Goal: Task Accomplishment & Management: Manage account settings

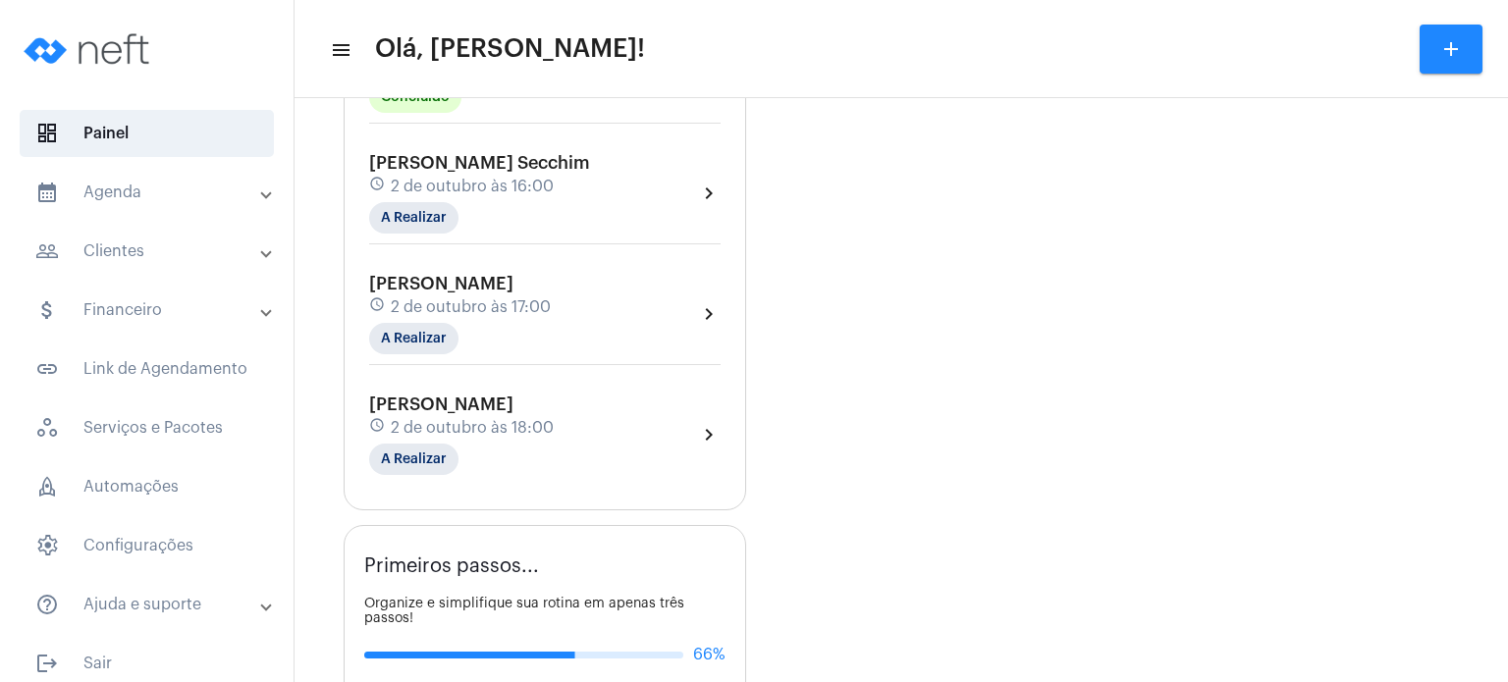
scroll to position [785, 0]
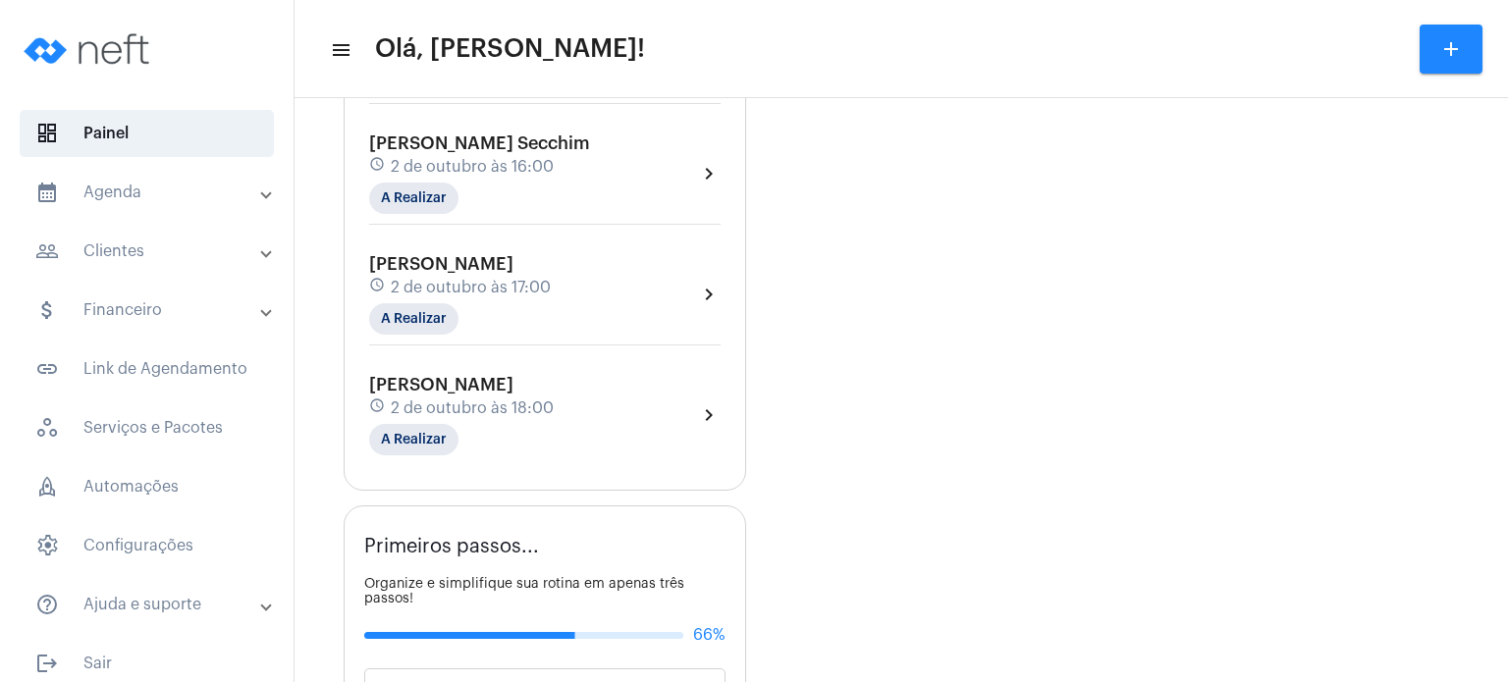
click at [492, 167] on div "Valentina Lessa Secchim schedule 2 de outubro às 16:00 A Realizar" at bounding box center [479, 173] width 221 height 80
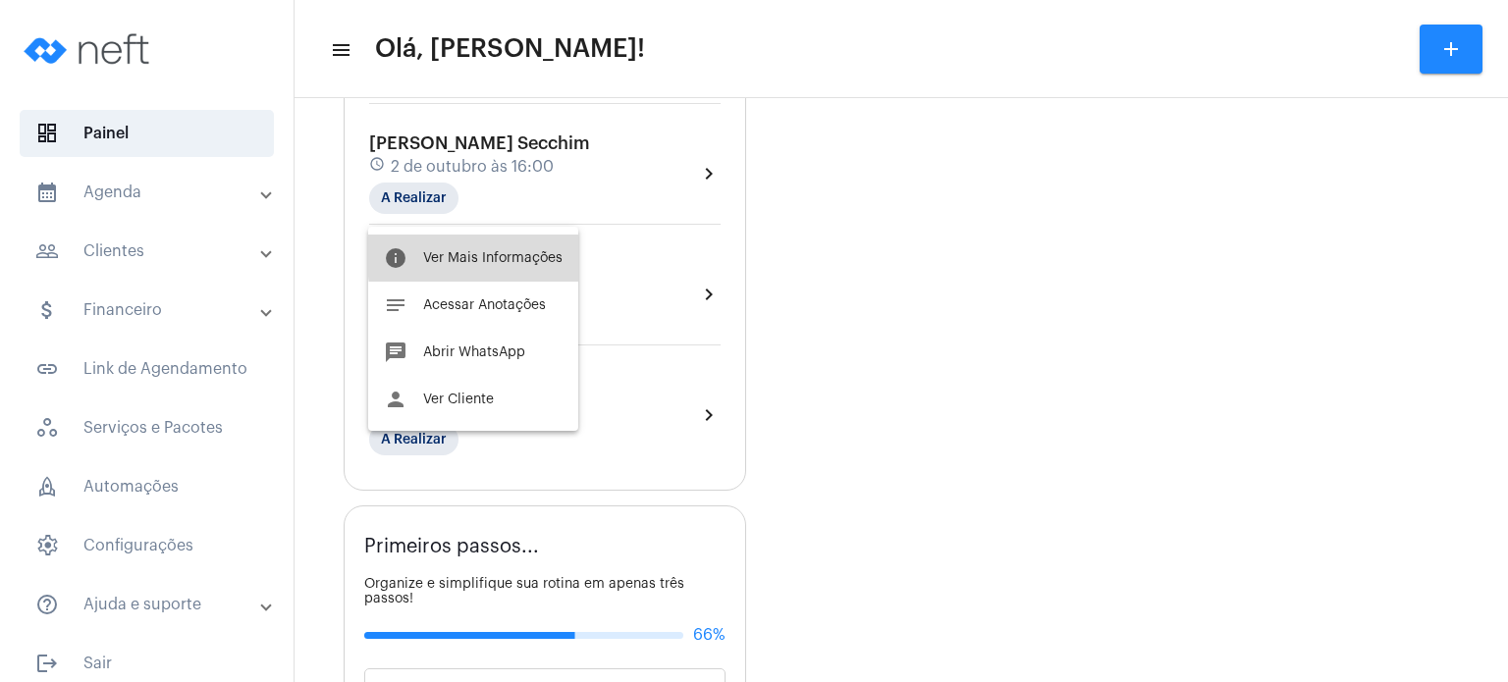
click at [500, 255] on span "Ver Mais Informações" at bounding box center [492, 258] width 139 height 14
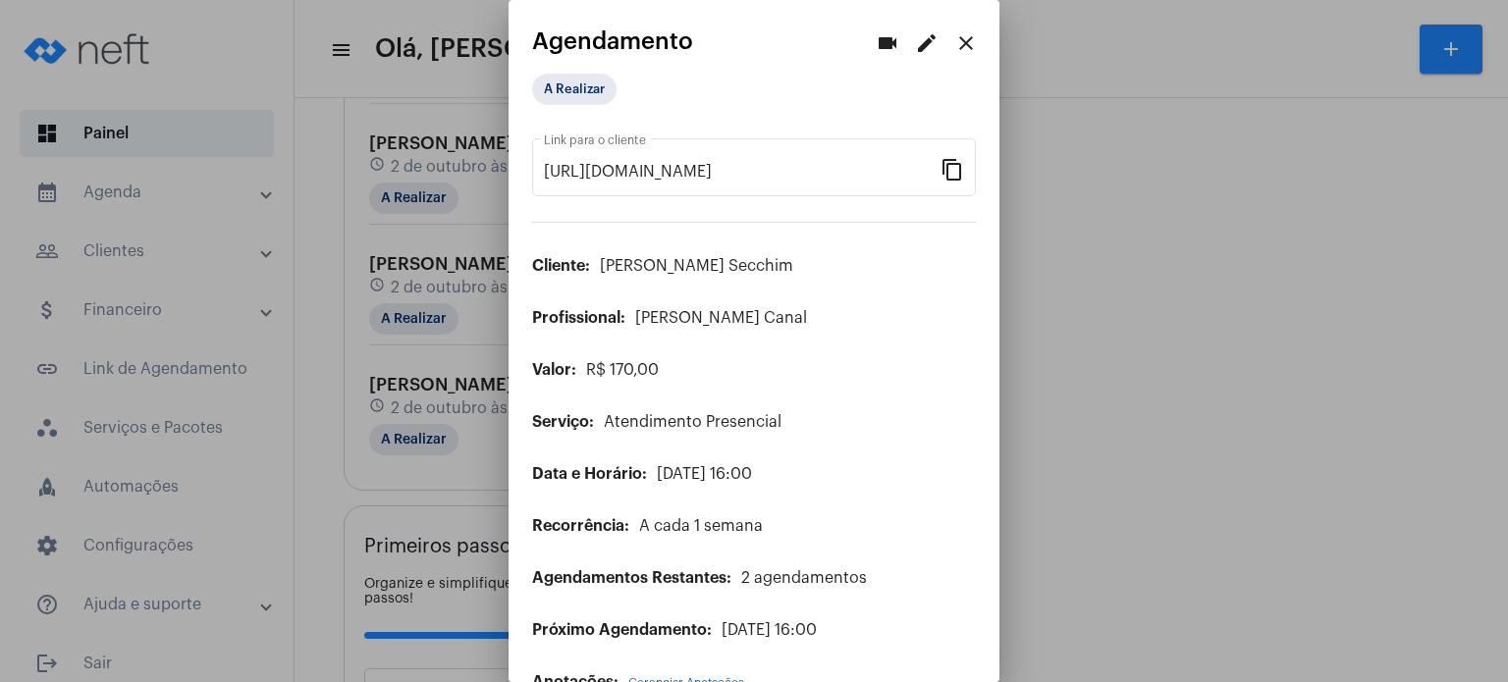
click at [584, 105] on div "A Realizar" at bounding box center [630, 89] width 204 height 39
click at [581, 97] on mat-chip "A Realizar" at bounding box center [574, 89] width 84 height 31
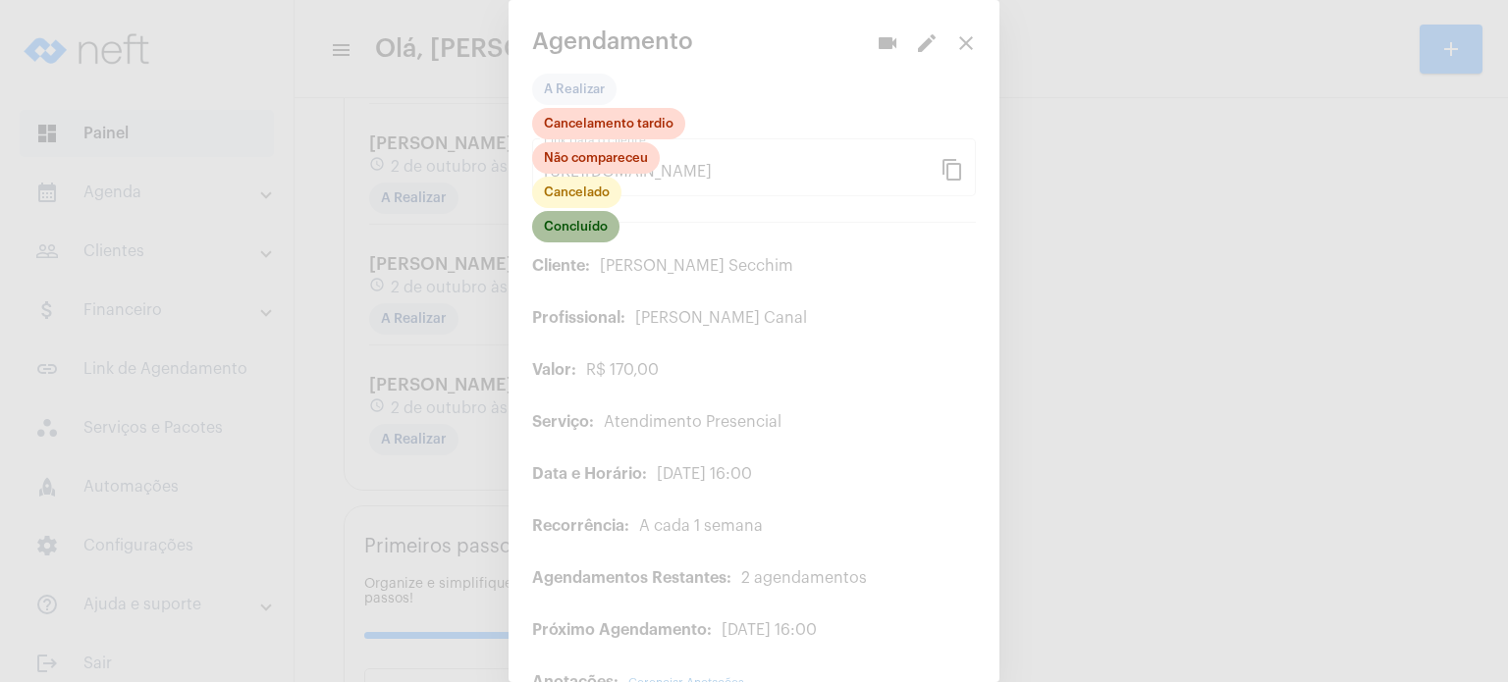
click at [587, 237] on mat-chip "Concluído" at bounding box center [575, 226] width 87 height 31
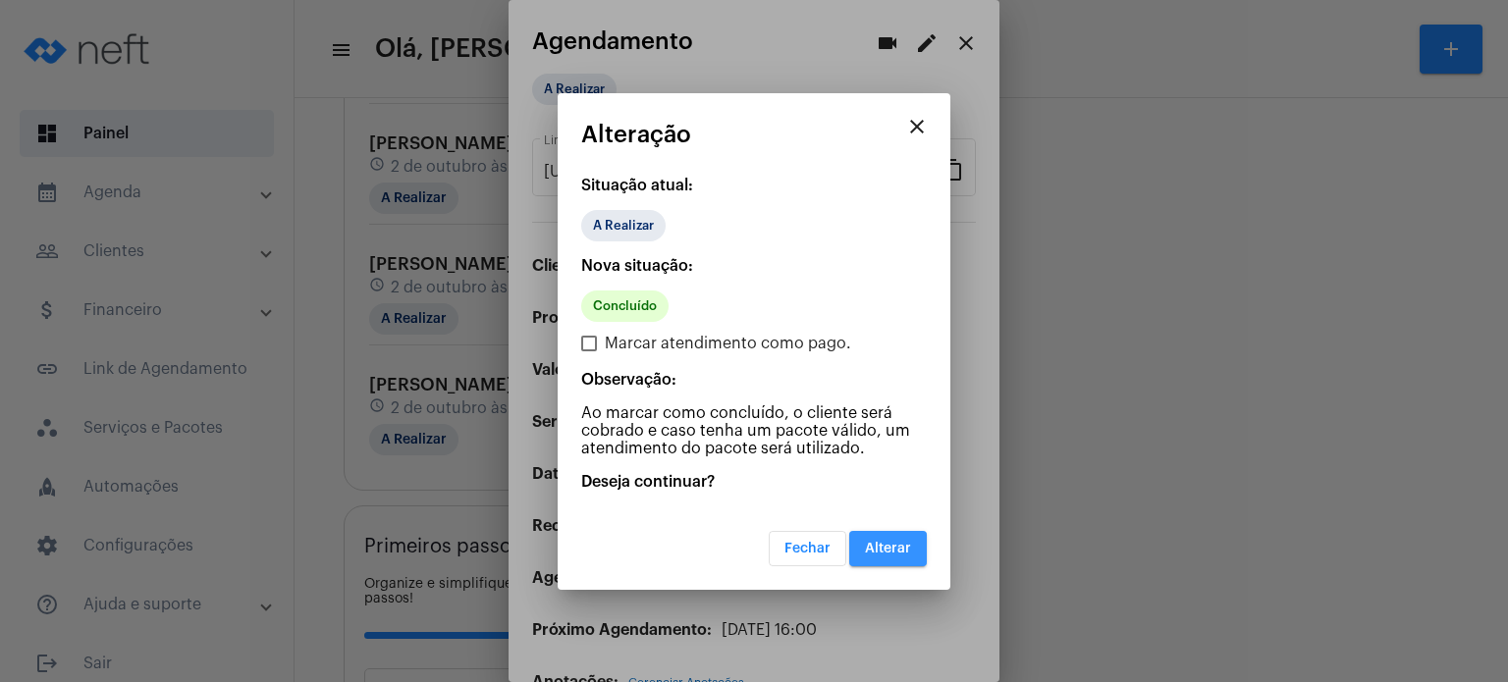
click at [883, 549] on span "Alterar" at bounding box center [888, 549] width 46 height 14
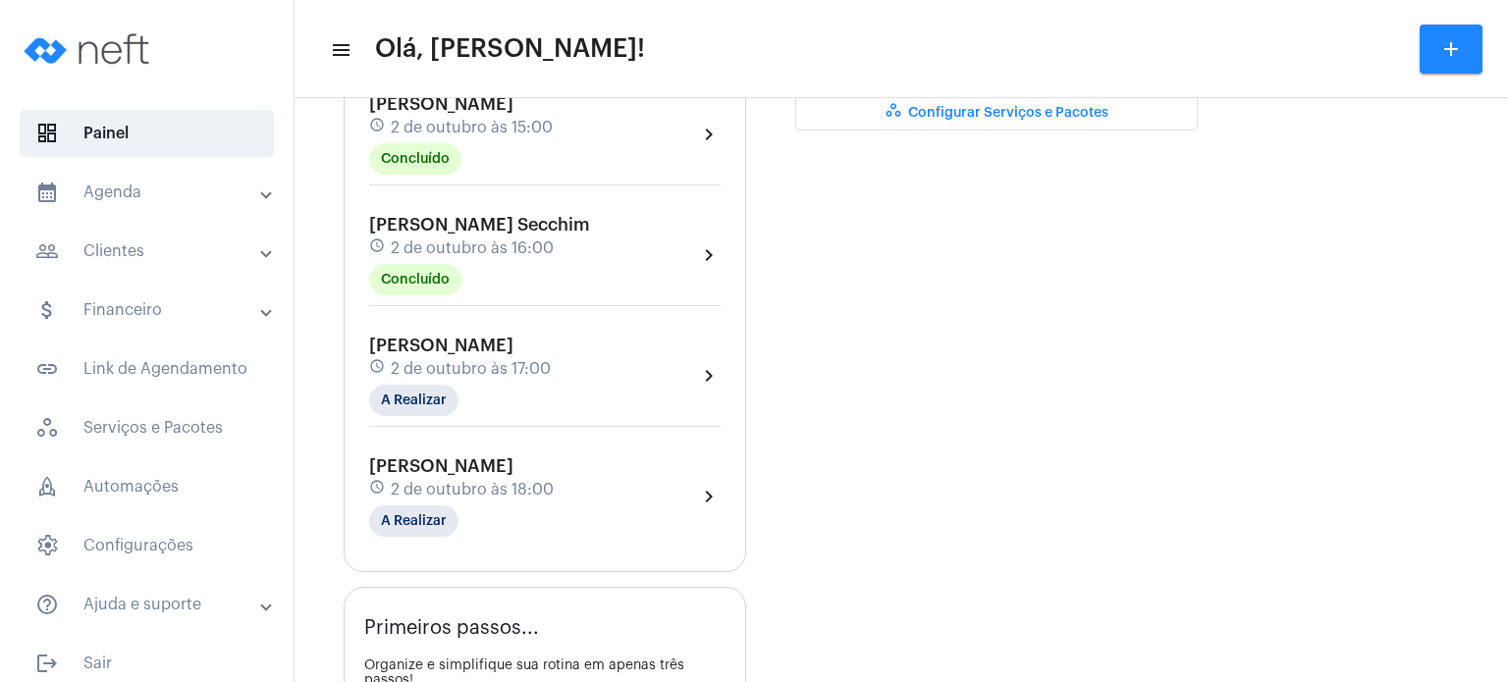
scroll to position [667, 0]
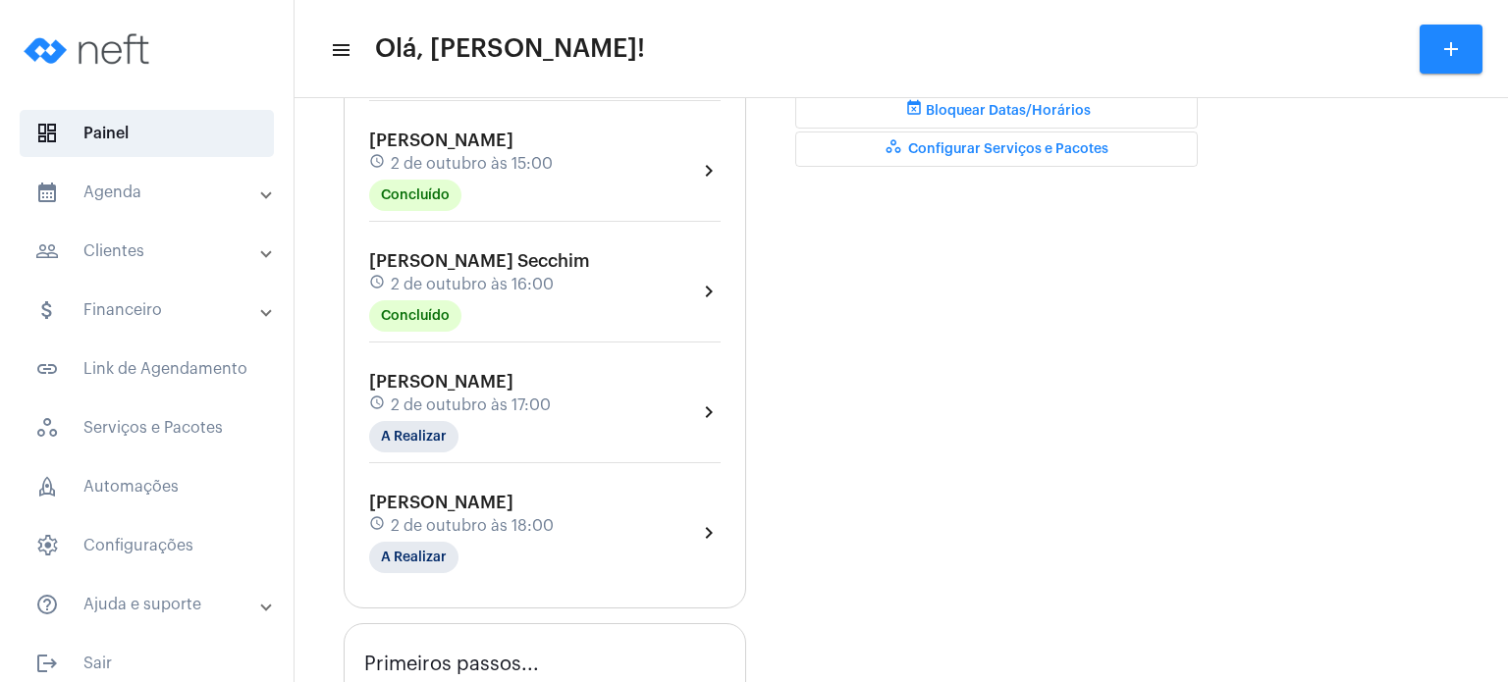
click at [527, 173] on span "2 de outubro às 15:00" at bounding box center [472, 164] width 162 height 18
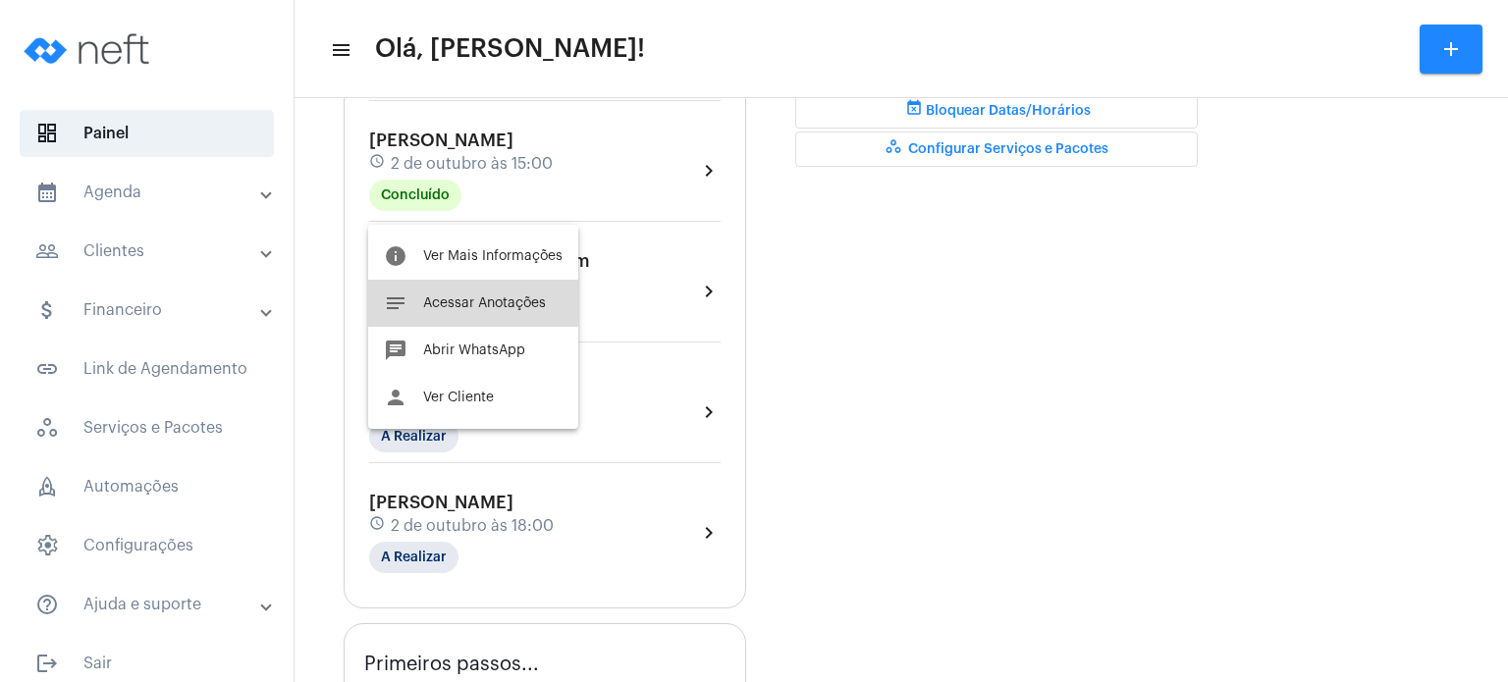
click at [469, 289] on button "notes Acessar Anotações" at bounding box center [473, 303] width 210 height 47
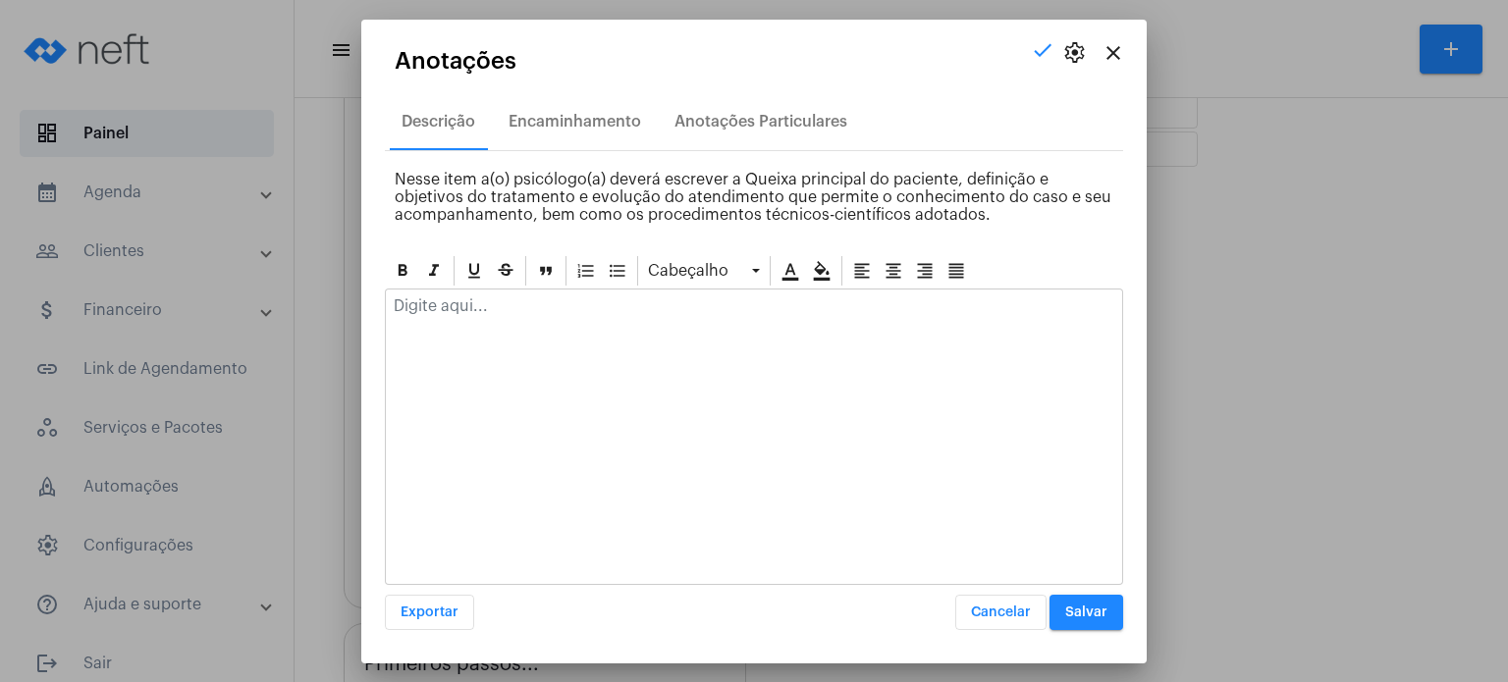
click at [489, 327] on div at bounding box center [754, 311] width 736 height 43
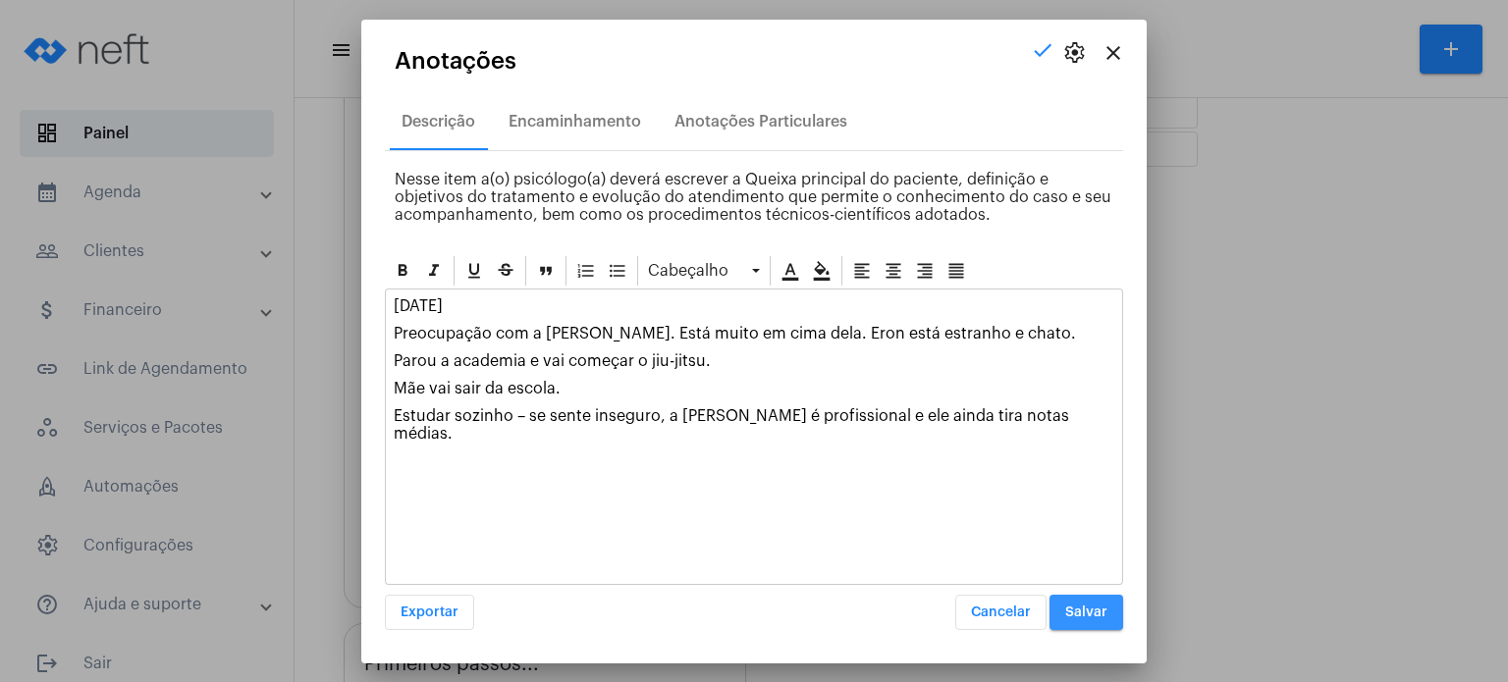
click at [1084, 599] on button "Salvar" at bounding box center [1086, 612] width 74 height 35
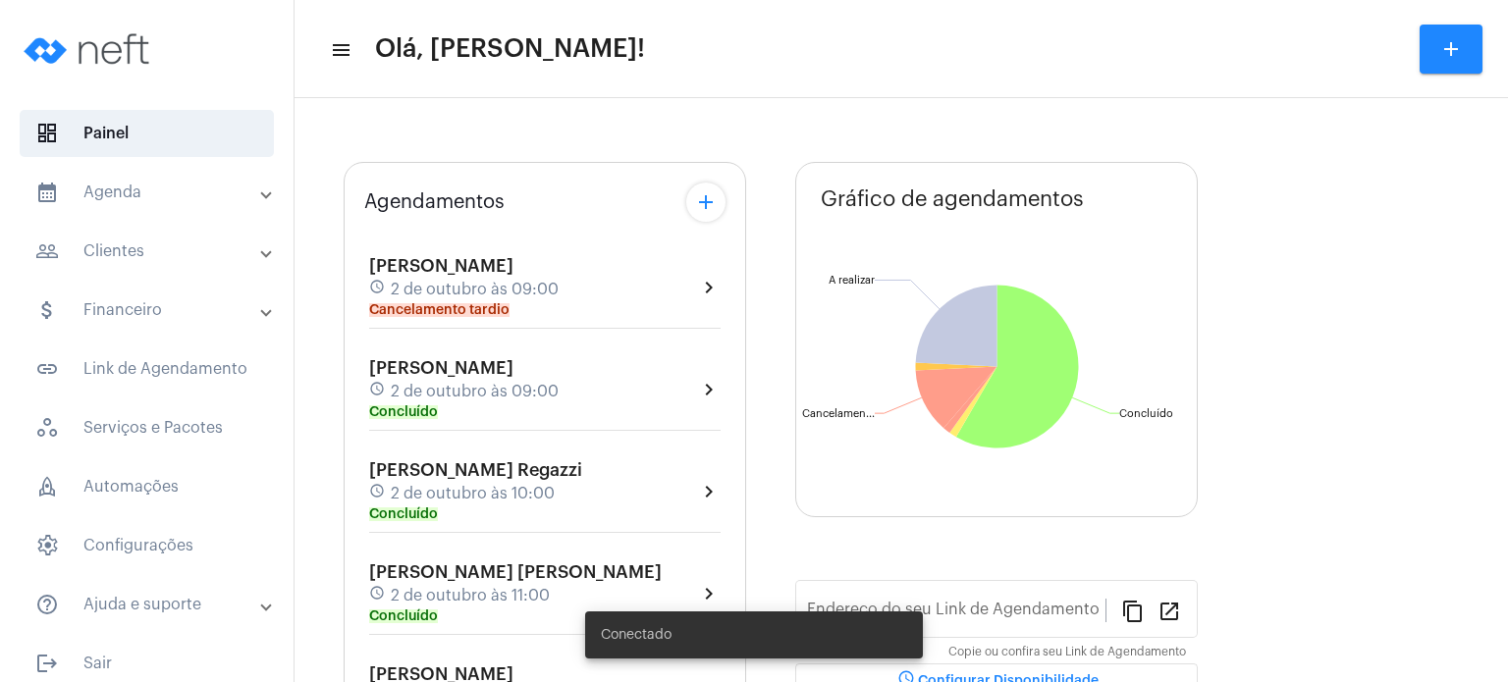
type input "[URL][DOMAIN_NAME]"
click at [349, 555] on div "Agendamentos add [PERSON_NAME] schedule [DATE] 09:00 Cancelamento tardio chevro…" at bounding box center [545, 615] width 402 height 906
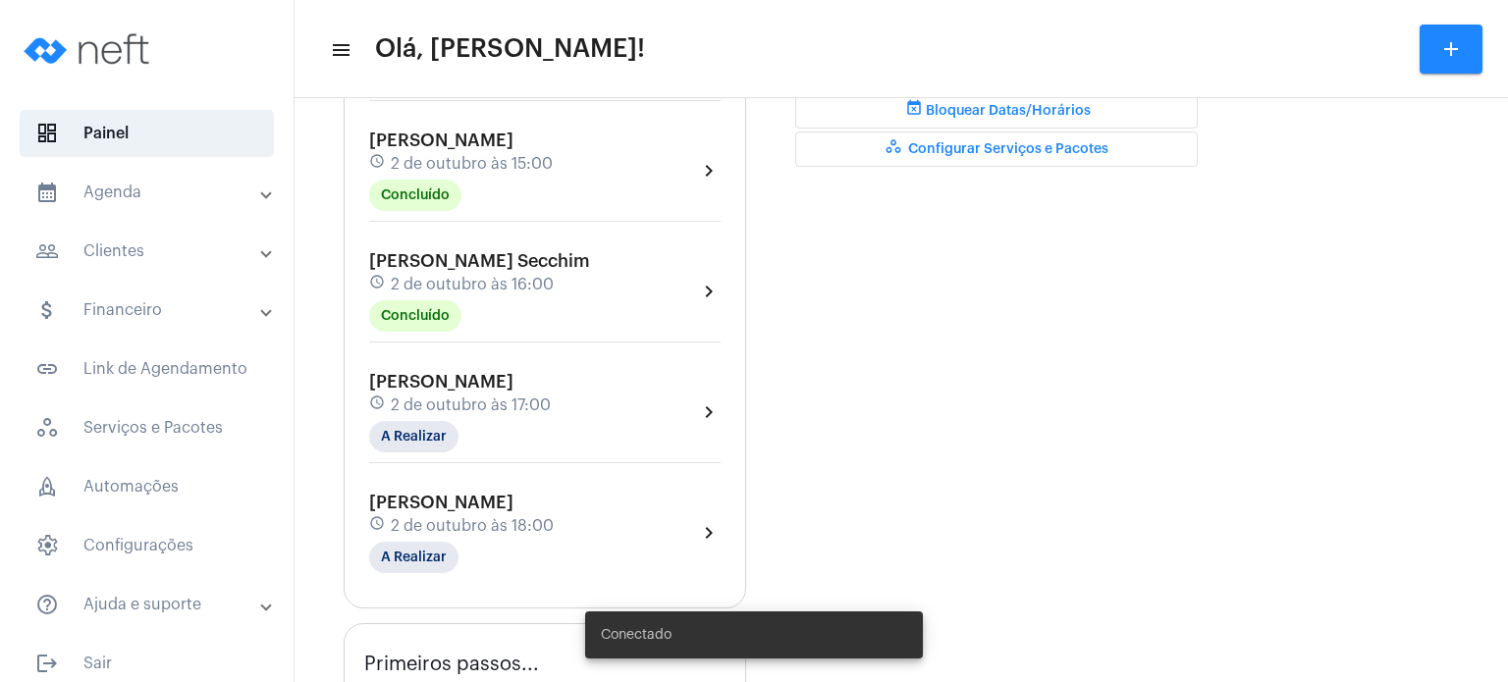
scroll to position [707, 0]
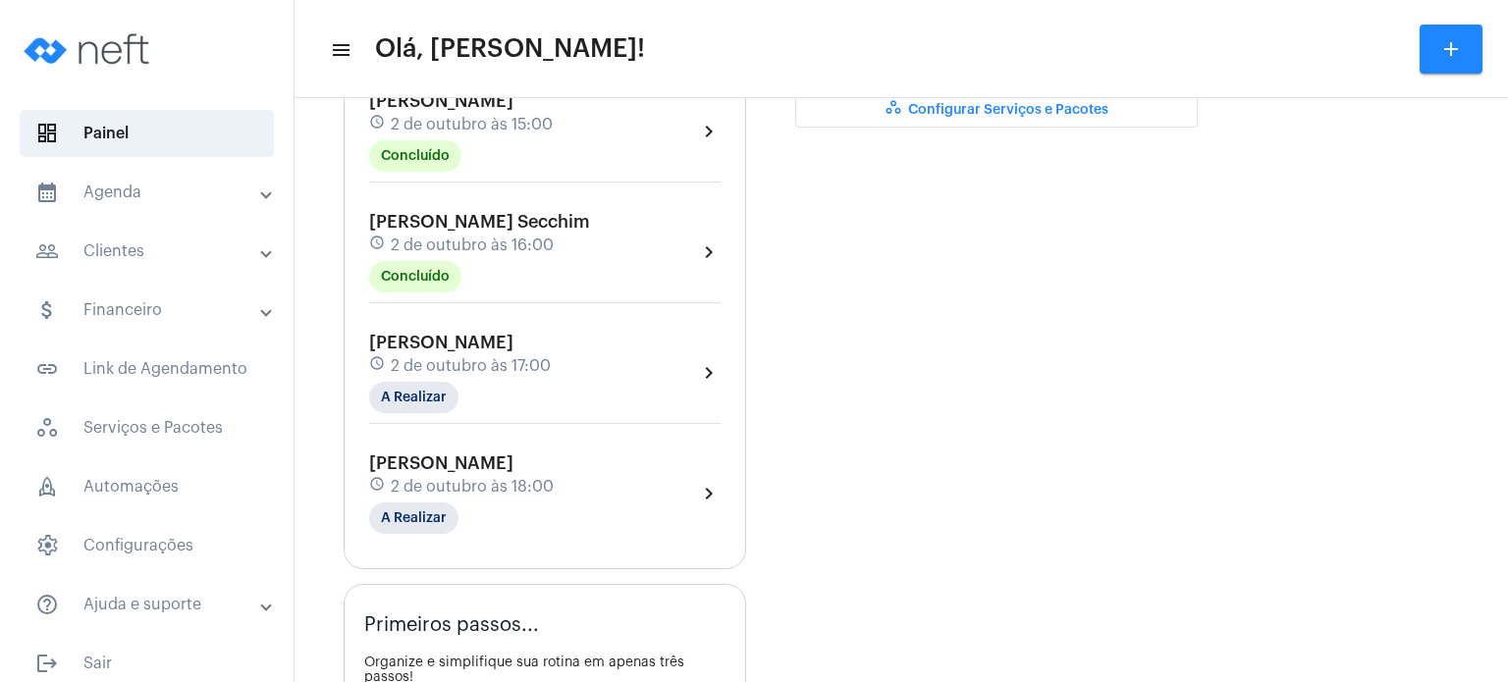
click at [452, 254] on span "2 de outubro às 16:00" at bounding box center [472, 246] width 163 height 18
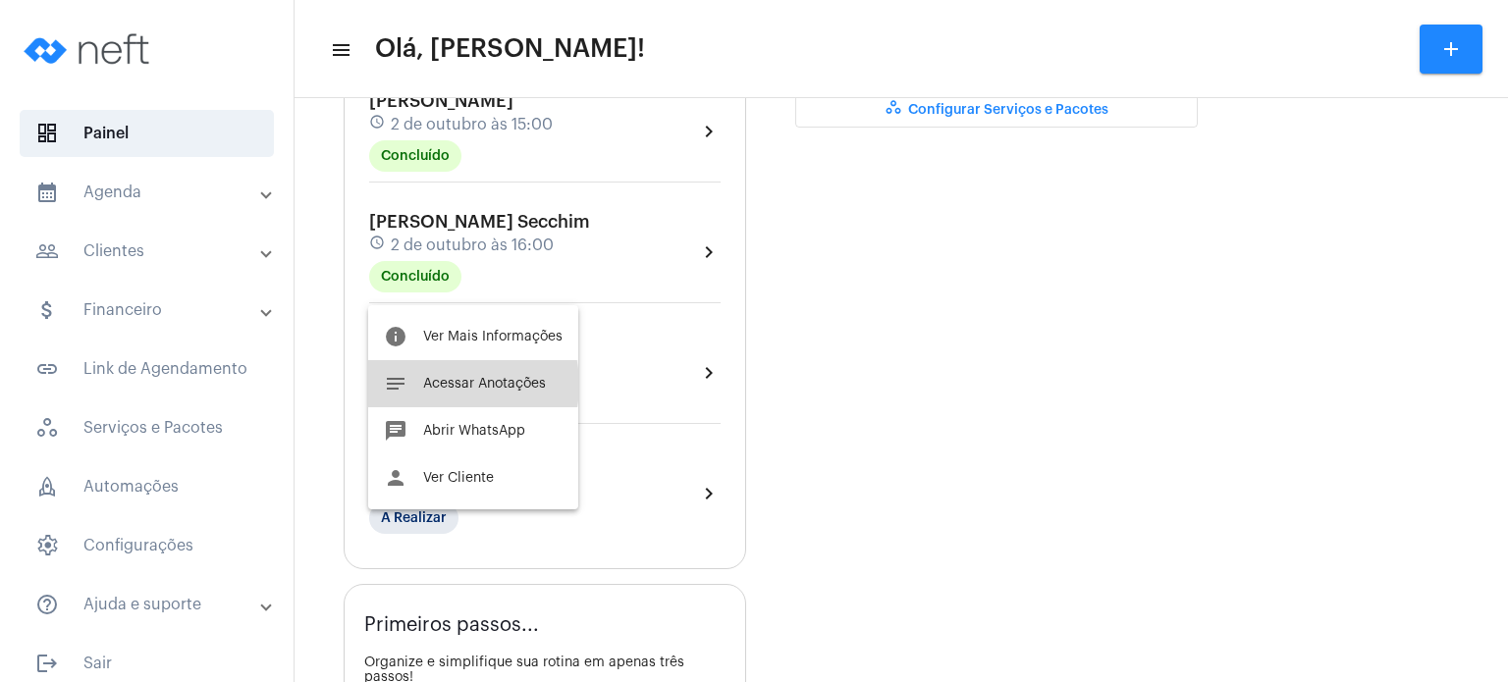
click at [436, 385] on span "Acessar Anotações" at bounding box center [484, 384] width 123 height 14
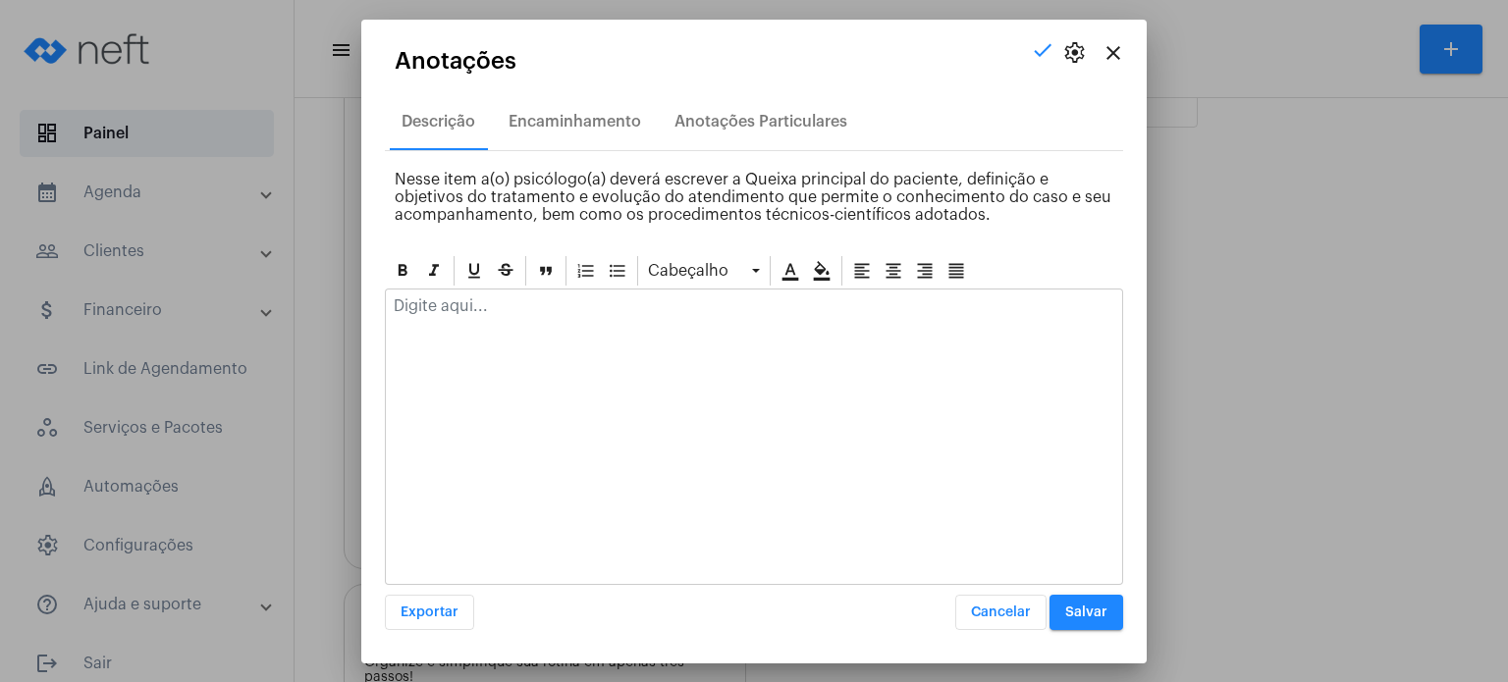
click at [513, 312] on p at bounding box center [754, 306] width 720 height 18
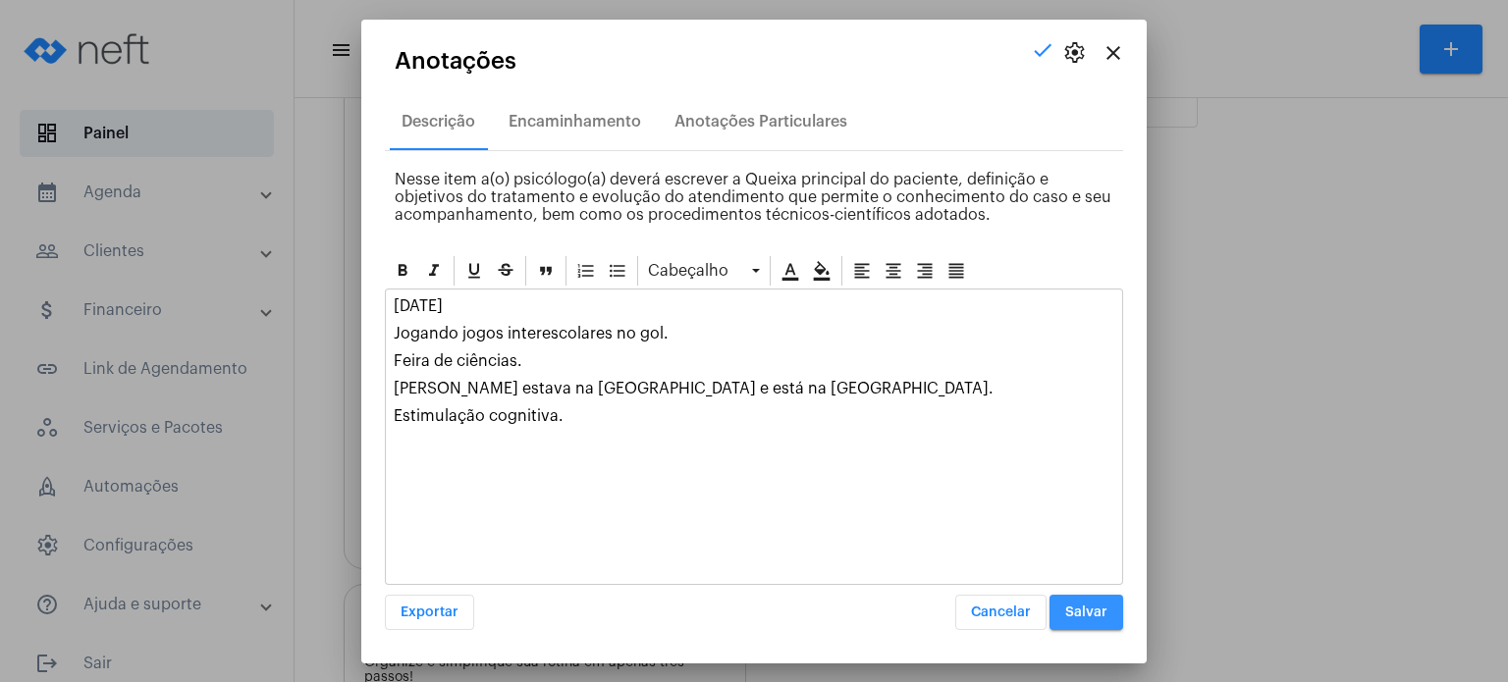
click at [1096, 612] on span "Salvar" at bounding box center [1086, 613] width 42 height 14
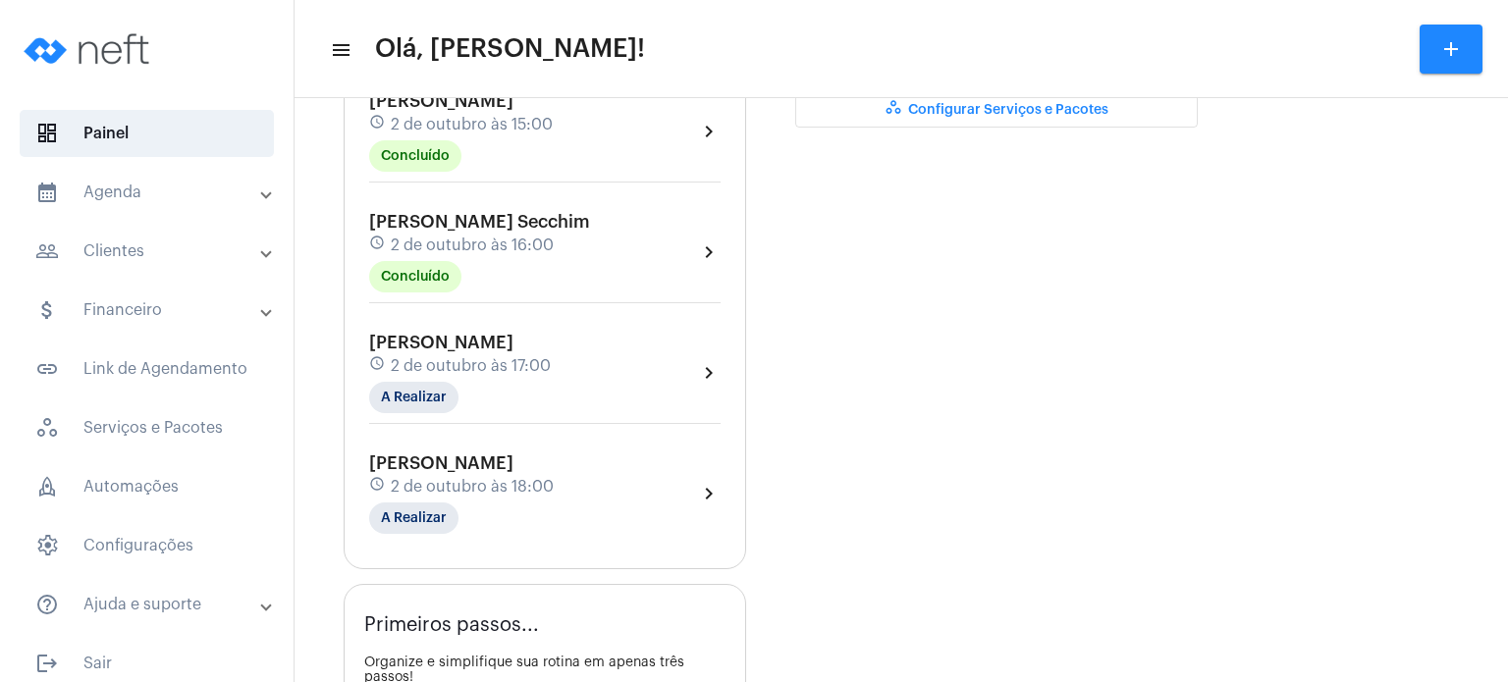
click at [96, 194] on mat-panel-title "calendar_month_outlined Agenda" at bounding box center [148, 193] width 227 height 24
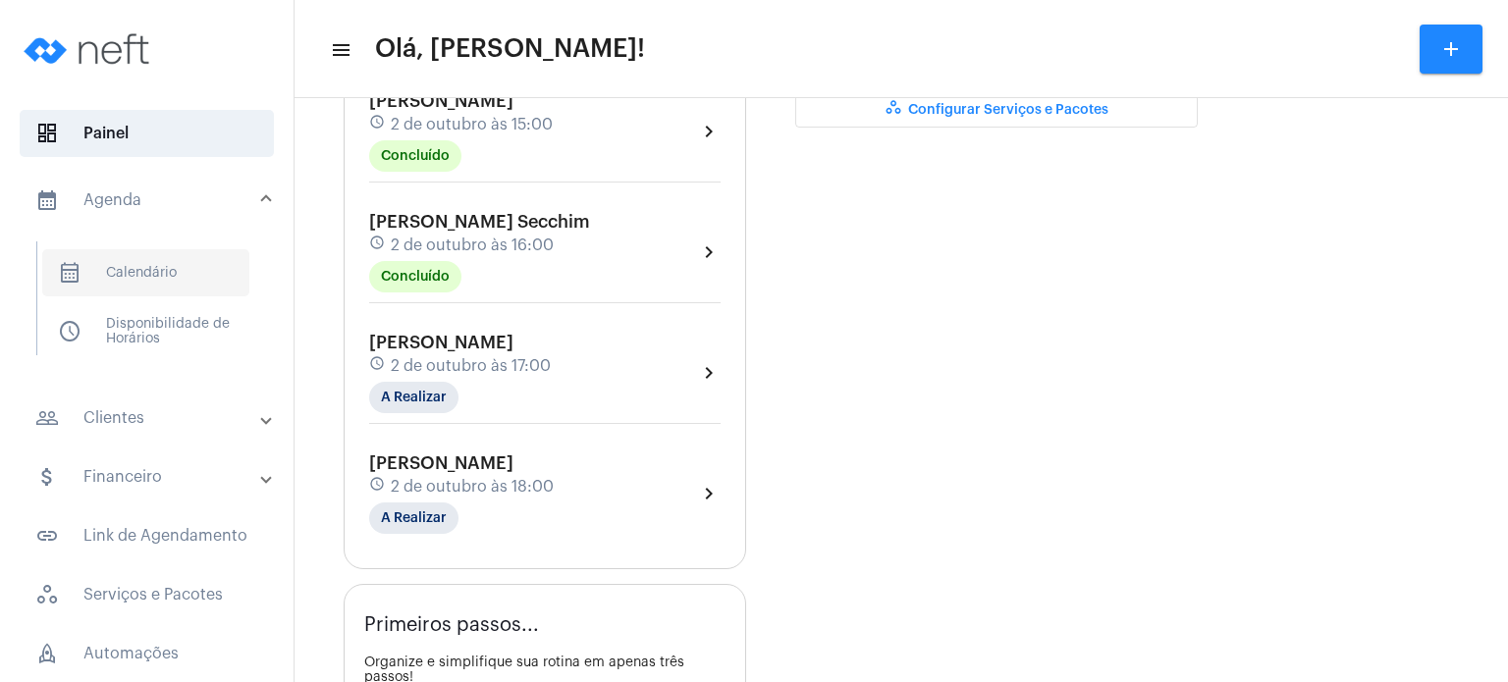
click at [121, 282] on span "calendar_month_outlined Calendário" at bounding box center [145, 272] width 207 height 47
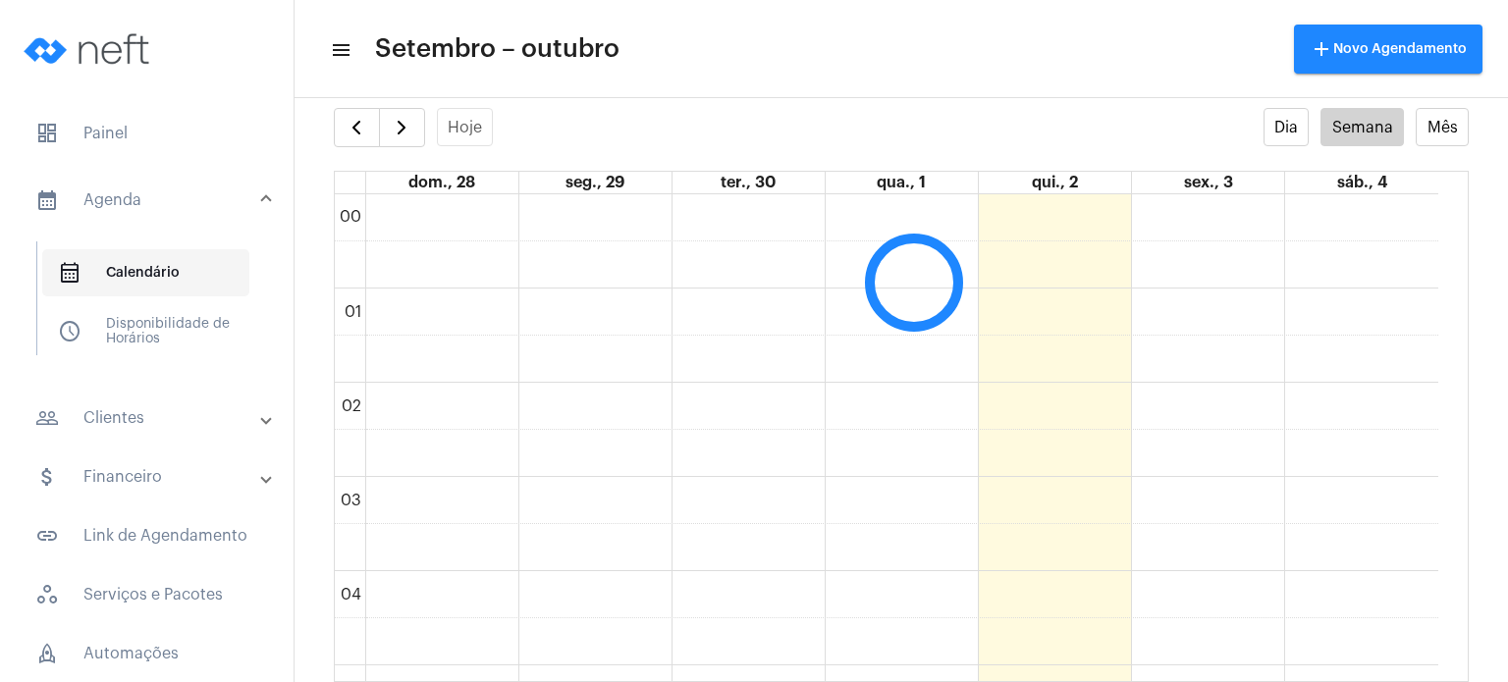
scroll to position [565, 0]
click at [402, 135] on span "button" at bounding box center [402, 128] width 24 height 24
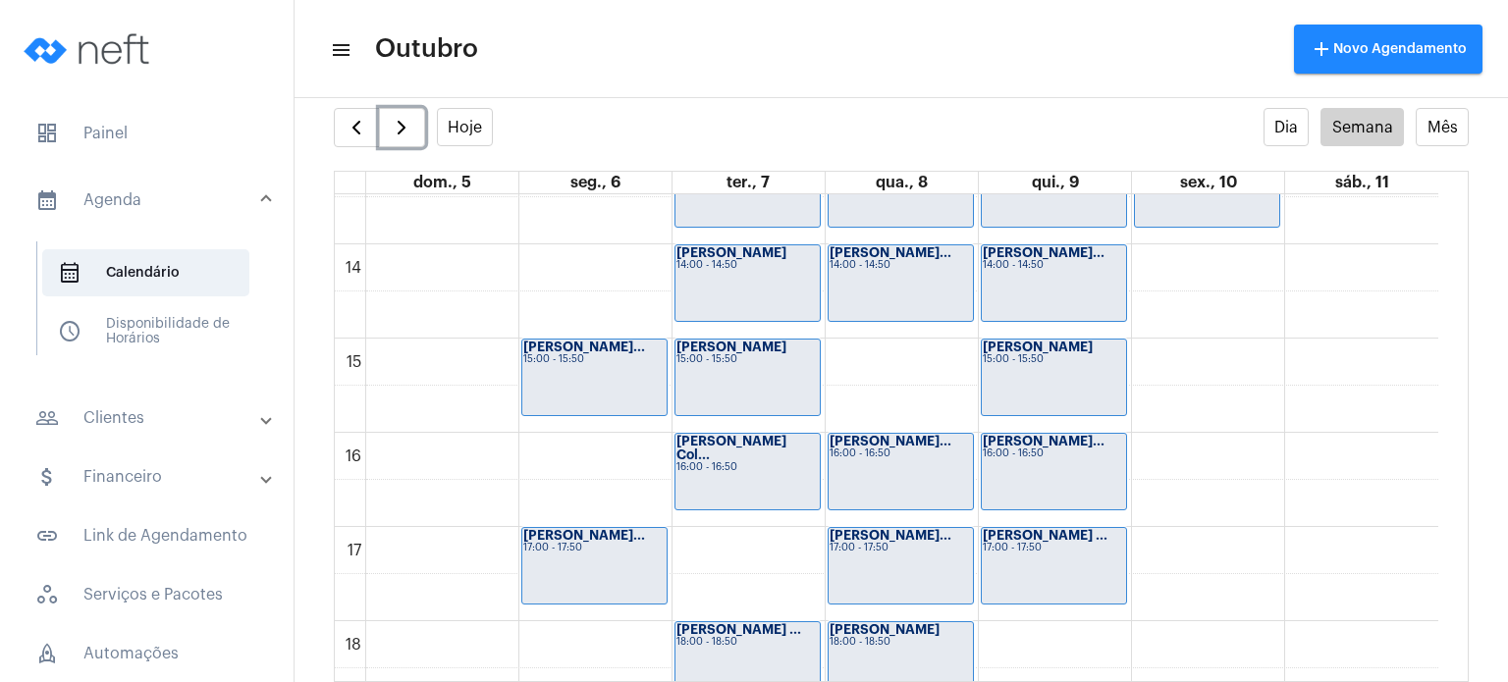
scroll to position [1202, 0]
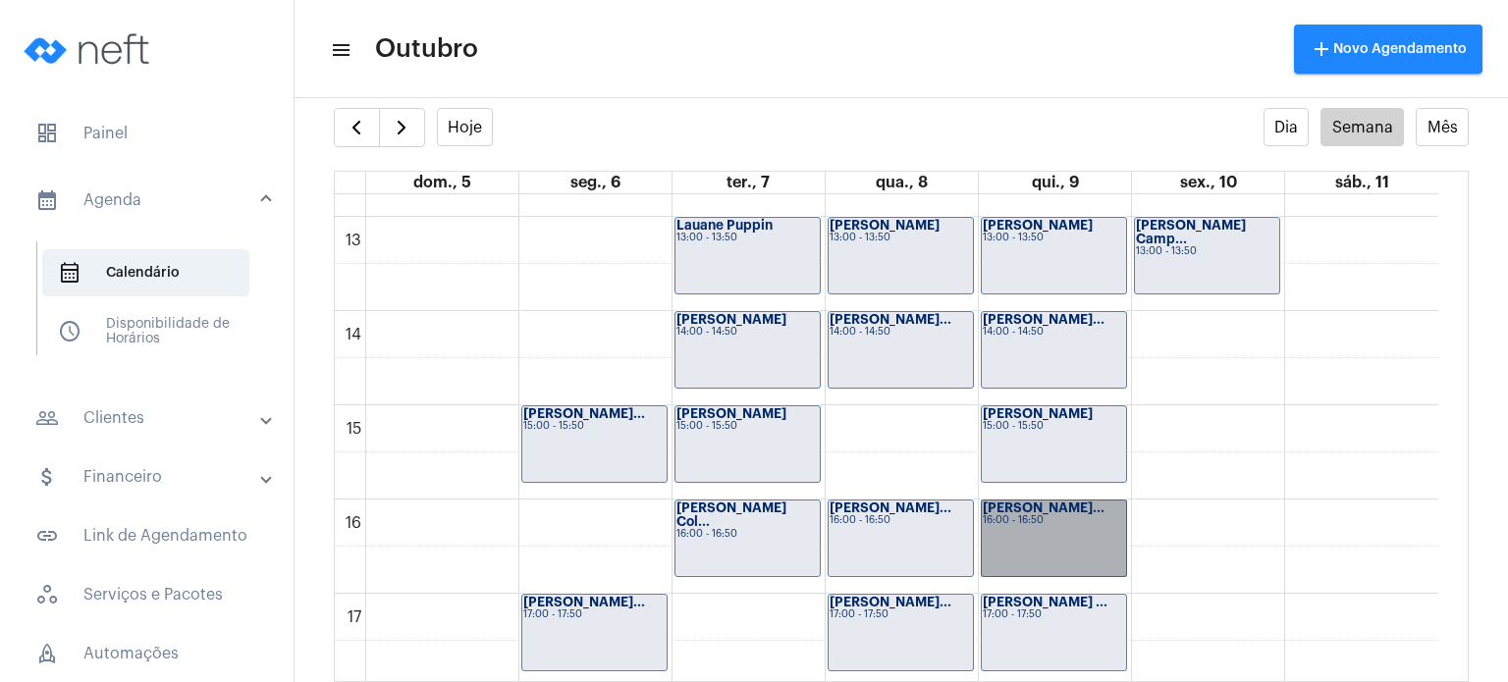
drag, startPoint x: 1020, startPoint y: 513, endPoint x: 1054, endPoint y: 556, distance: 55.2
click at [1054, 556] on link "[PERSON_NAME]... 16:00 - 16:50" at bounding box center [1053, 539] width 146 height 78
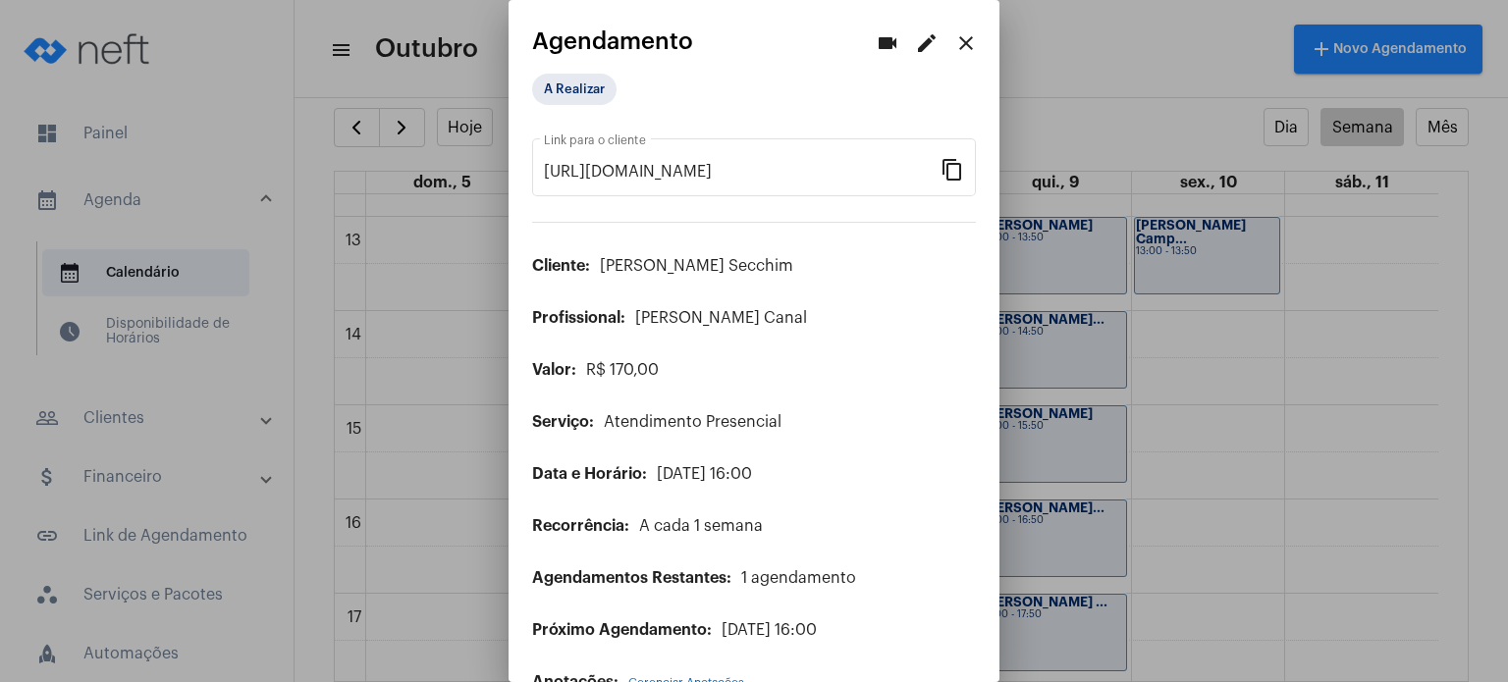
click at [915, 42] on mat-icon "edit" at bounding box center [927, 43] width 24 height 24
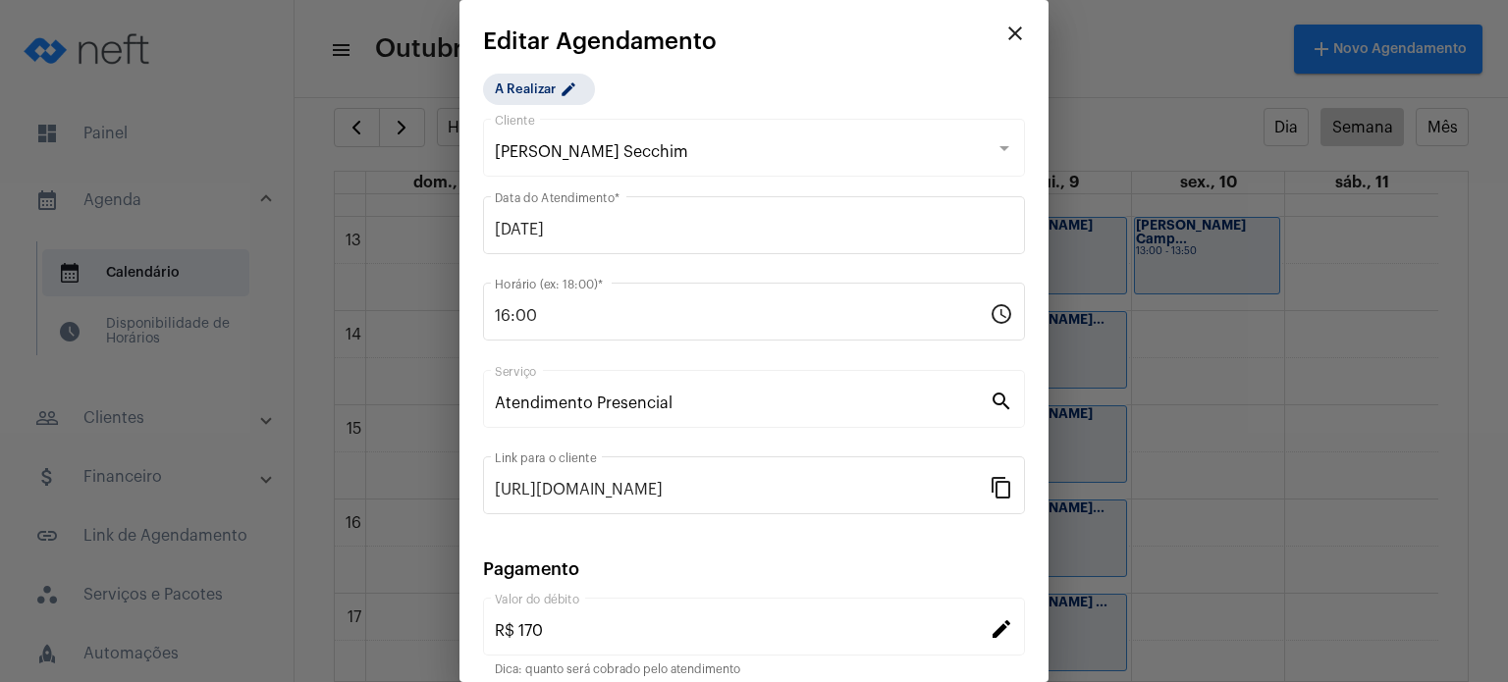
scroll to position [160, 0]
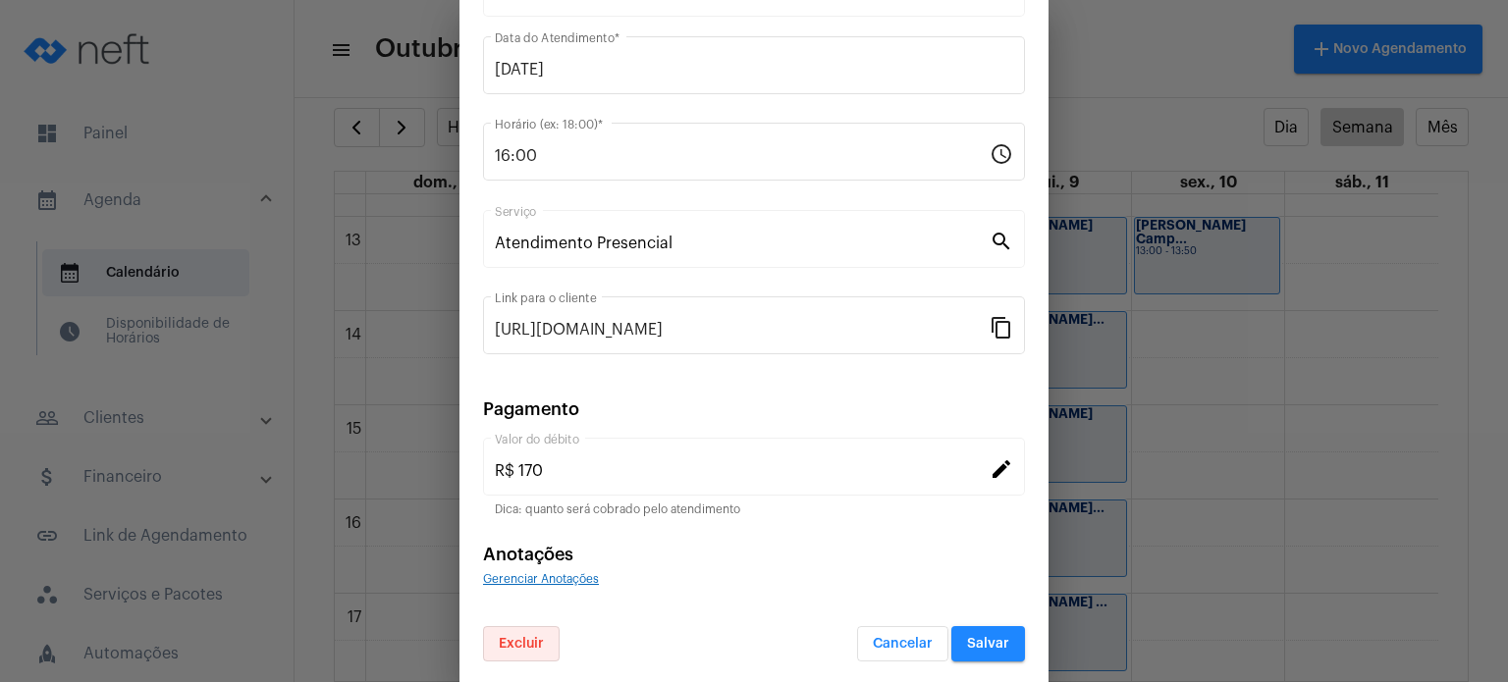
click at [512, 642] on span "Excluir" at bounding box center [521, 644] width 45 height 14
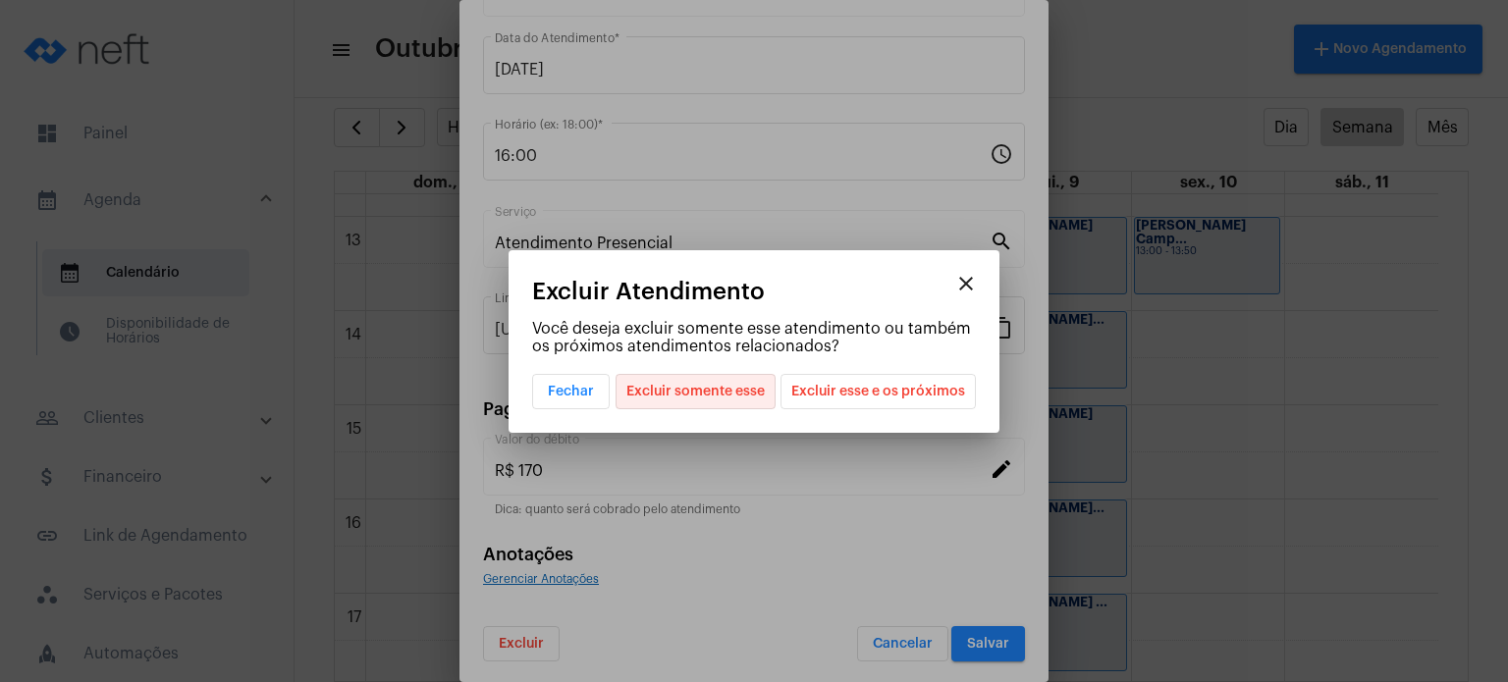
click at [753, 392] on span "Excluir somente esse" at bounding box center [695, 391] width 138 height 33
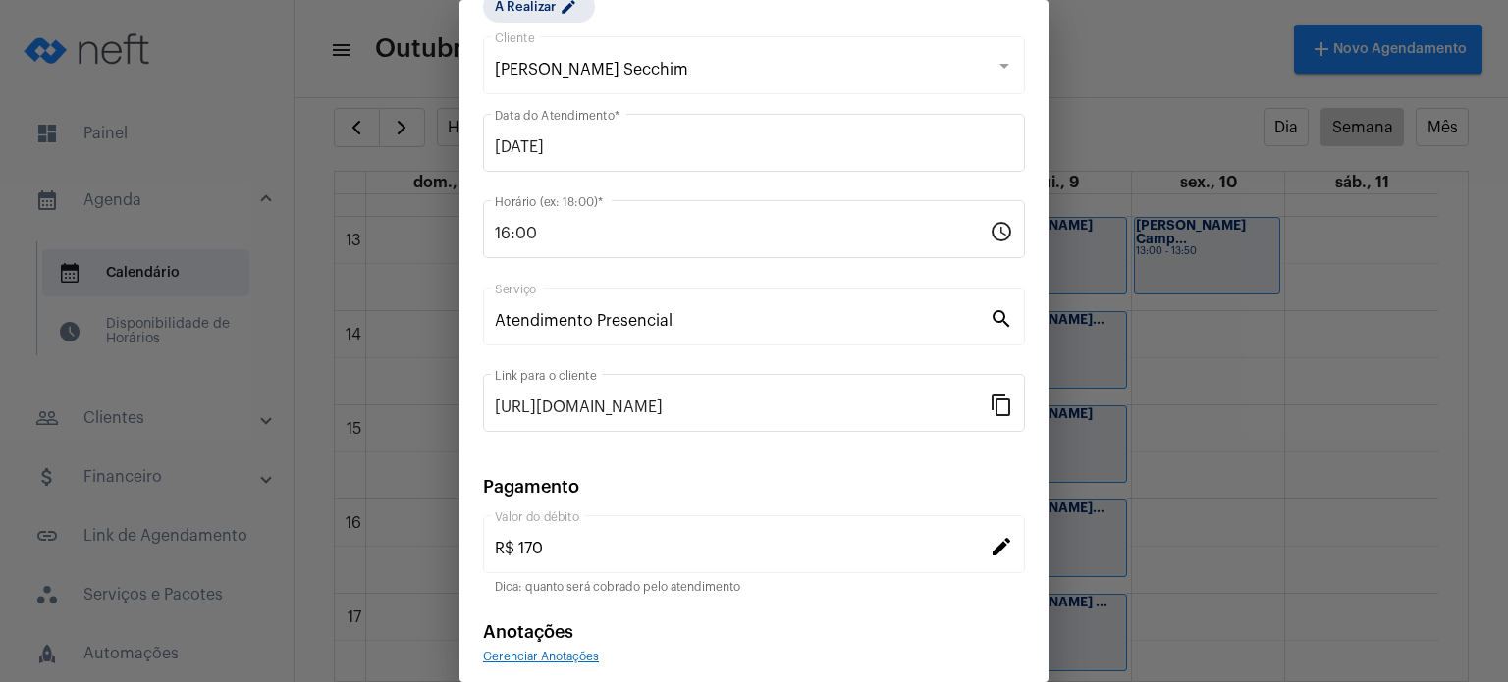
scroll to position [0, 0]
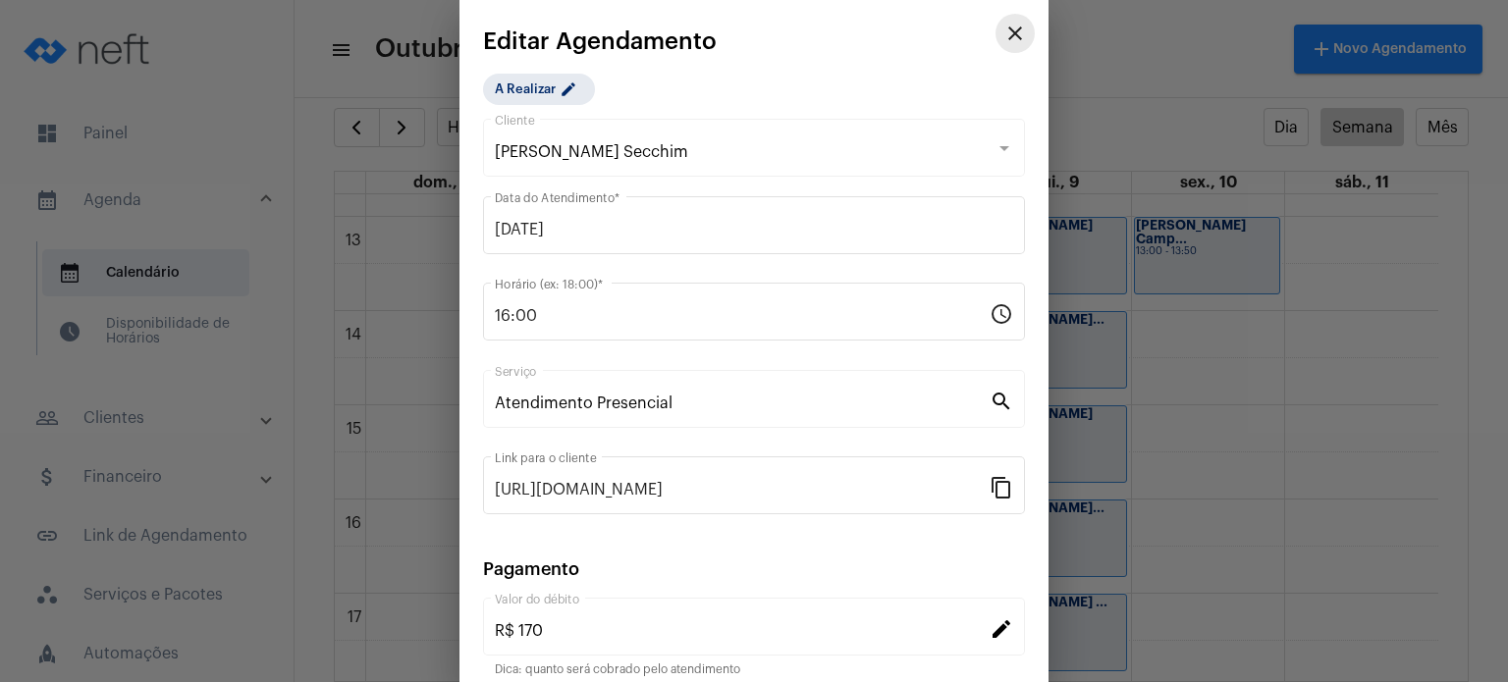
click at [1003, 34] on mat-icon "close" at bounding box center [1015, 34] width 24 height 24
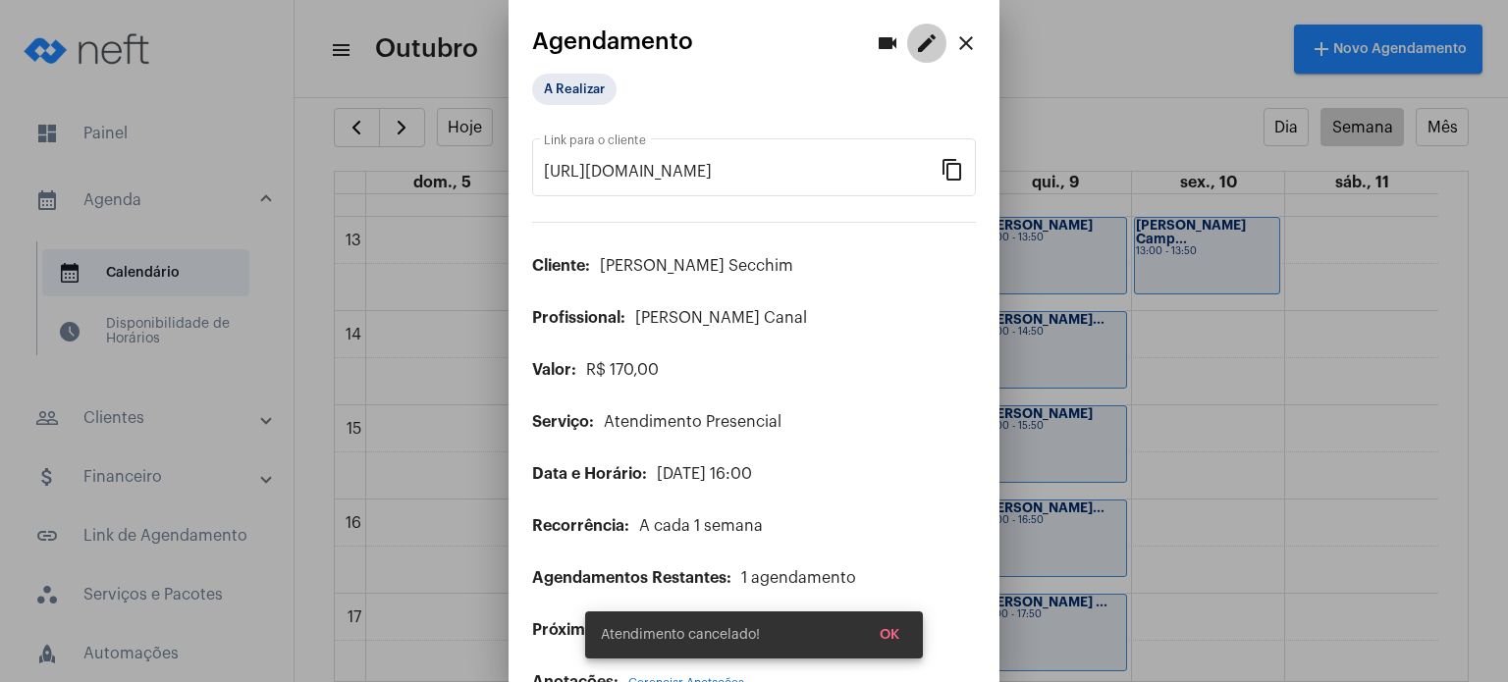
click at [917, 34] on mat-icon "edit" at bounding box center [927, 43] width 24 height 24
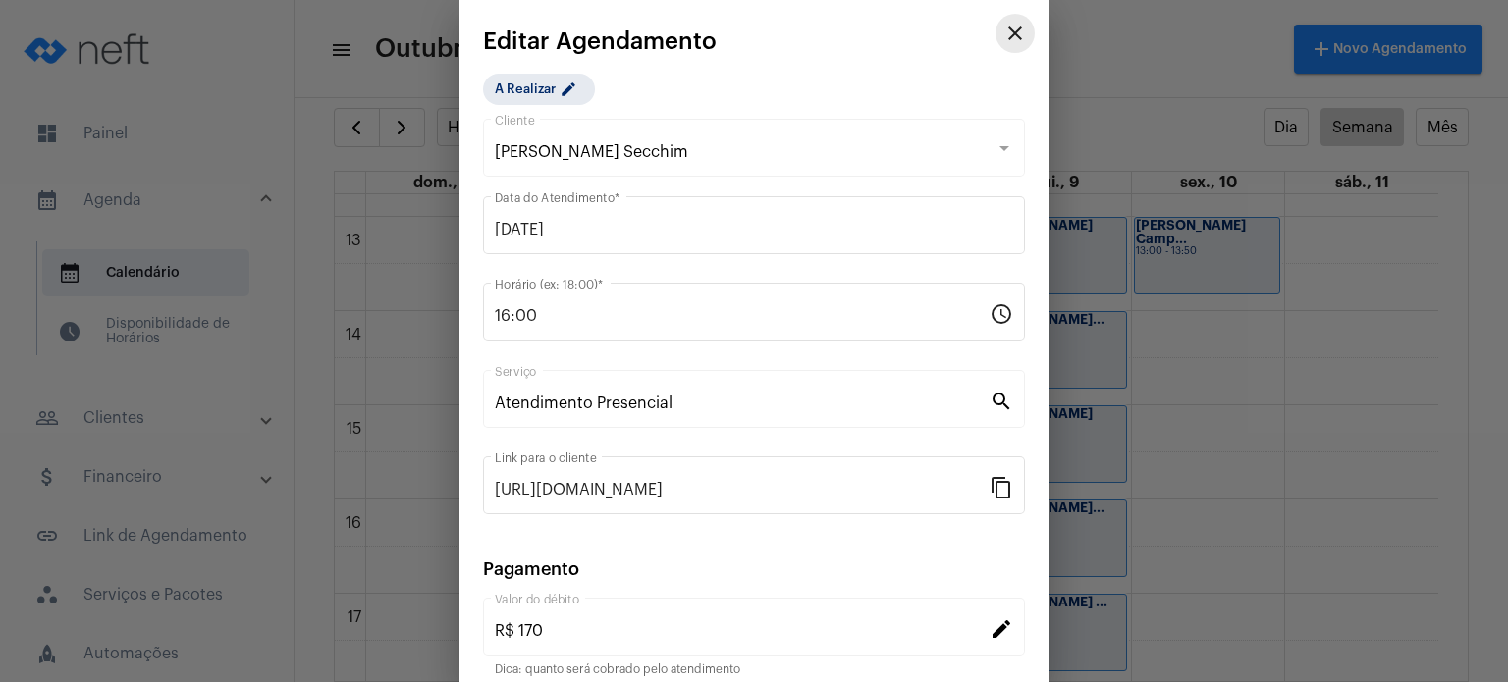
click at [1009, 39] on mat-icon "close" at bounding box center [1015, 34] width 24 height 24
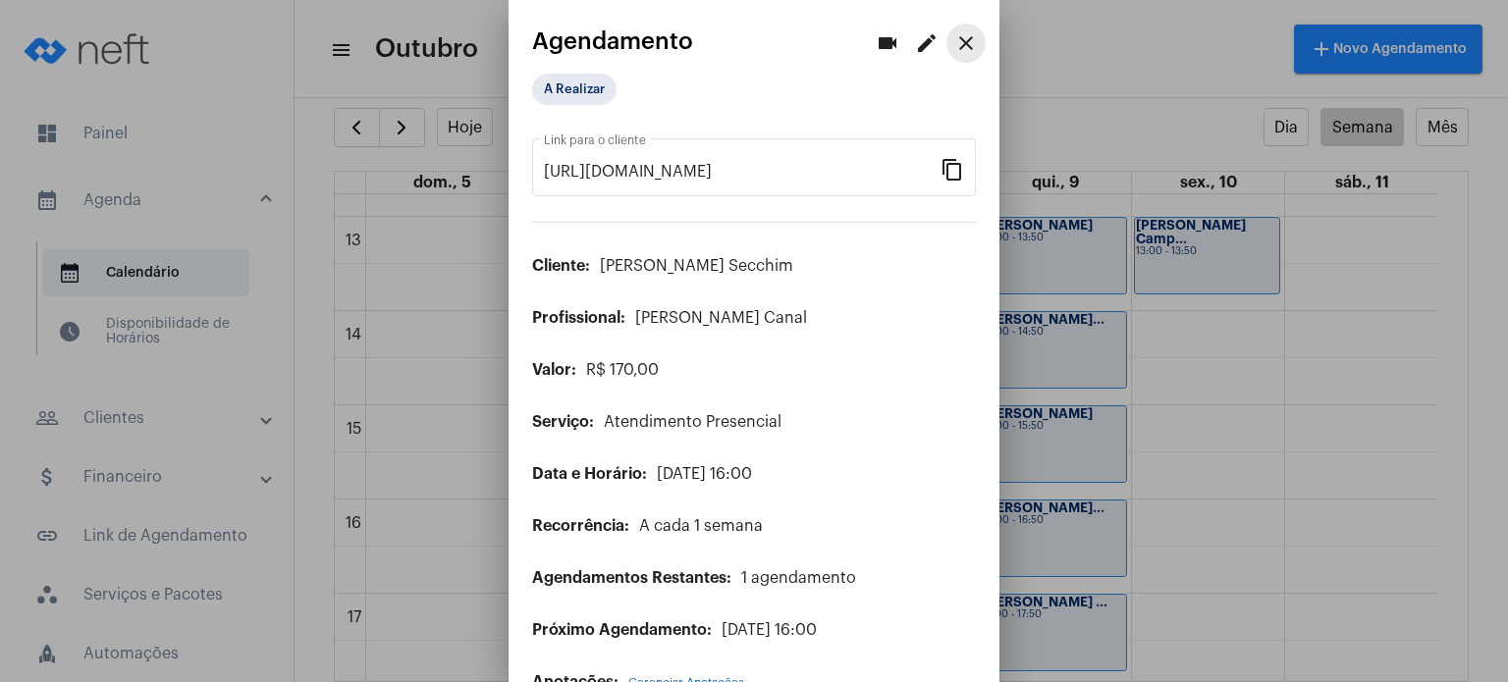
click at [956, 47] on mat-icon "close" at bounding box center [966, 43] width 24 height 24
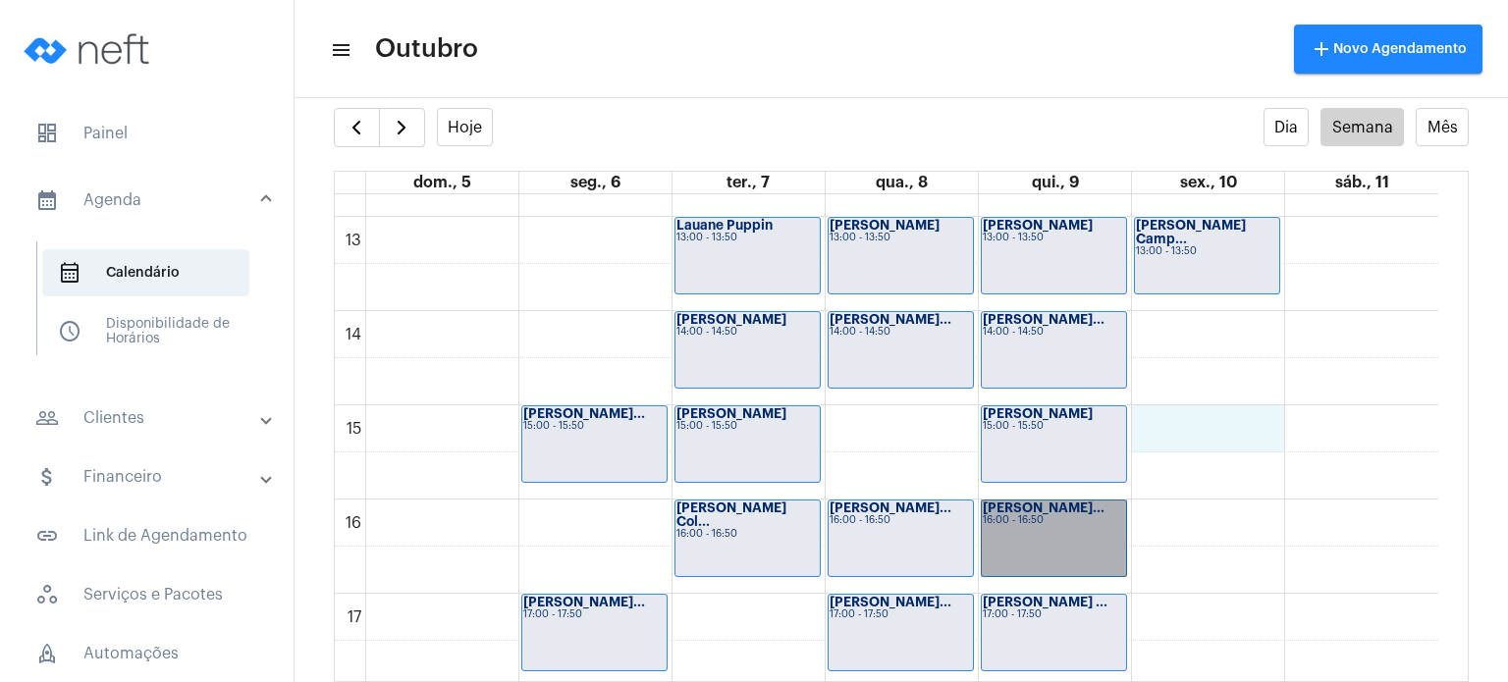
click at [1178, 424] on div "00 01 02 03 04 05 06 07 08 09 10 11 12 13 14 15 16 17 18 19 20 21 22 23 [PERSON…" at bounding box center [886, 122] width 1103 height 2261
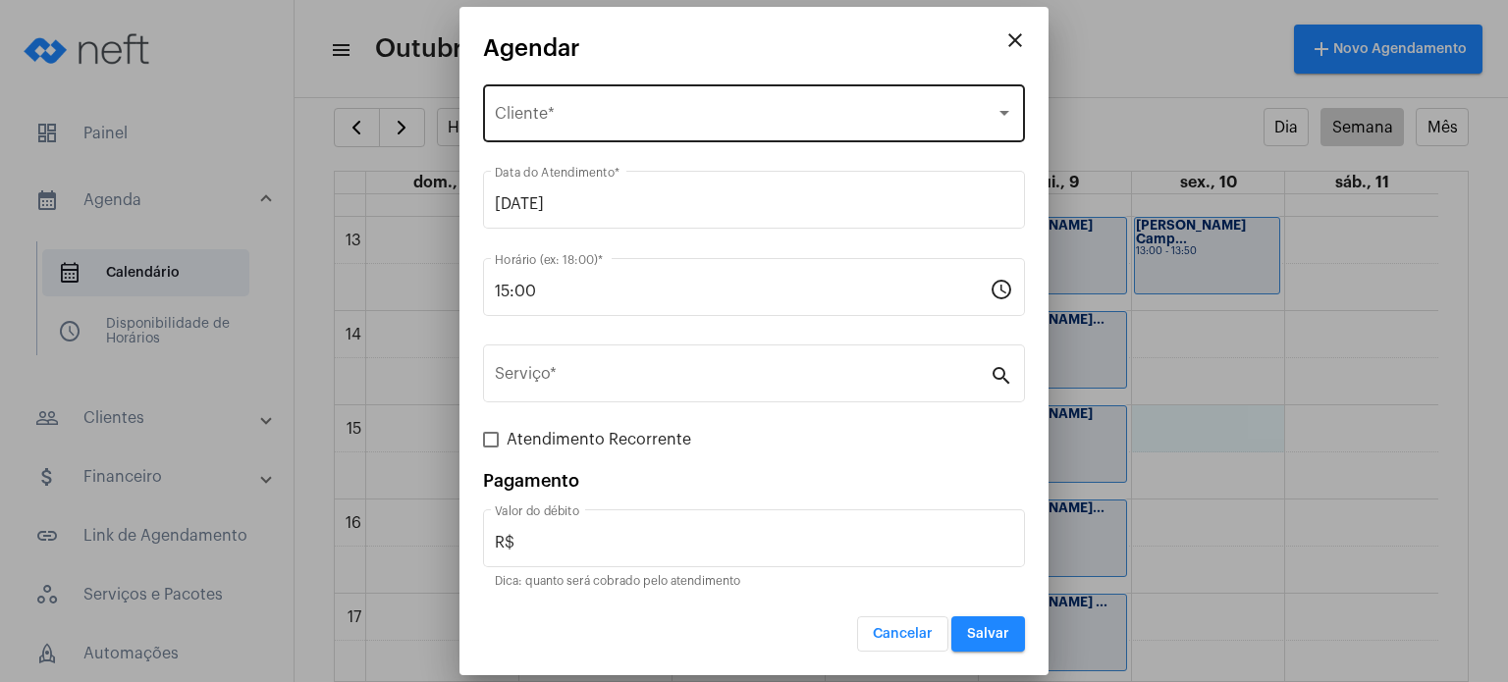
click at [845, 101] on div "Selecione o Cliente Cliente *" at bounding box center [754, 111] width 518 height 62
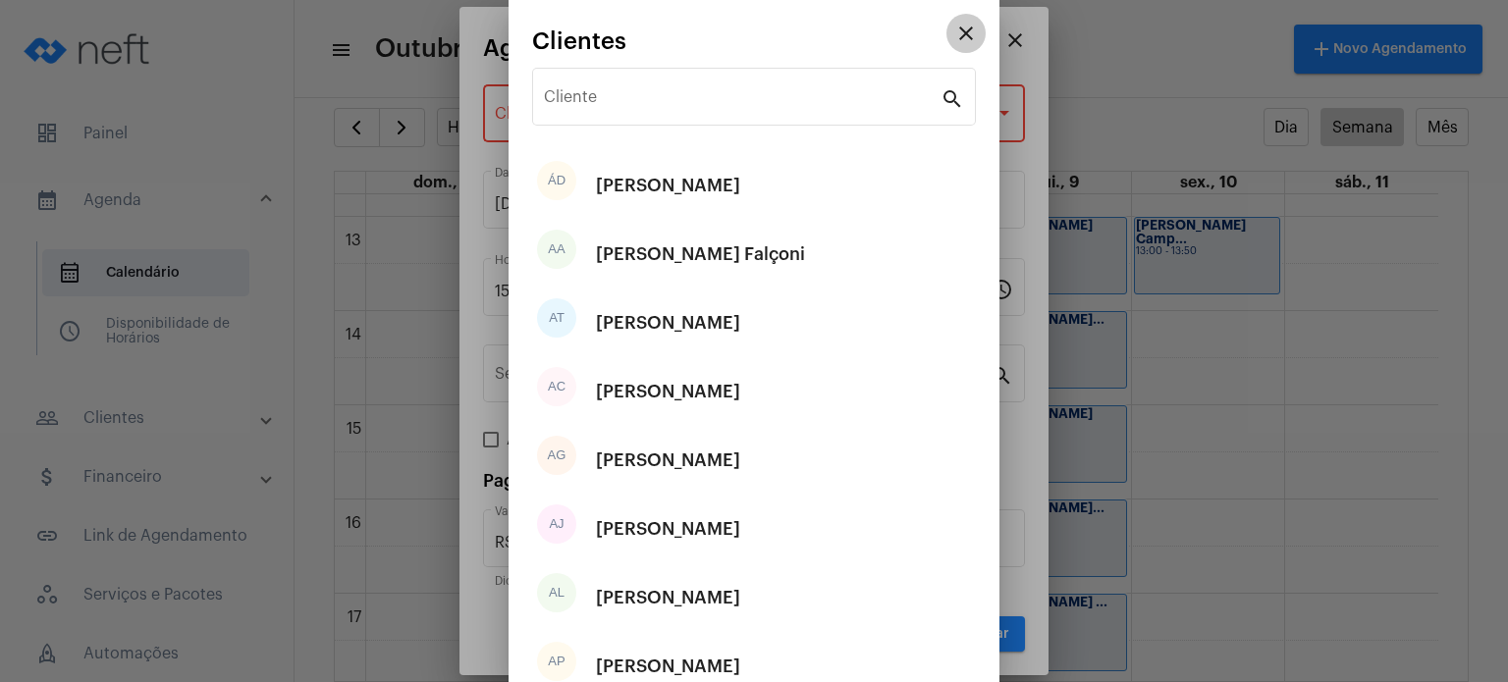
click at [954, 38] on mat-icon "close" at bounding box center [966, 34] width 24 height 24
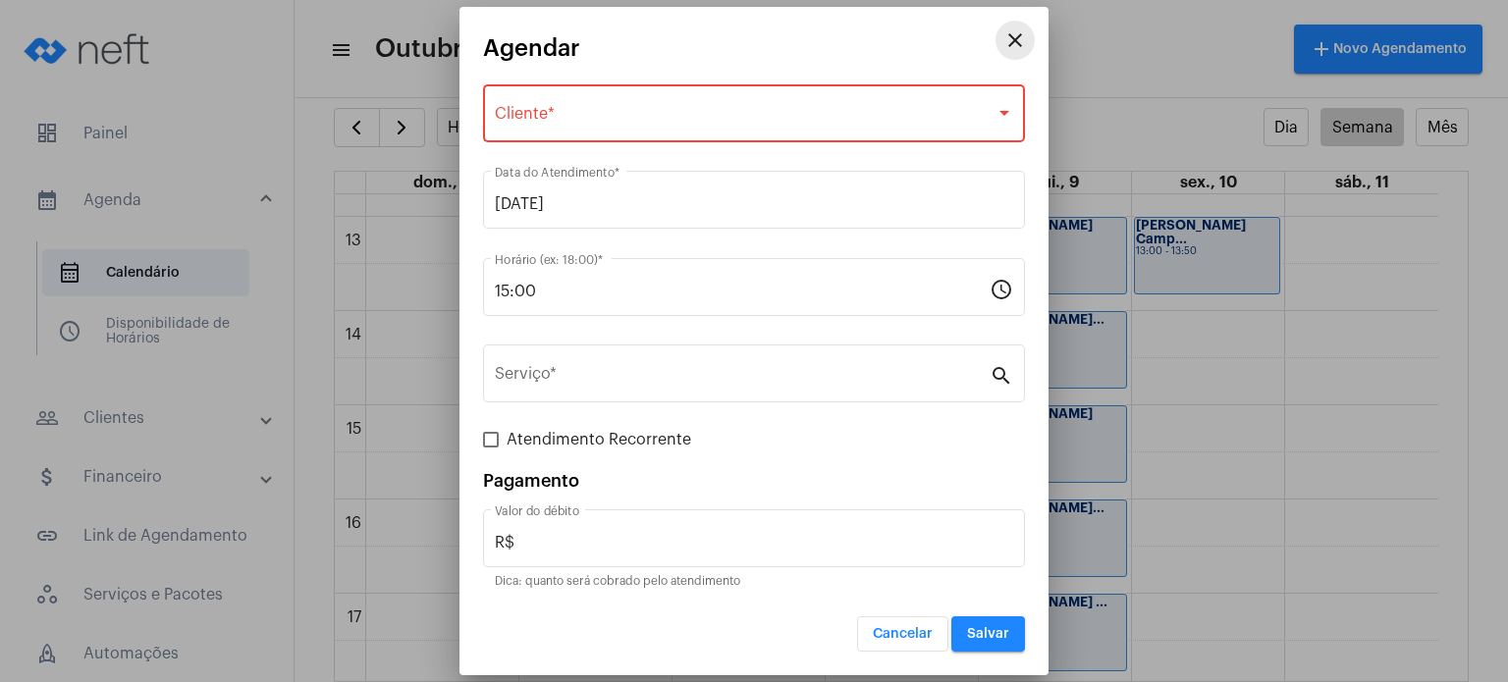
click at [1015, 50] on mat-icon "close" at bounding box center [1015, 40] width 24 height 24
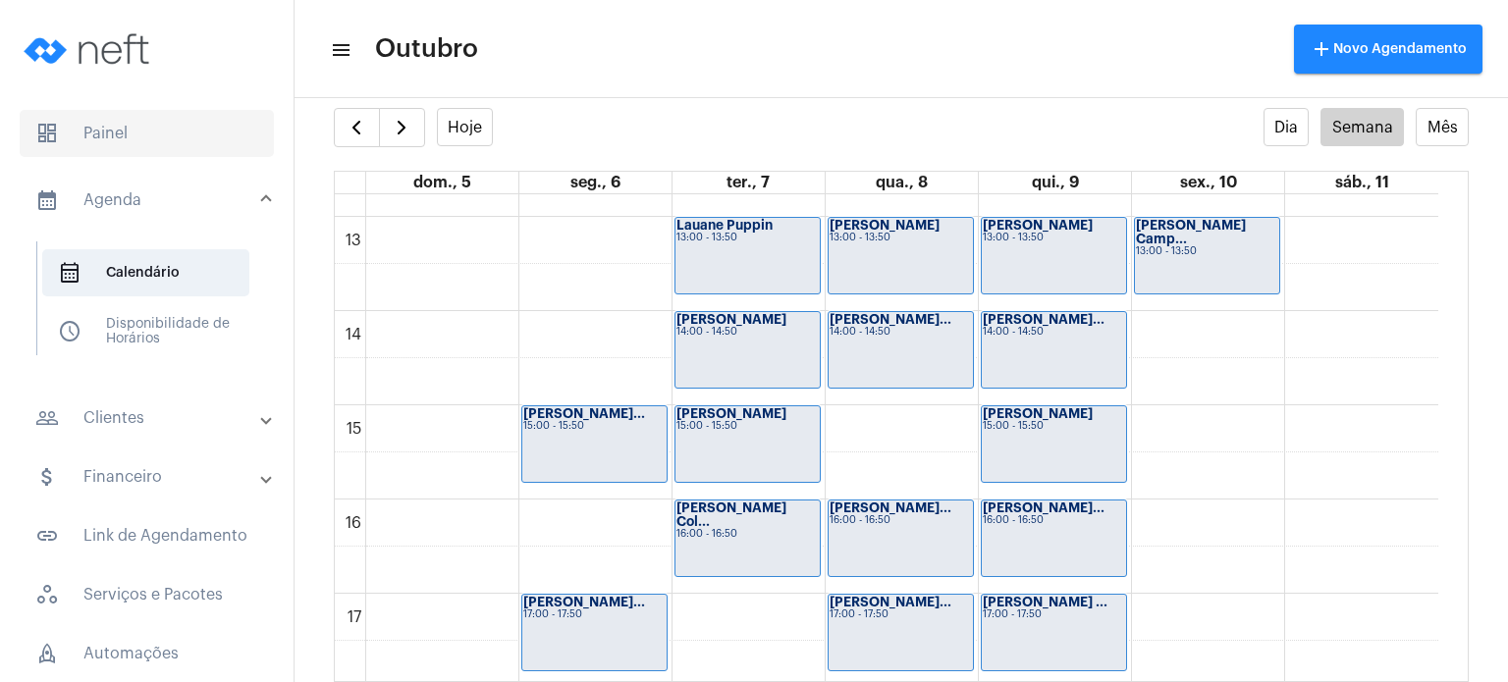
click at [98, 136] on span "dashboard Painel" at bounding box center [147, 133] width 254 height 47
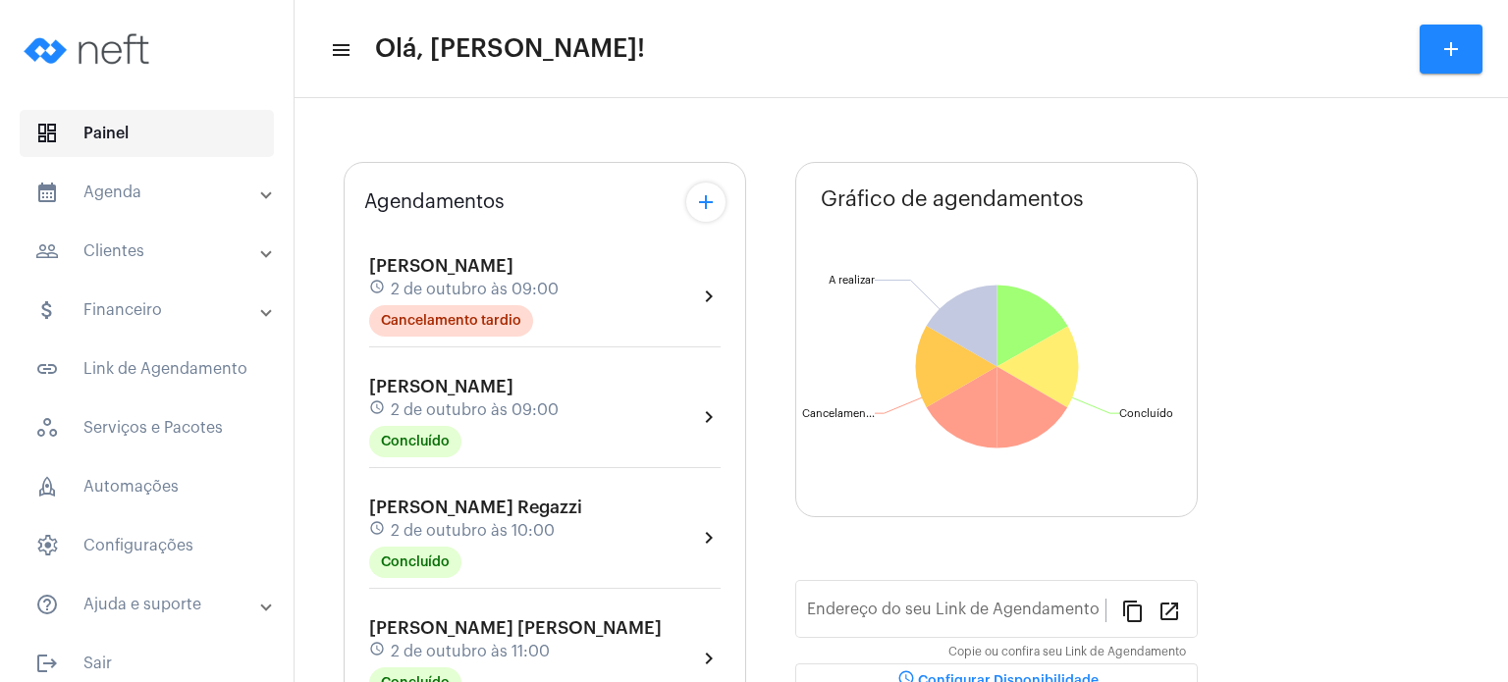
type input "[URL][DOMAIN_NAME]"
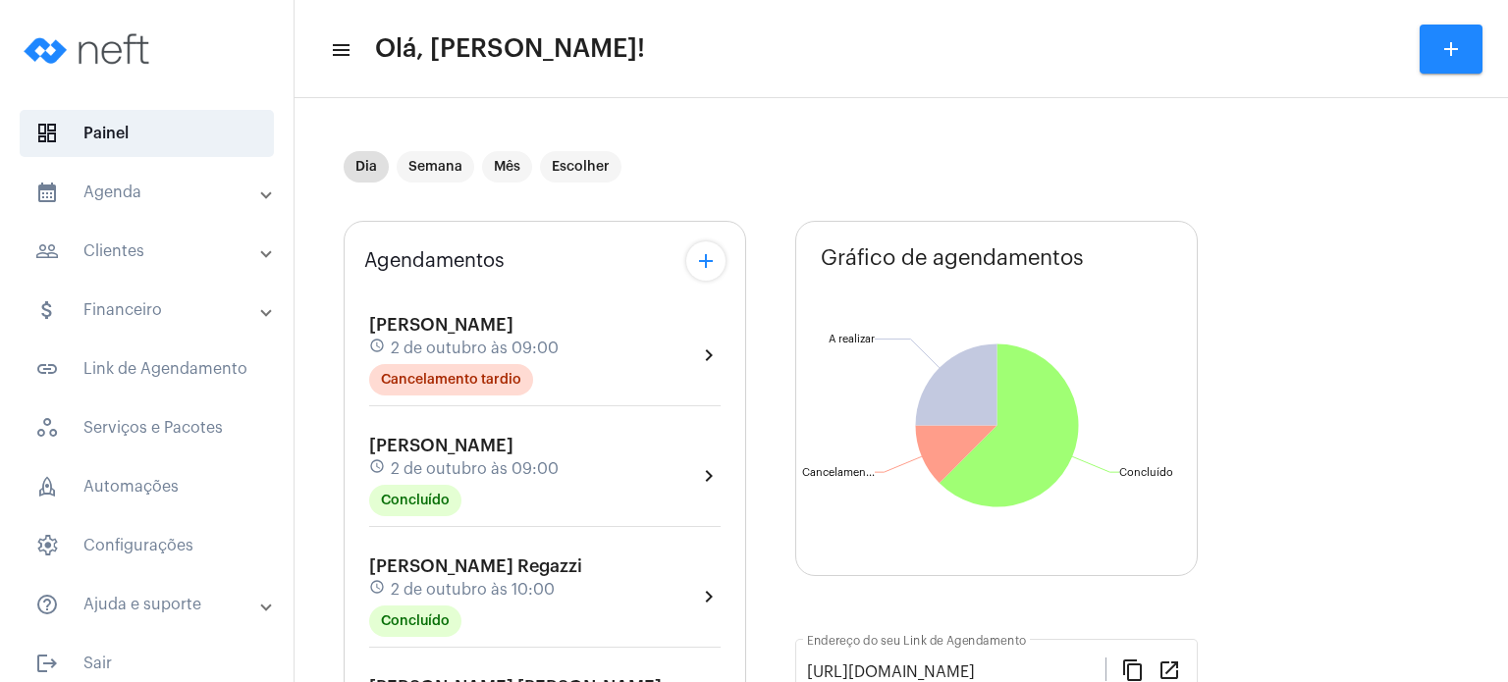
click at [125, 188] on mat-panel-title "calendar_month_outlined Agenda" at bounding box center [148, 193] width 227 height 24
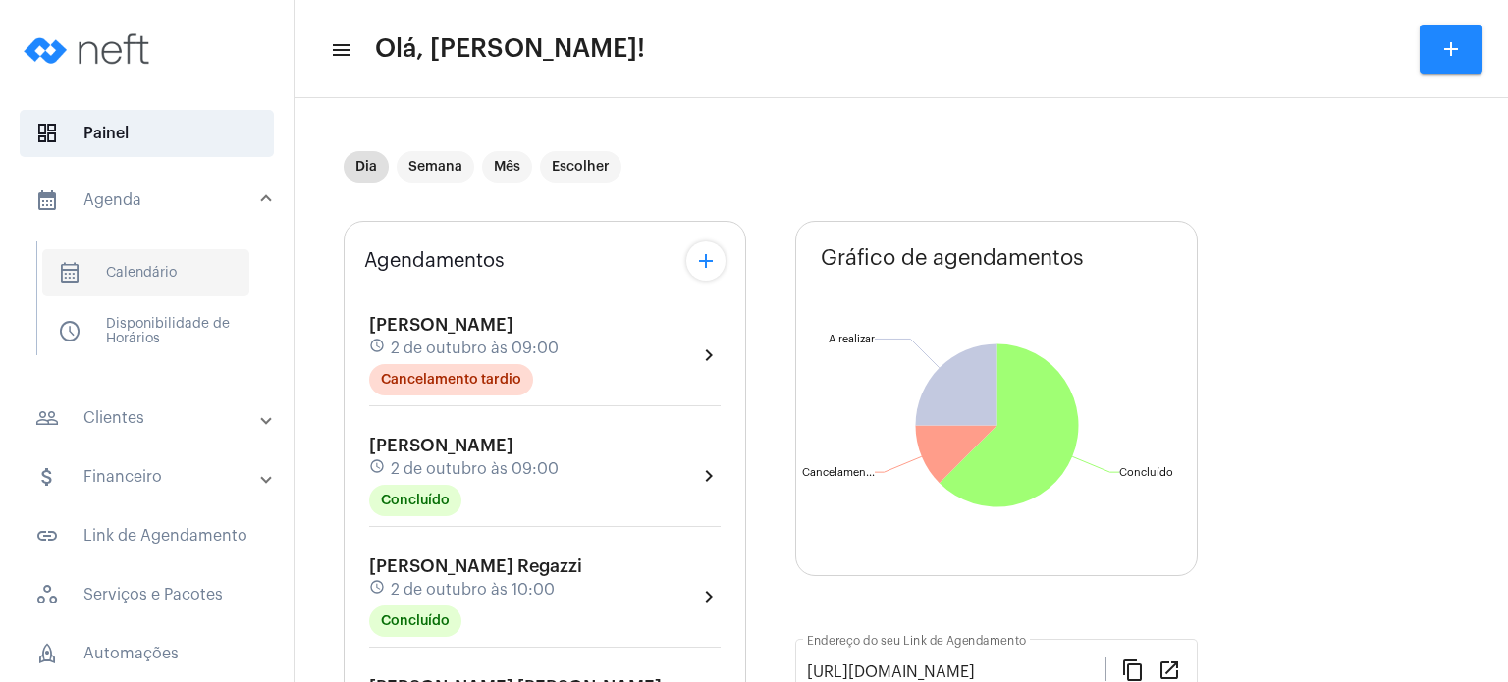
click at [115, 273] on span "calendar_month_outlined Calendário" at bounding box center [145, 272] width 207 height 47
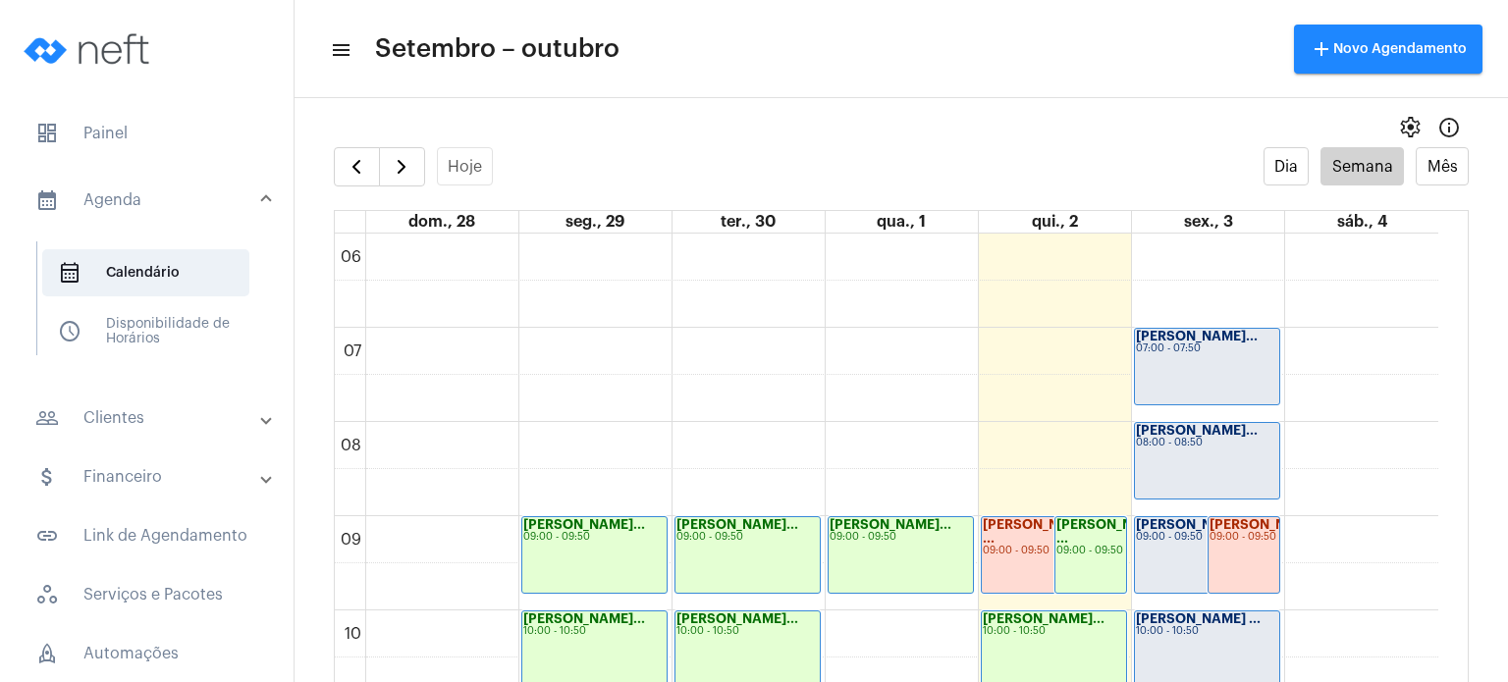
scroll to position [798, 0]
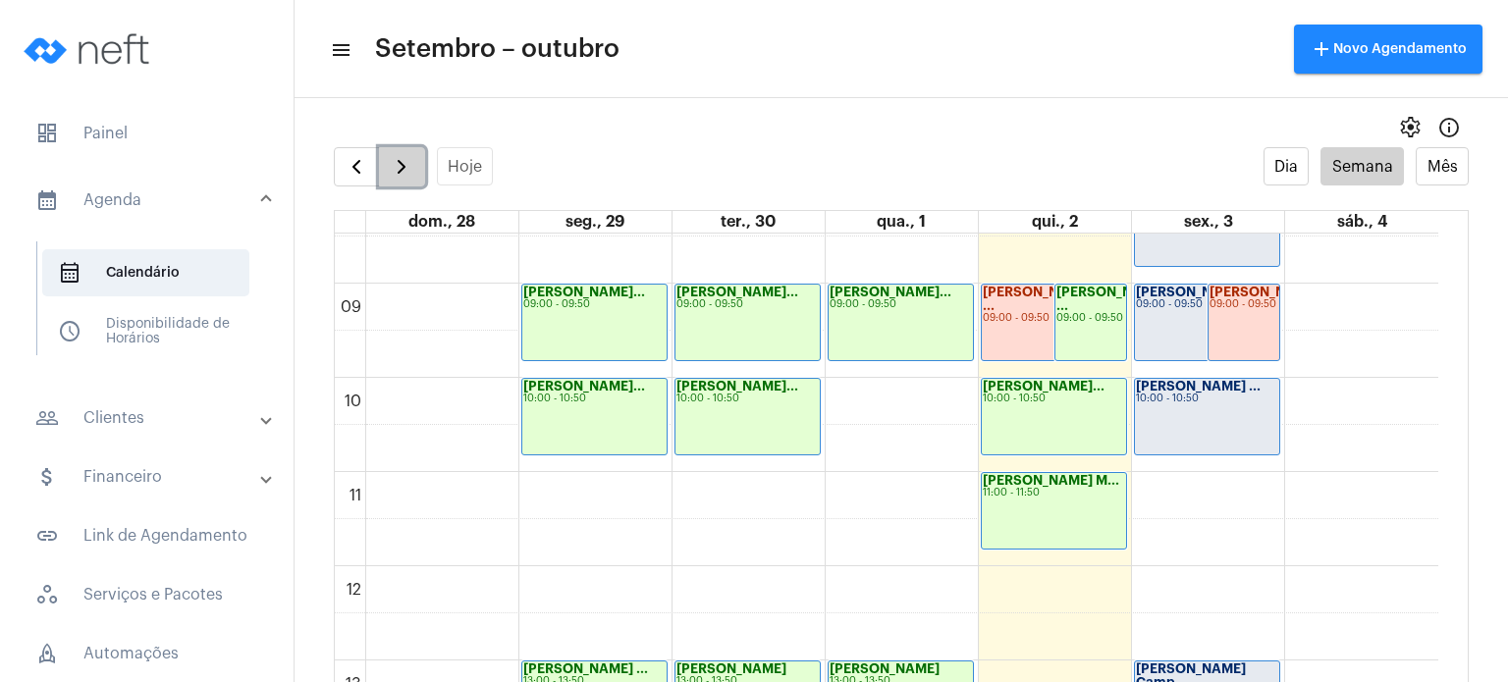
click at [404, 160] on span "button" at bounding box center [402, 167] width 24 height 24
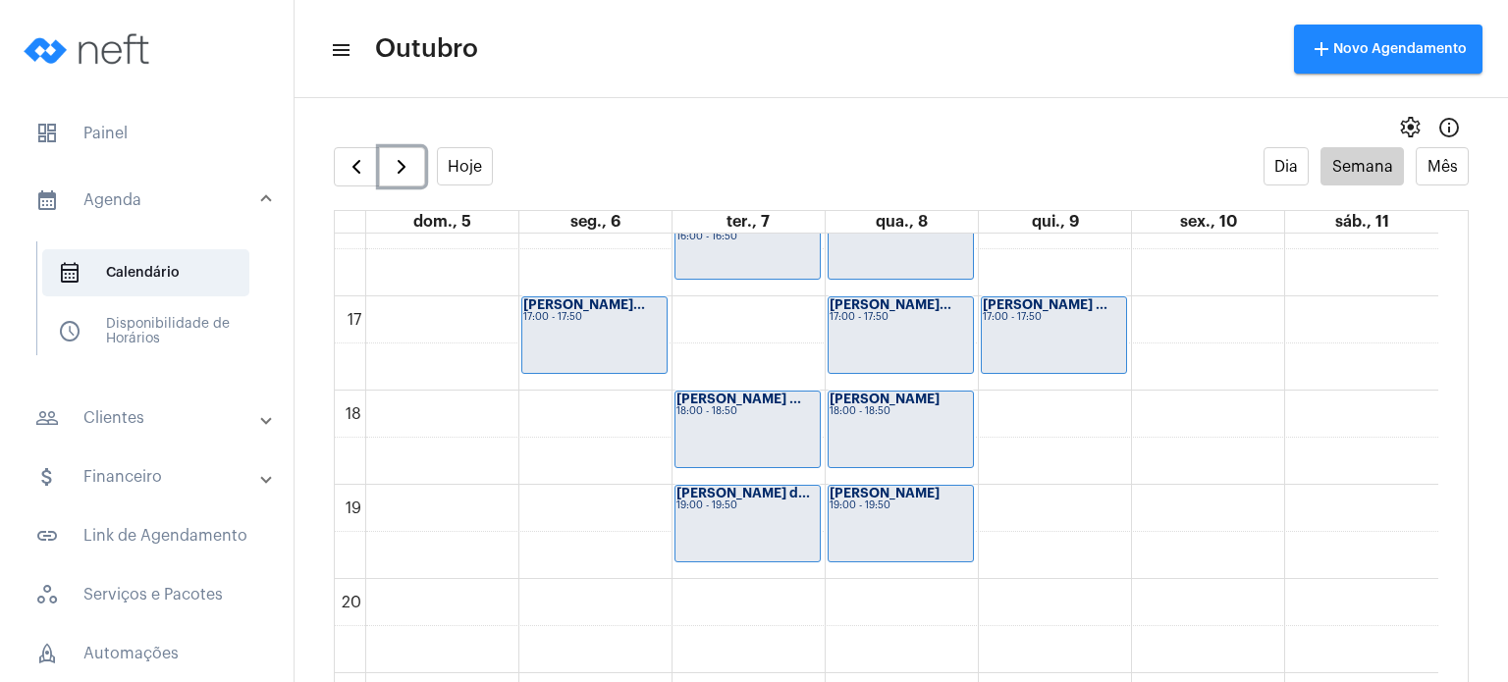
scroll to position [1594, 0]
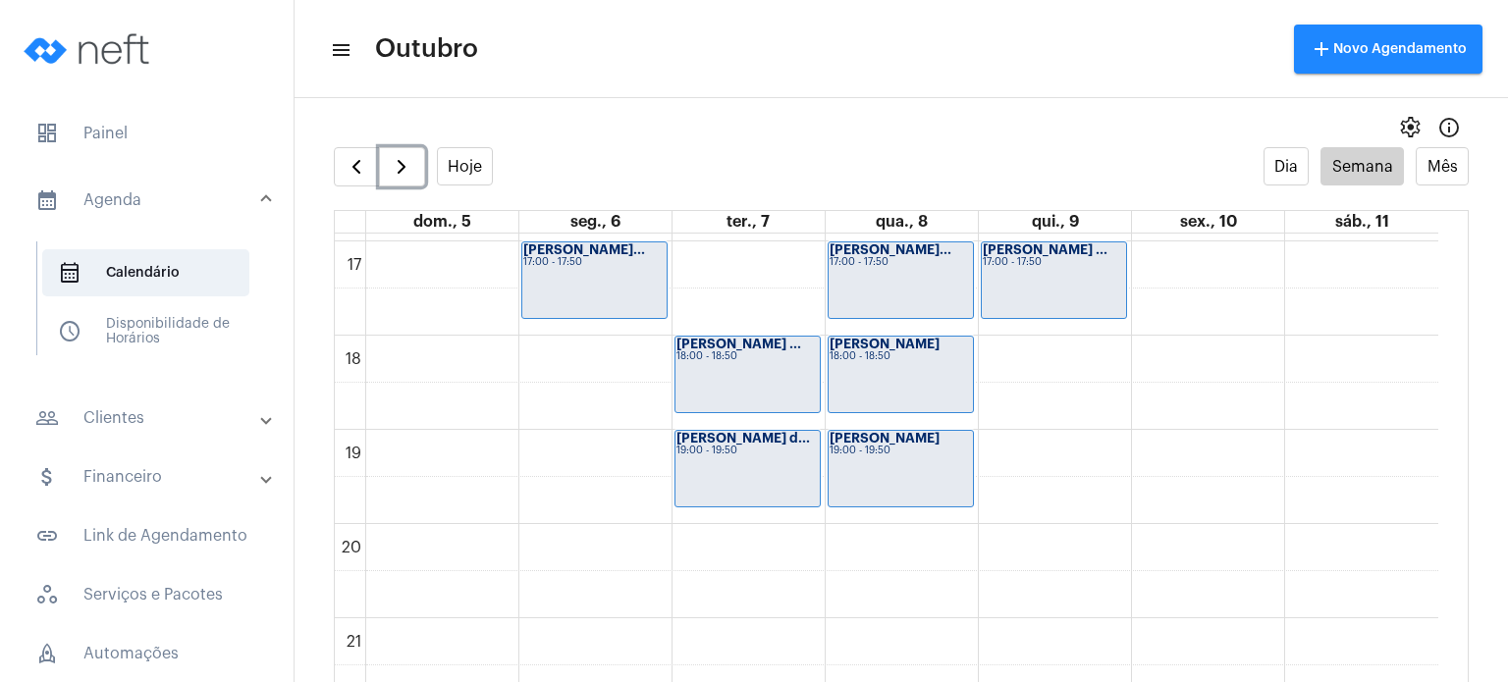
click at [773, 461] on div "[PERSON_NAME] d... 19:00 - 19:50" at bounding box center [747, 469] width 144 height 76
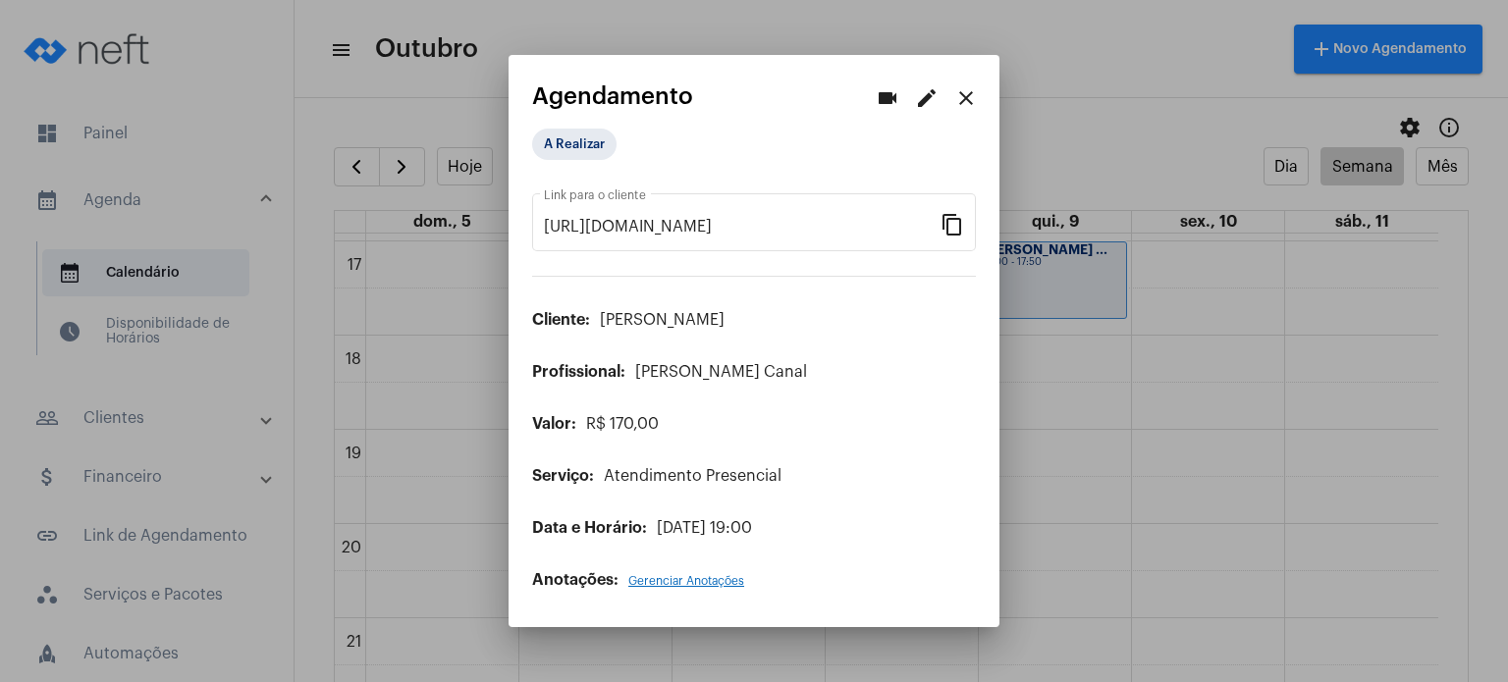
click at [923, 103] on mat-icon "edit" at bounding box center [927, 98] width 24 height 24
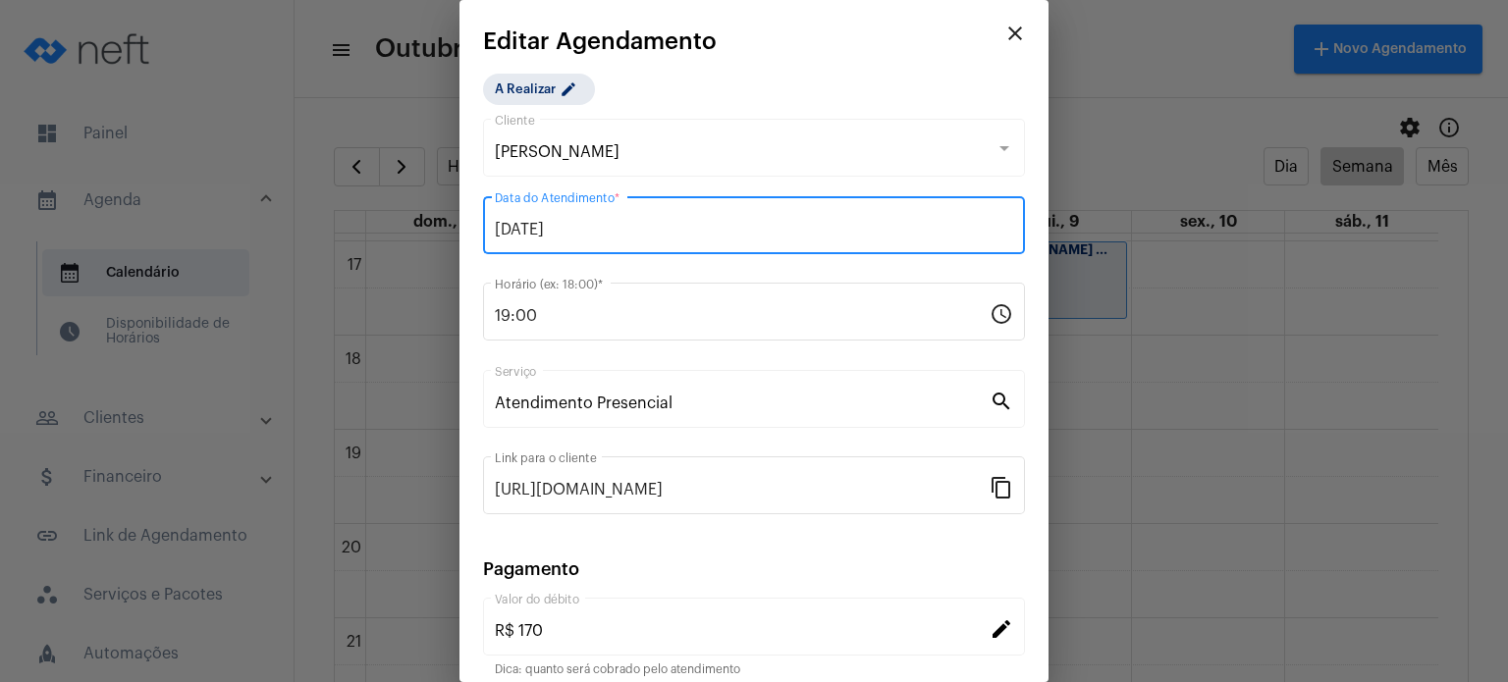
click at [653, 227] on input "[DATE]" at bounding box center [754, 230] width 518 height 18
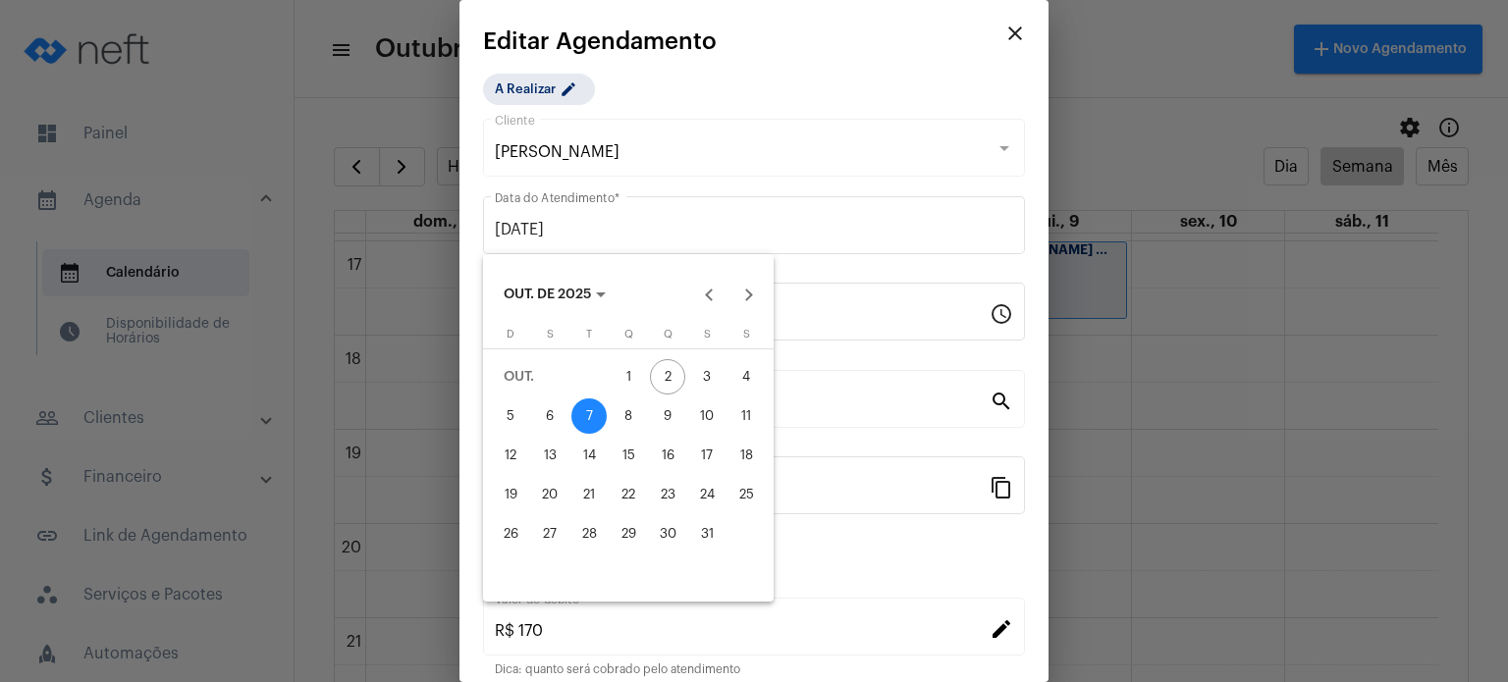
click at [620, 410] on div "8" at bounding box center [627, 415] width 35 height 35
type input "[DATE]"
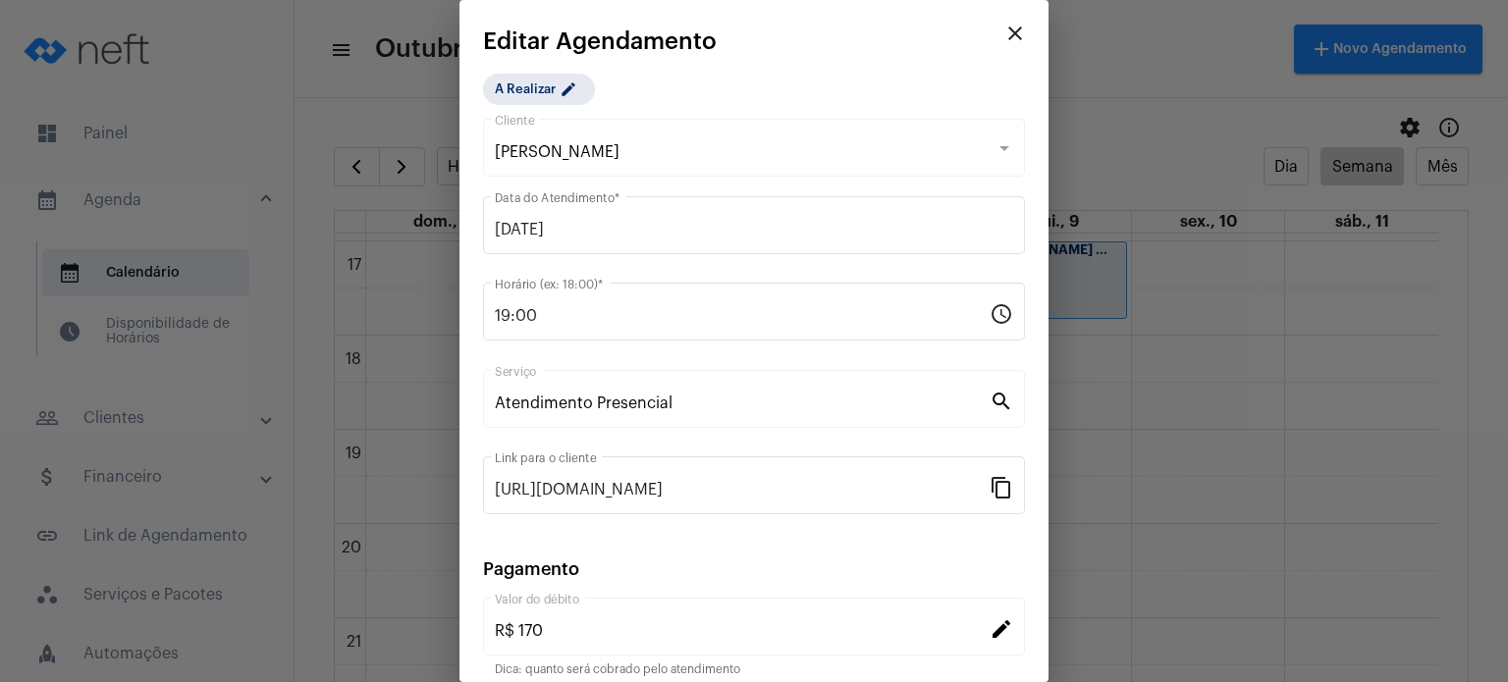
click at [1049, 619] on div at bounding box center [754, 341] width 1508 height 682
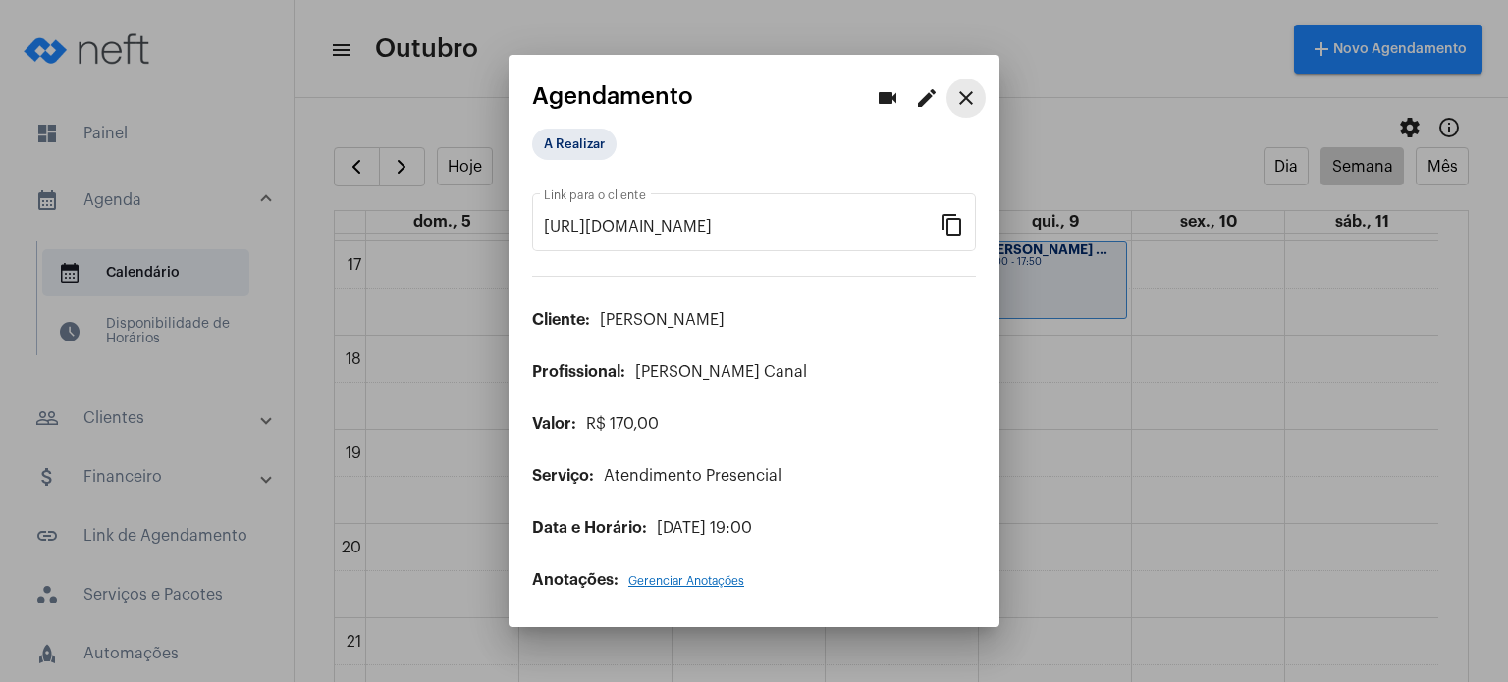
click at [966, 101] on mat-icon "close" at bounding box center [966, 98] width 24 height 24
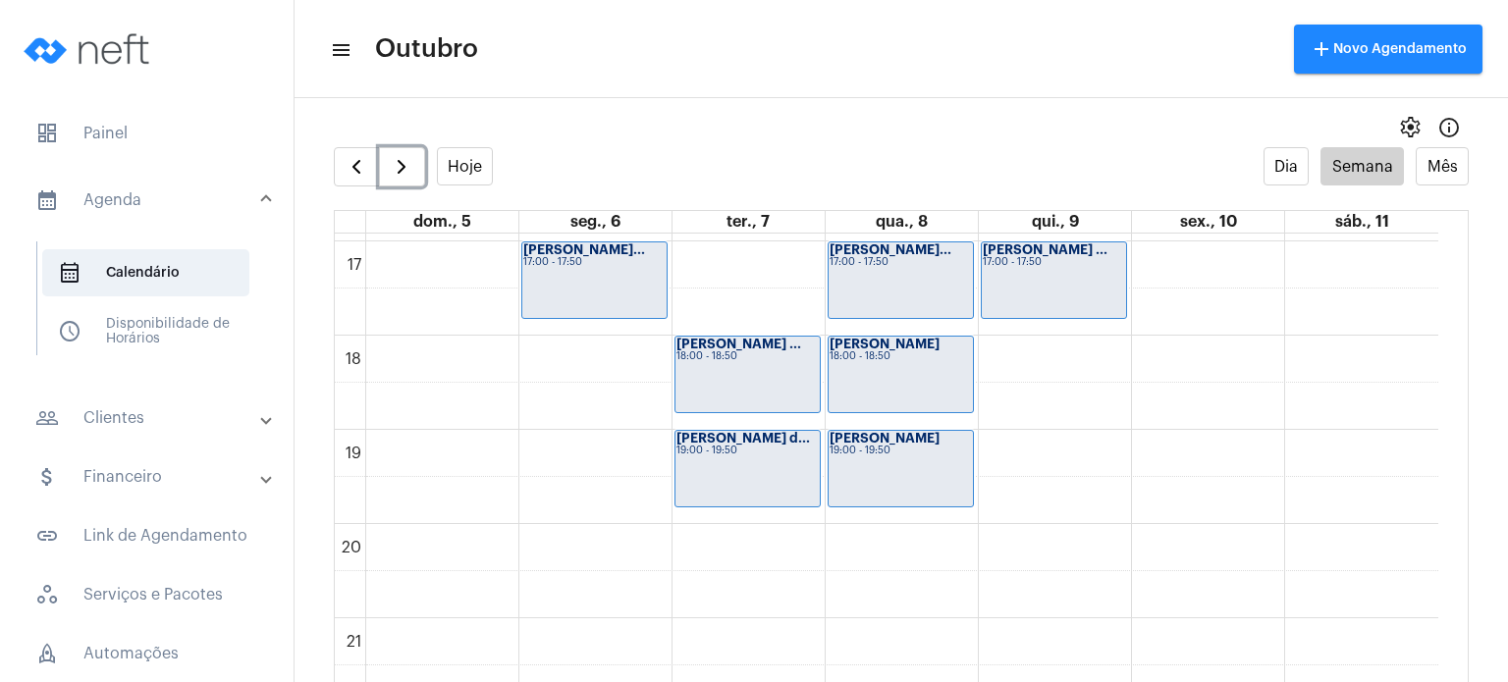
click at [736, 450] on div "19:00 - 19:50" at bounding box center [747, 451] width 142 height 11
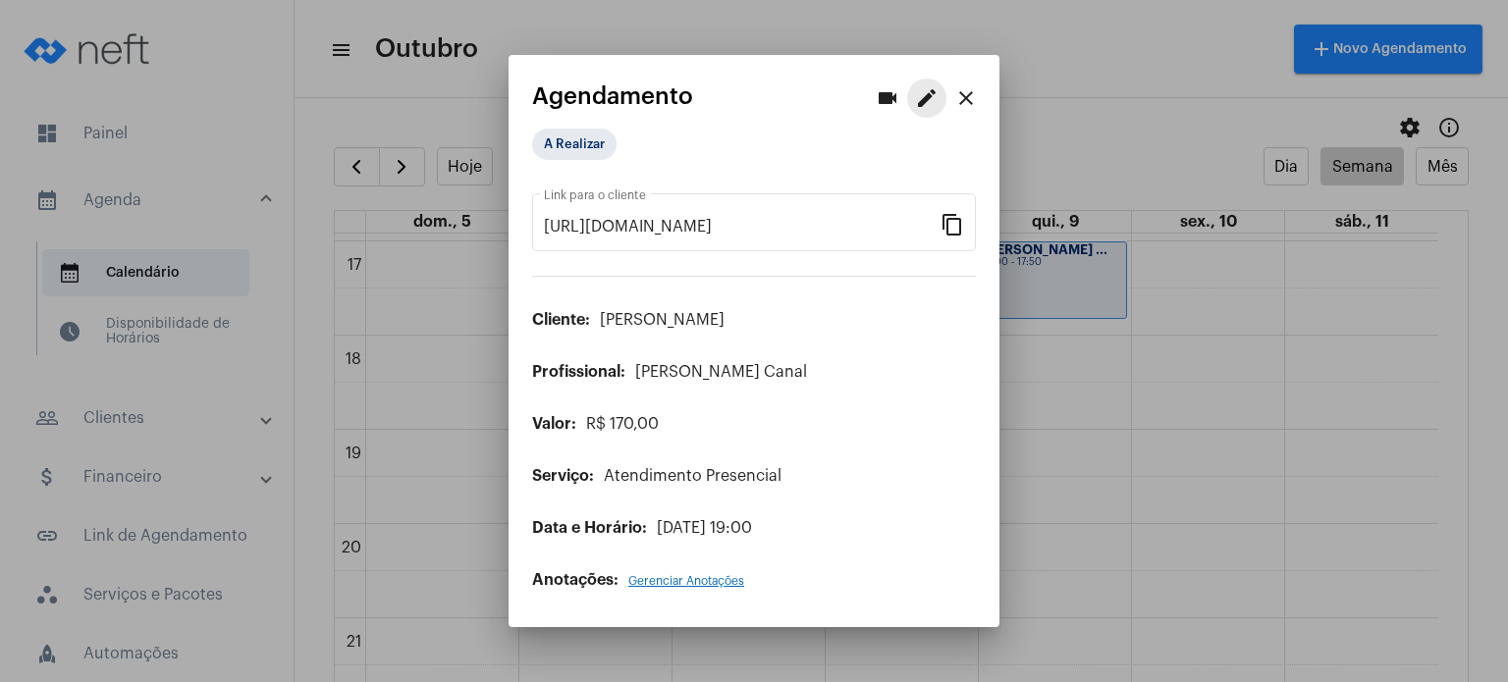
click at [925, 102] on mat-icon "edit" at bounding box center [927, 98] width 24 height 24
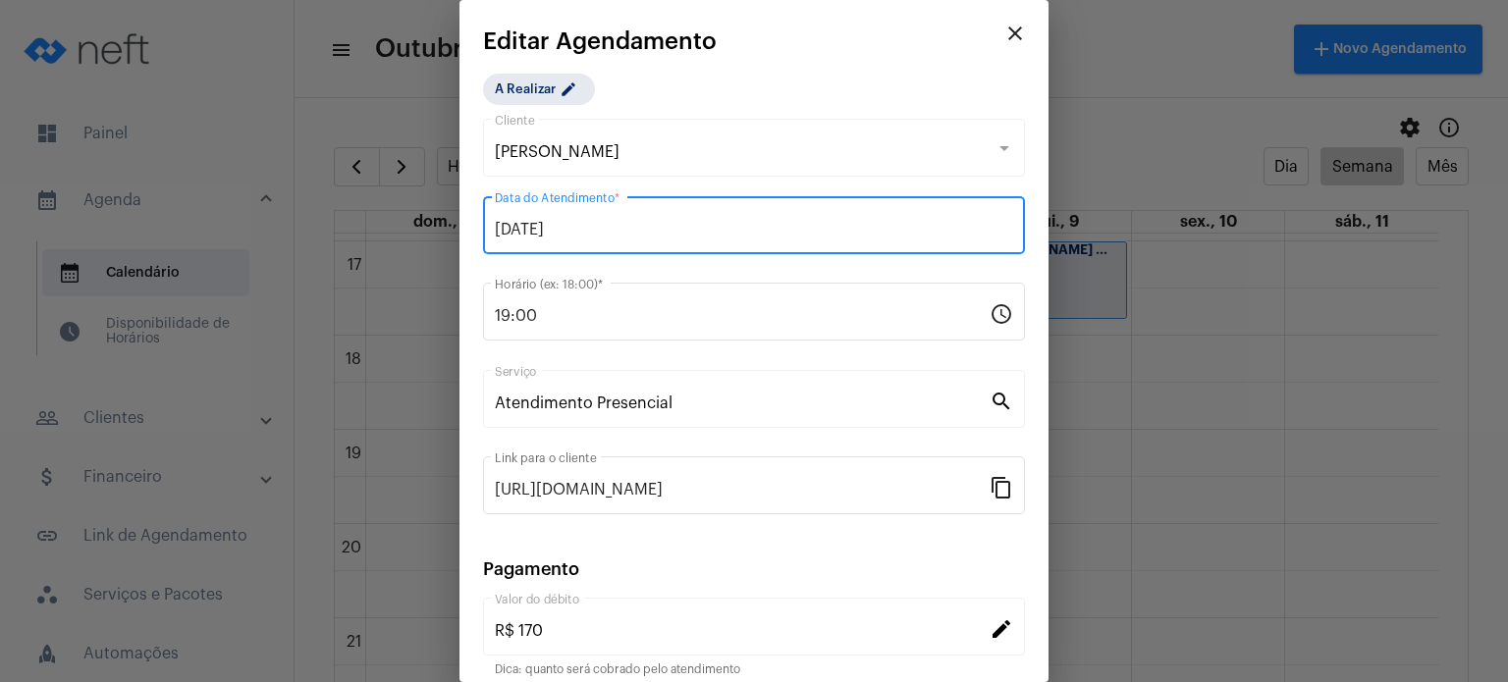
click at [807, 236] on input "[DATE]" at bounding box center [754, 230] width 518 height 18
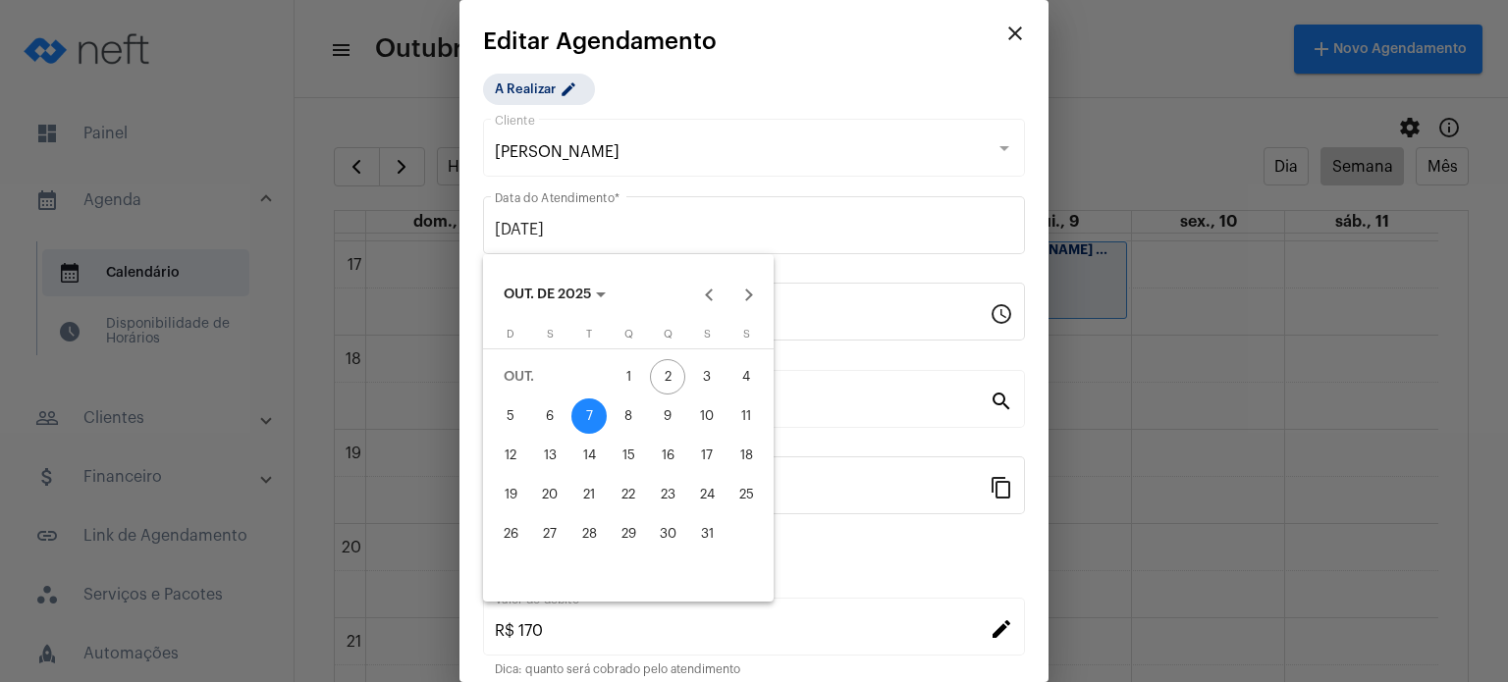
click at [640, 407] on div "8" at bounding box center [627, 415] width 35 height 35
type input "[DATE]"
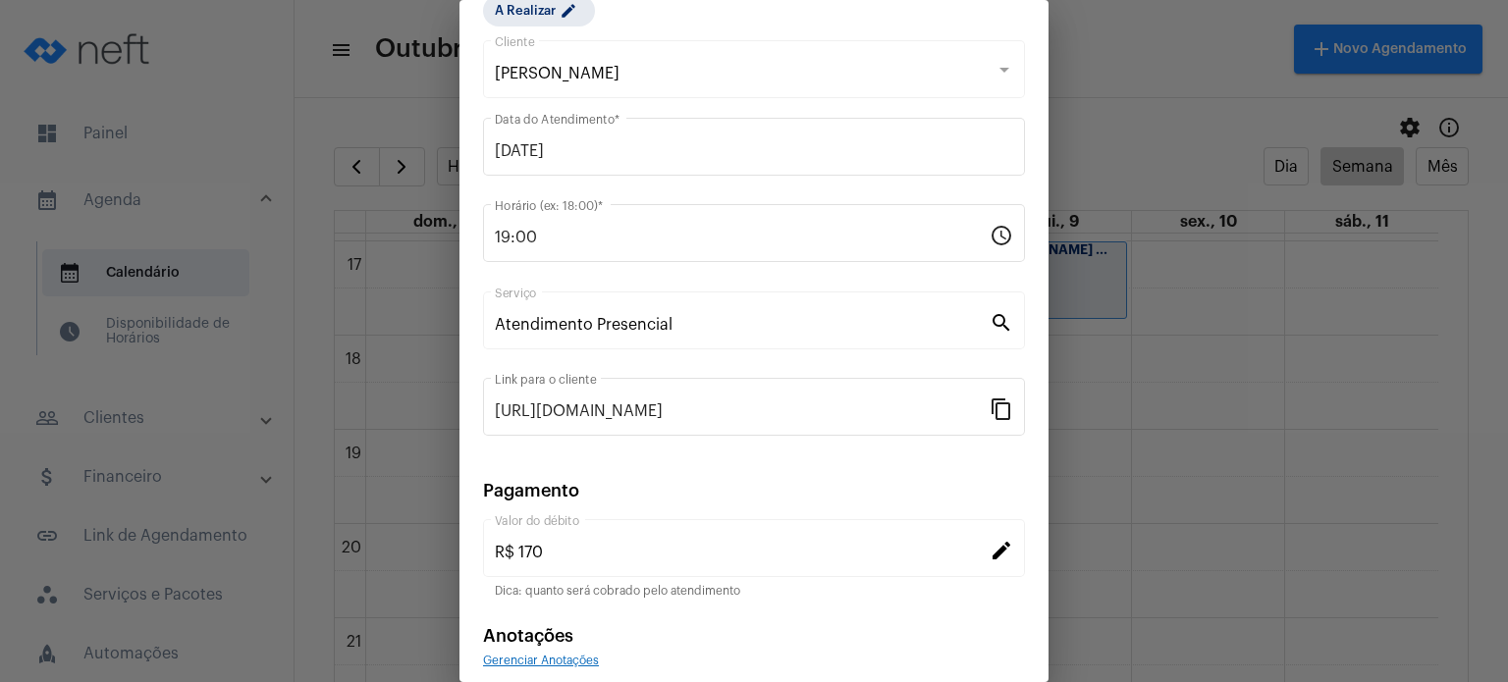
scroll to position [160, 0]
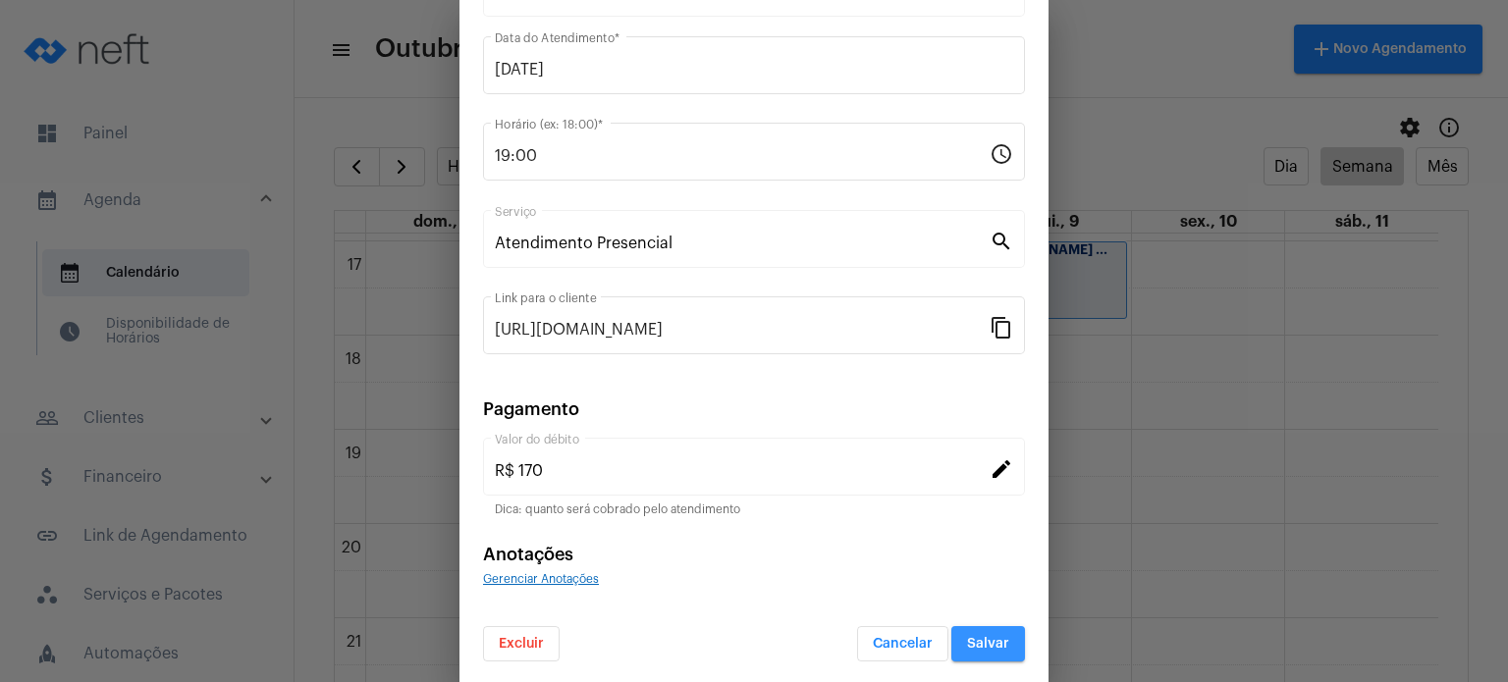
click at [983, 649] on button "Salvar" at bounding box center [988, 643] width 74 height 35
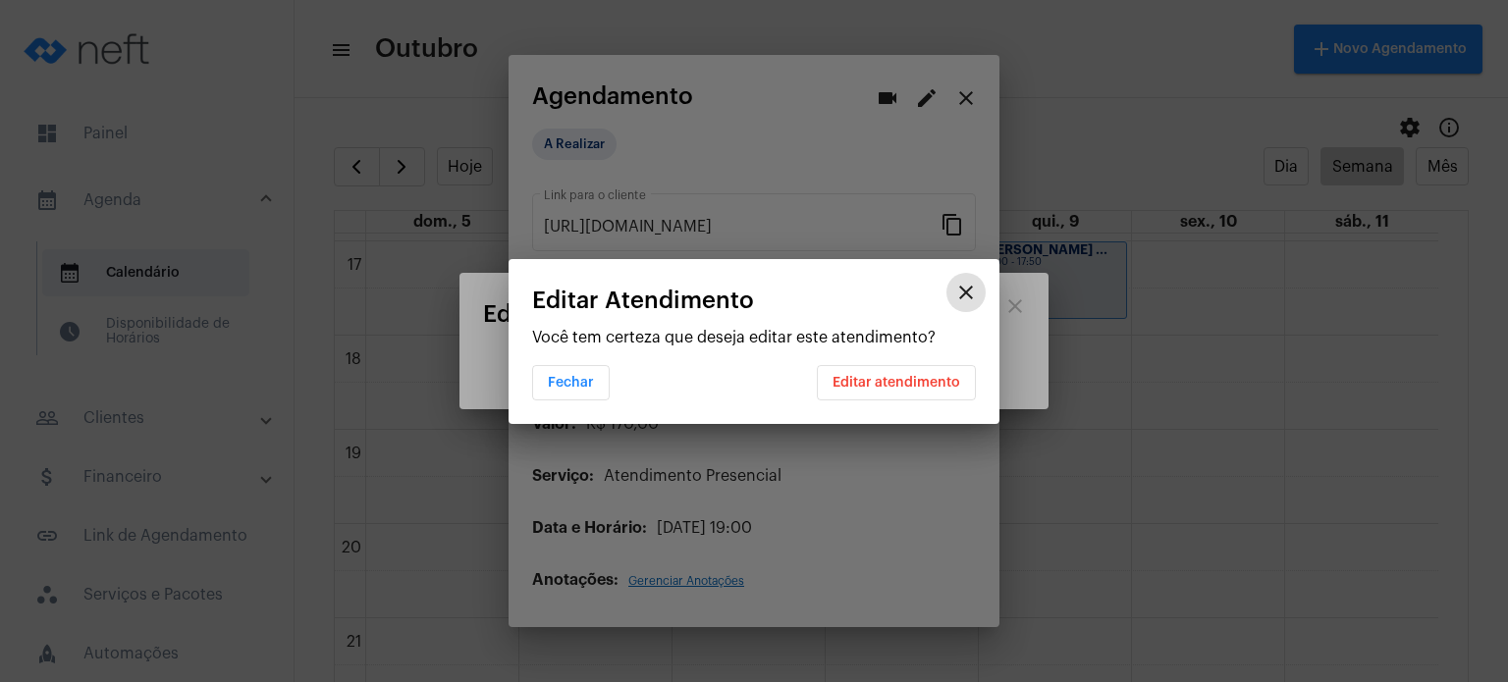
click at [912, 377] on span "Editar atendimento" at bounding box center [896, 383] width 128 height 14
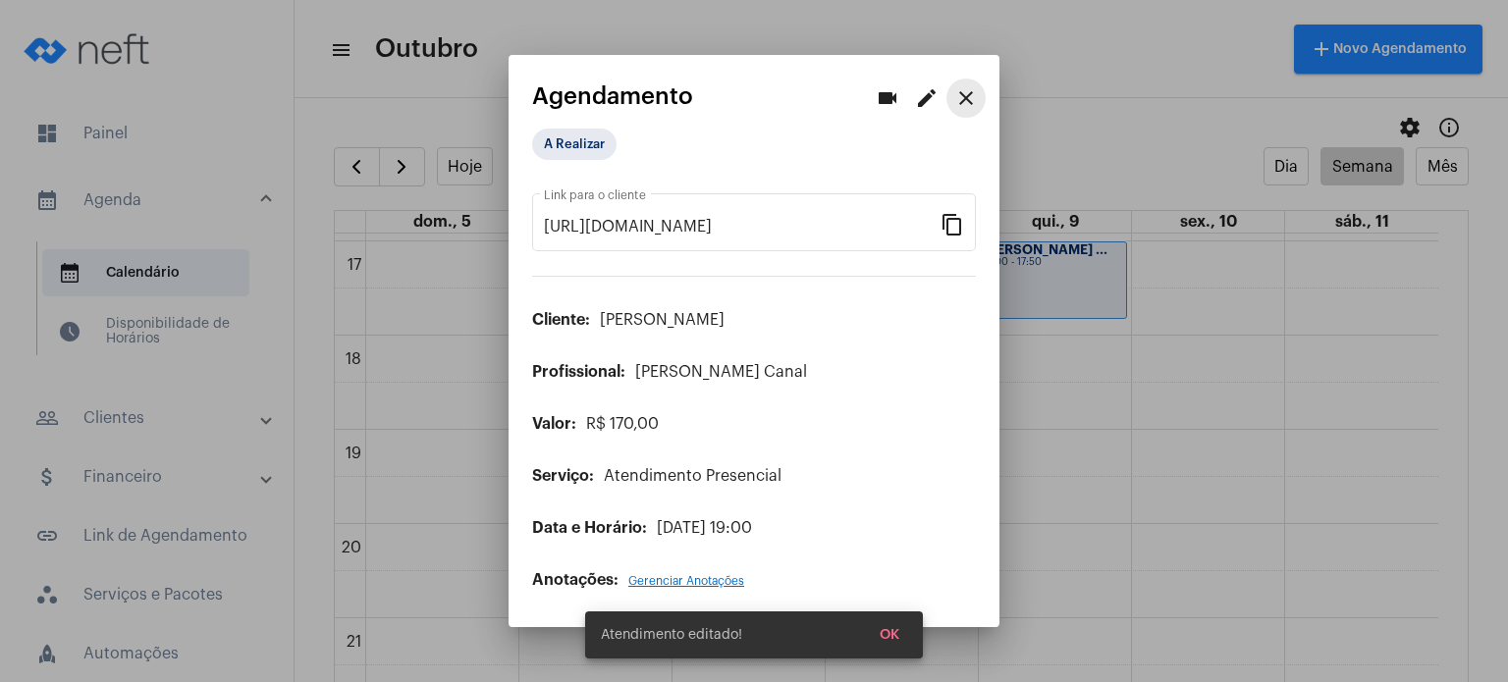
click at [967, 102] on mat-icon "close" at bounding box center [966, 98] width 24 height 24
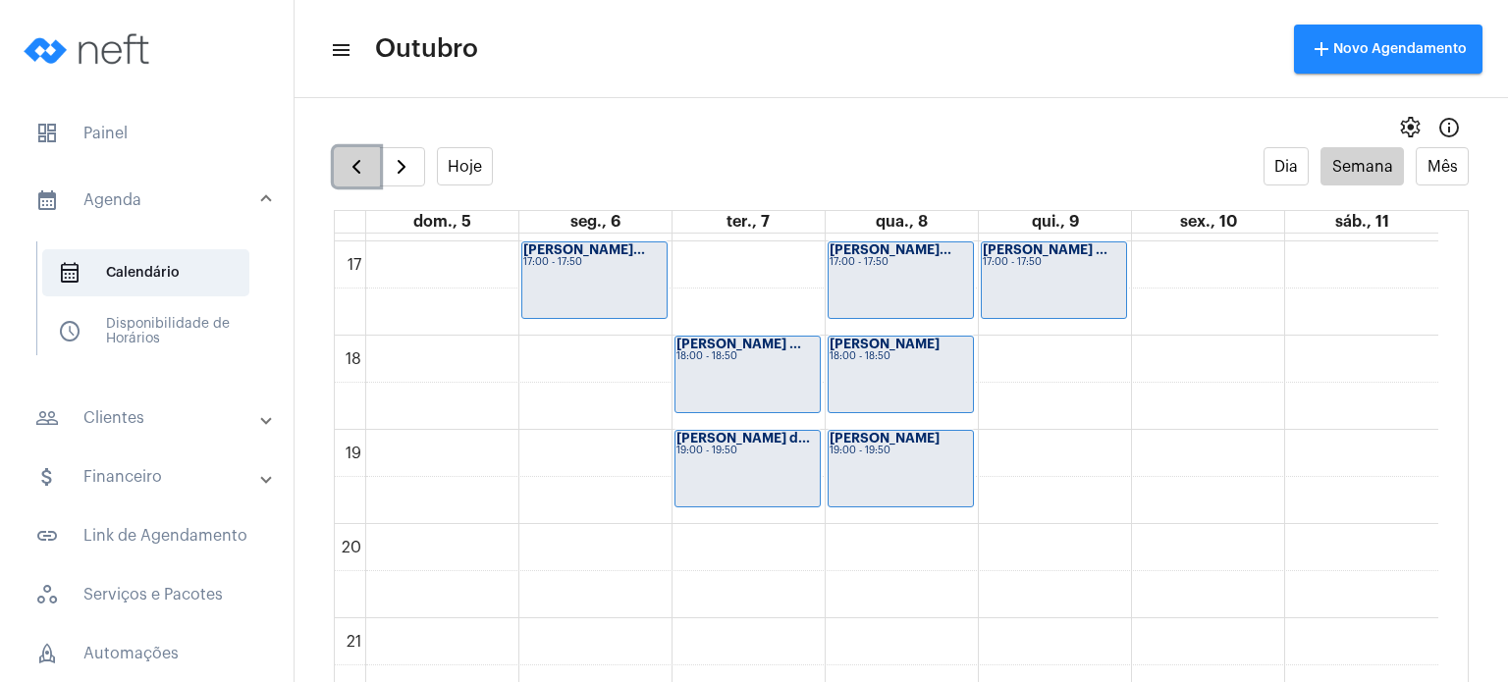
click at [356, 167] on span "button" at bounding box center [356, 167] width 24 height 24
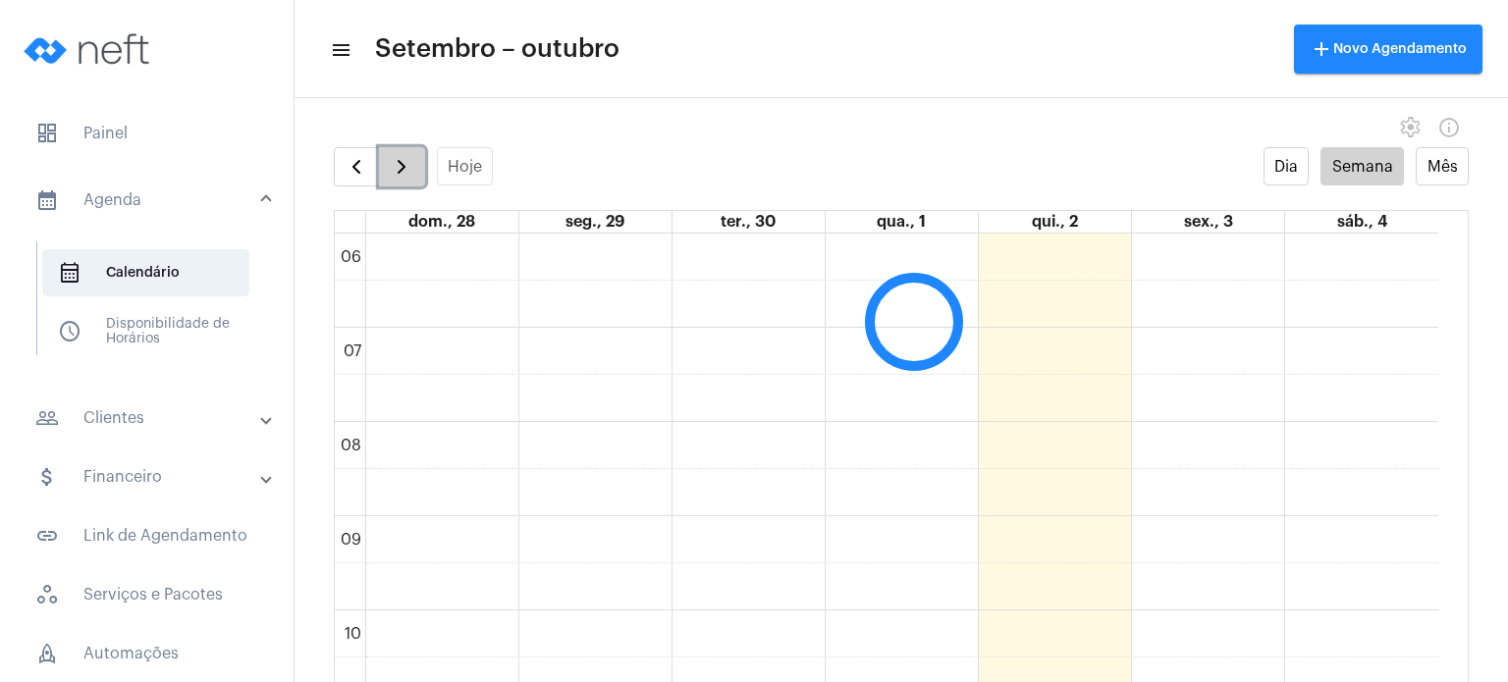
click at [393, 163] on span "button" at bounding box center [402, 167] width 24 height 24
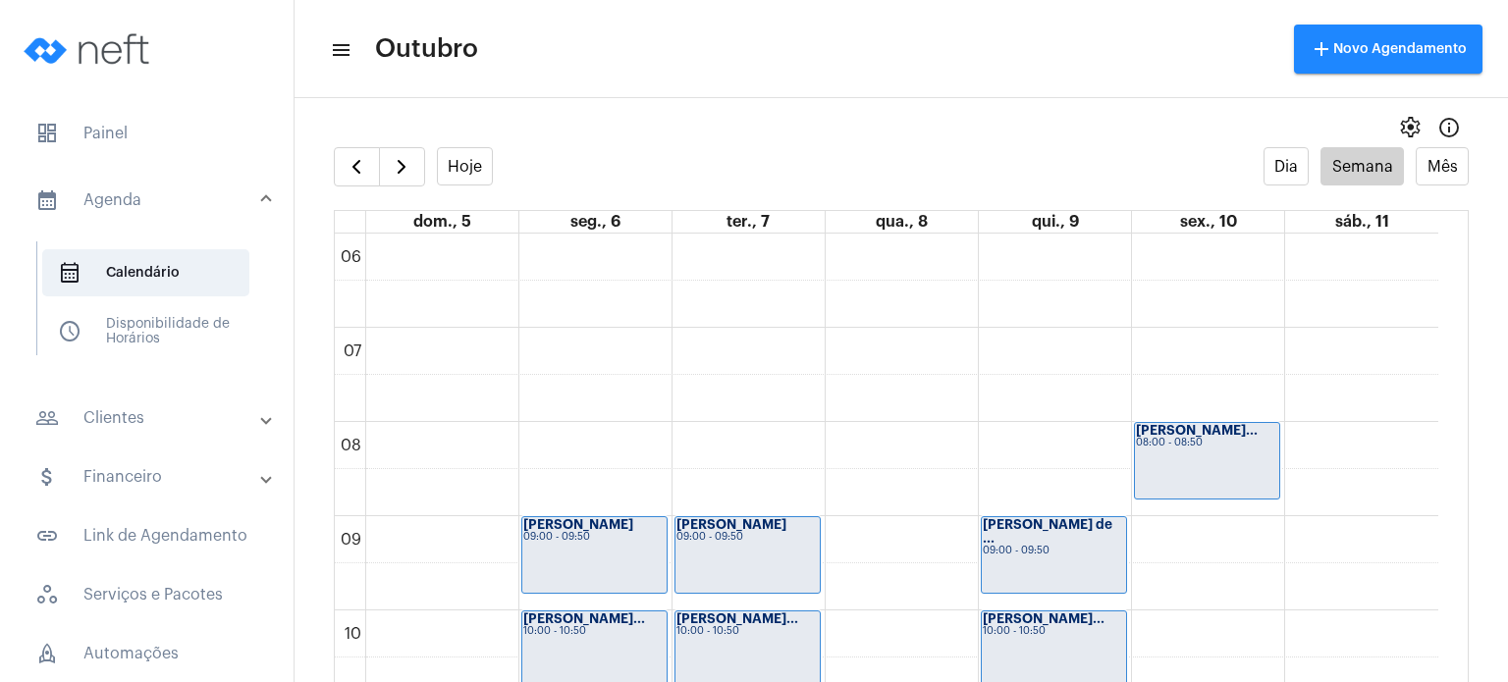
click at [575, 147] on div "Hoje Dia Semana Mês" at bounding box center [901, 166] width 1135 height 39
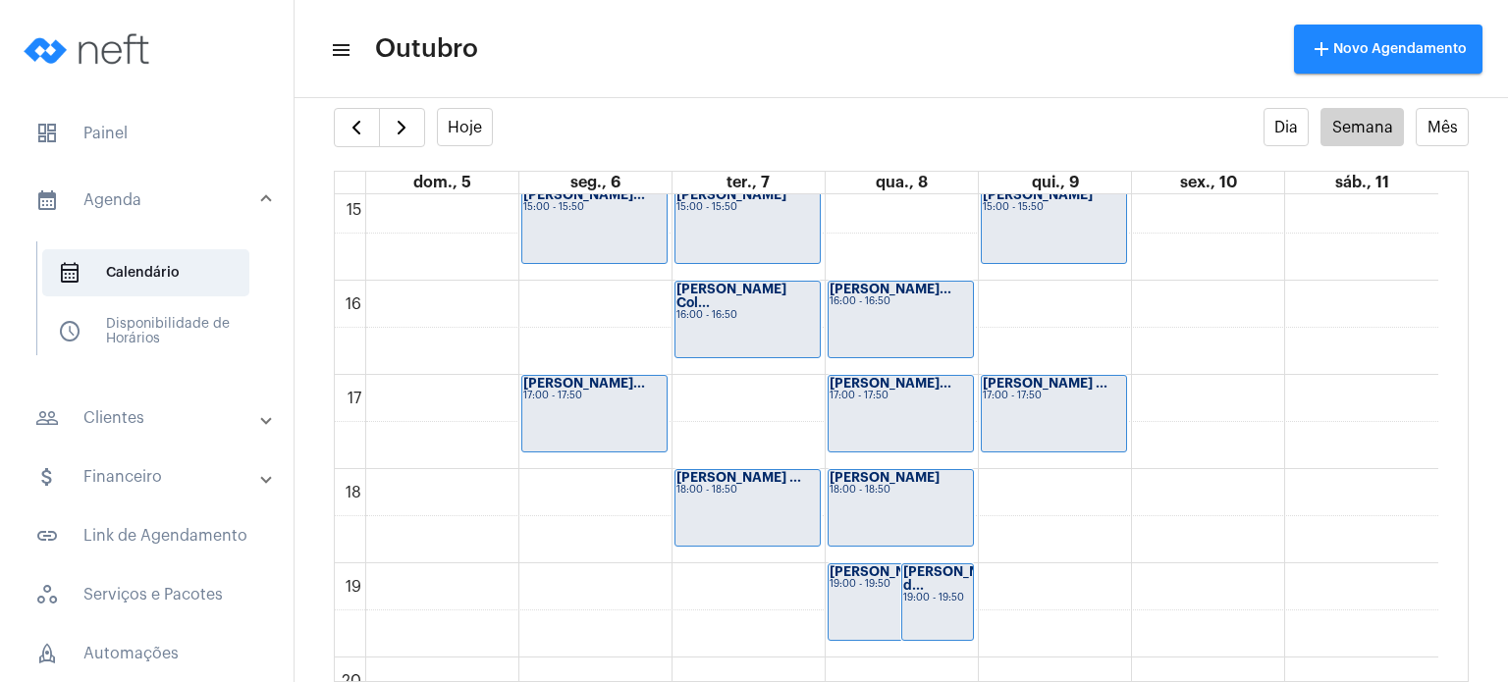
scroll to position [993, 0]
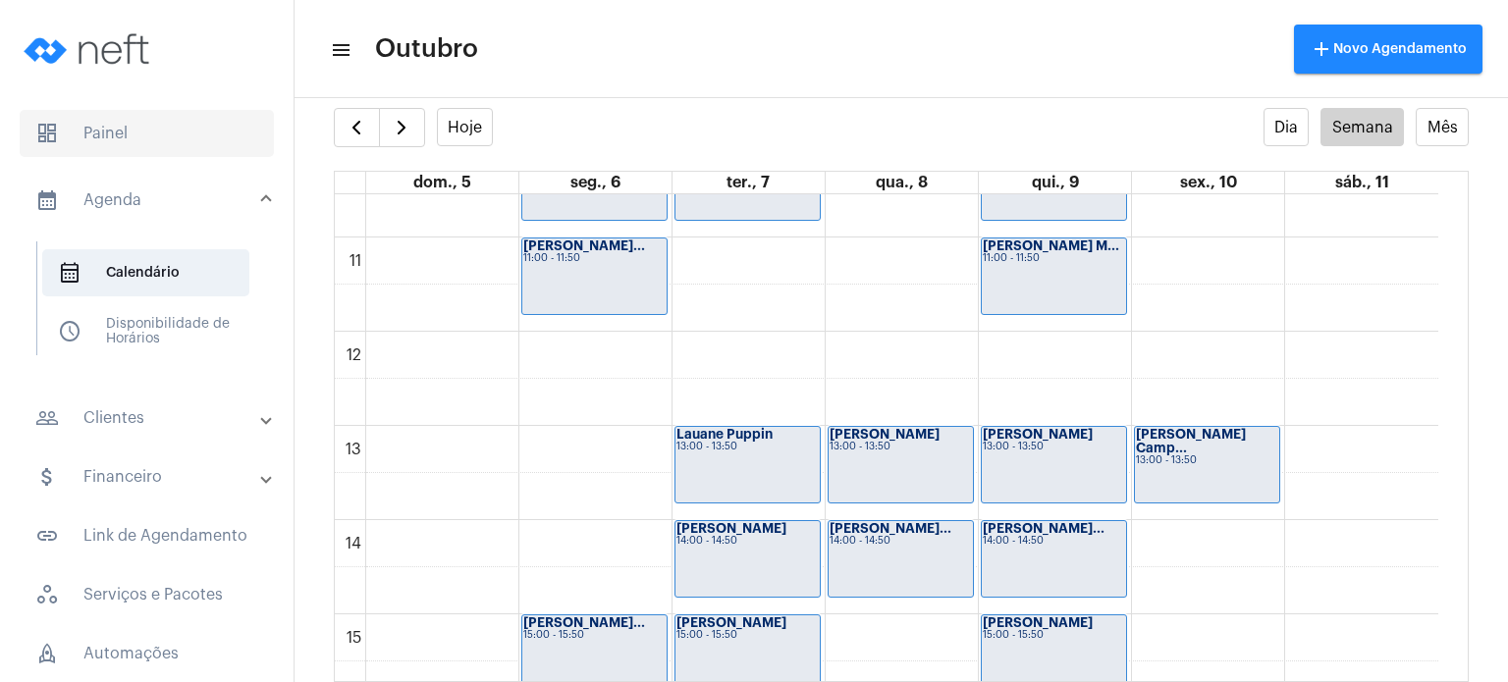
click at [106, 123] on span "dashboard Painel" at bounding box center [147, 133] width 254 height 47
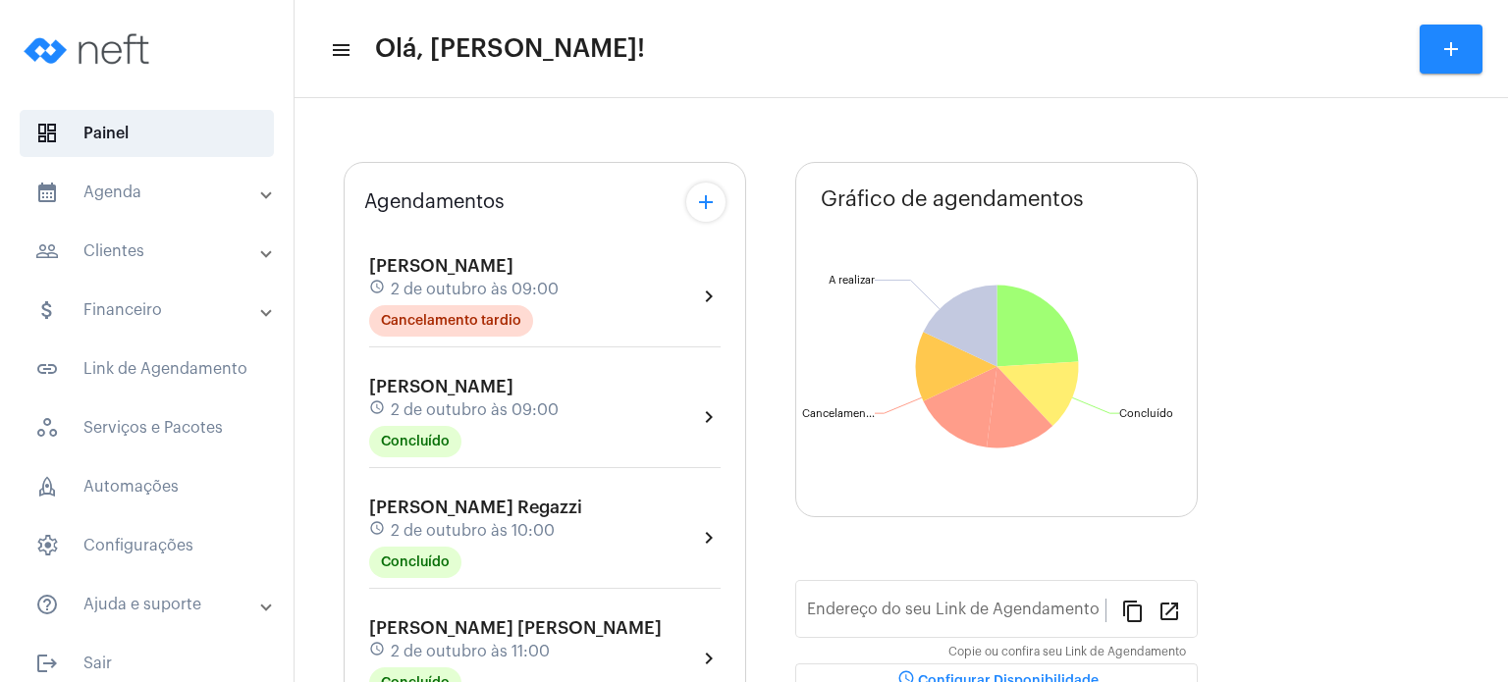
type input "[URL][DOMAIN_NAME]"
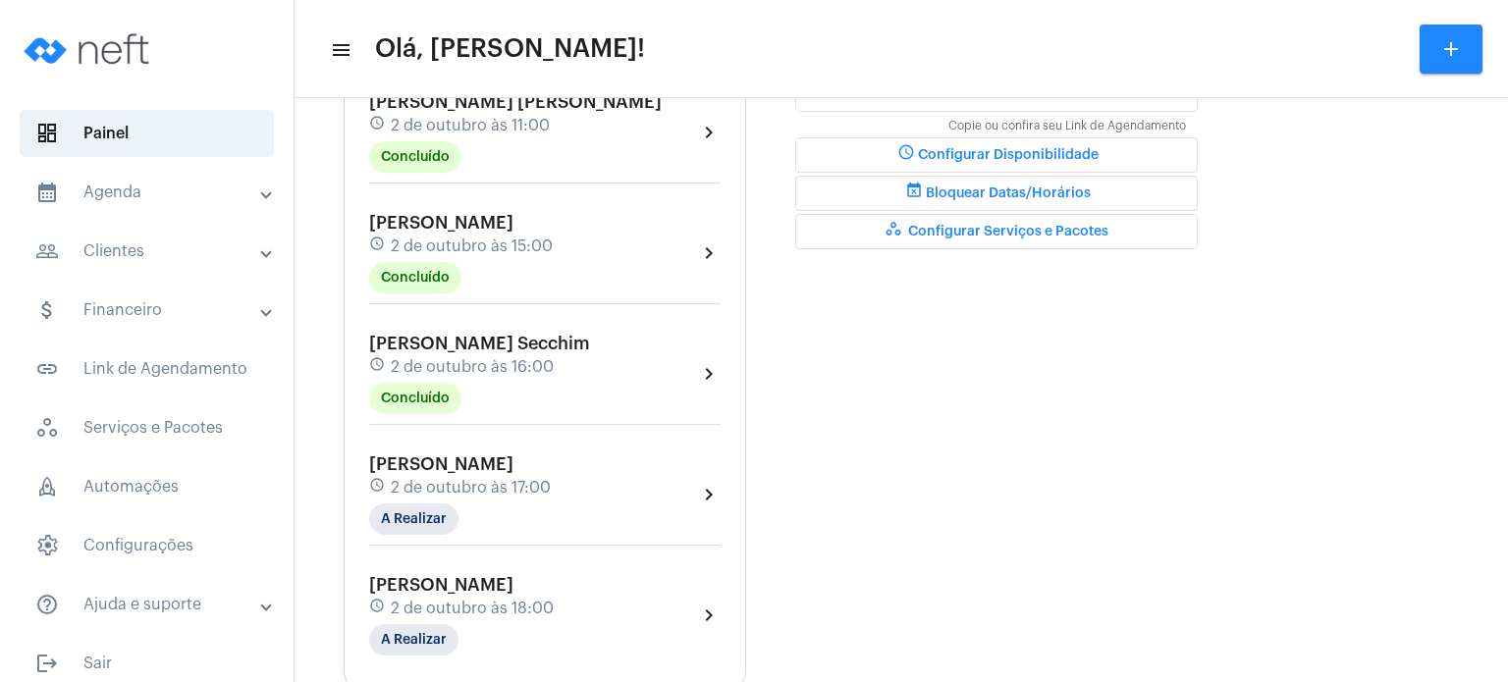
scroll to position [707, 0]
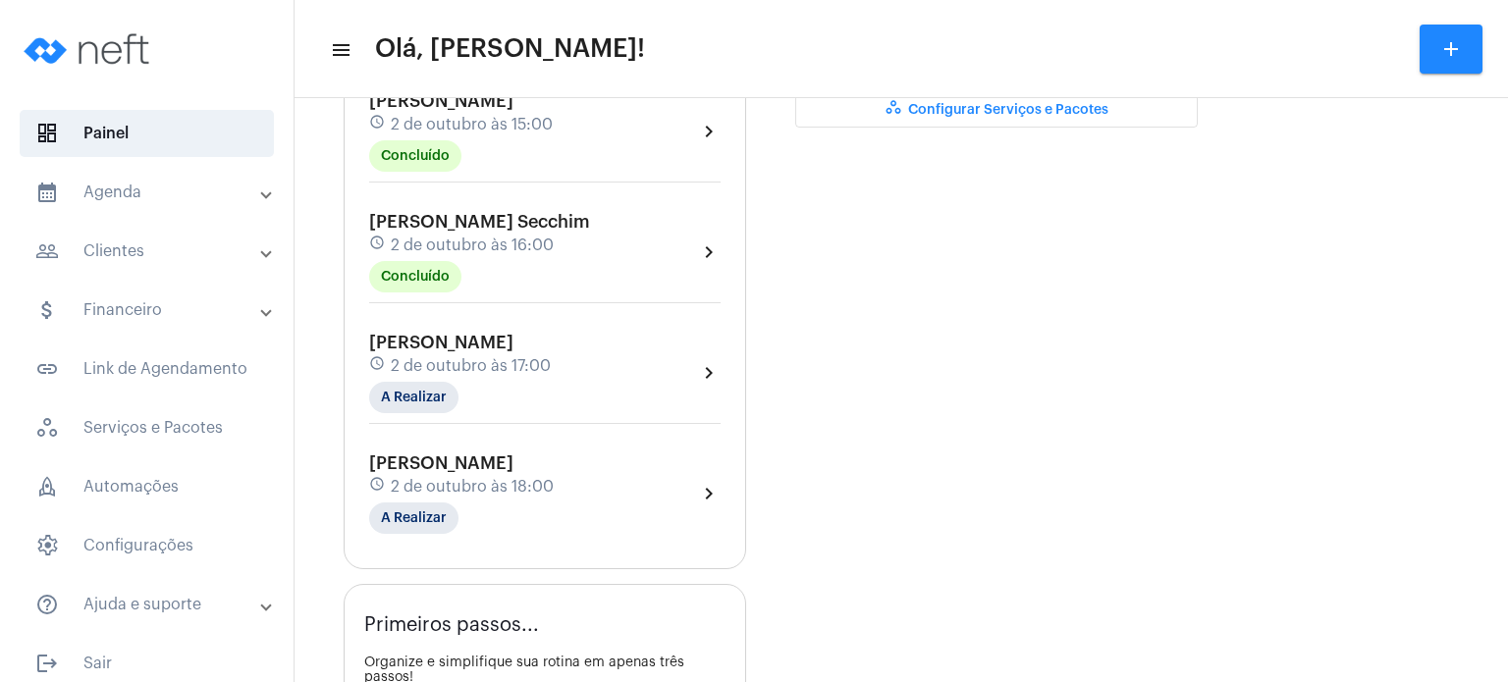
click at [460, 374] on span "2 de outubro às 17:00" at bounding box center [471, 366] width 160 height 18
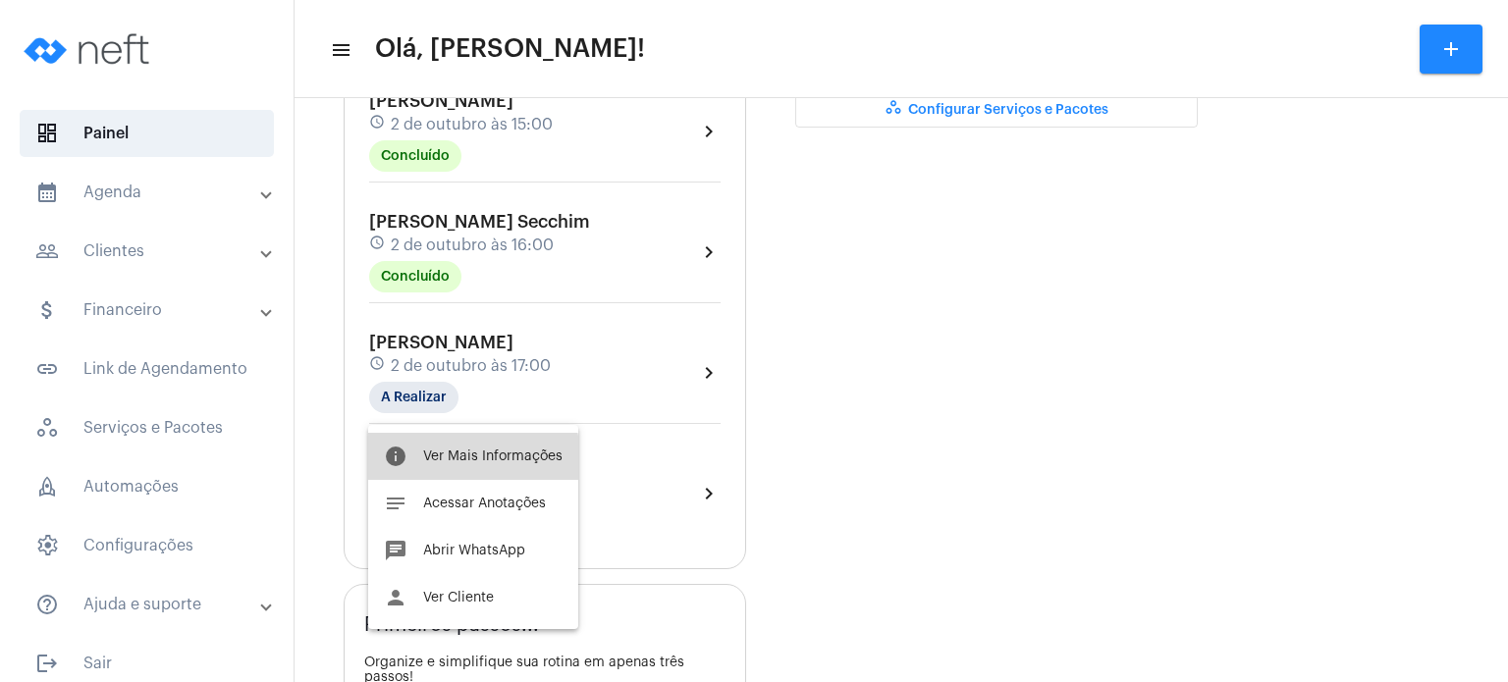
click at [427, 474] on button "info Ver Mais Informações" at bounding box center [473, 456] width 210 height 47
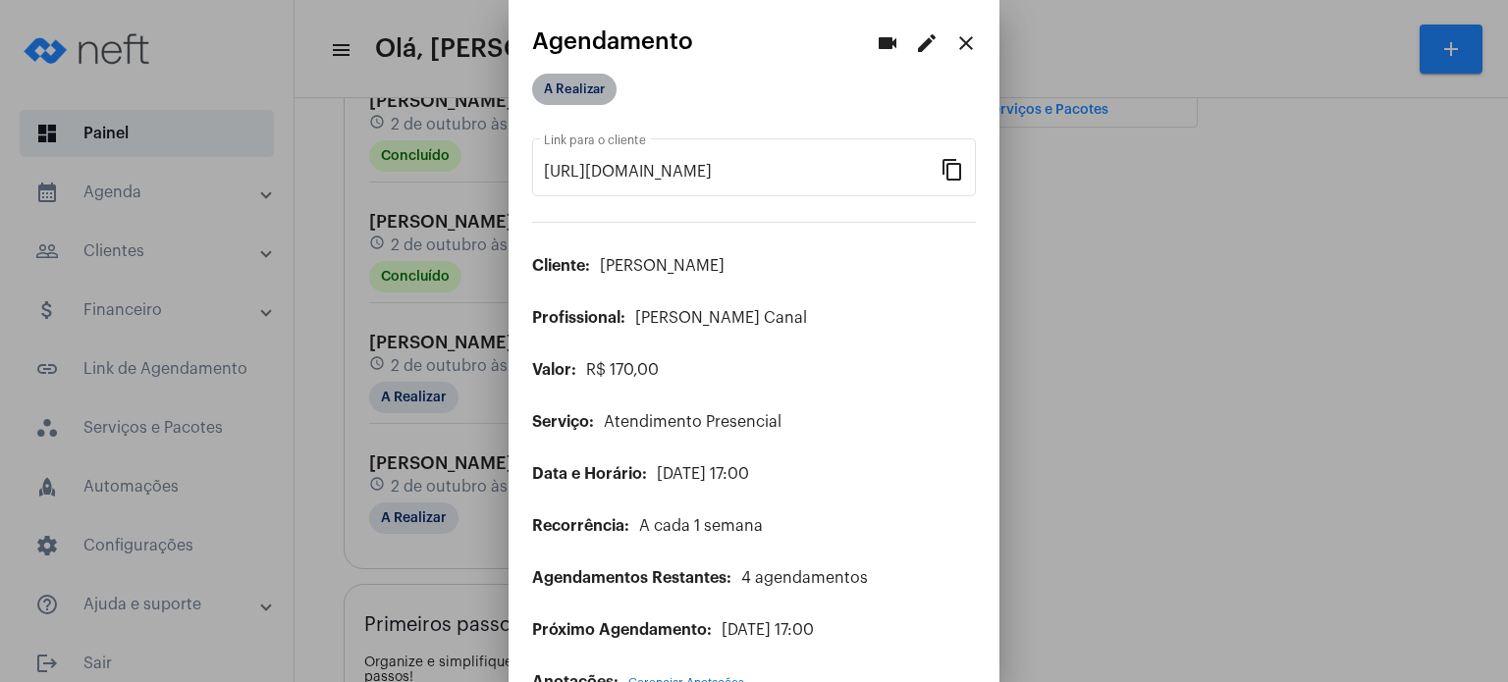
click at [592, 97] on mat-chip "A Realizar" at bounding box center [574, 89] width 84 height 31
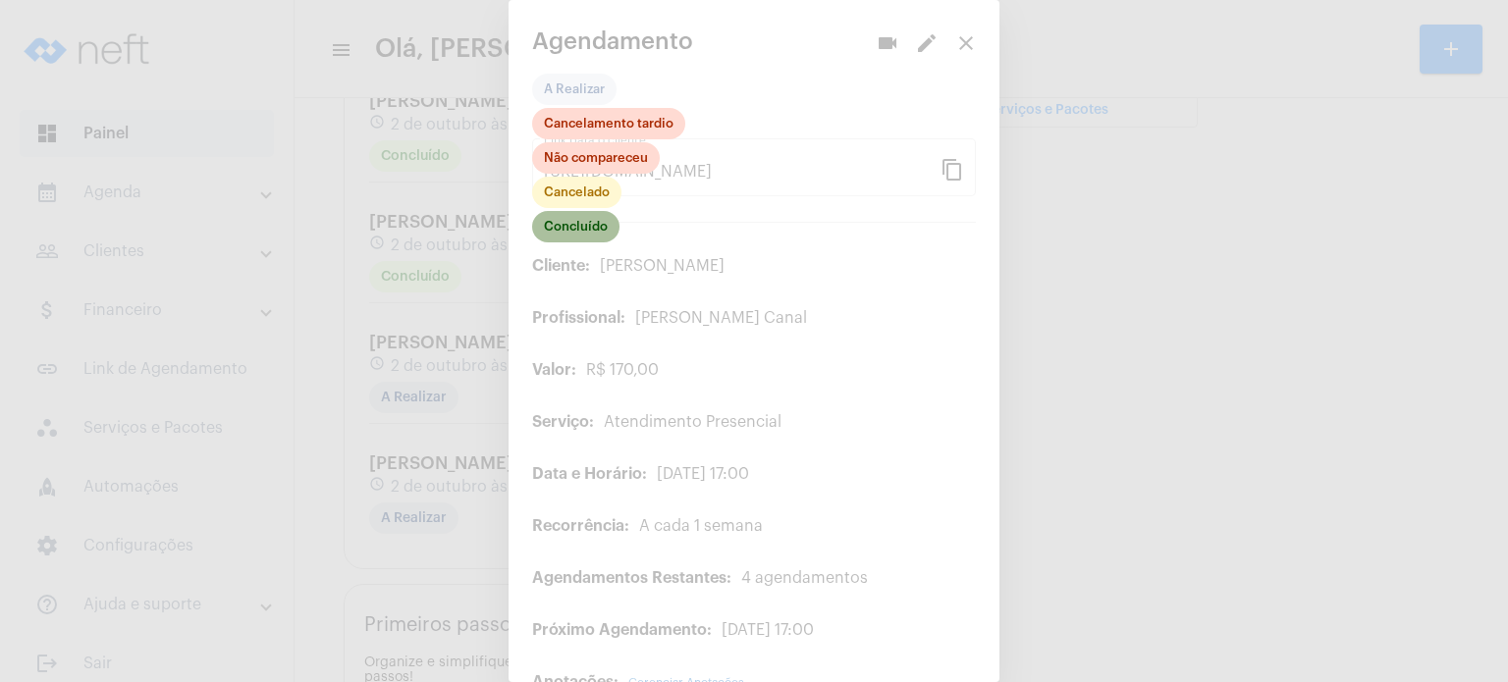
click at [561, 227] on mat-chip "Concluído" at bounding box center [575, 226] width 87 height 31
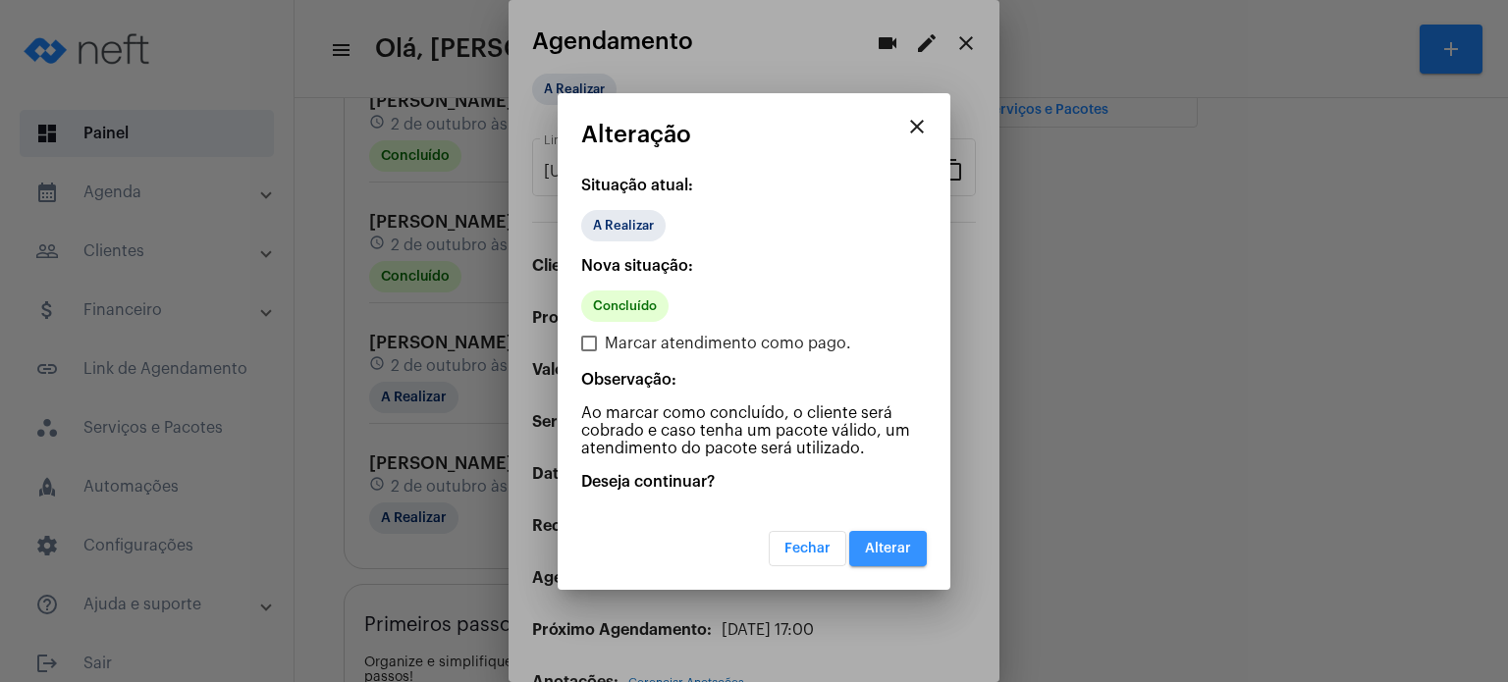
click at [915, 537] on button "Alterar" at bounding box center [888, 548] width 78 height 35
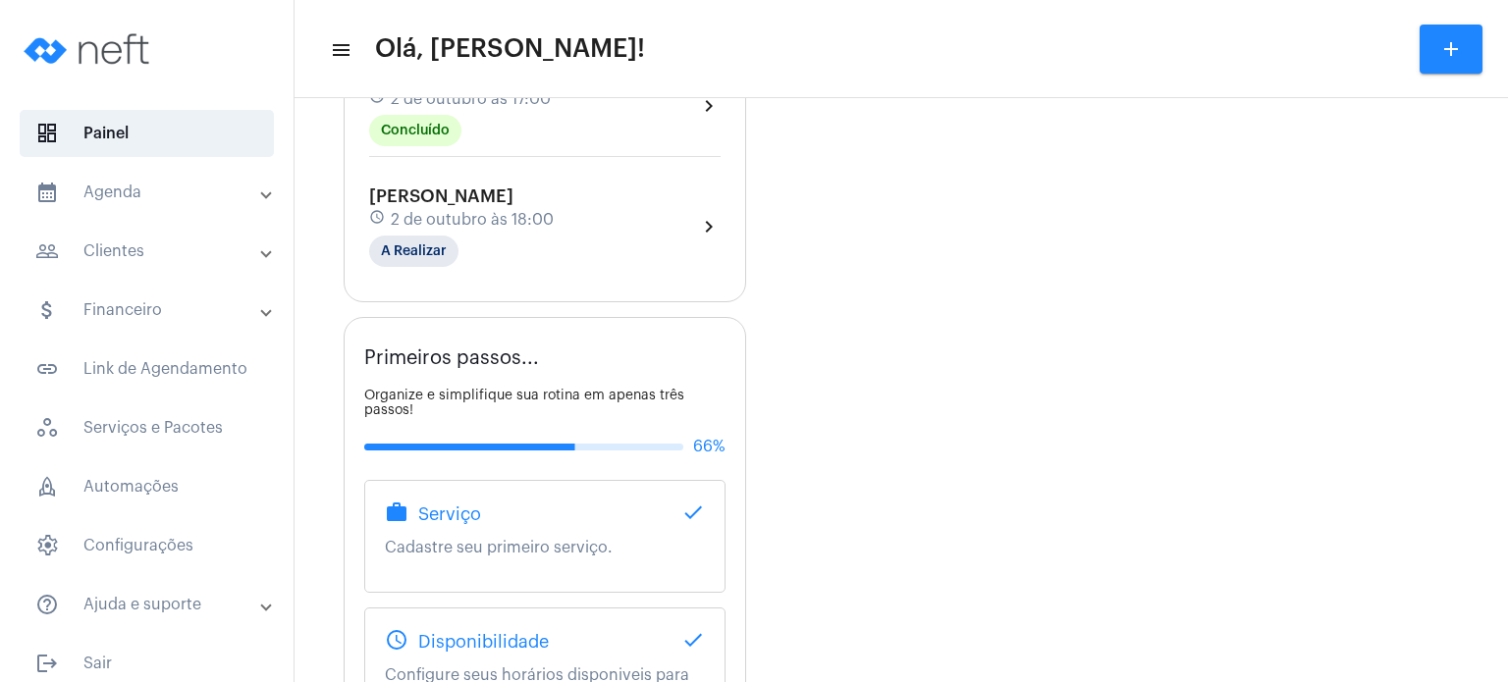
scroll to position [981, 0]
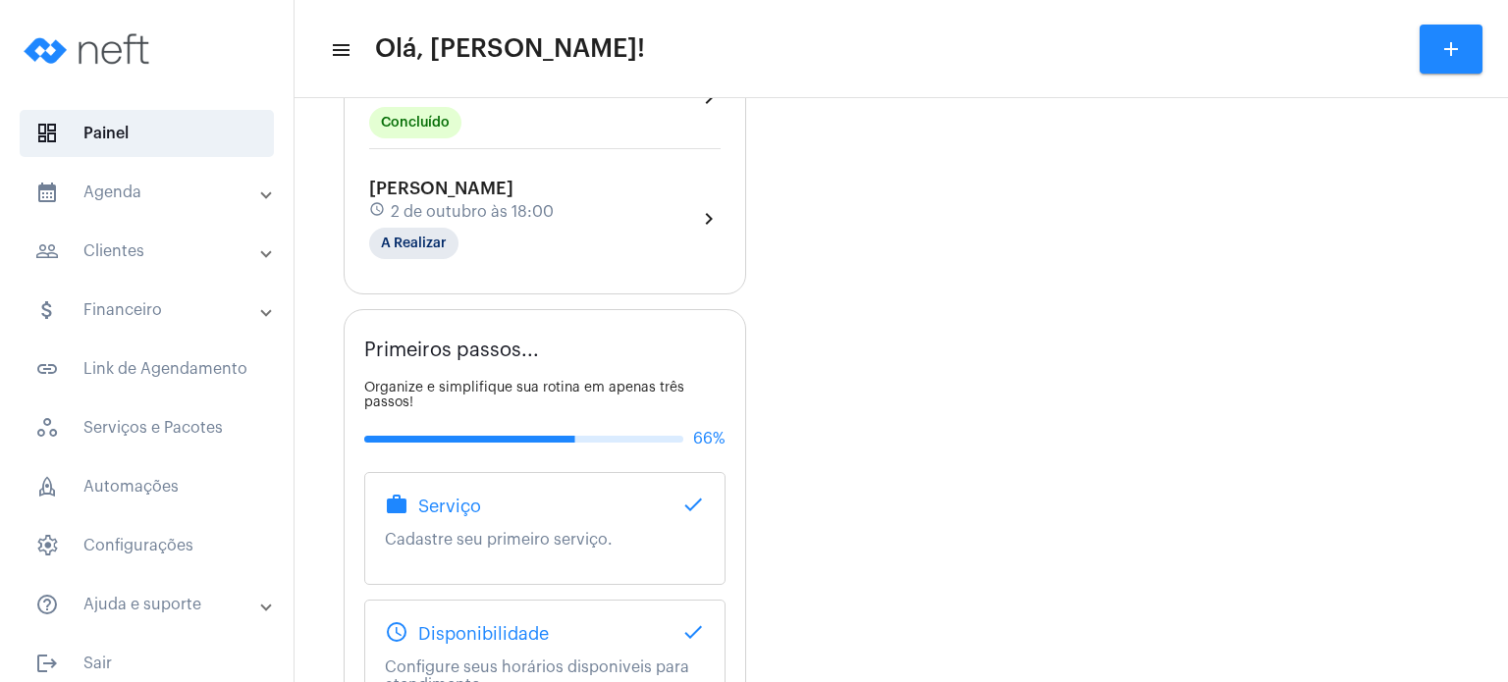
click at [114, 189] on mat-panel-title "calendar_month_outlined Agenda" at bounding box center [148, 193] width 227 height 24
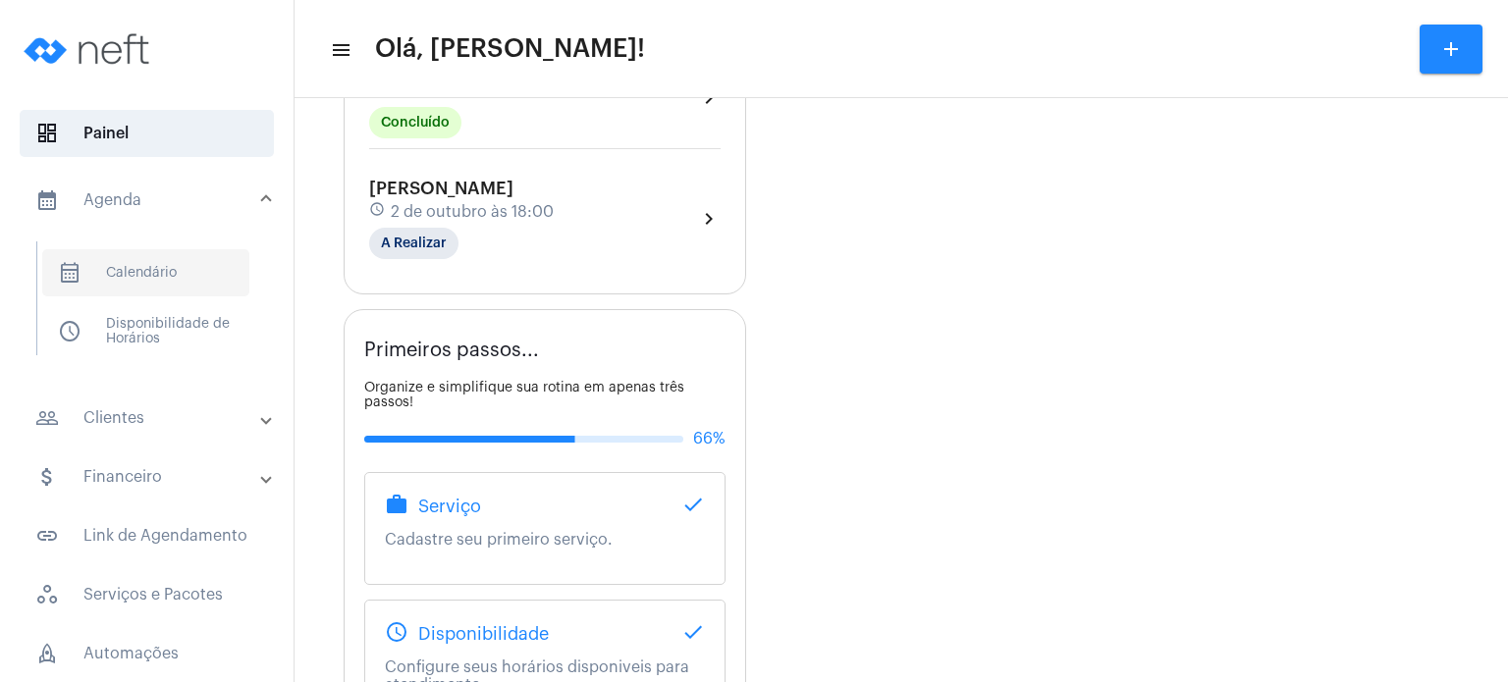
click at [173, 286] on span "calendar_month_outlined Calendário" at bounding box center [145, 272] width 207 height 47
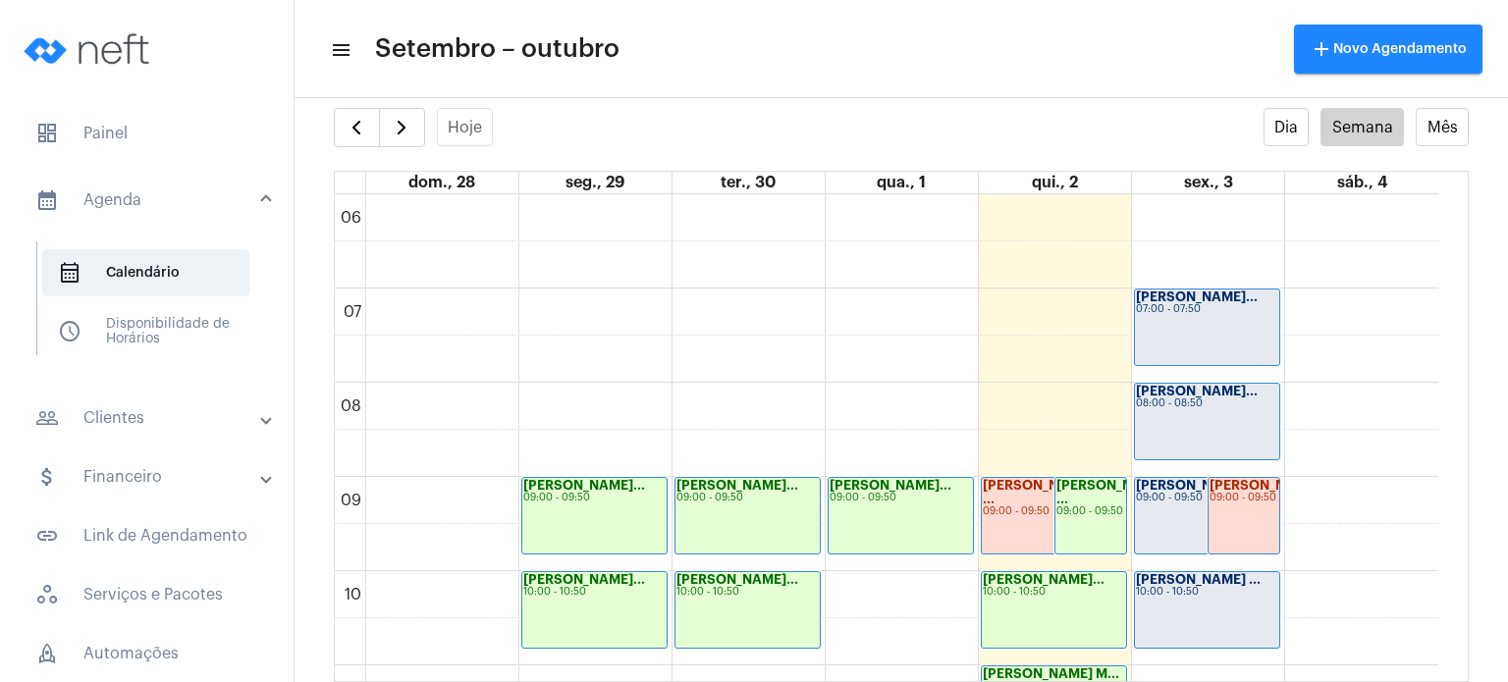
scroll to position [993, 0]
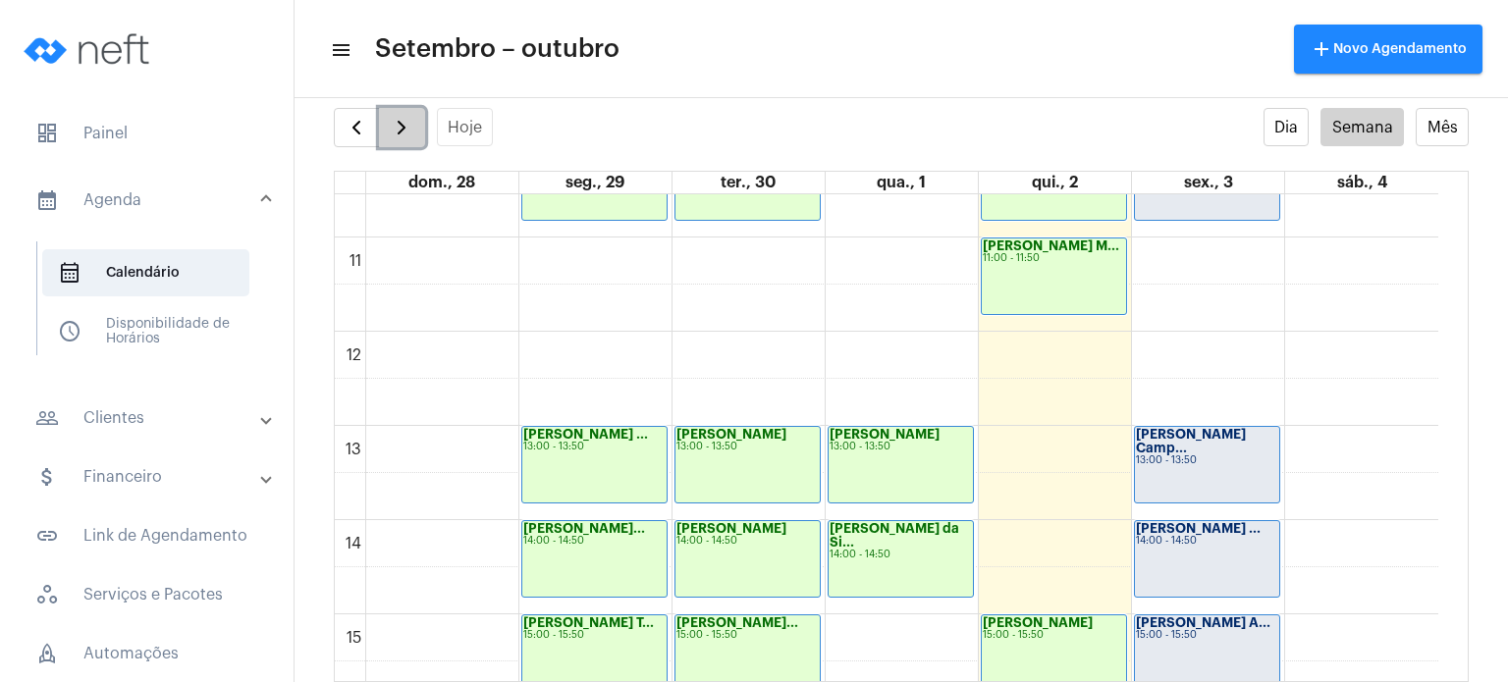
click at [401, 132] on span "button" at bounding box center [402, 128] width 24 height 24
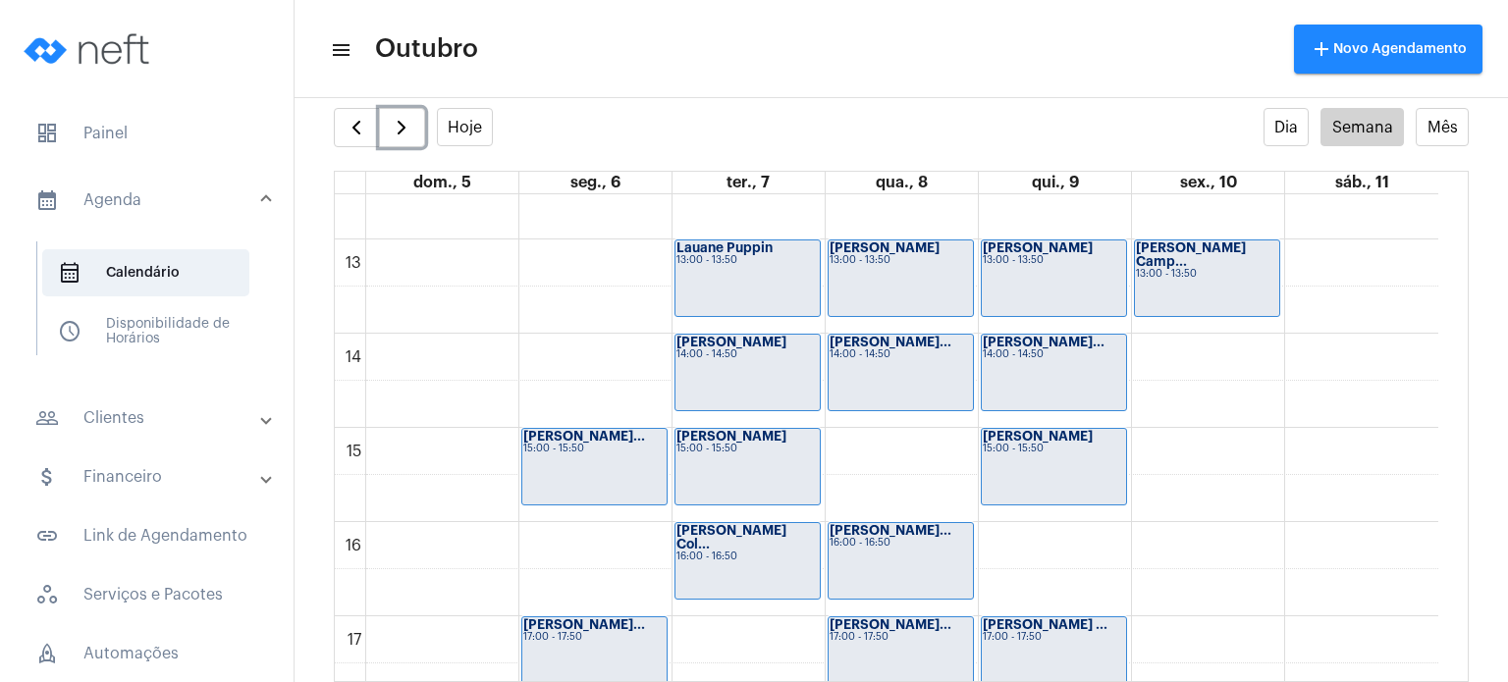
scroll to position [1188, 0]
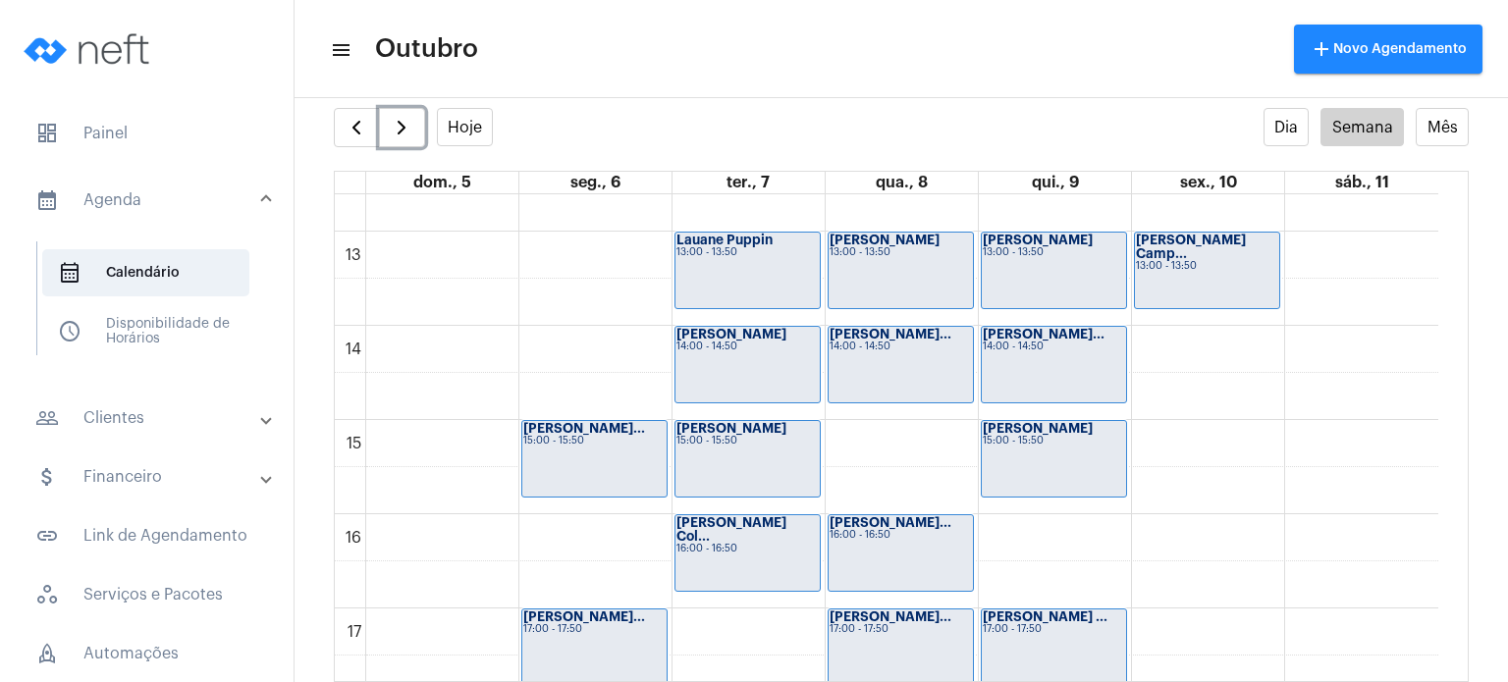
click at [1062, 458] on div "[PERSON_NAME] 15:00 - 15:50" at bounding box center [1053, 459] width 144 height 76
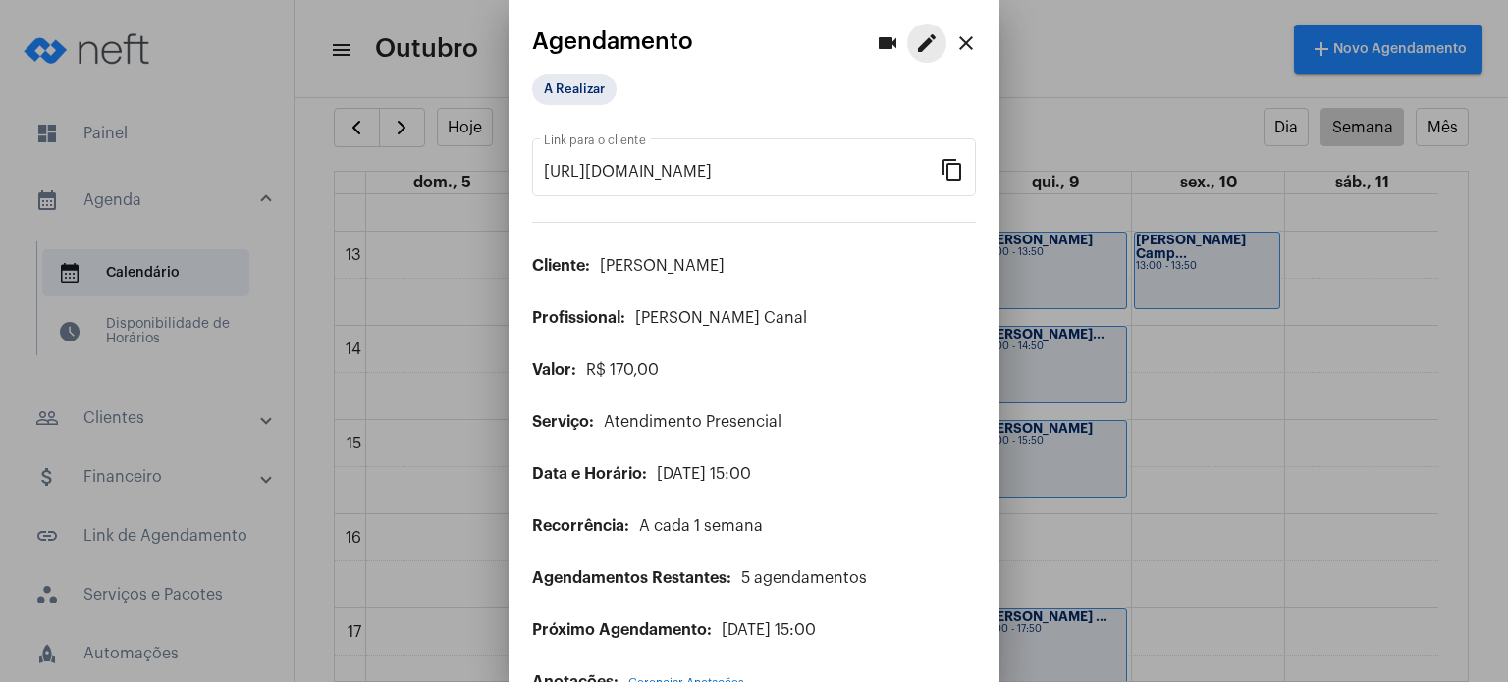
click at [920, 32] on mat-icon "edit" at bounding box center [927, 43] width 24 height 24
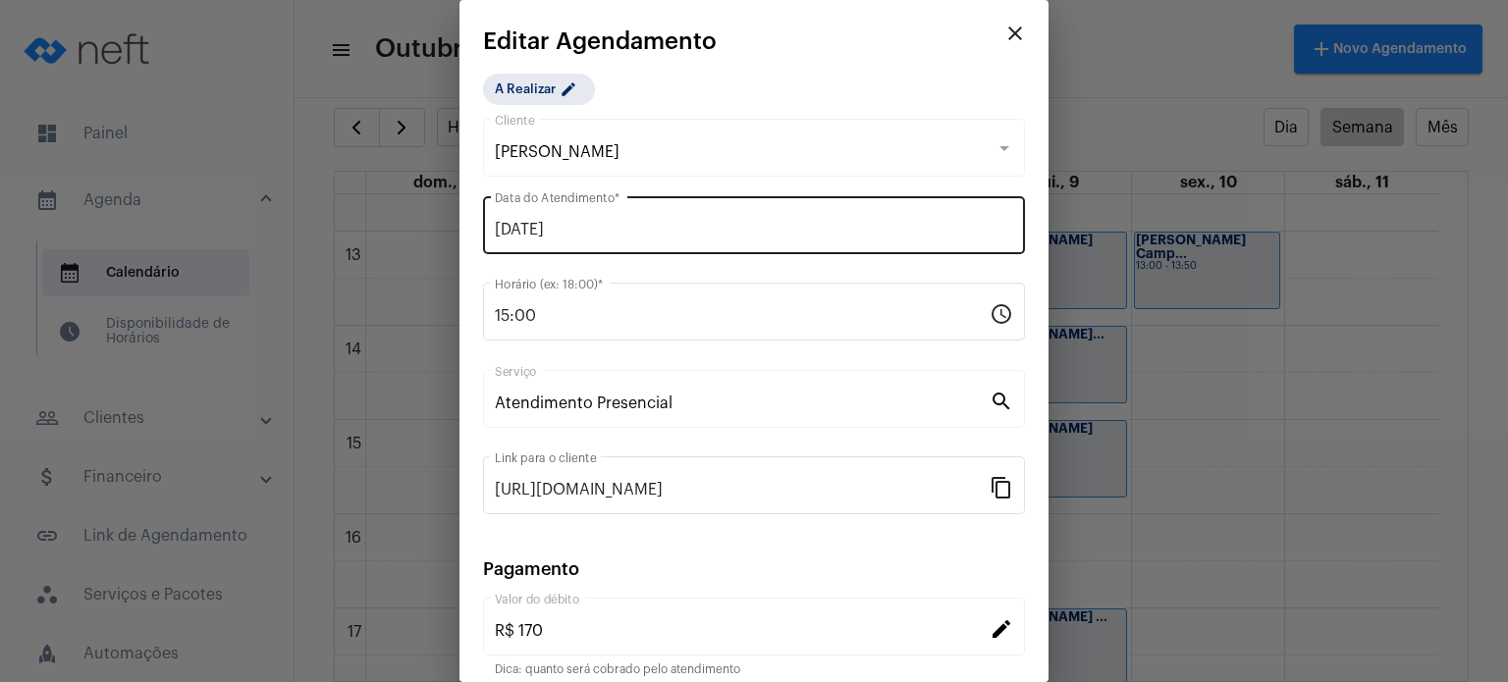
click at [612, 239] on div "[DATE] Data do Atendimento *" at bounding box center [754, 223] width 518 height 62
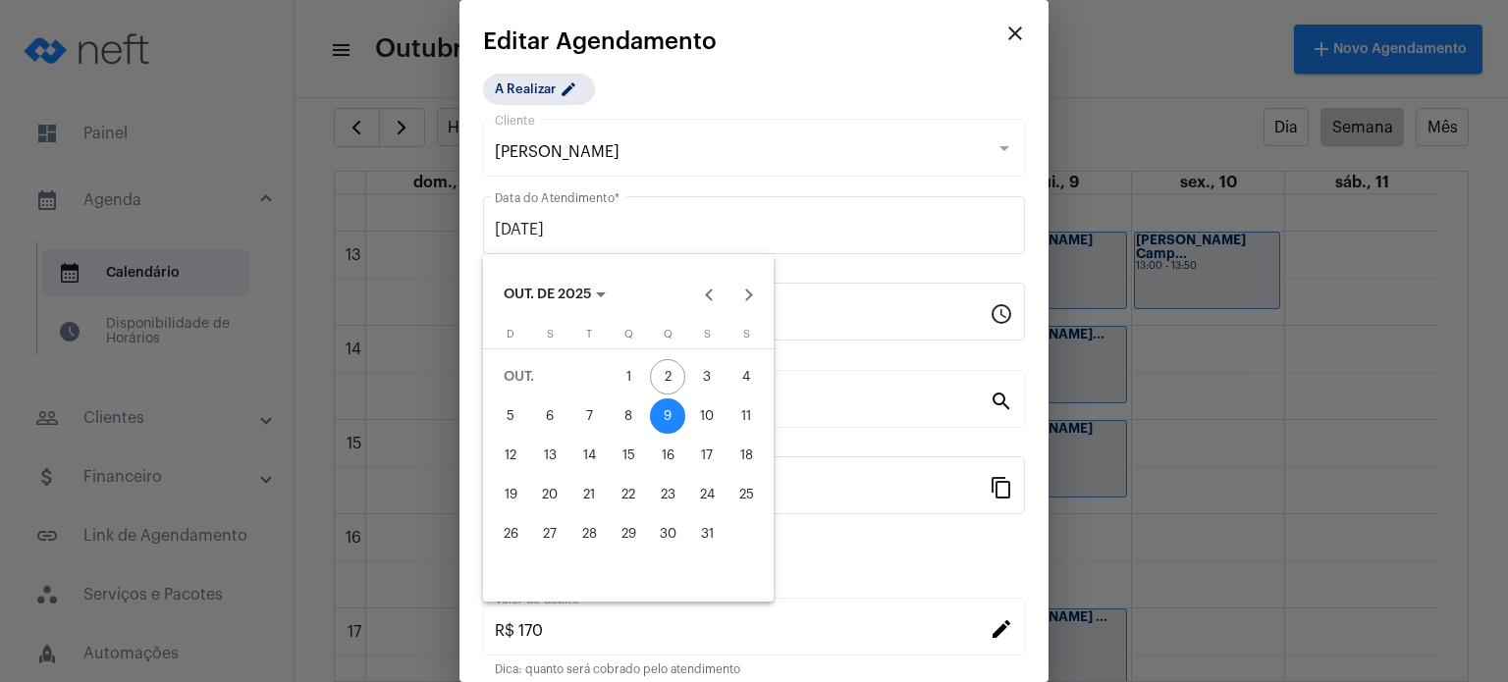
click at [561, 419] on div "6" at bounding box center [549, 415] width 35 height 35
type input "[DATE]"
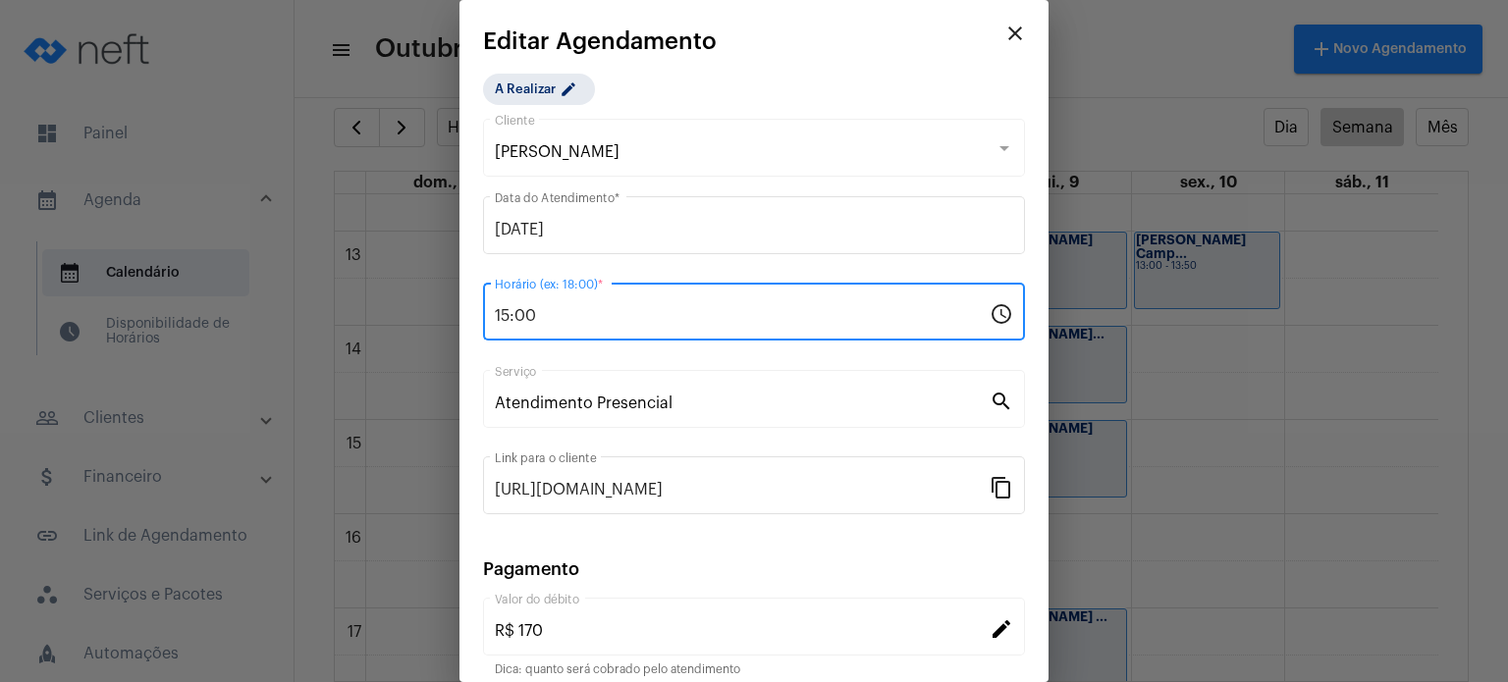
click at [596, 317] on input "15:00" at bounding box center [742, 316] width 495 height 18
type input "1"
type input "16:00"
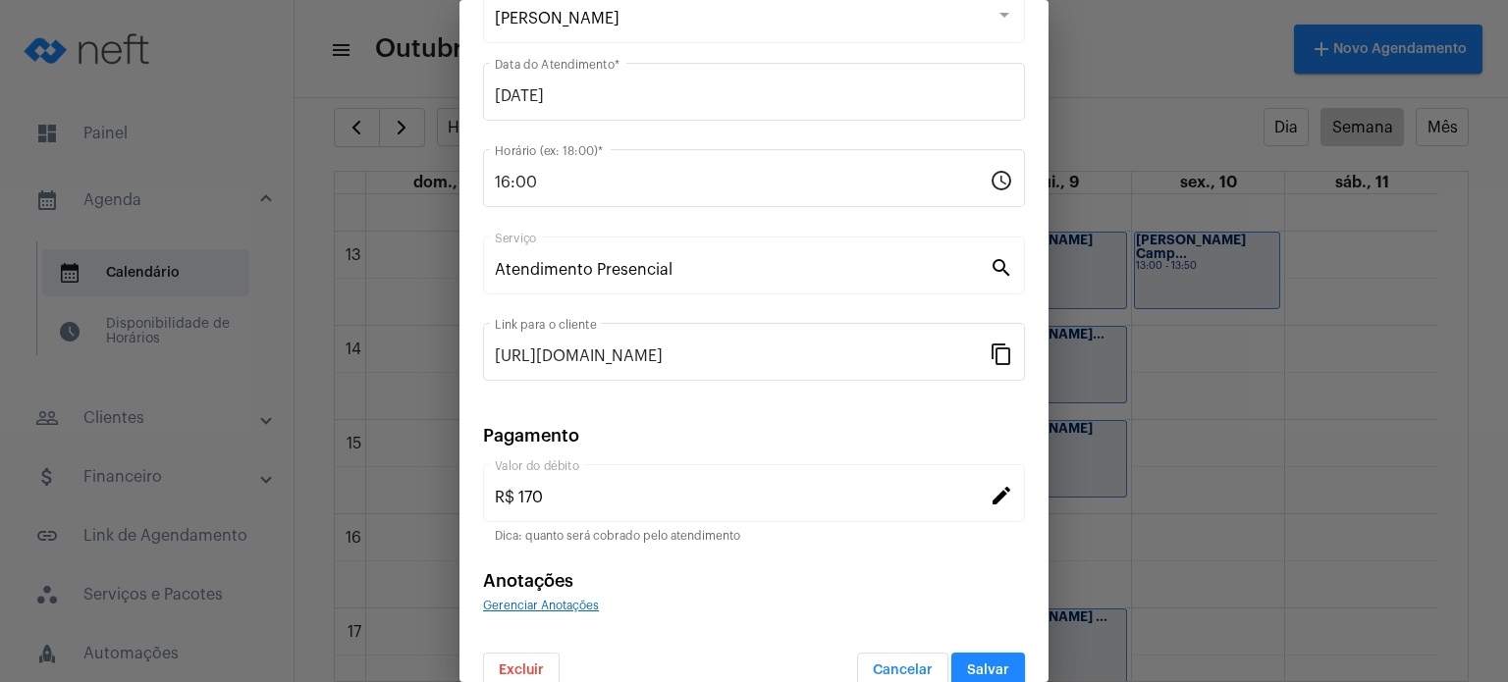
scroll to position [160, 0]
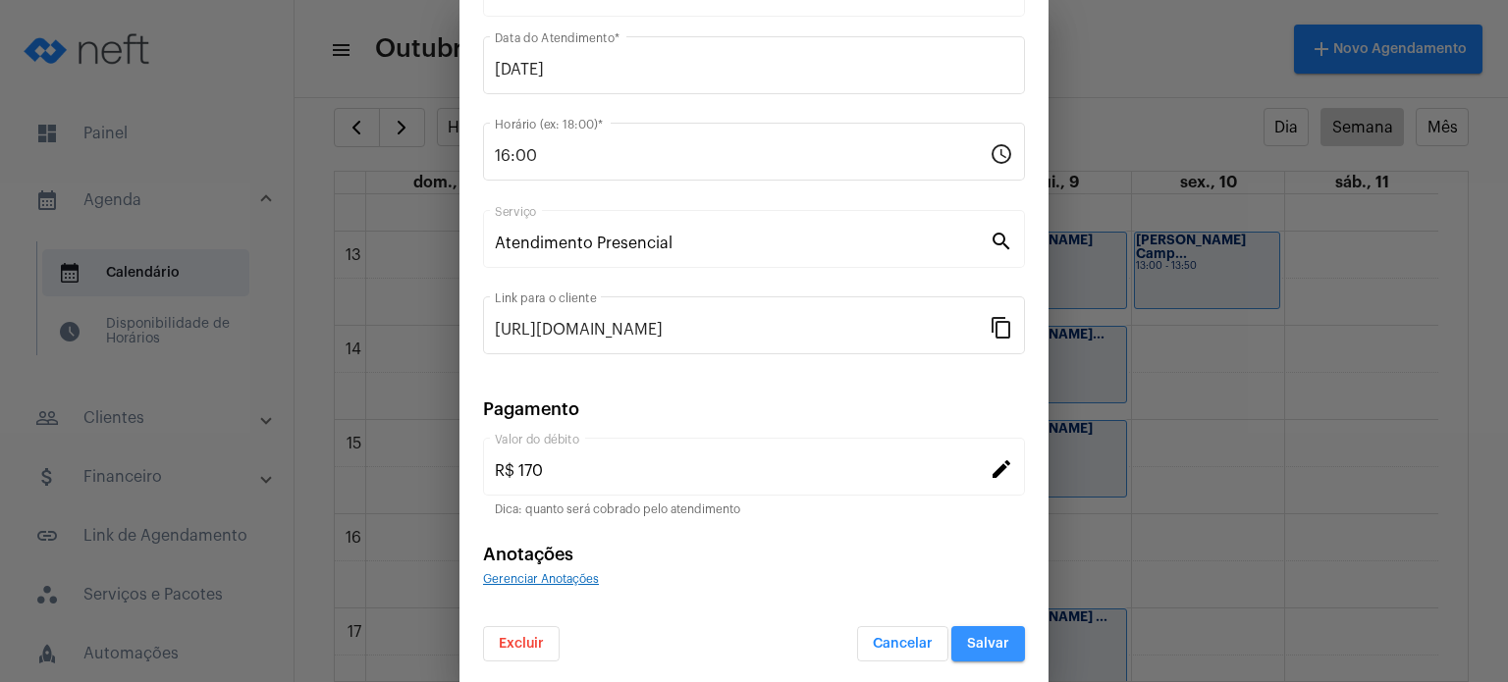
click at [994, 644] on button "Salvar" at bounding box center [988, 643] width 74 height 35
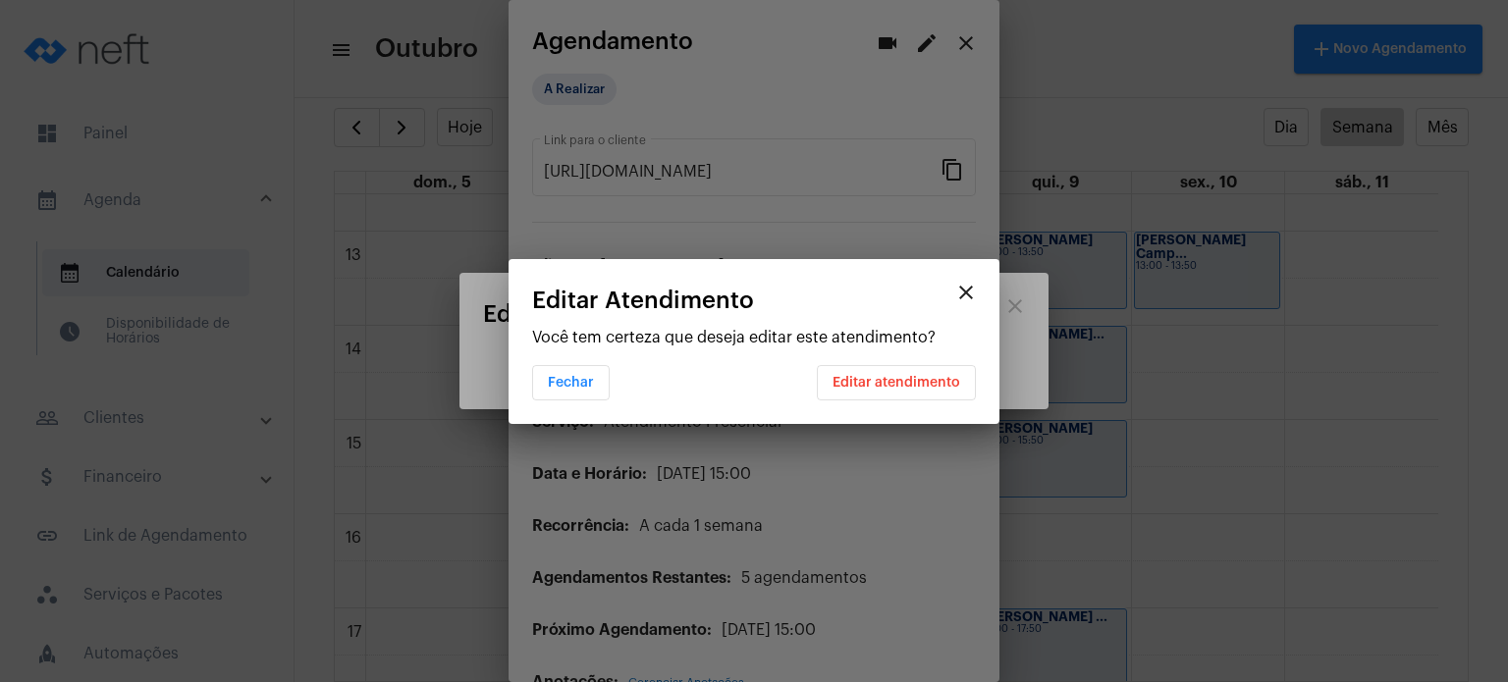
scroll to position [0, 0]
click at [951, 383] on span "Editar atendimento" at bounding box center [896, 383] width 128 height 14
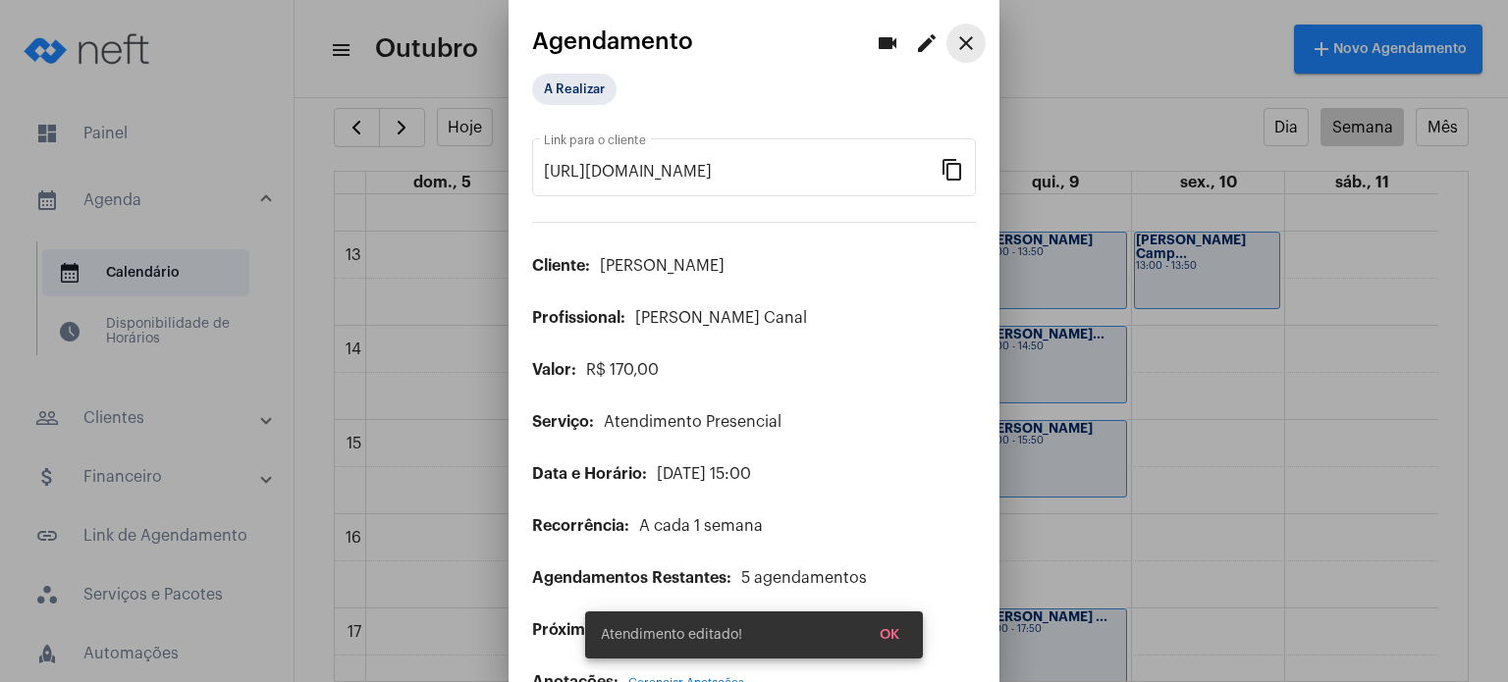
click at [954, 41] on mat-icon "close" at bounding box center [966, 43] width 24 height 24
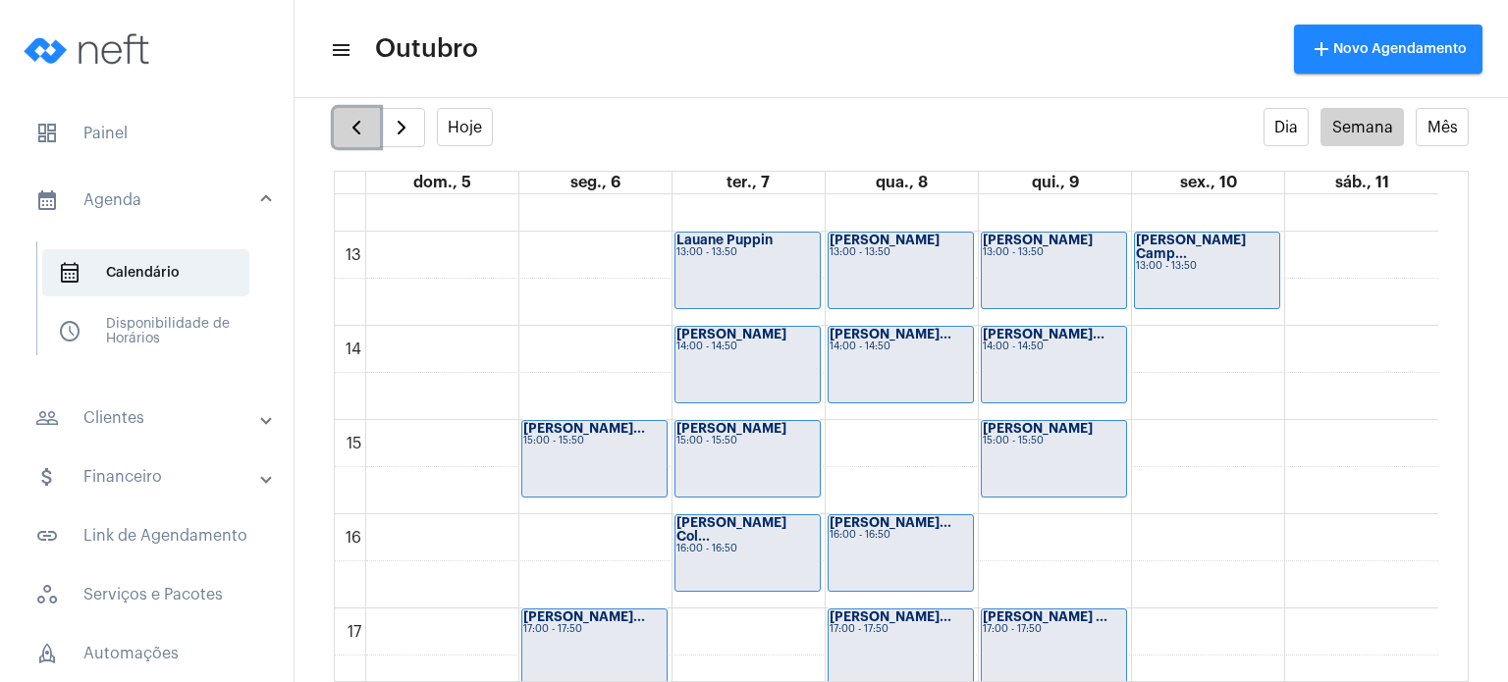
click at [362, 124] on span "button" at bounding box center [356, 128] width 24 height 24
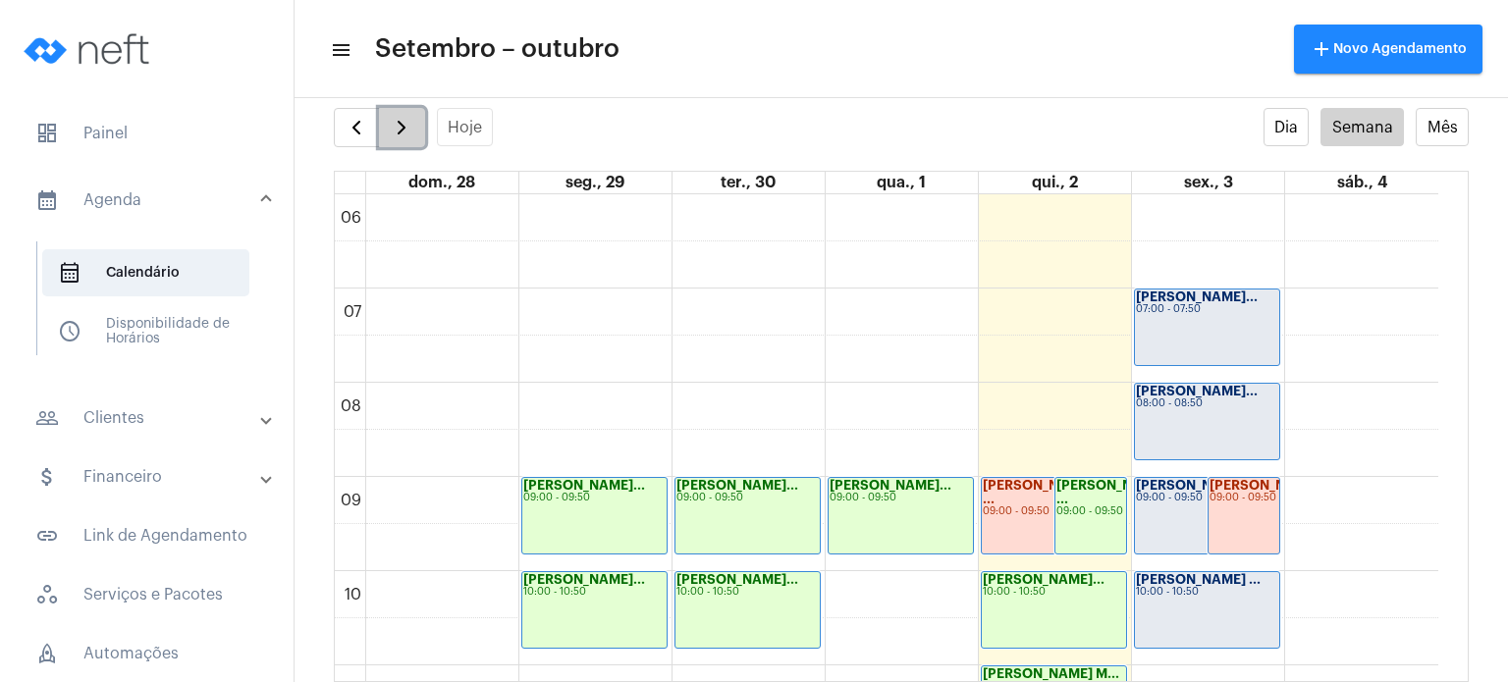
click at [396, 123] on span "button" at bounding box center [402, 128] width 24 height 24
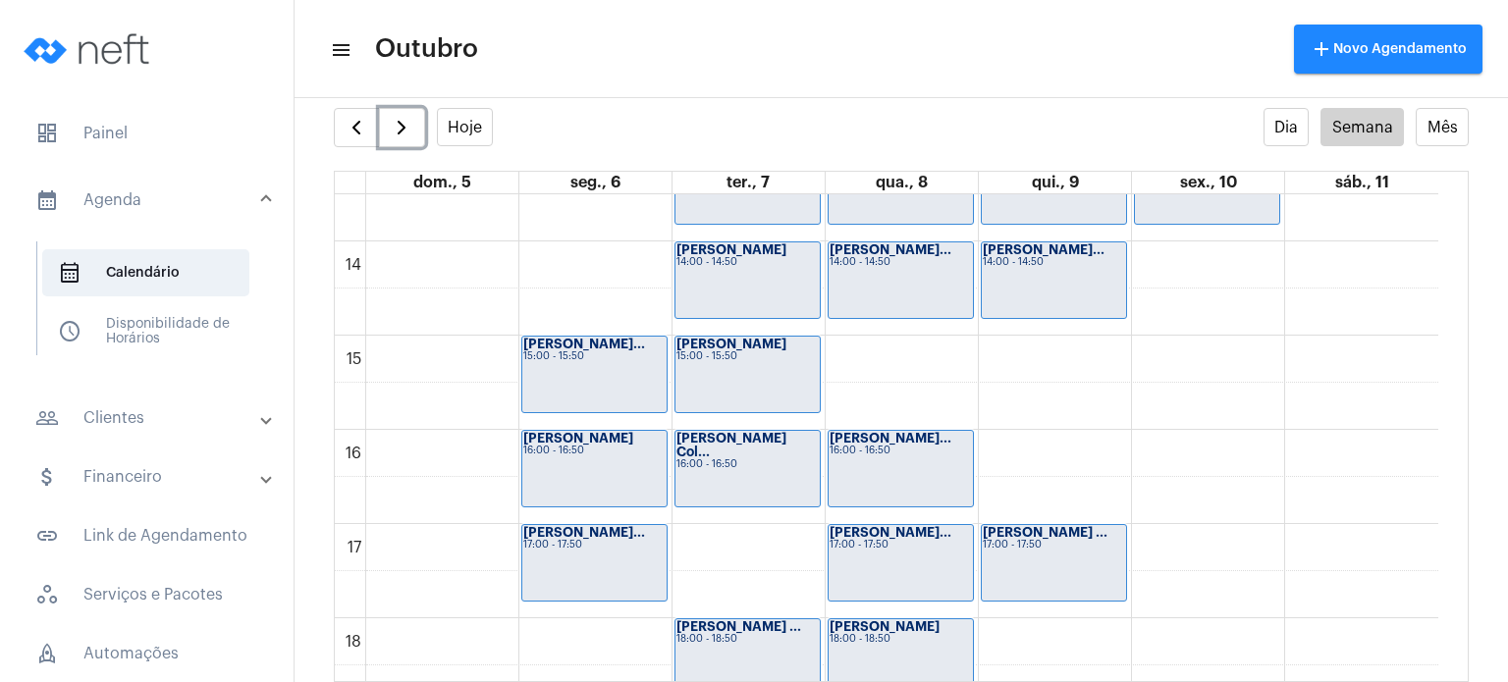
scroll to position [1268, 0]
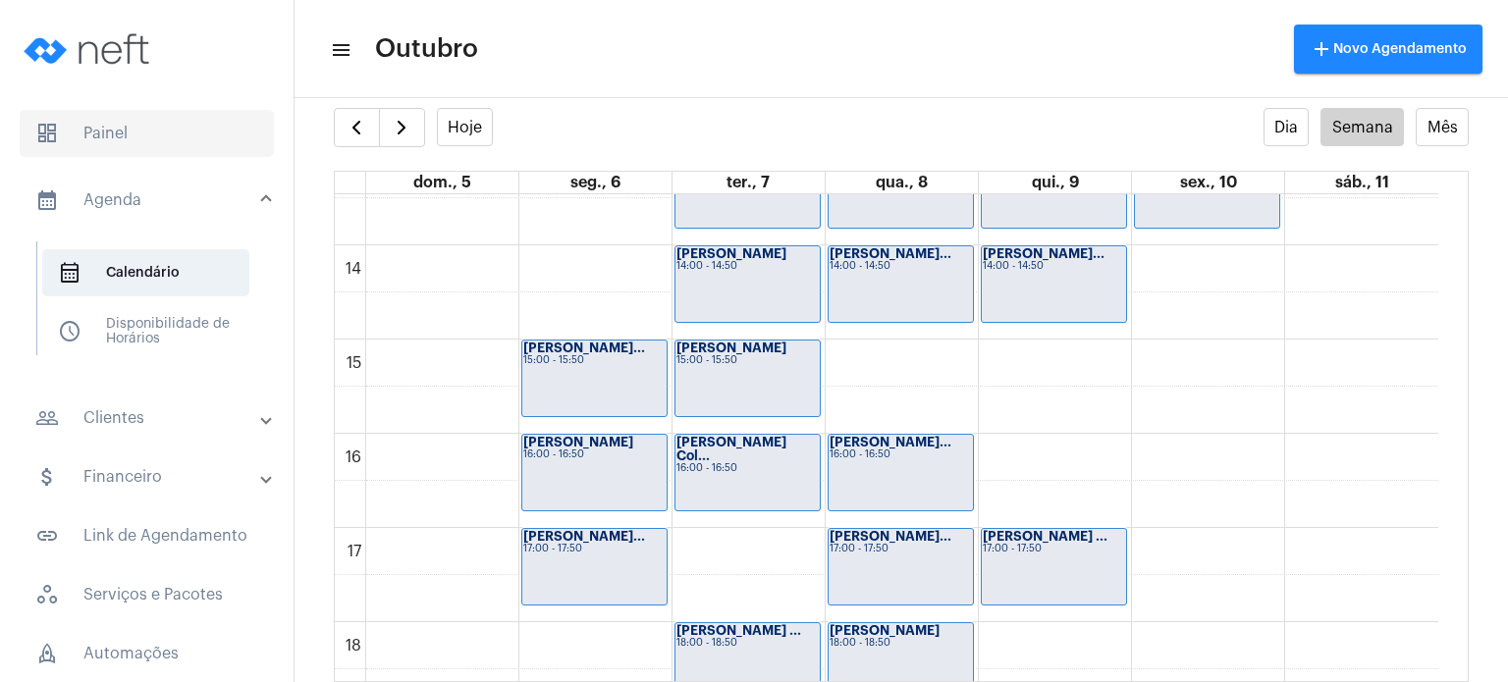
click at [149, 122] on span "dashboard Painel" at bounding box center [147, 133] width 254 height 47
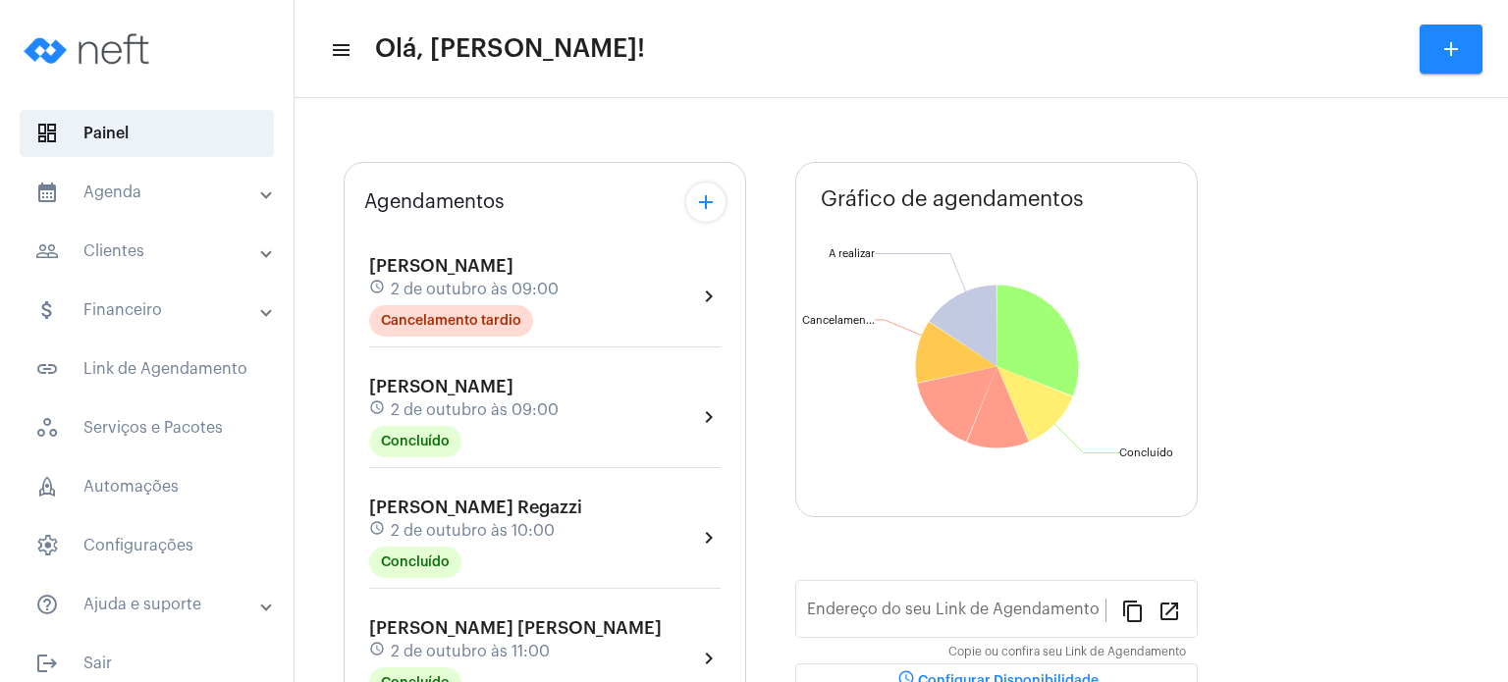
type input "[URL][DOMAIN_NAME]"
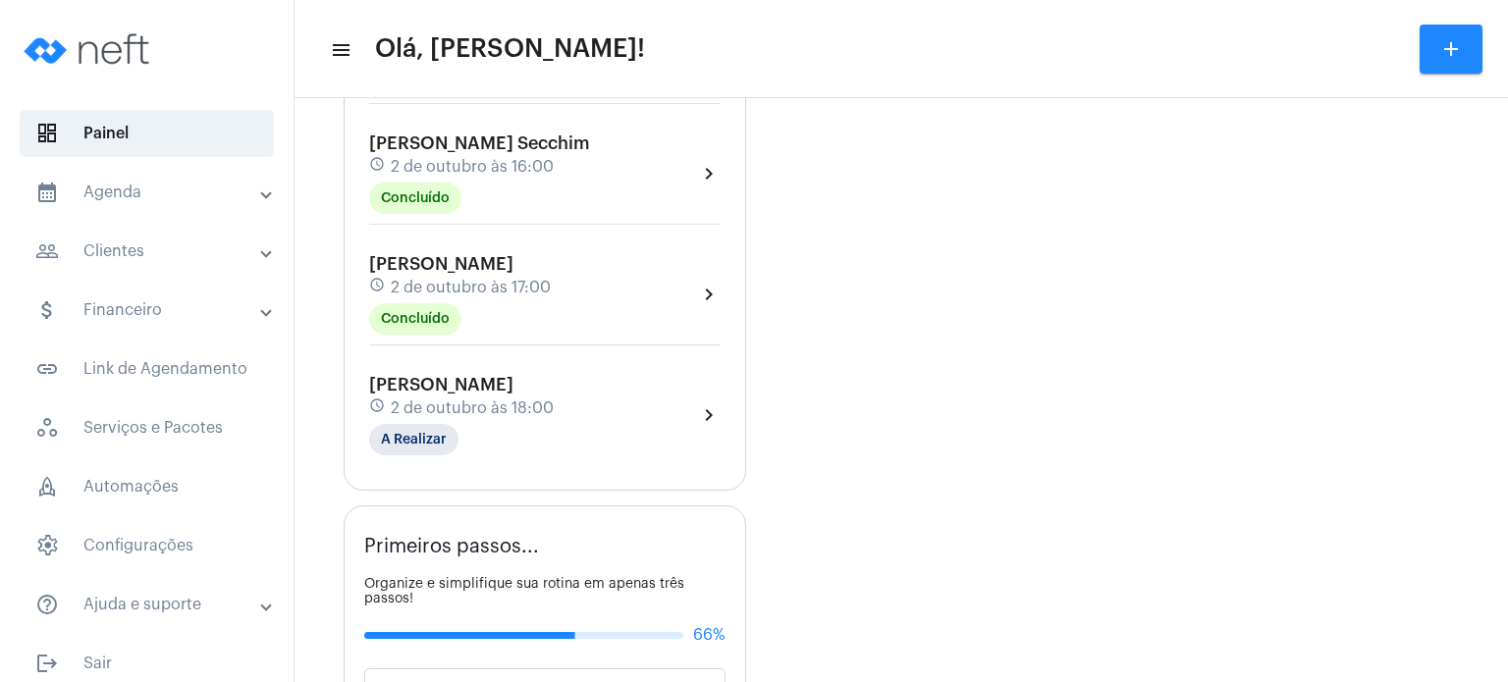
scroll to position [824, 0]
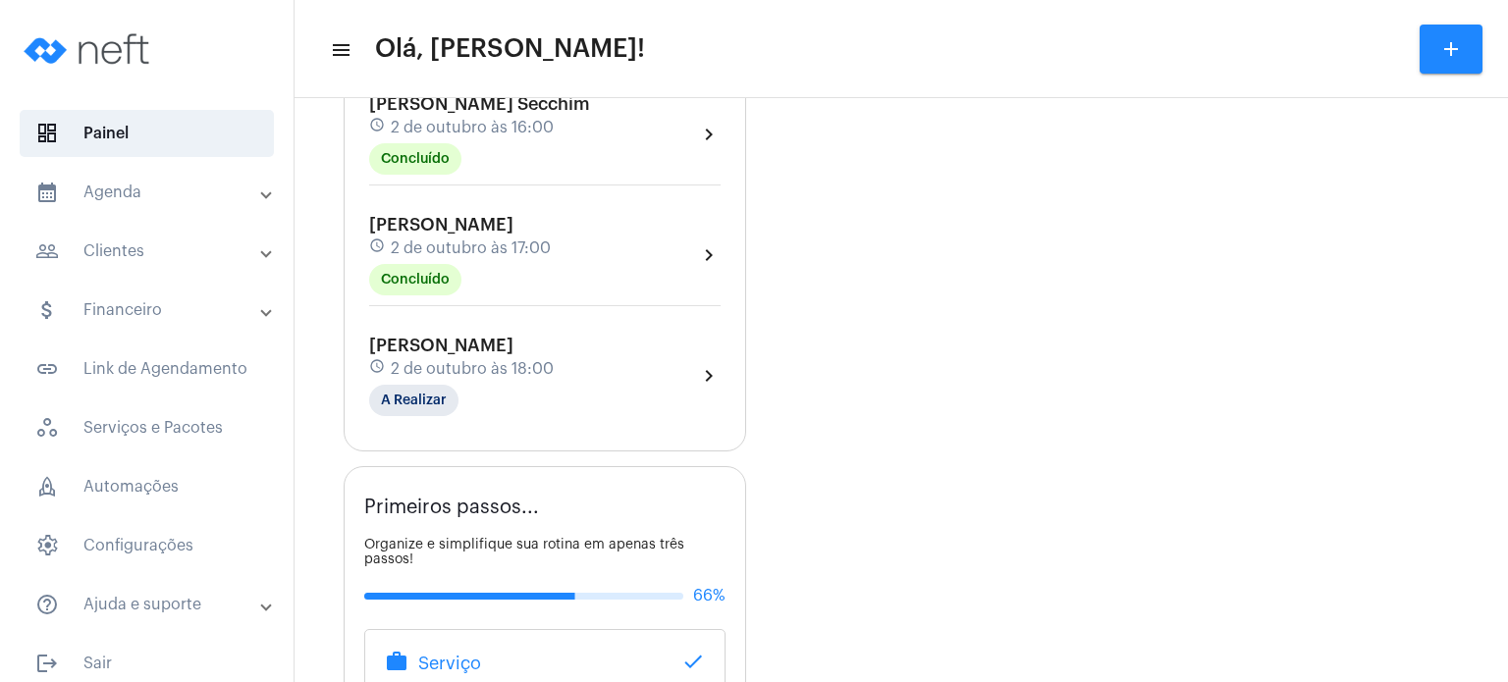
click at [157, 191] on mat-panel-title "calendar_month_outlined Agenda" at bounding box center [148, 193] width 227 height 24
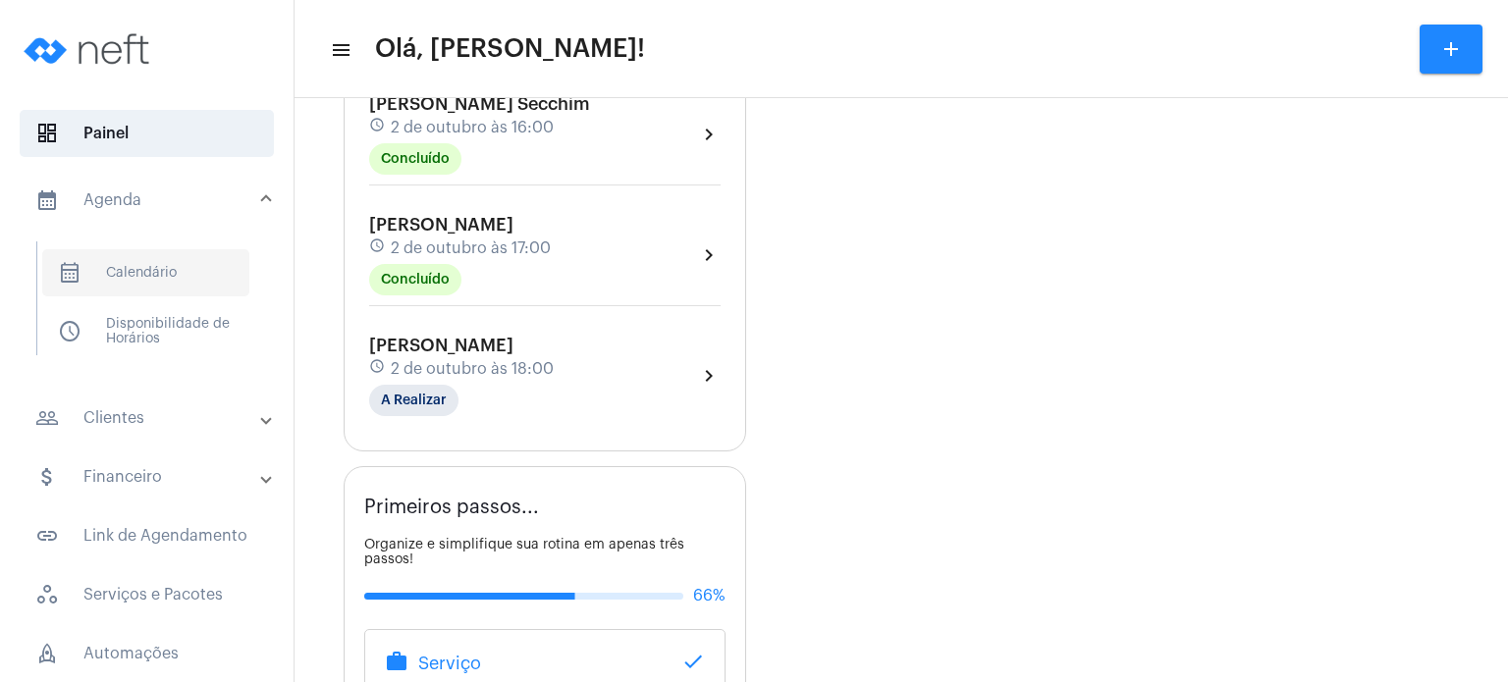
click at [204, 258] on span "calendar_month_outlined Calendário" at bounding box center [145, 272] width 207 height 47
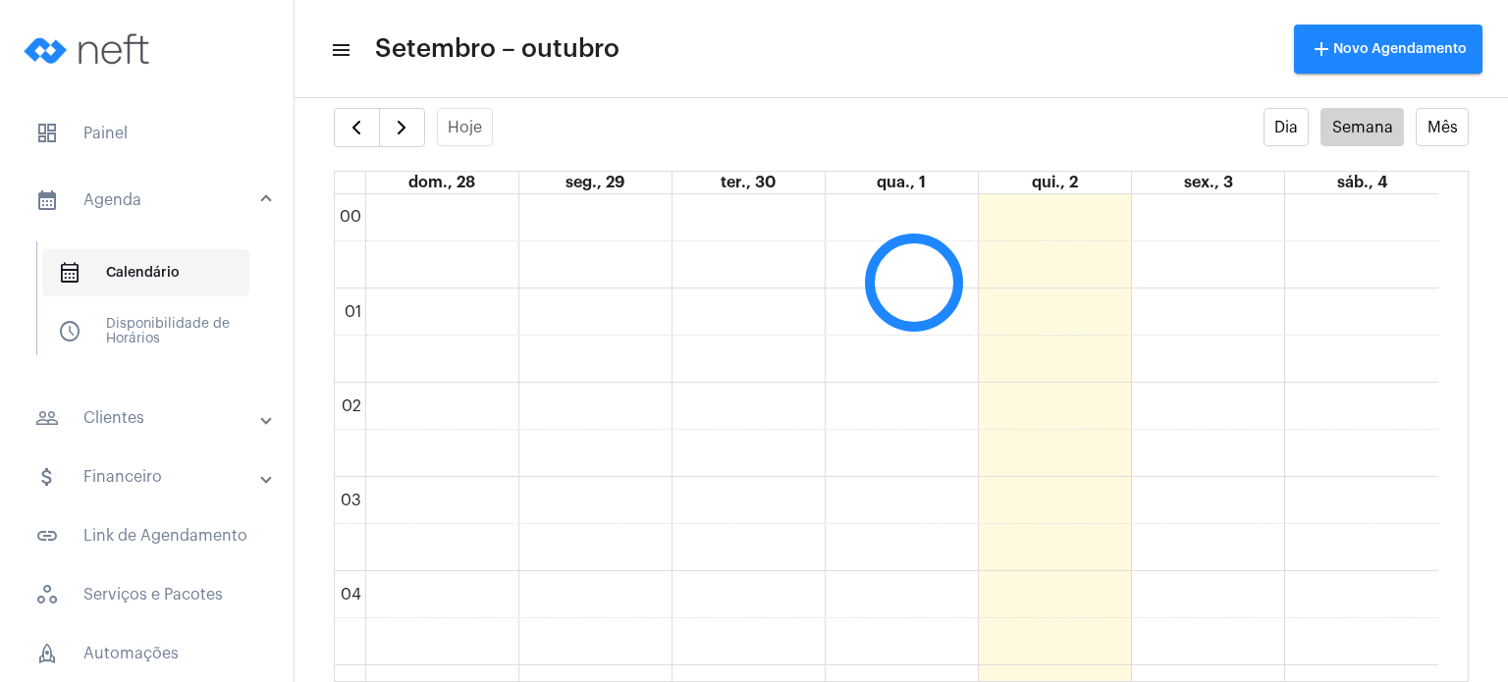
scroll to position [565, 0]
click at [397, 133] on span "button" at bounding box center [402, 128] width 24 height 24
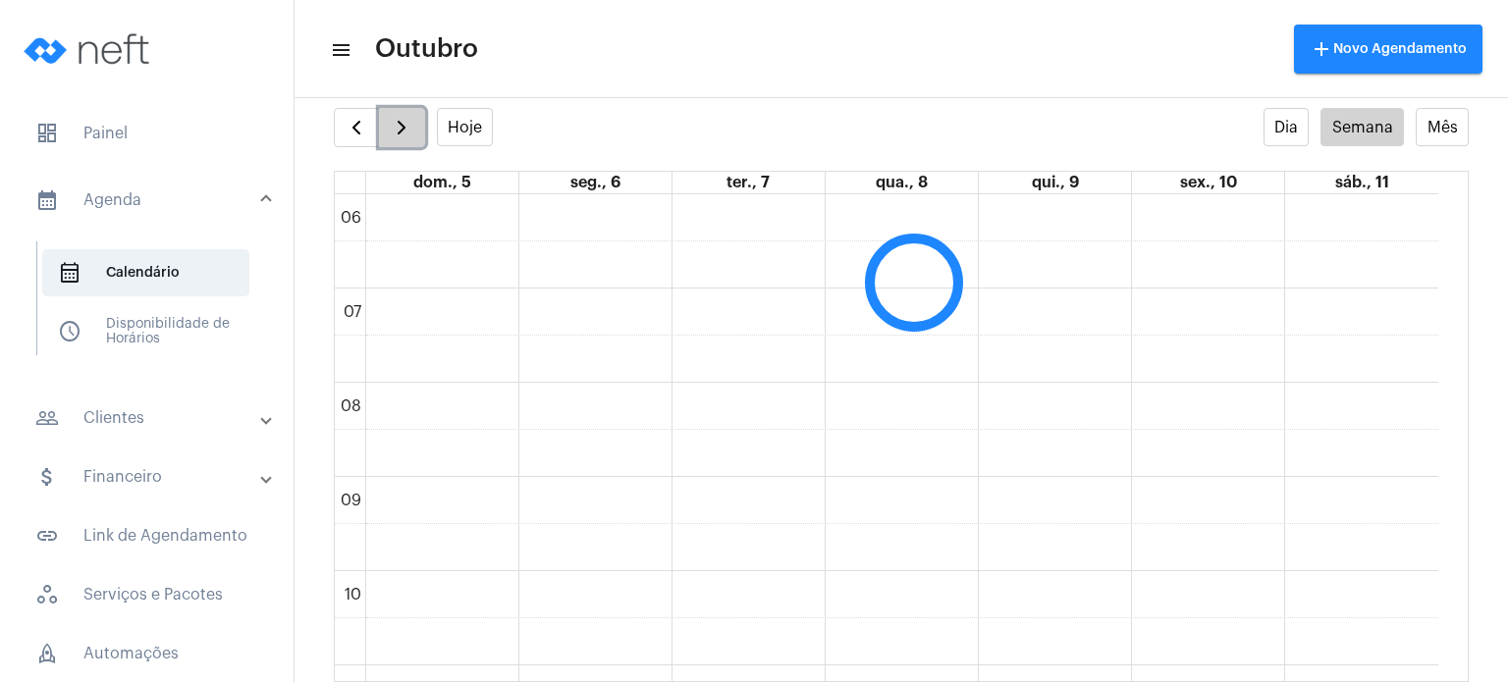
click at [397, 133] on span "button" at bounding box center [402, 128] width 24 height 24
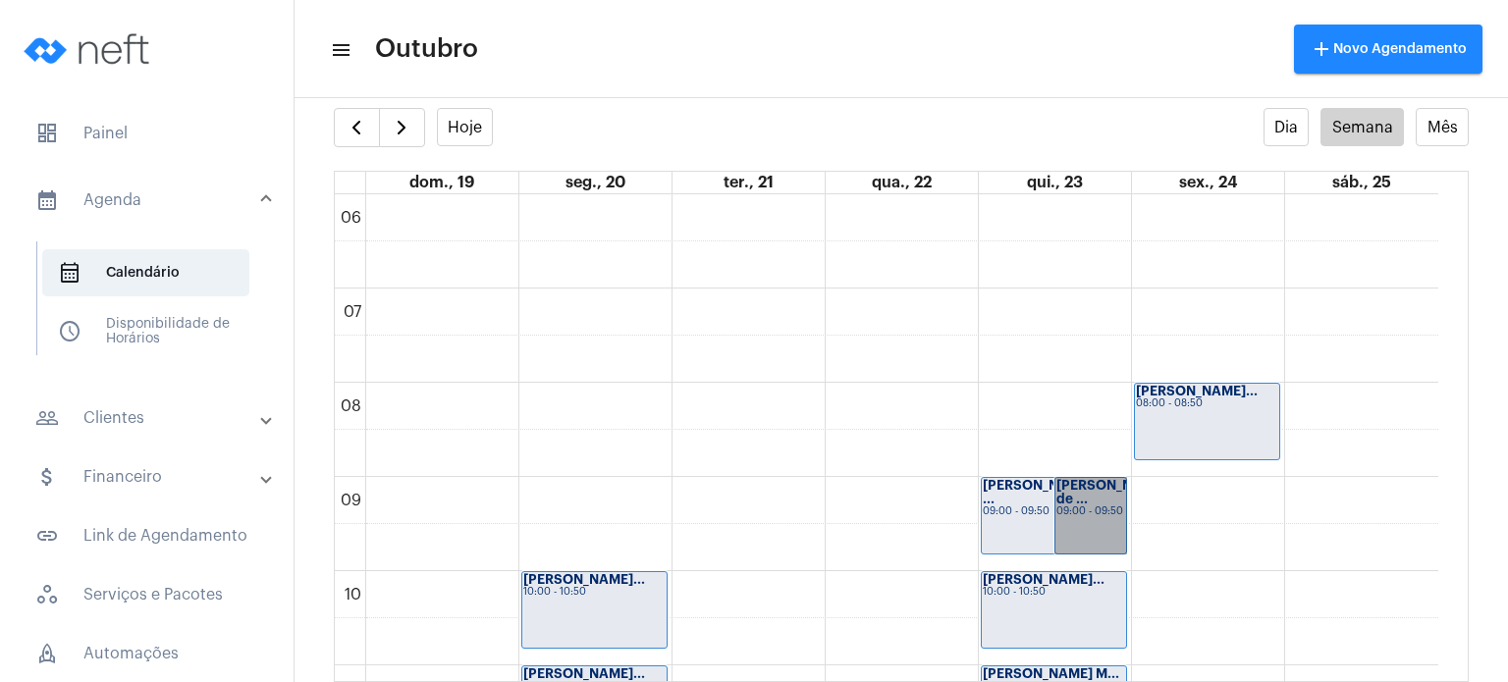
drag, startPoint x: 1071, startPoint y: 516, endPoint x: 1072, endPoint y: 537, distance: 20.6
click at [1072, 537] on link "[PERSON_NAME] de ... 09:00 - 09:50" at bounding box center [1091, 516] width 74 height 78
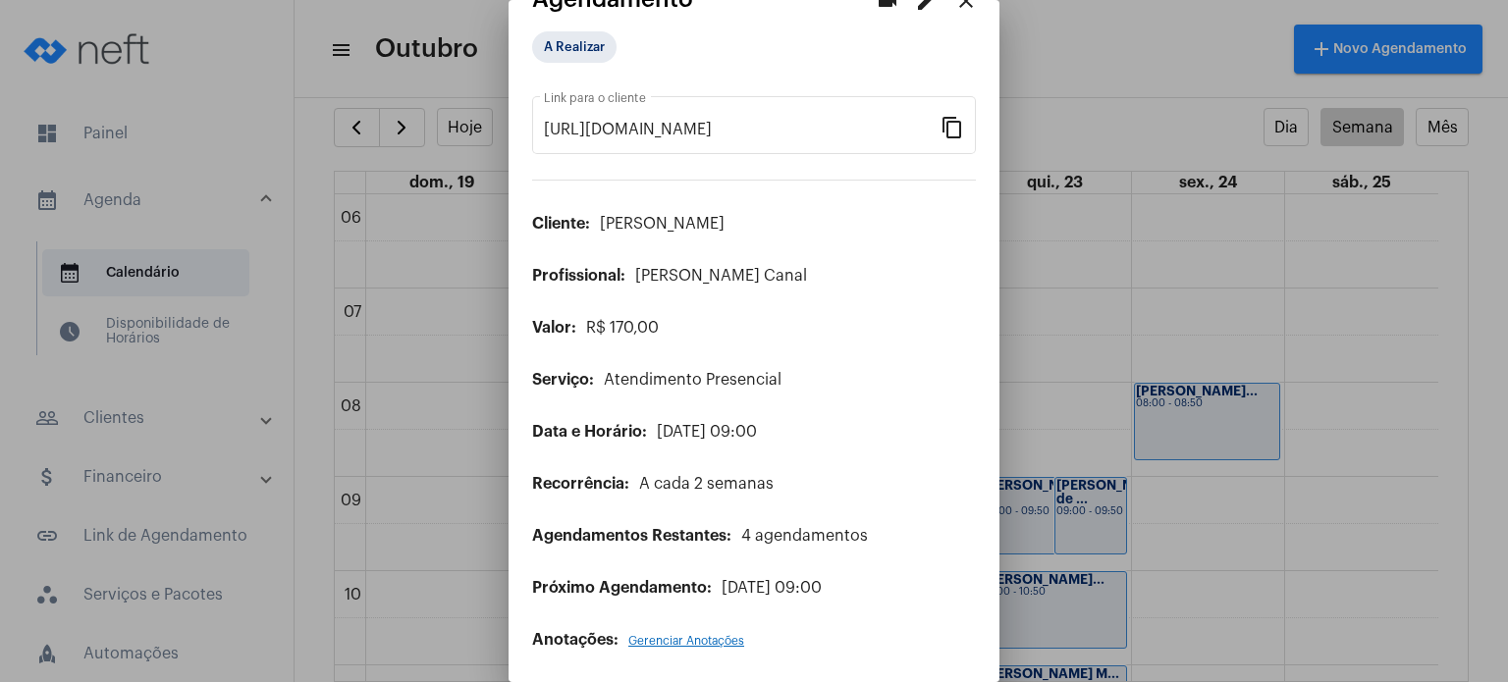
scroll to position [43, 0]
click at [915, 3] on mat-icon "edit" at bounding box center [927, 0] width 24 height 24
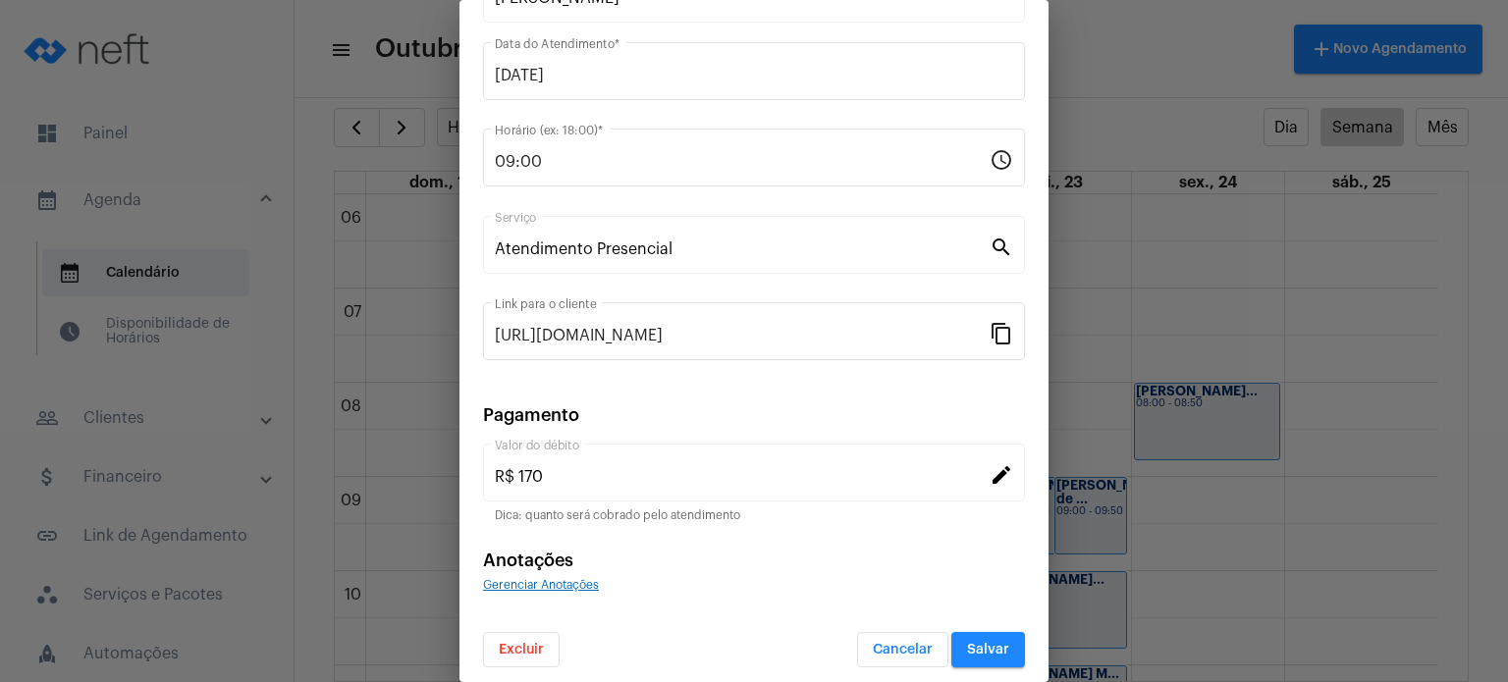
scroll to position [160, 0]
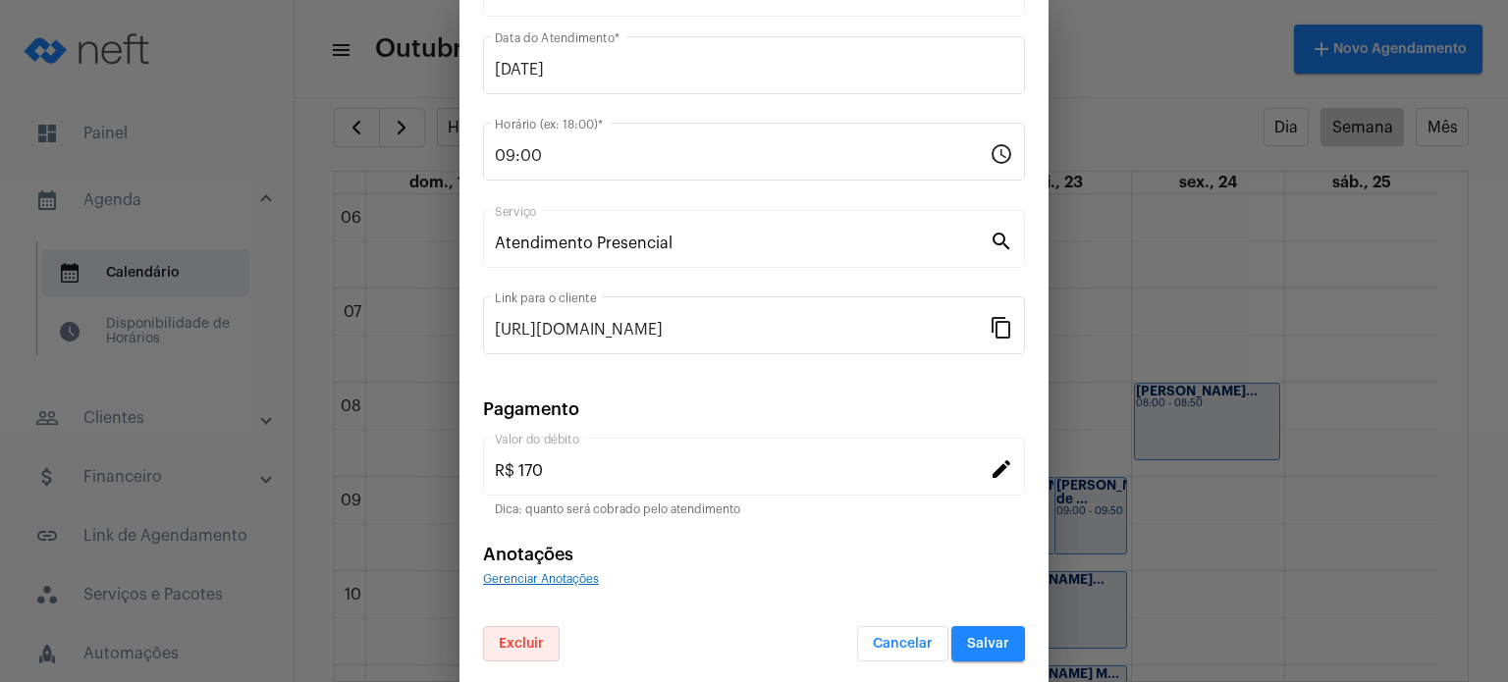
click at [538, 640] on span "Excluir" at bounding box center [521, 644] width 45 height 14
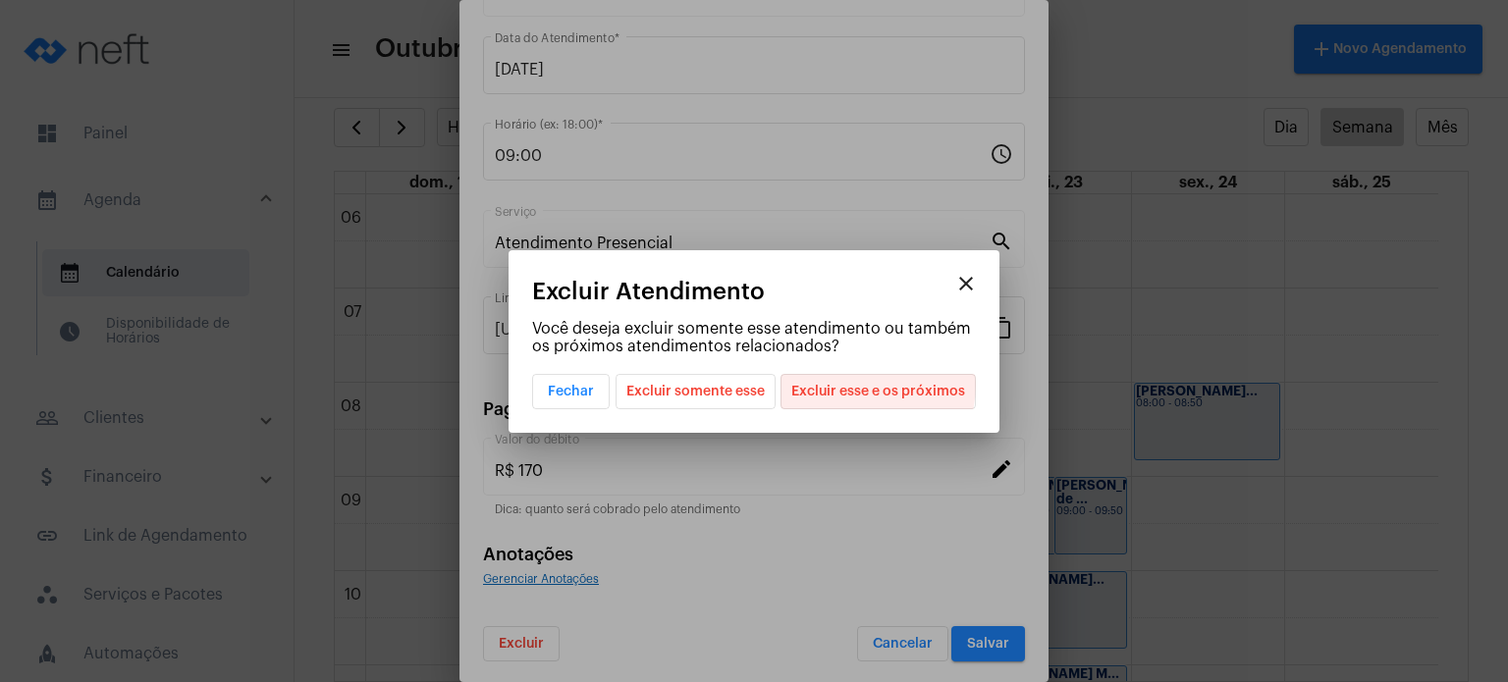
click at [855, 384] on span "Excluir esse e os próximos" at bounding box center [878, 391] width 174 height 33
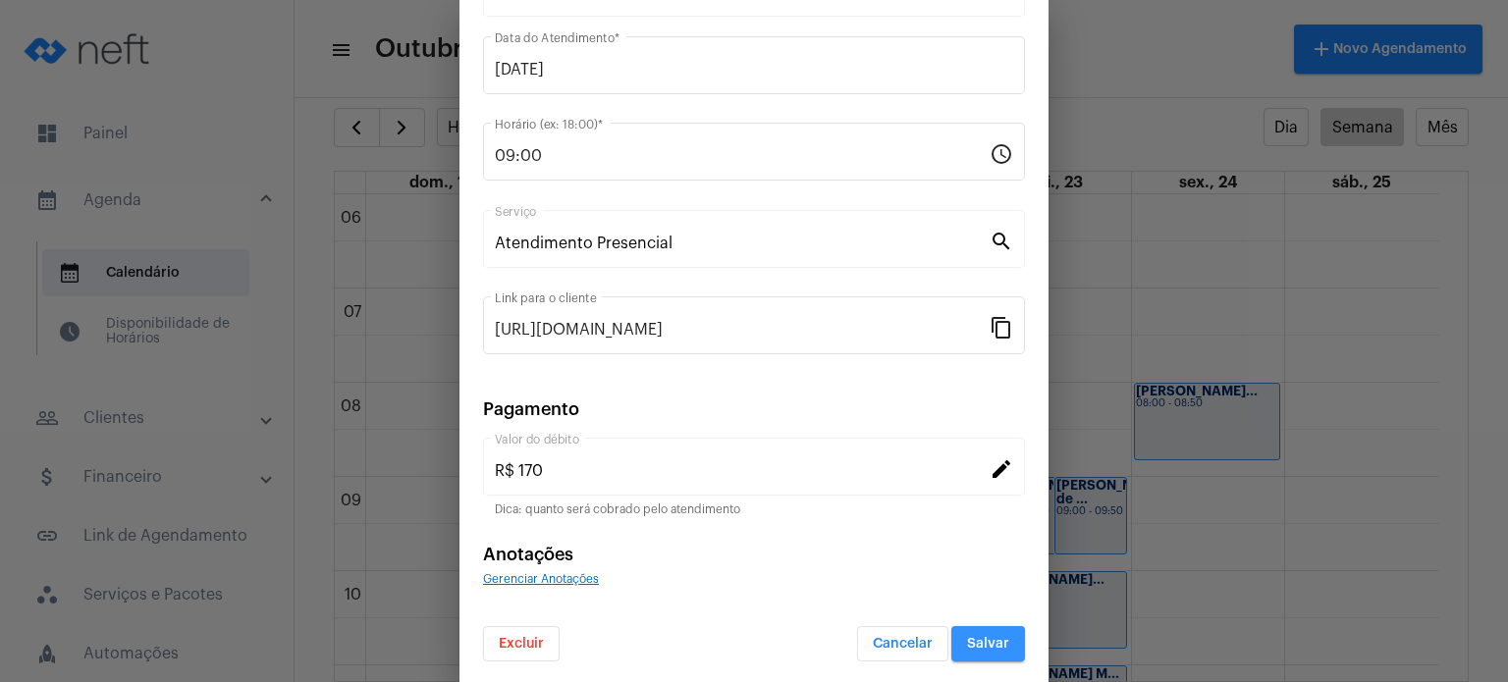
click at [966, 647] on button "Salvar" at bounding box center [988, 643] width 74 height 35
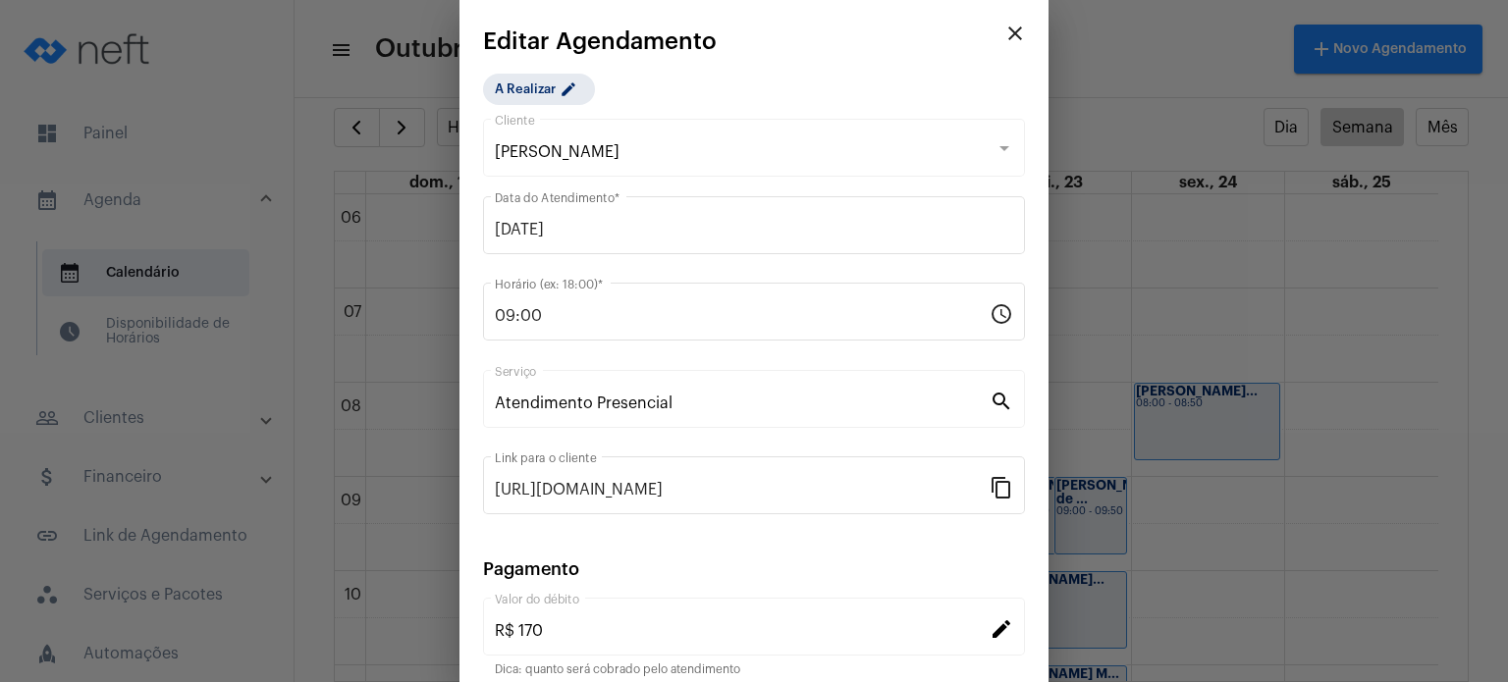
scroll to position [24, 0]
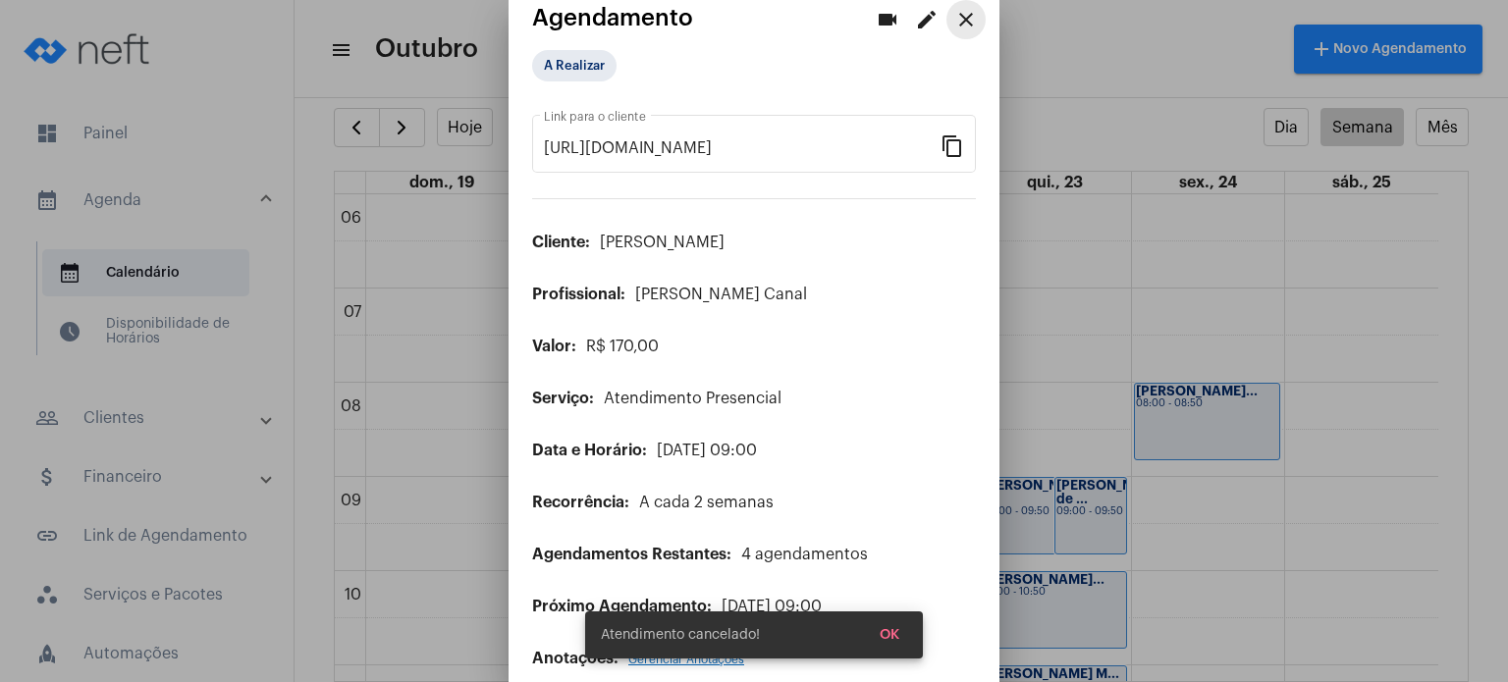
click at [948, 32] on button "close" at bounding box center [965, 19] width 39 height 39
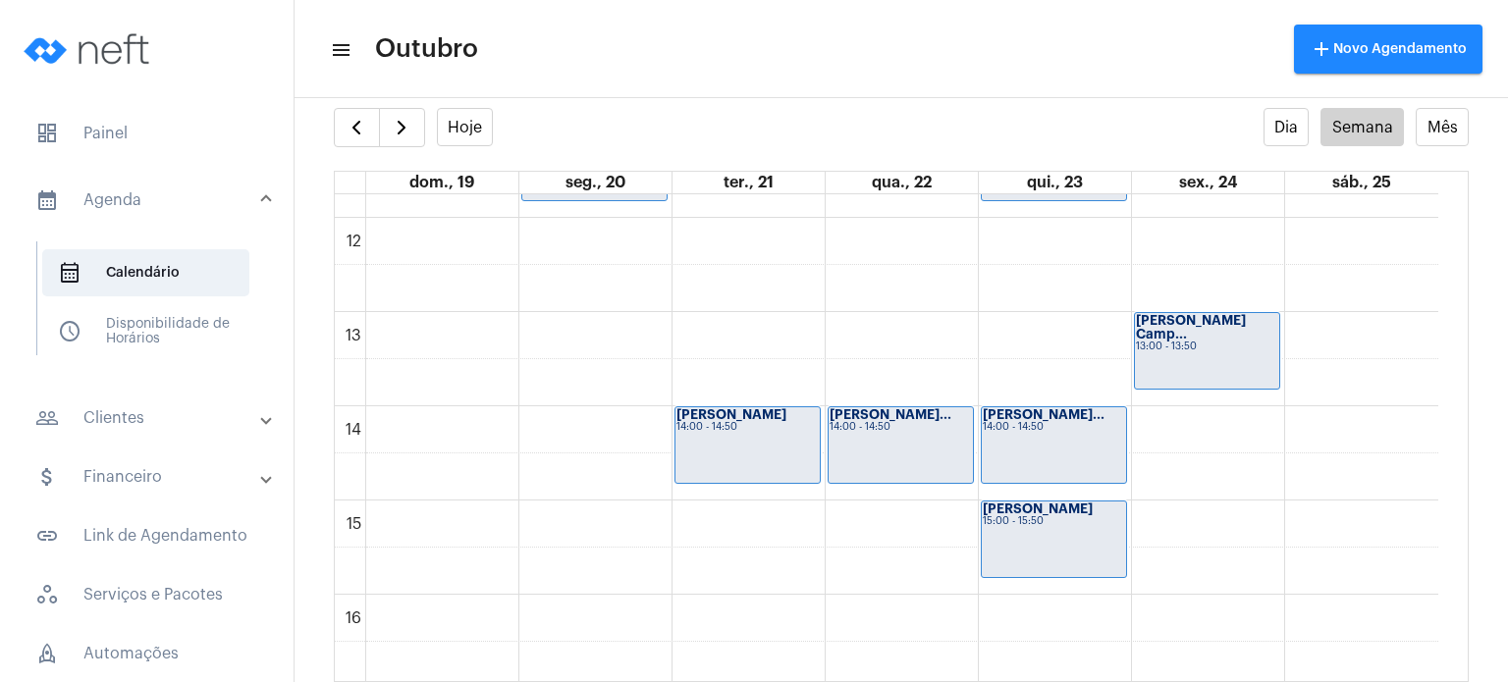
scroll to position [1099, 0]
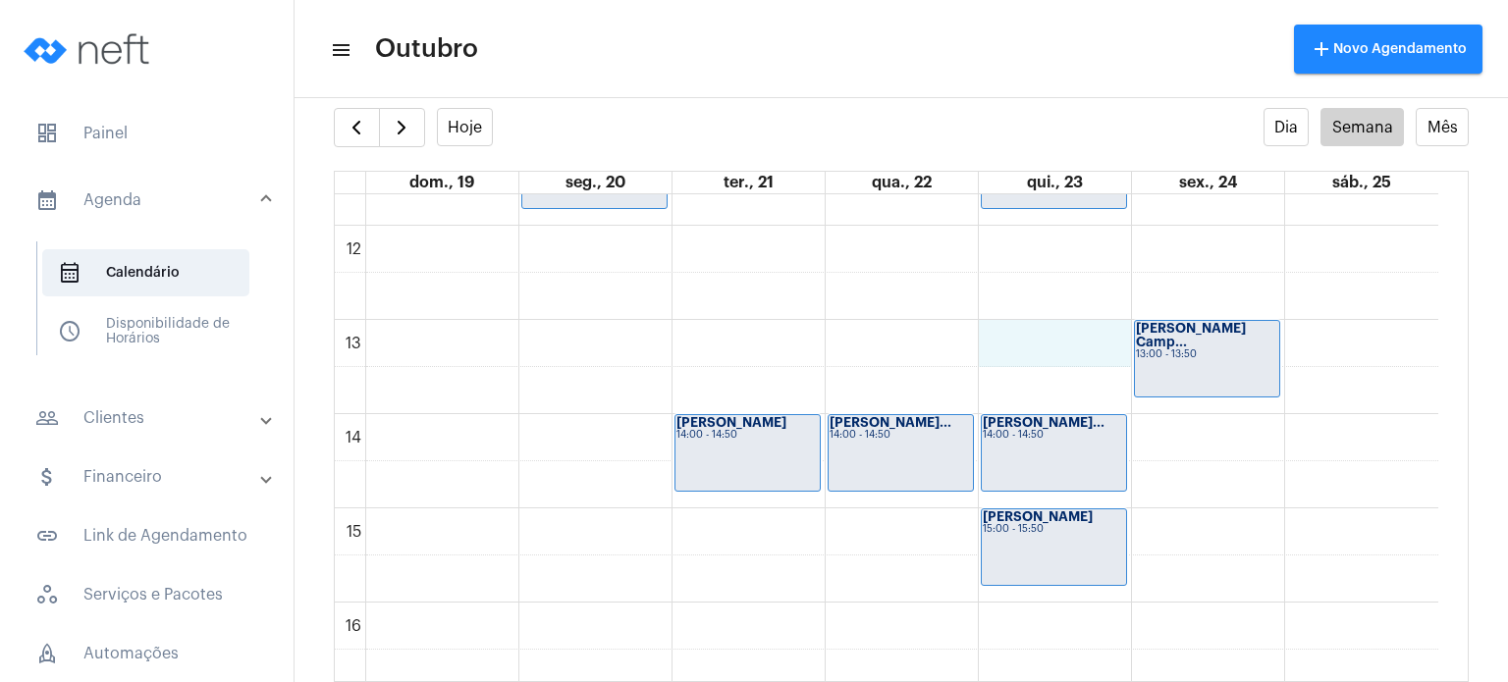
click at [1065, 348] on div "00 01 02 03 04 05 06 07 08 09 10 11 12 13 14 15 16 17 18 19 20 21 22 23 [PERSON…" at bounding box center [886, 225] width 1103 height 2261
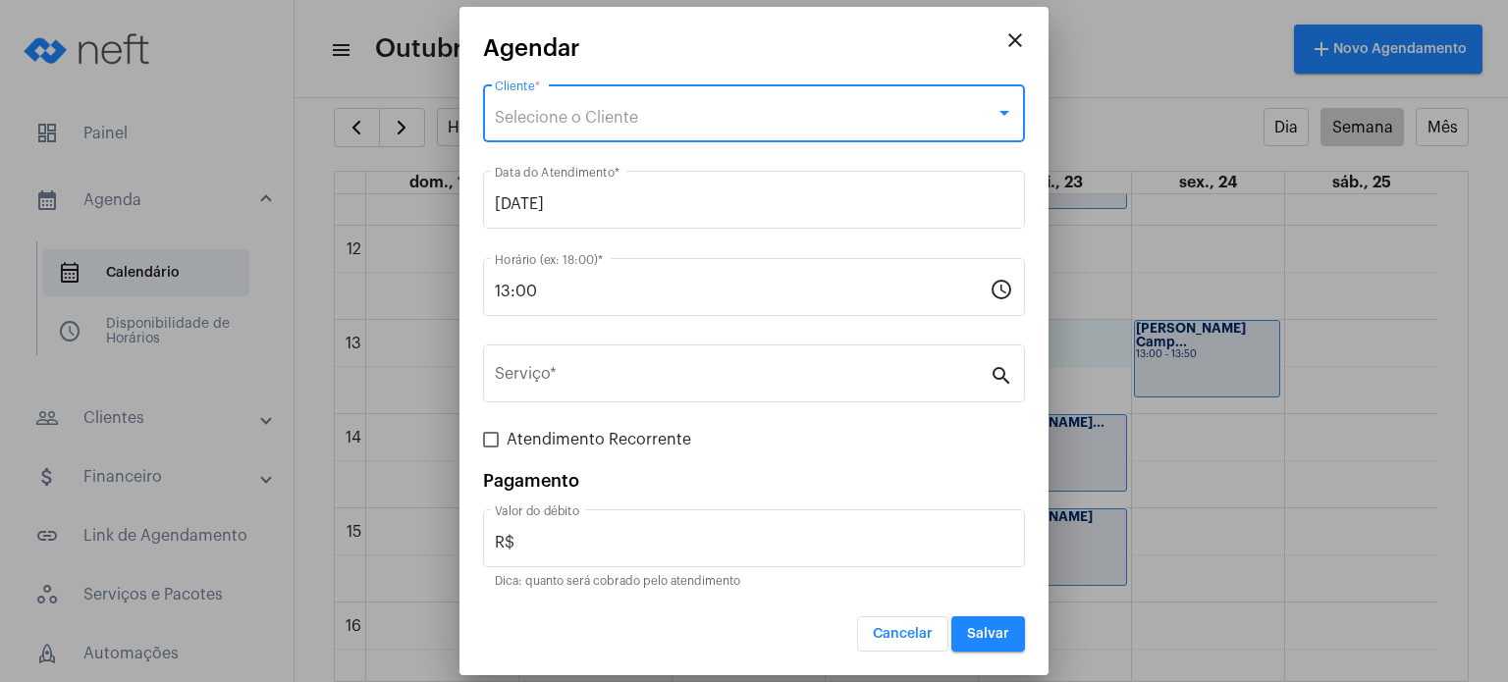
click at [852, 109] on div "Selecione o Cliente" at bounding box center [745, 118] width 501 height 18
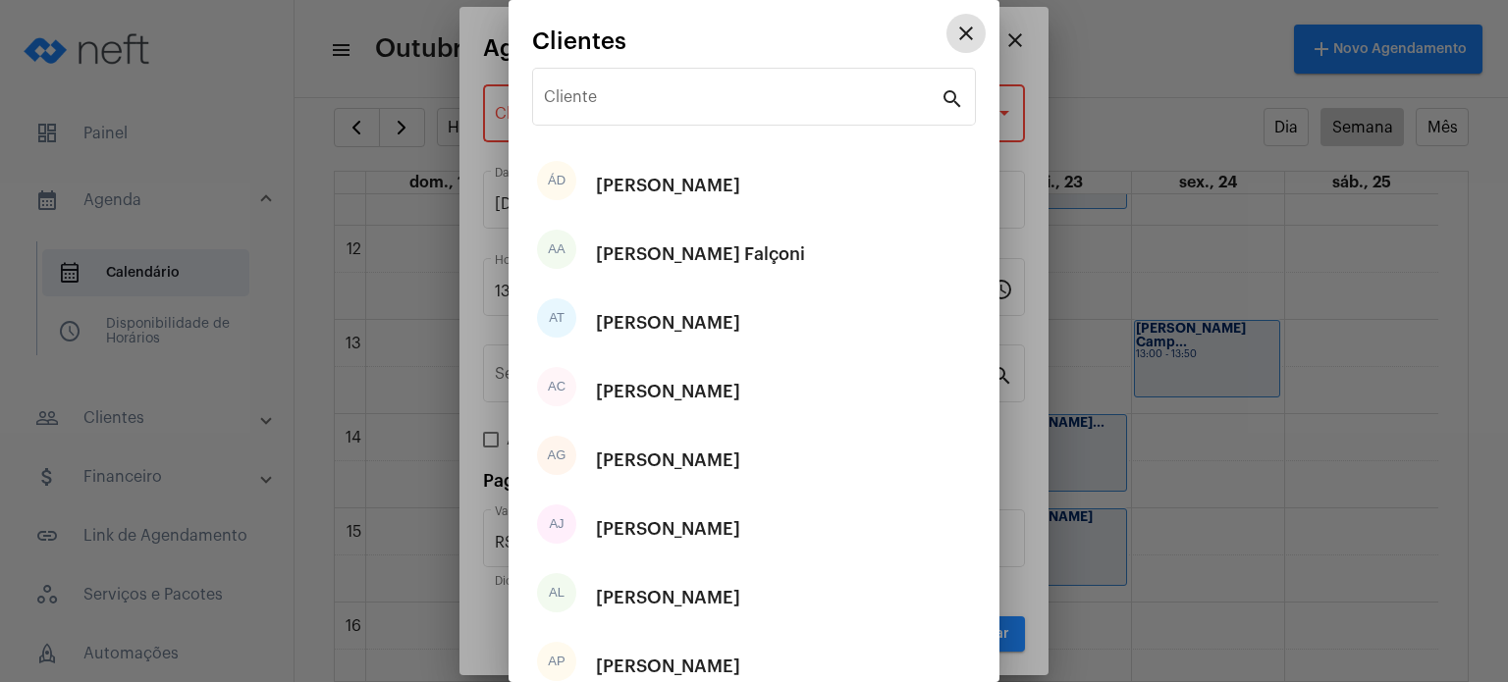
click at [852, 109] on input "Cliente" at bounding box center [742, 101] width 397 height 18
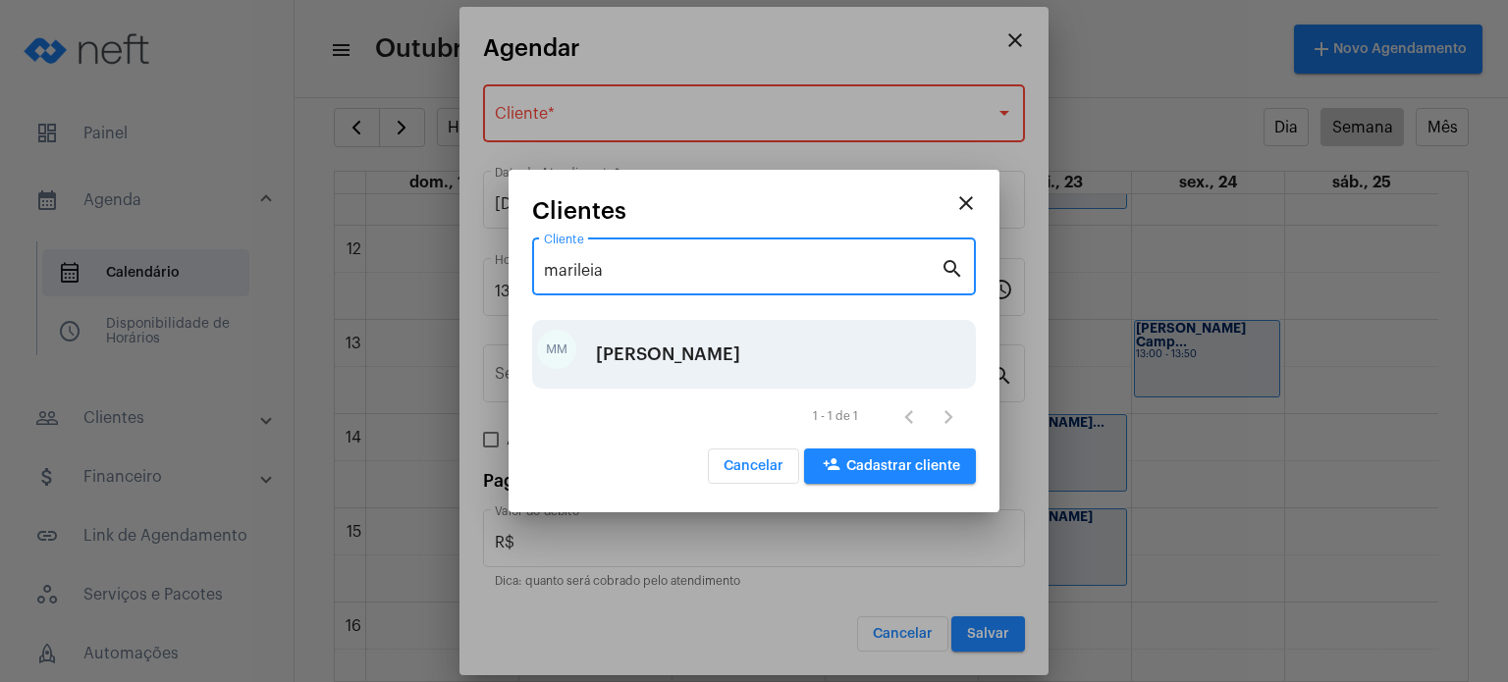
type input "marileia"
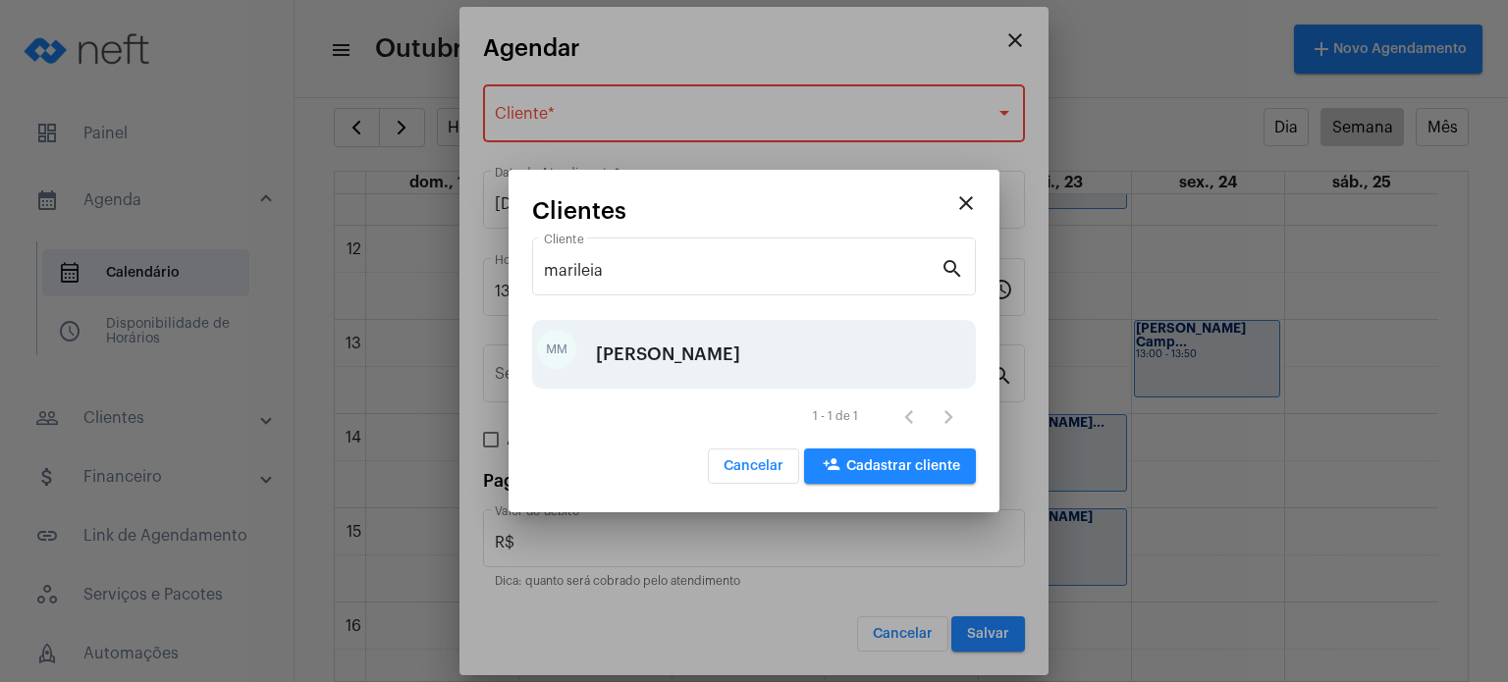
click at [715, 351] on div "[PERSON_NAME]" at bounding box center [668, 354] width 144 height 59
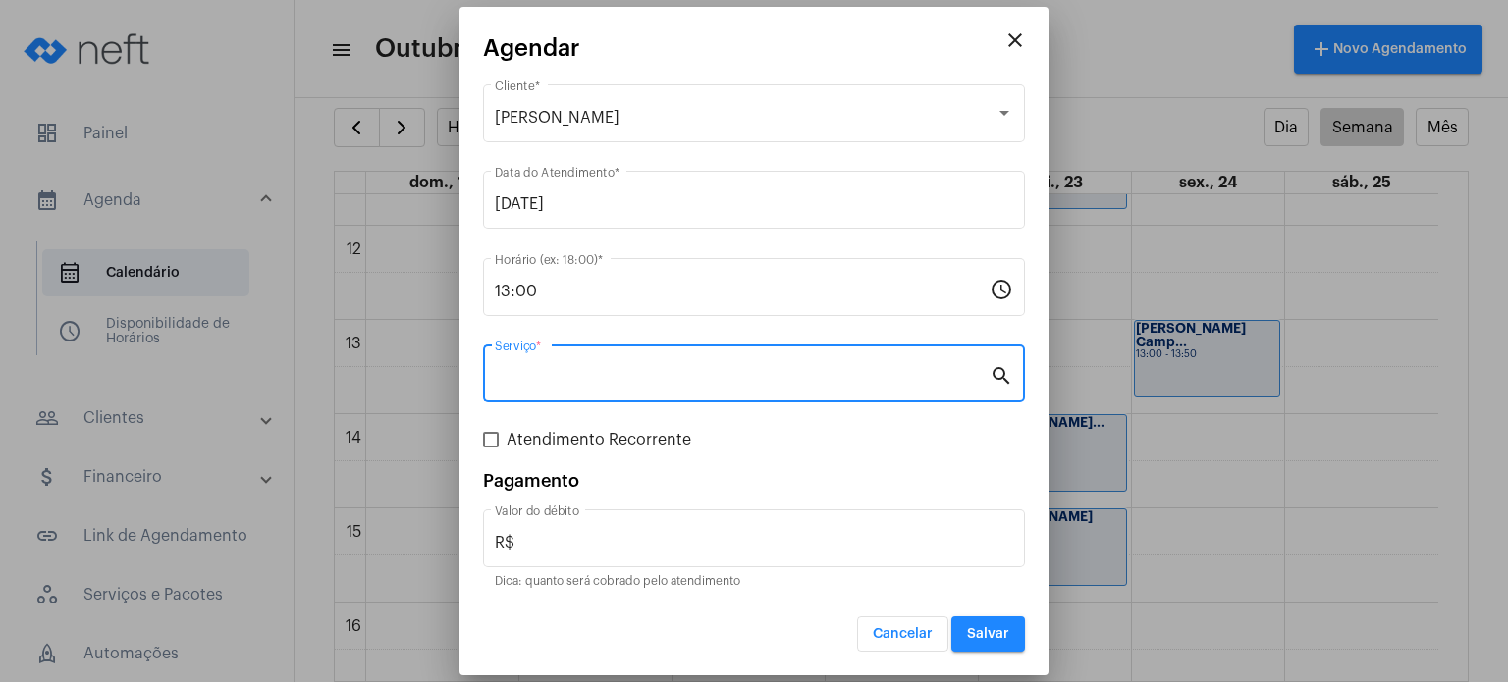
click at [704, 369] on input "Serviço *" at bounding box center [742, 378] width 495 height 18
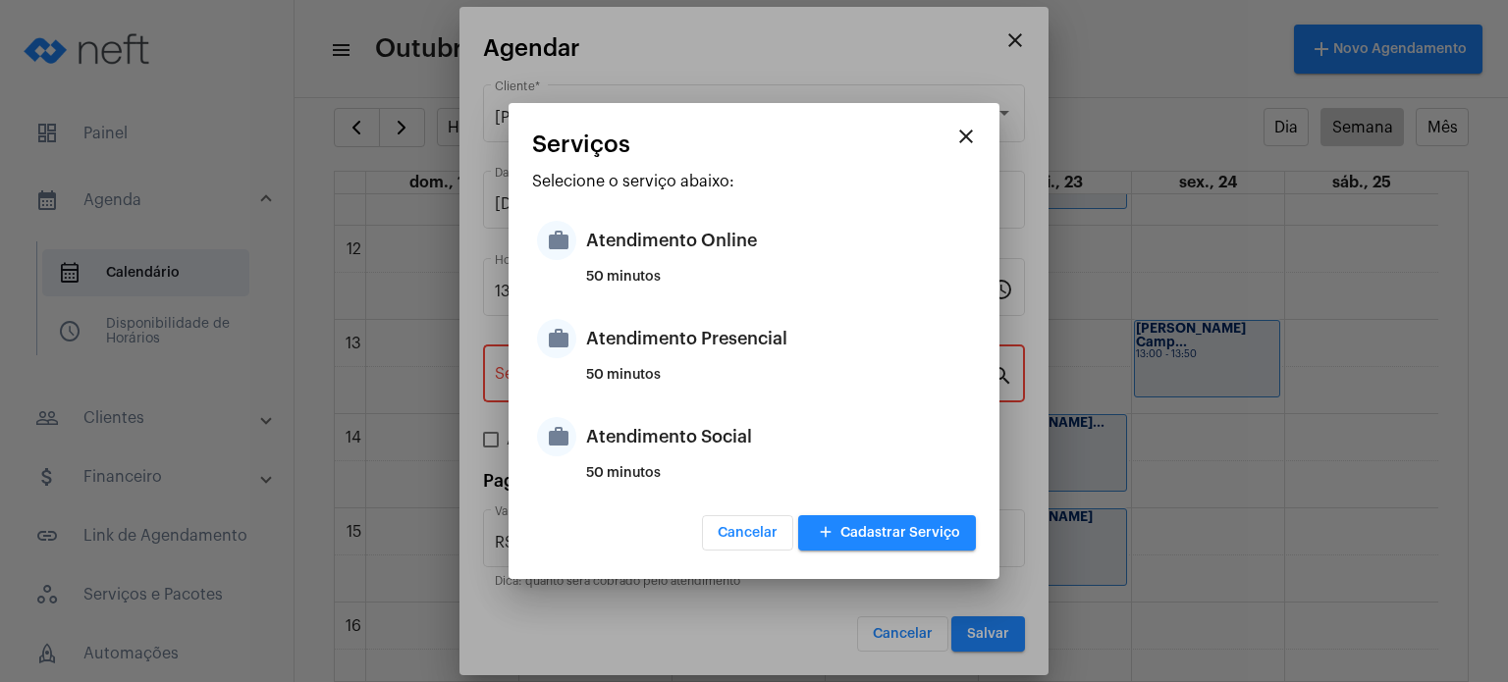
click at [704, 369] on div "50 minutos" at bounding box center [778, 382] width 385 height 29
type input "Atendimento Presencial"
type input "R$ 170"
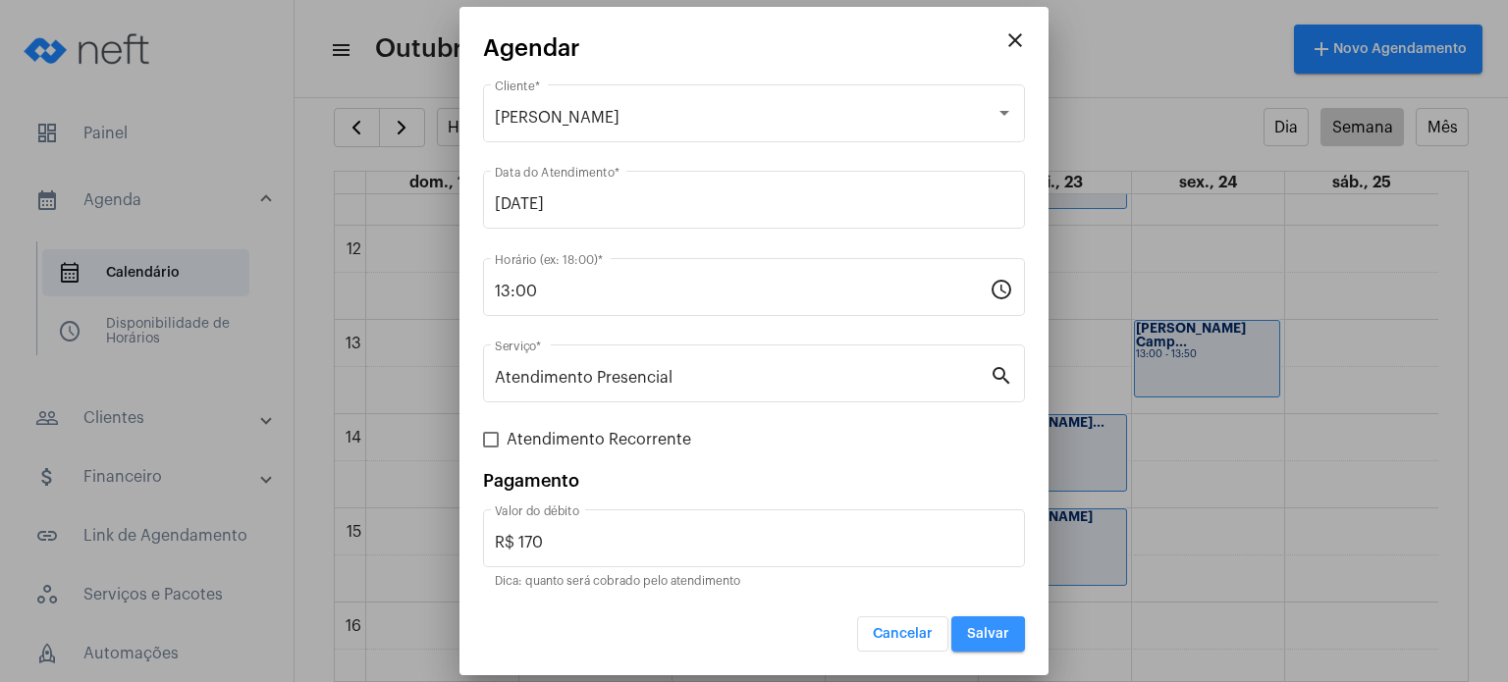
click at [980, 635] on span "Salvar" at bounding box center [988, 634] width 42 height 14
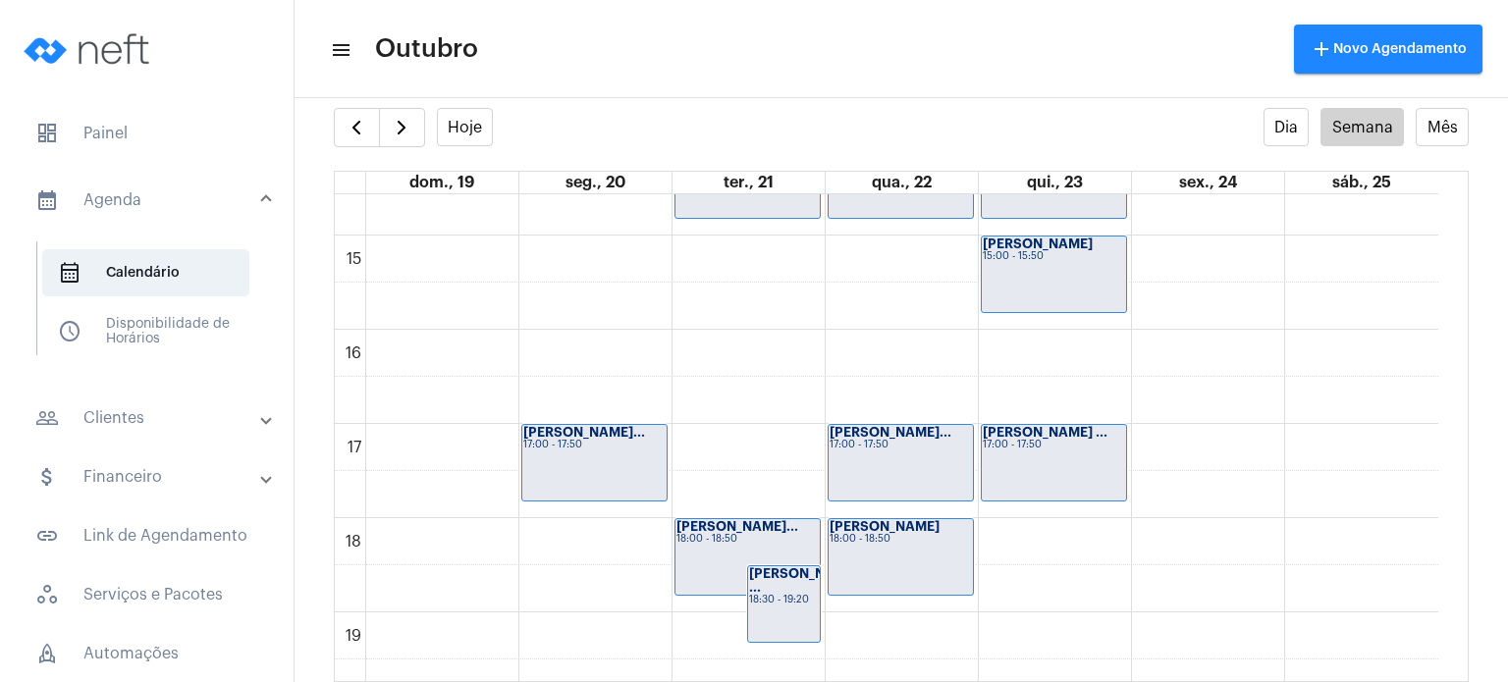
scroll to position [1380, 0]
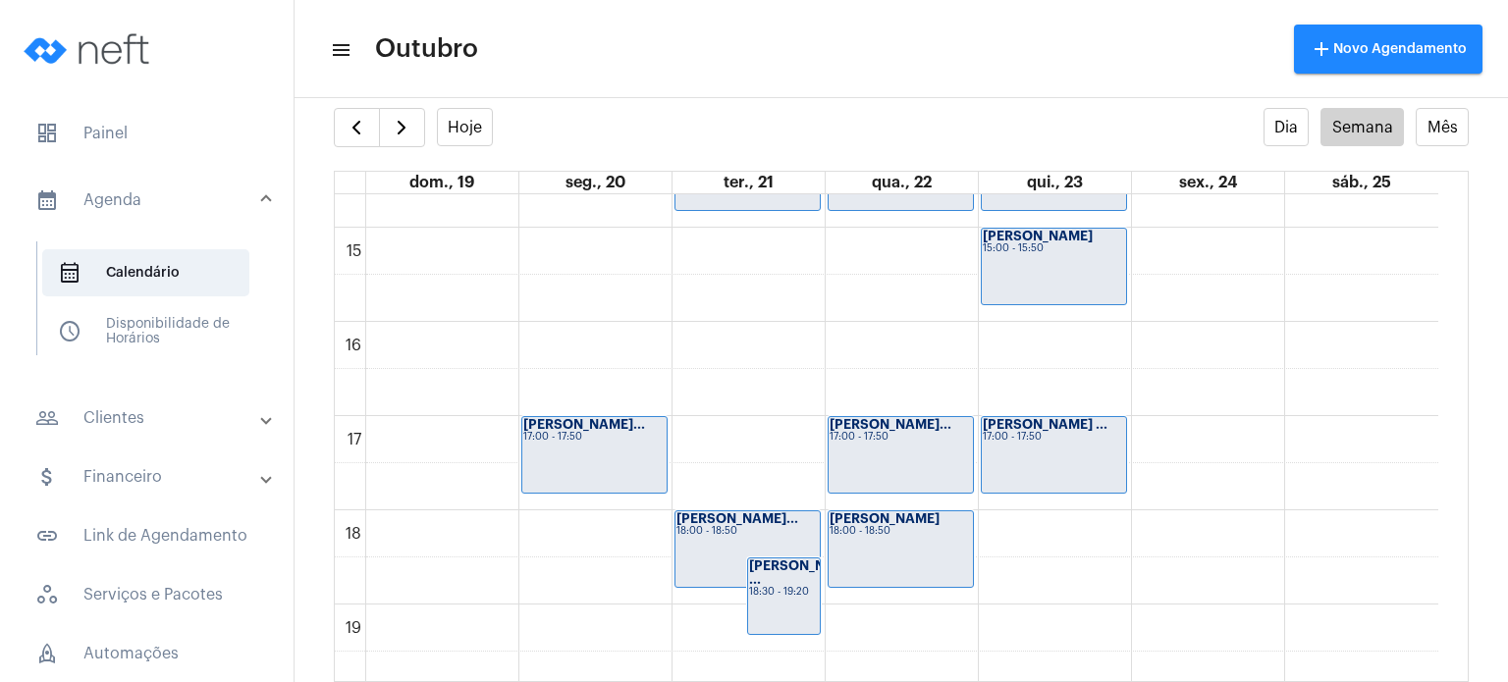
click at [795, 572] on strong "[PERSON_NAME] ..." at bounding box center [804, 572] width 110 height 26
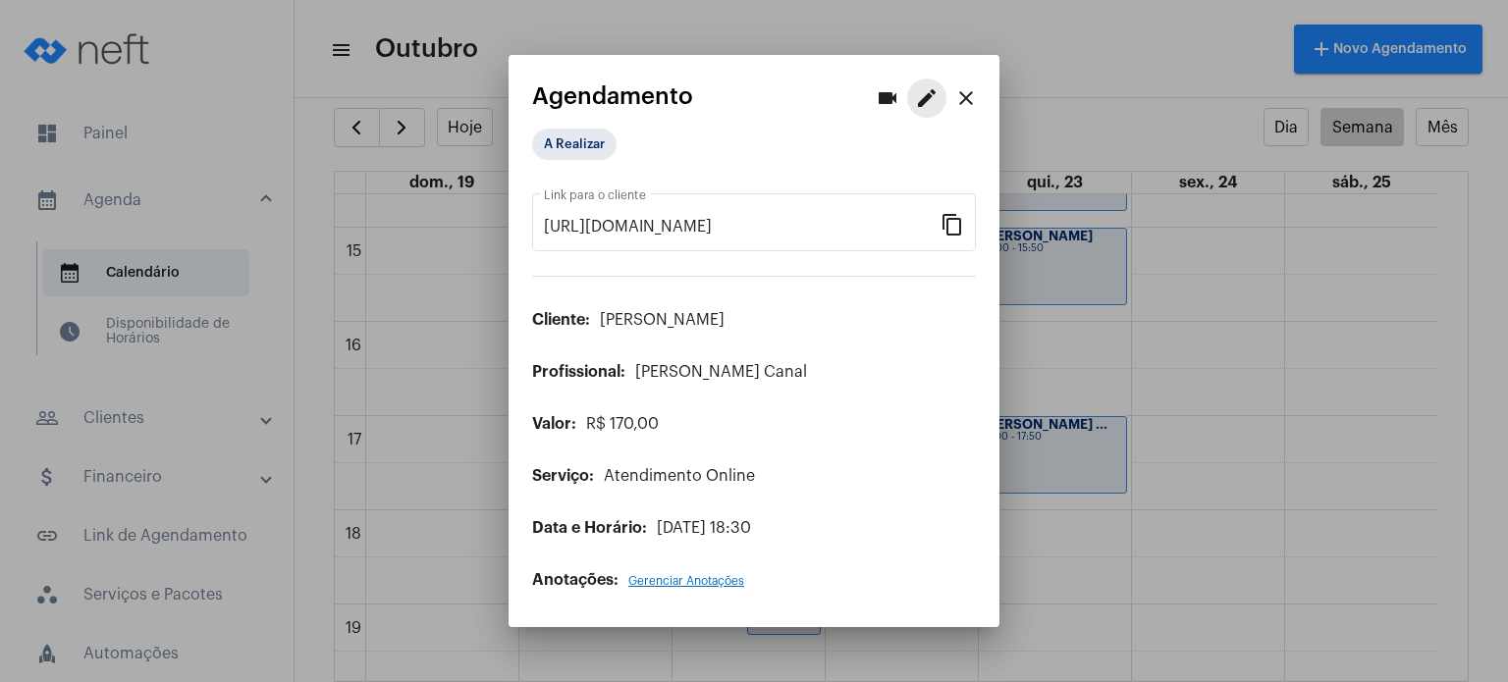
click at [923, 105] on mat-icon "edit" at bounding box center [927, 98] width 24 height 24
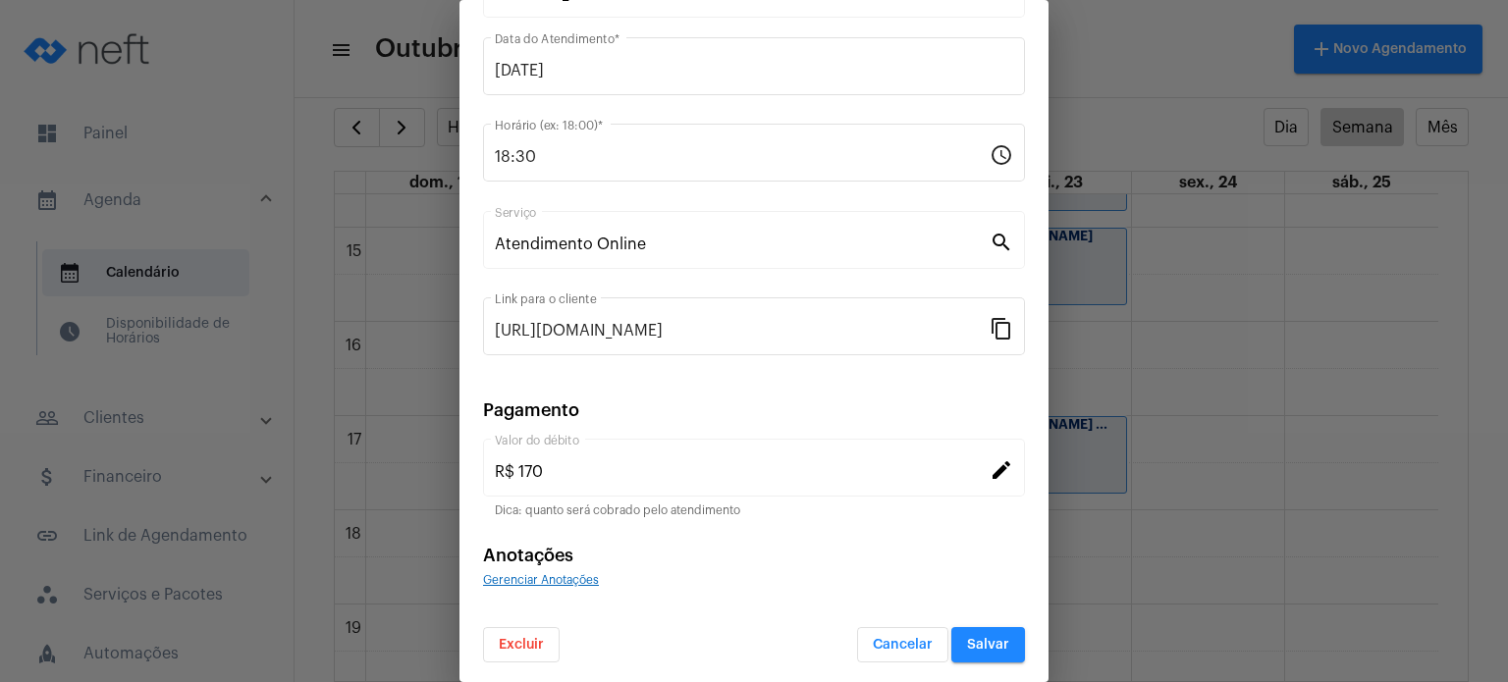
scroll to position [160, 0]
click at [534, 648] on button "Excluir" at bounding box center [521, 643] width 77 height 35
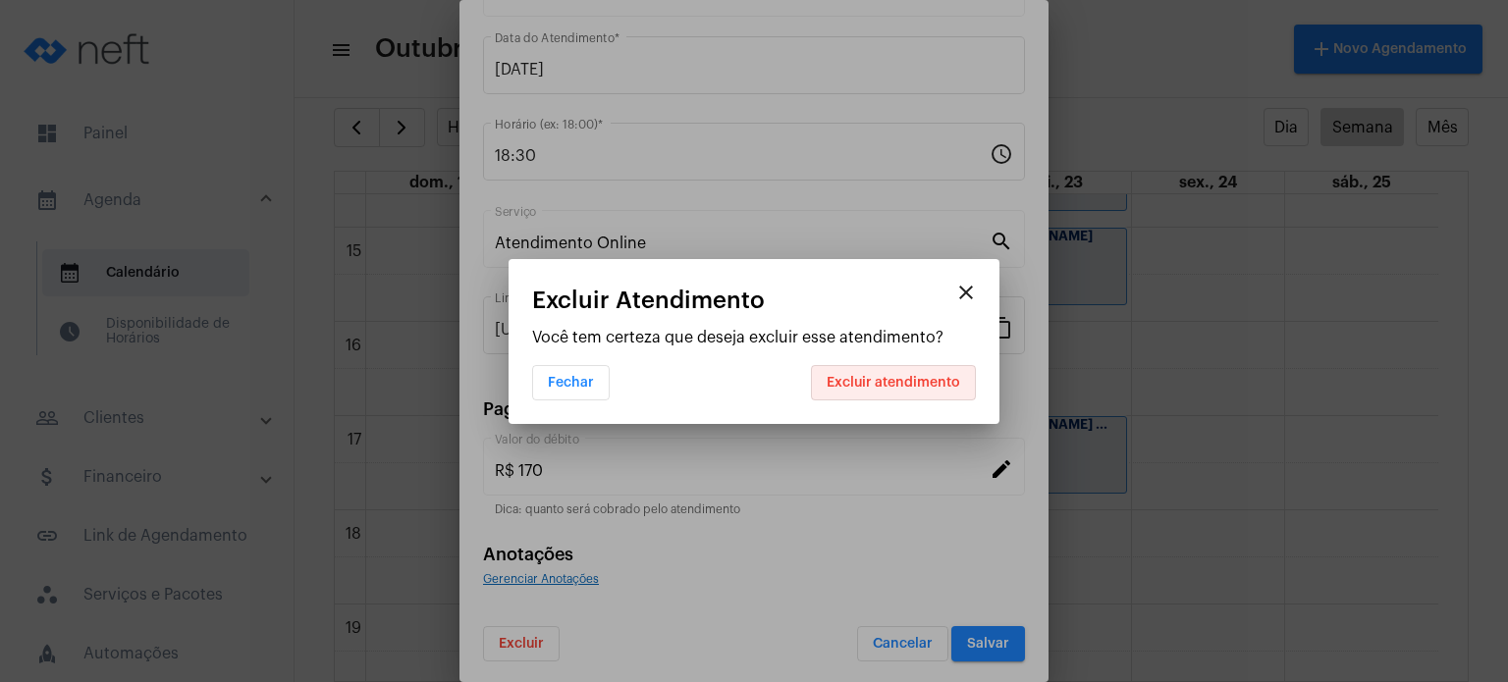
click at [902, 385] on span "Excluir atendimento" at bounding box center [892, 383] width 133 height 14
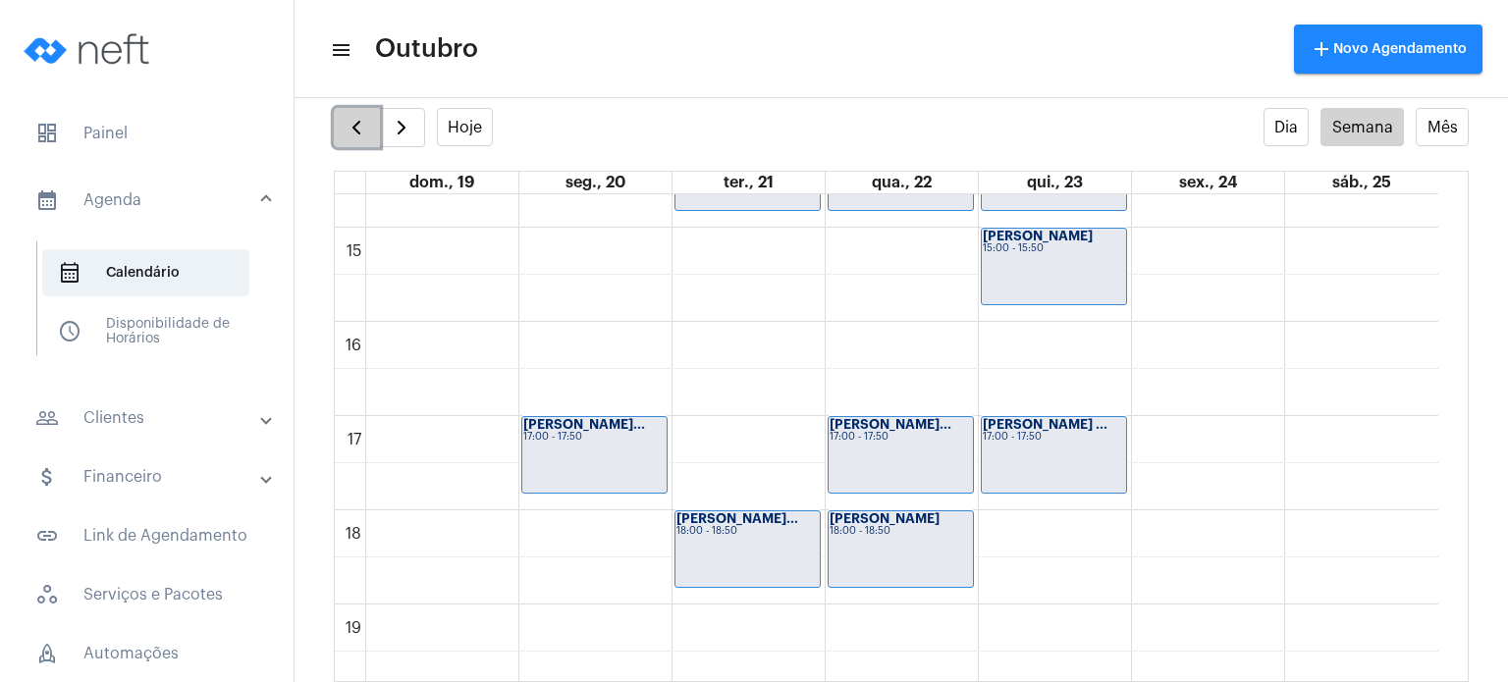
click at [355, 130] on span "button" at bounding box center [356, 128] width 24 height 24
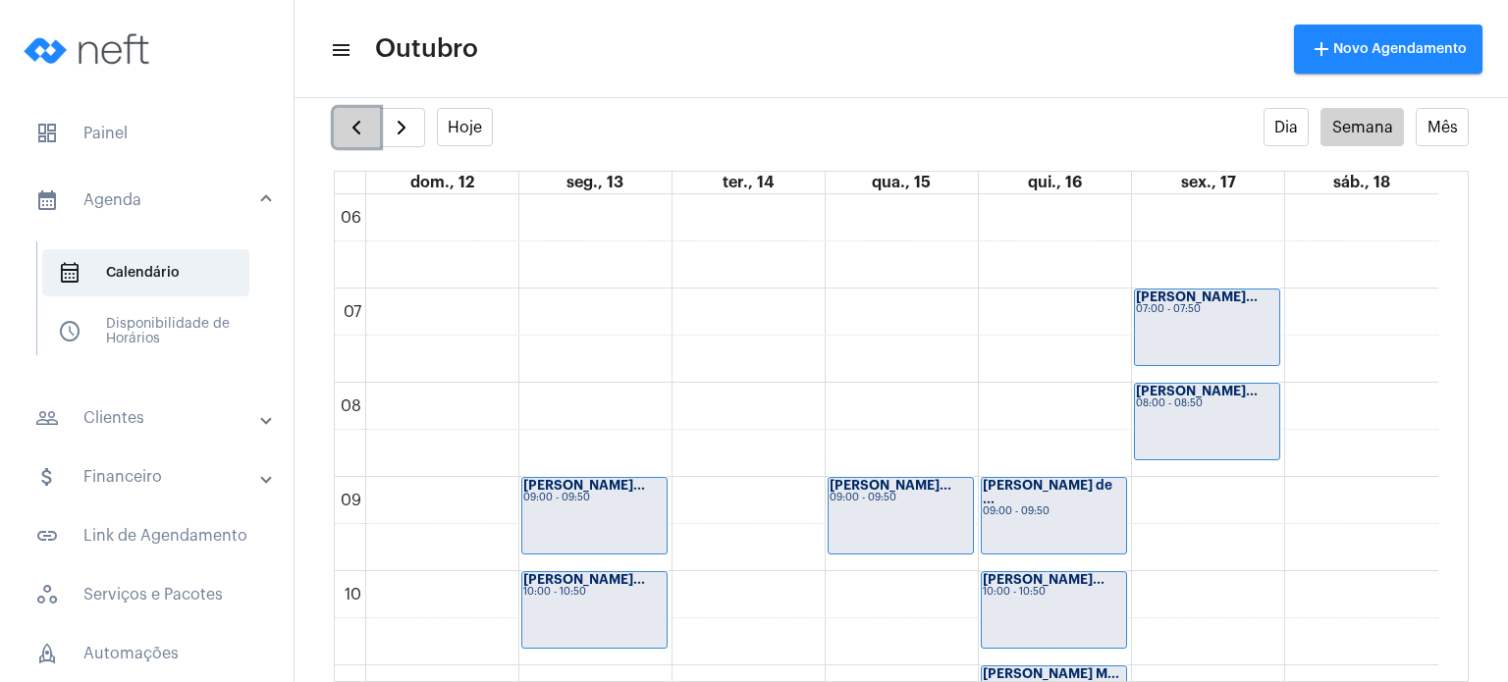
click at [355, 130] on span "button" at bounding box center [356, 128] width 24 height 24
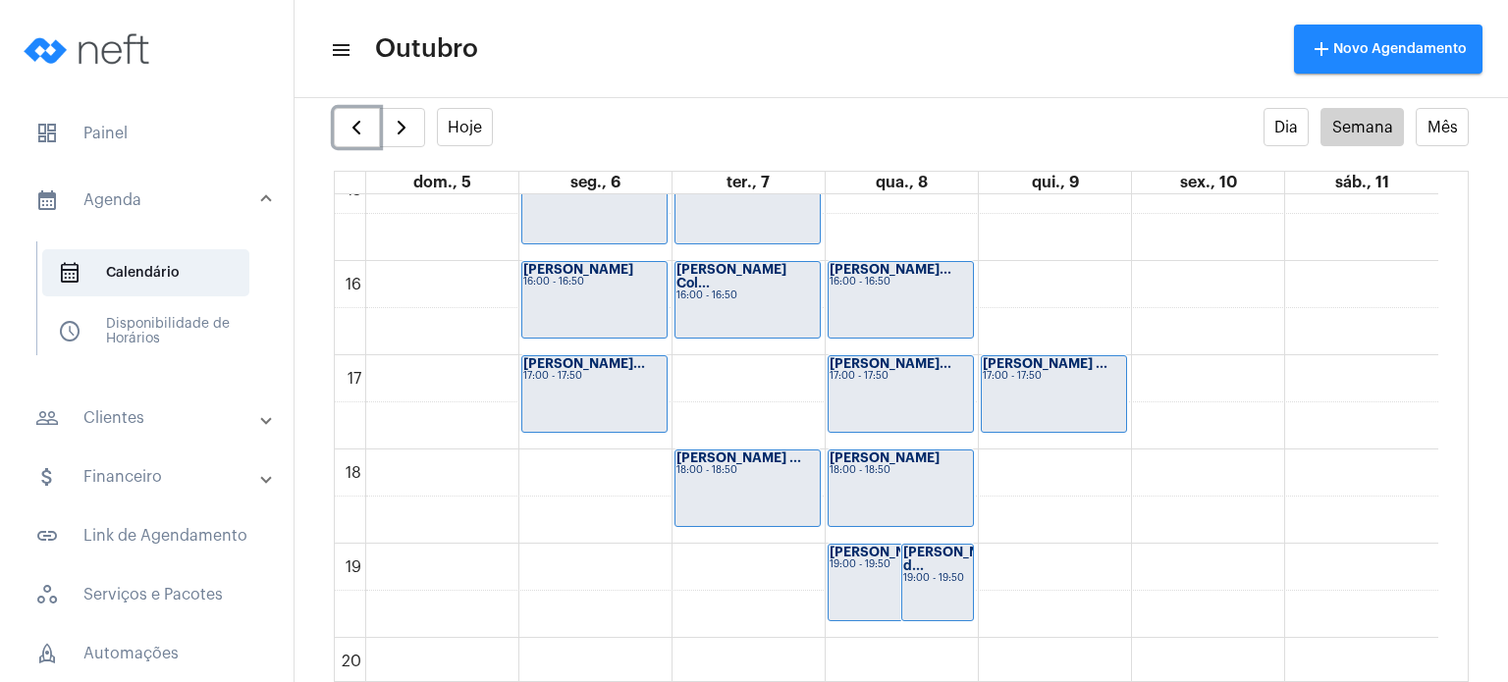
scroll to position [1484, 0]
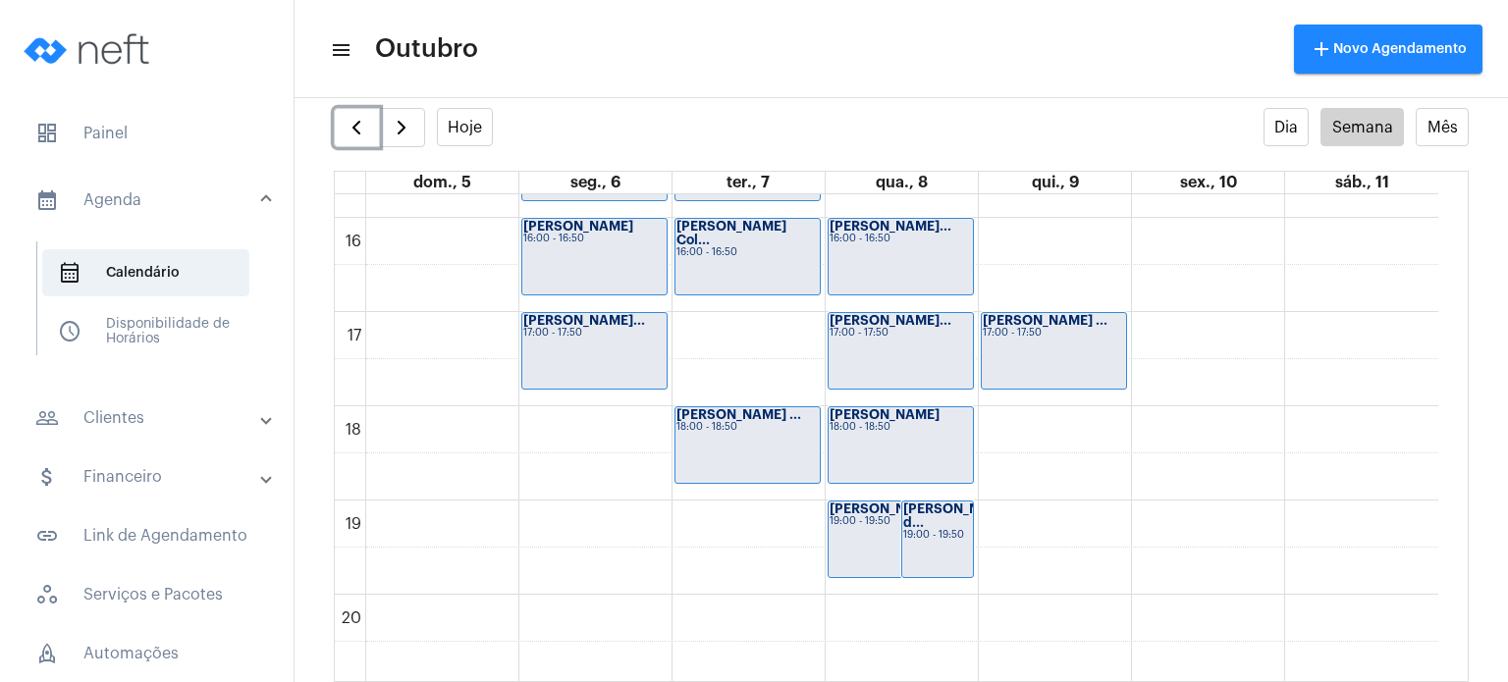
click at [775, 418] on strong "[PERSON_NAME] ..." at bounding box center [738, 414] width 125 height 13
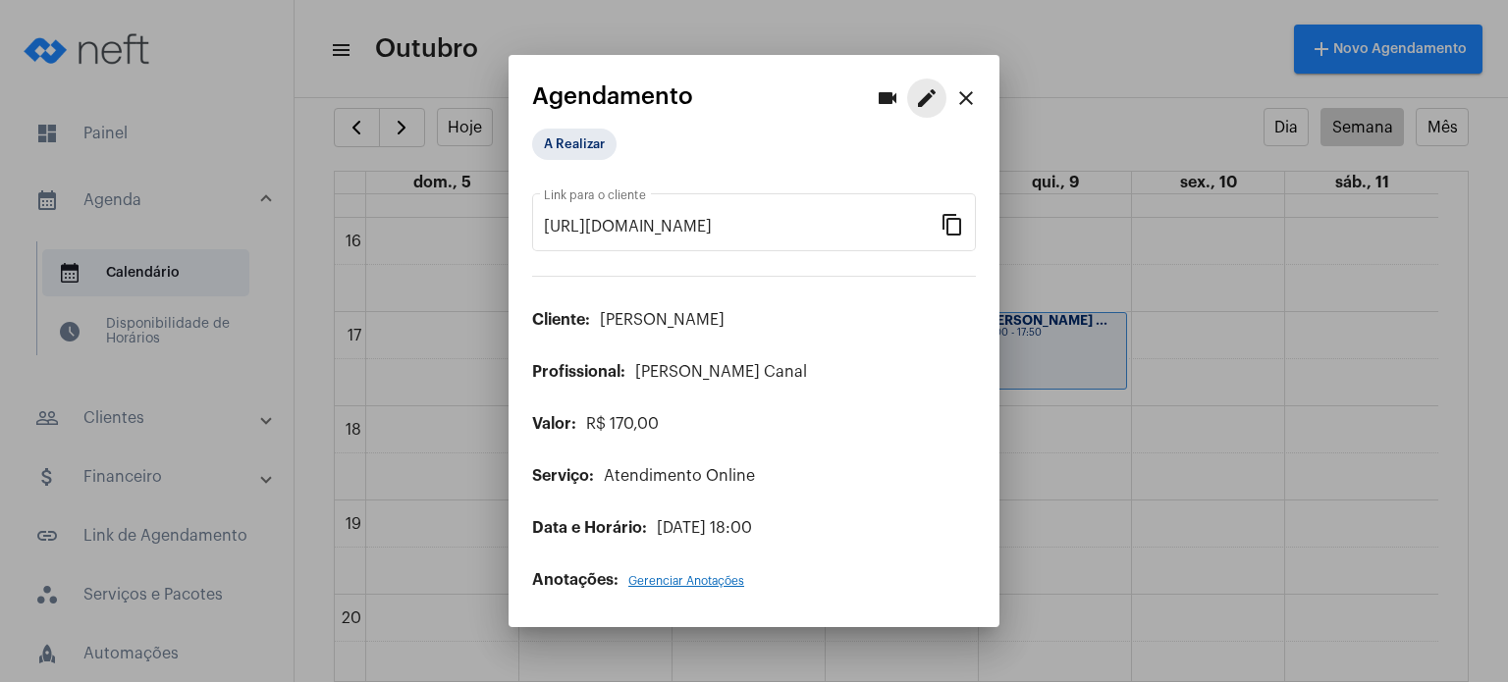
click at [915, 105] on mat-icon "edit" at bounding box center [927, 98] width 24 height 24
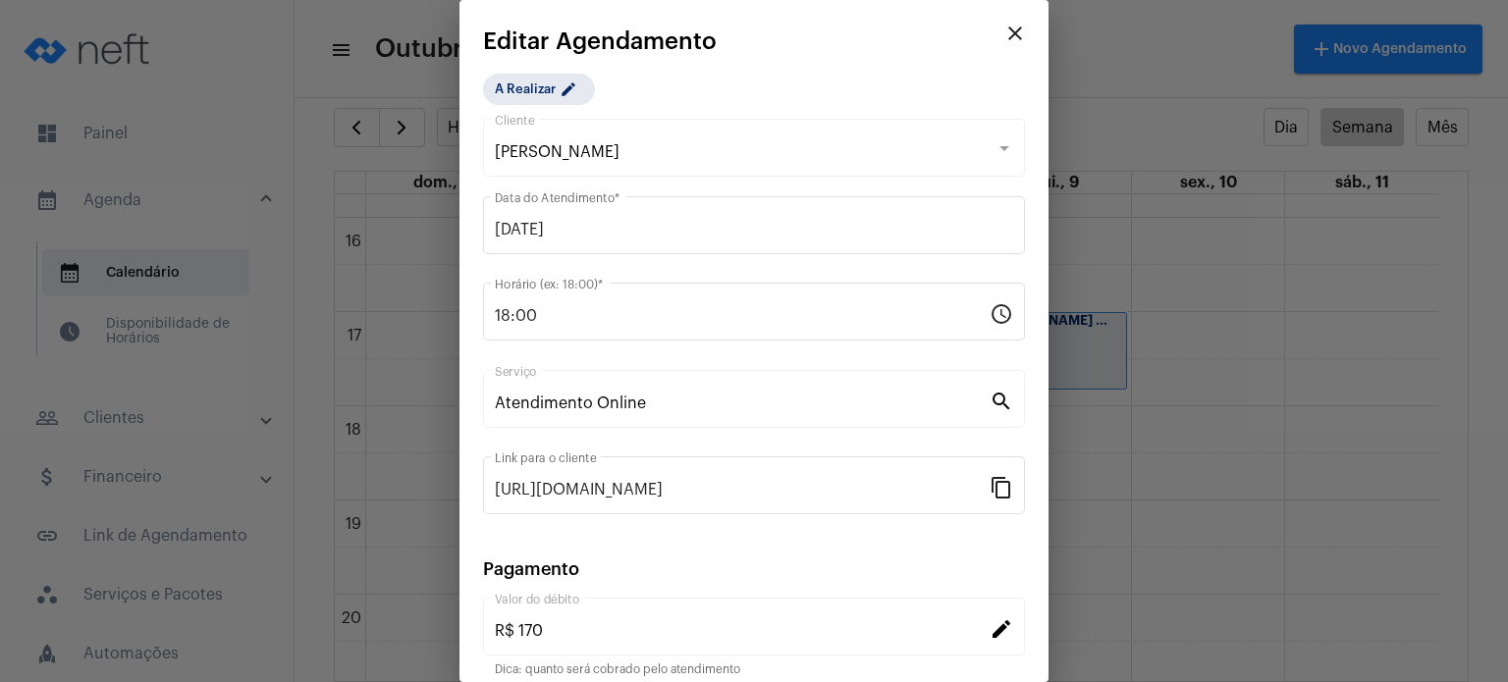
scroll to position [160, 0]
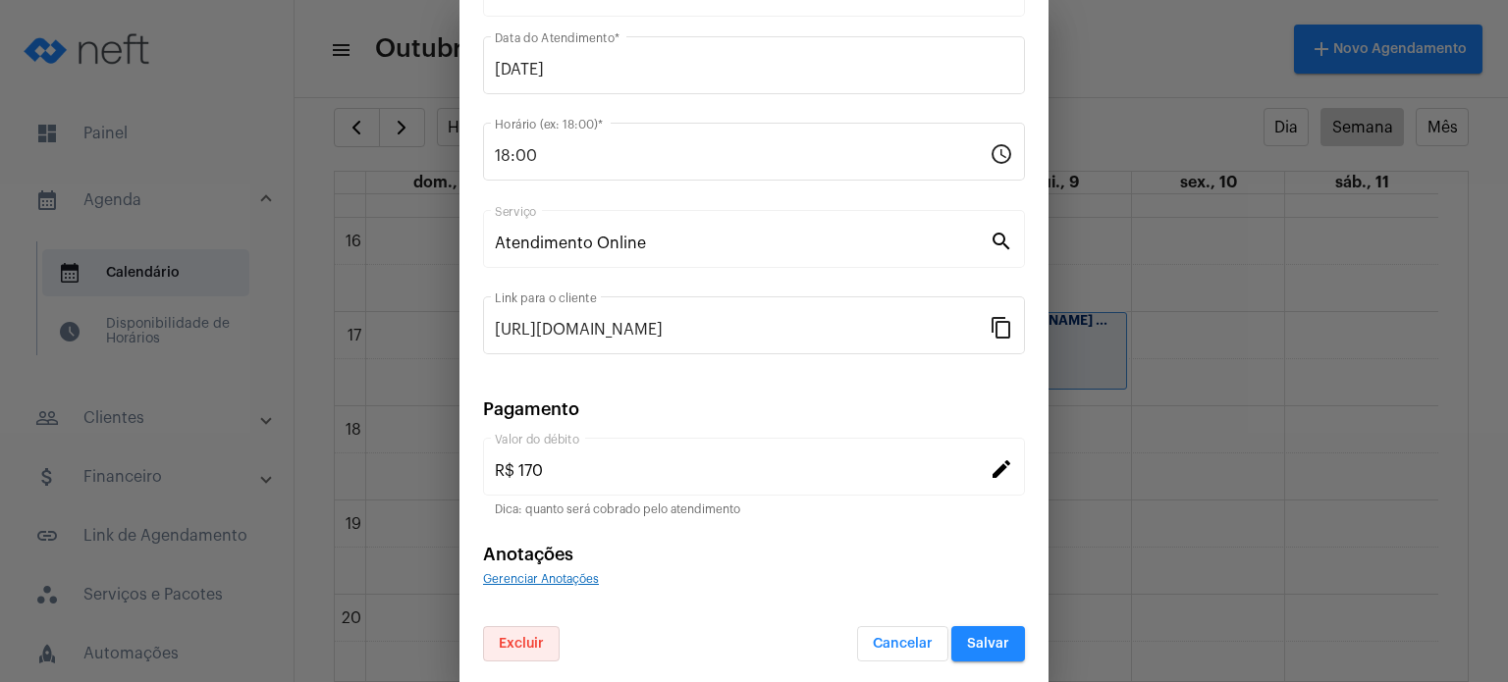
click at [525, 637] on span "Excluir" at bounding box center [521, 644] width 45 height 14
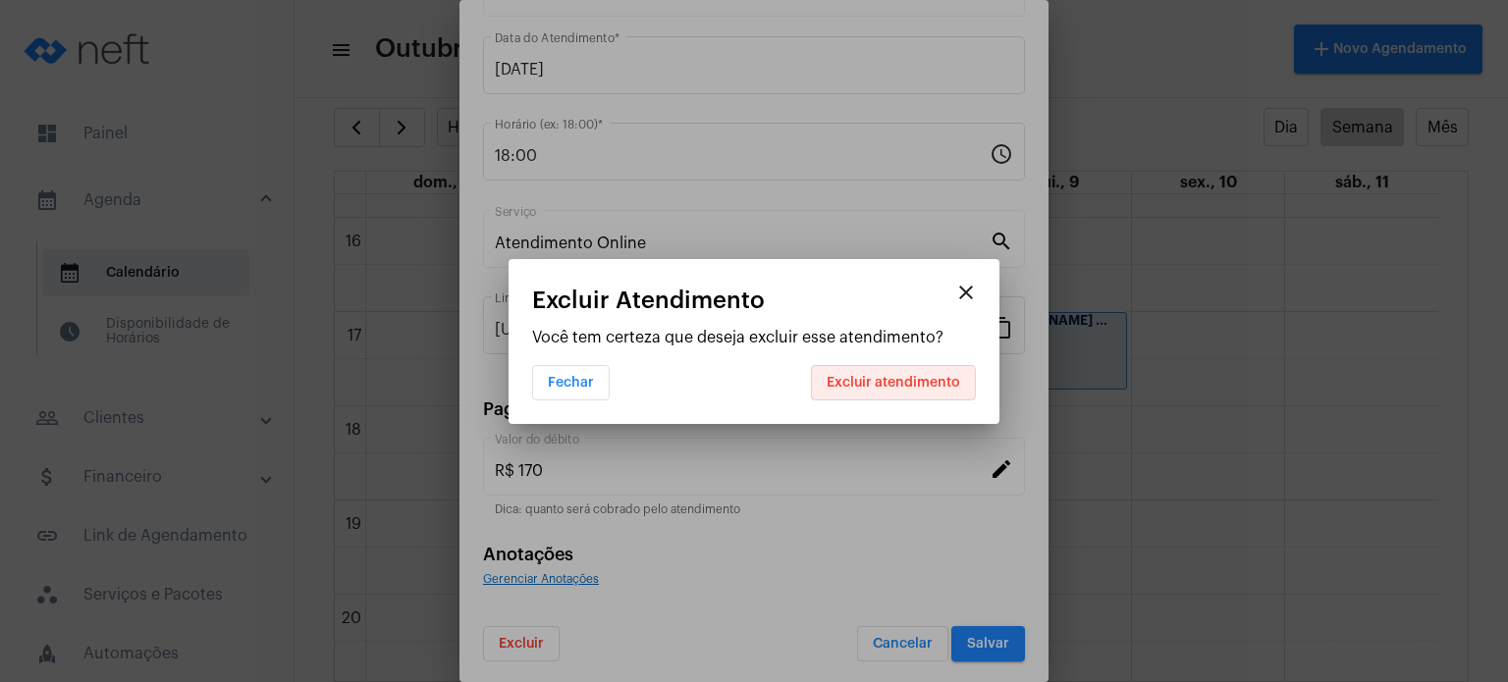
click at [864, 384] on span "Excluir atendimento" at bounding box center [892, 383] width 133 height 14
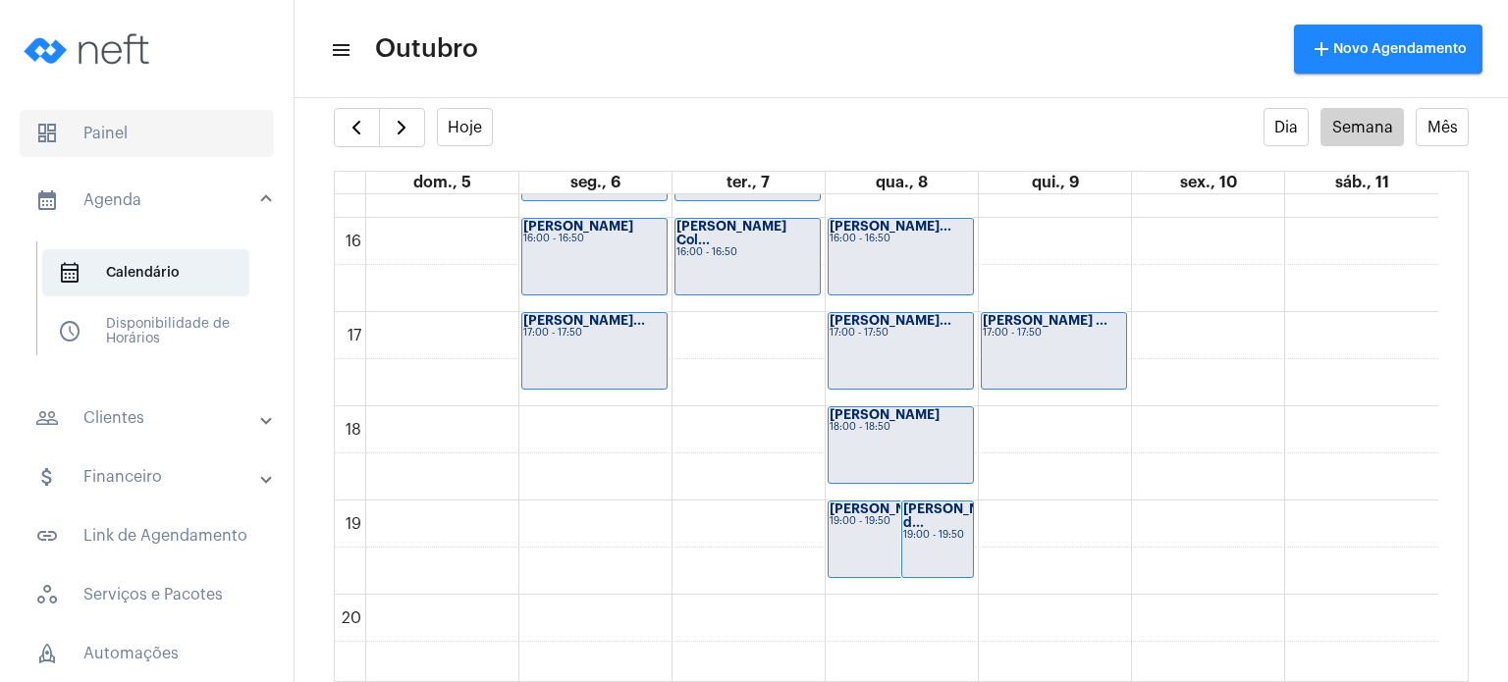
click at [203, 144] on span "dashboard Painel" at bounding box center [147, 133] width 254 height 47
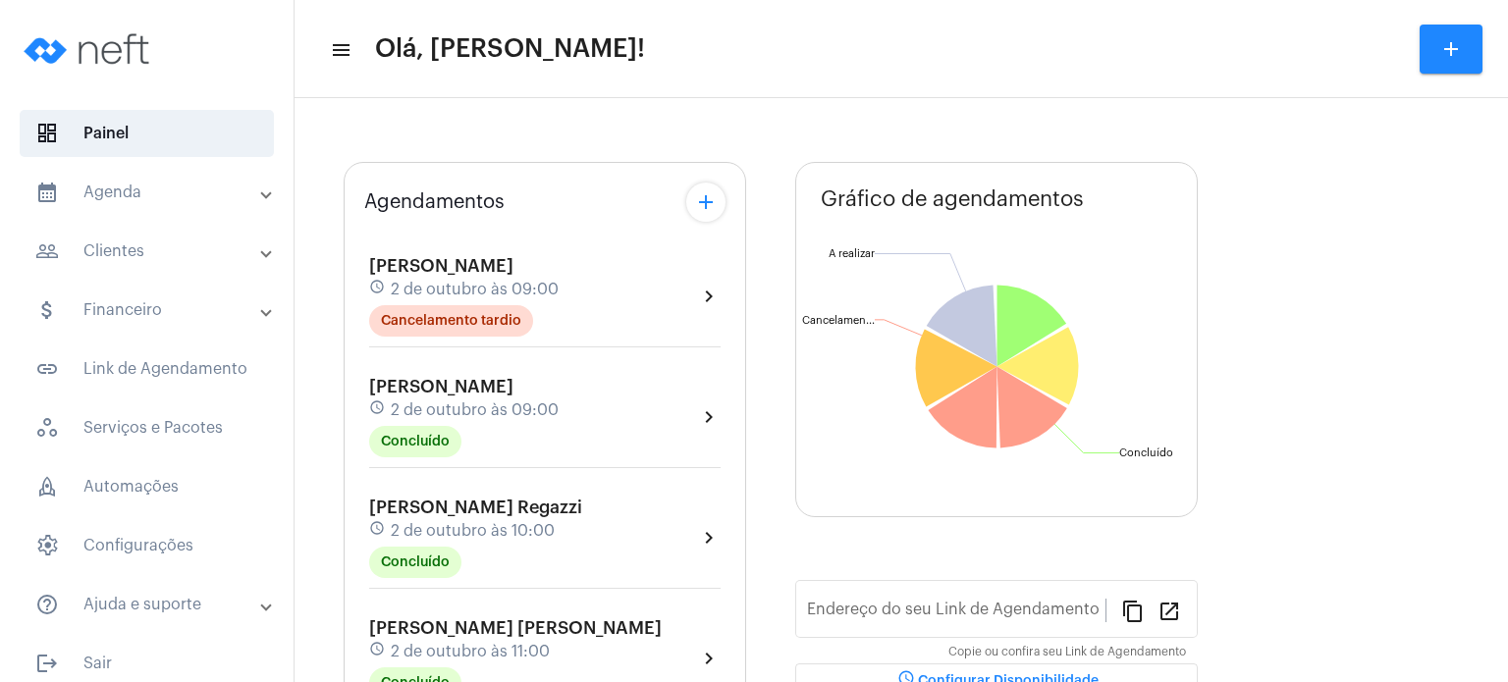
type input "[URL][DOMAIN_NAME]"
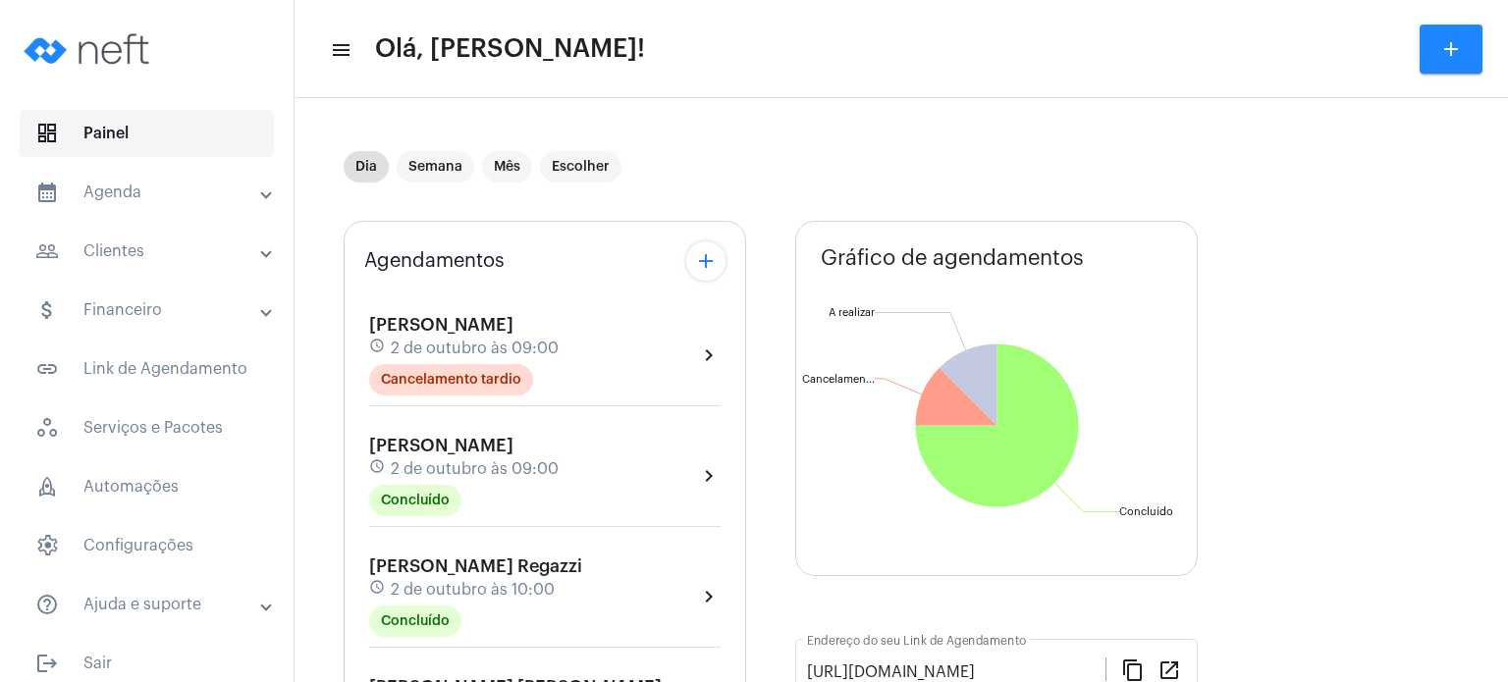
click at [133, 150] on span "dashboard Painel" at bounding box center [147, 133] width 254 height 47
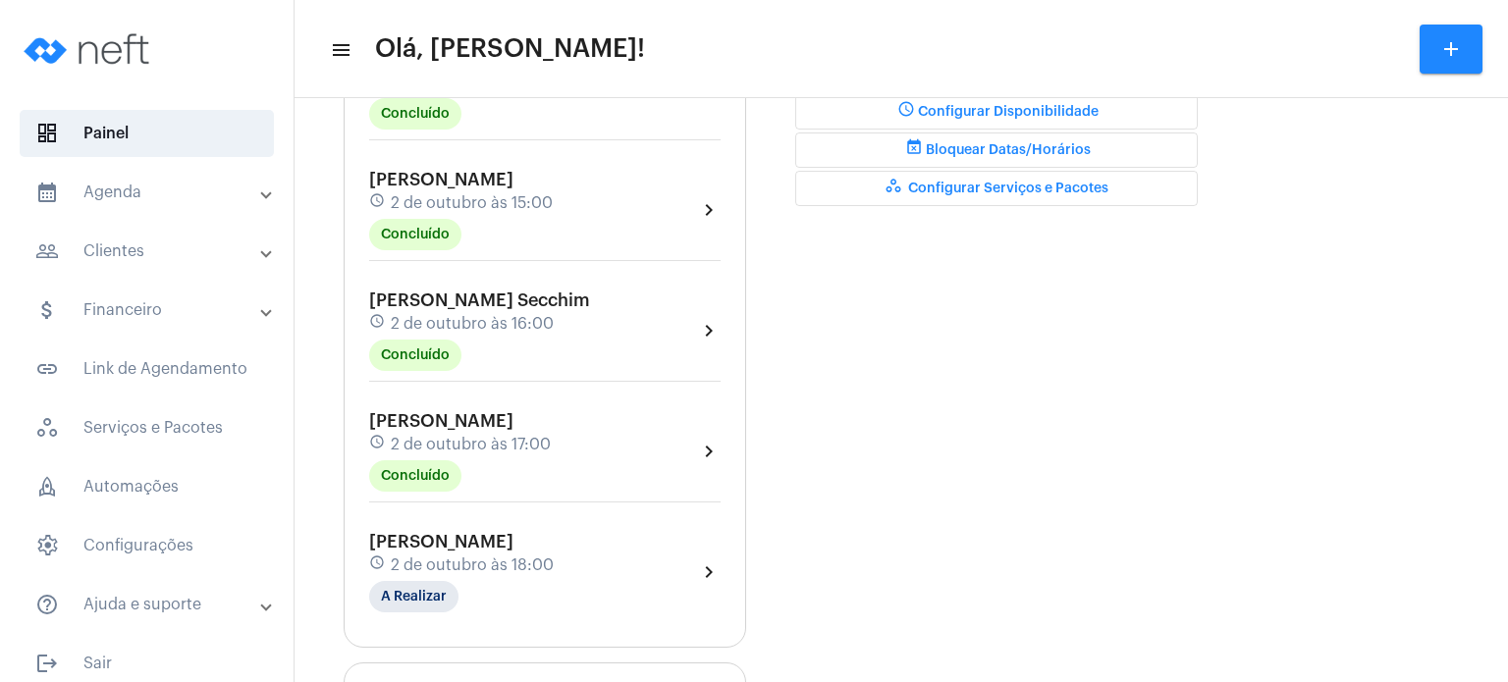
scroll to position [667, 0]
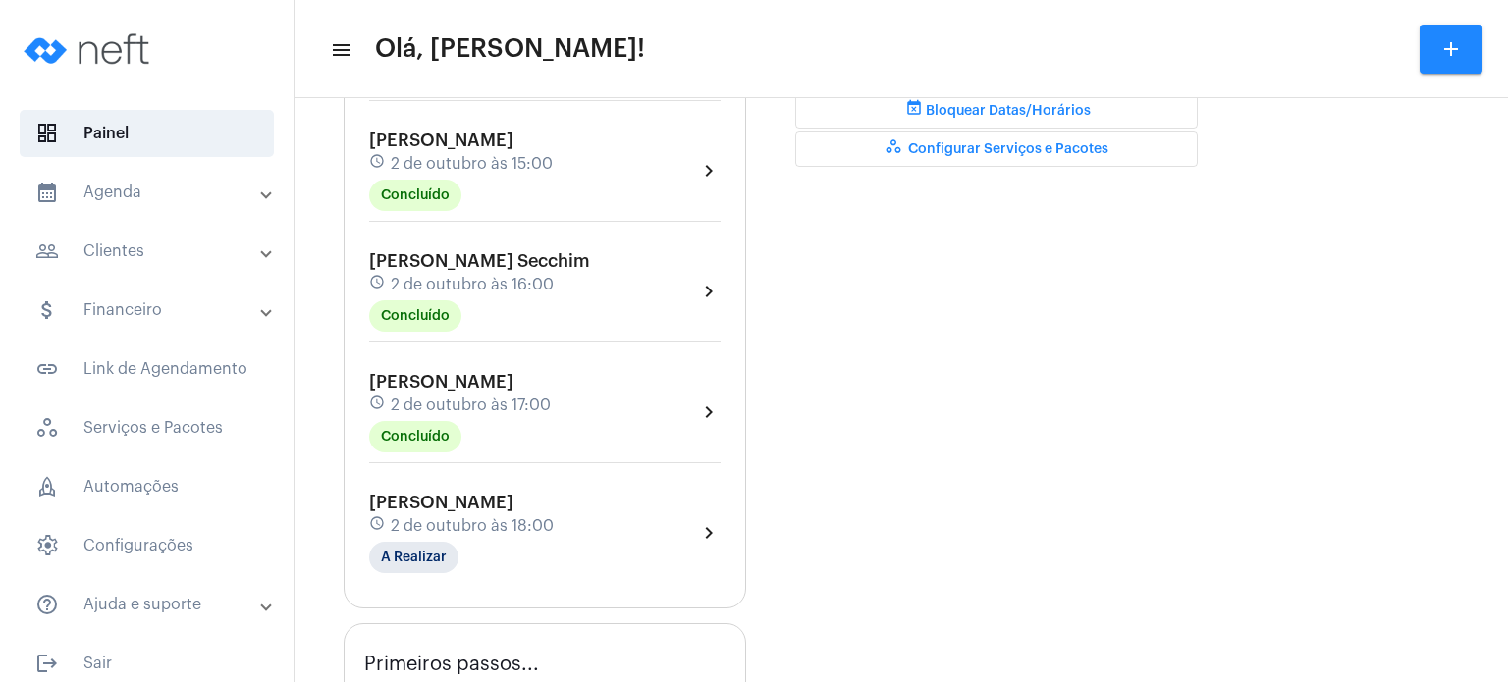
click at [467, 391] on span "[PERSON_NAME]" at bounding box center [441, 382] width 144 height 18
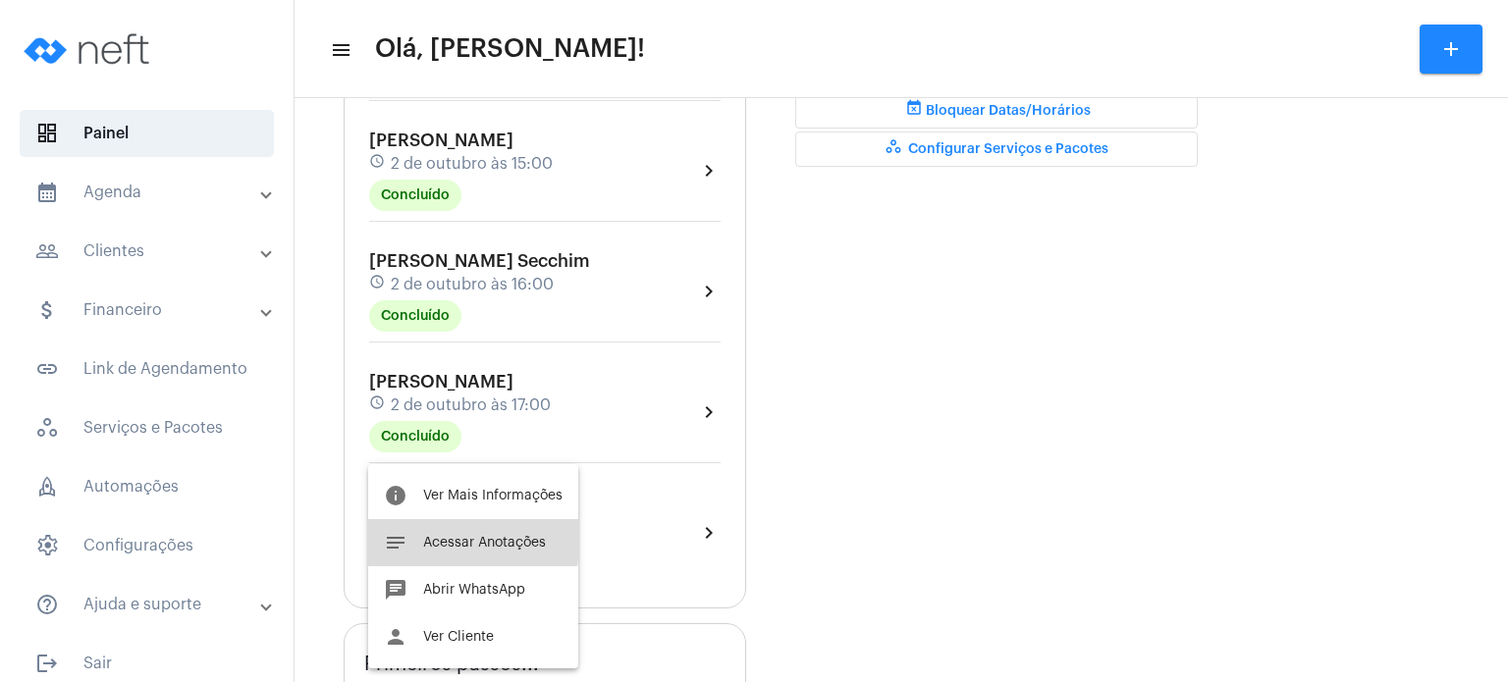
click at [440, 537] on span "Acessar Anotações" at bounding box center [484, 543] width 123 height 14
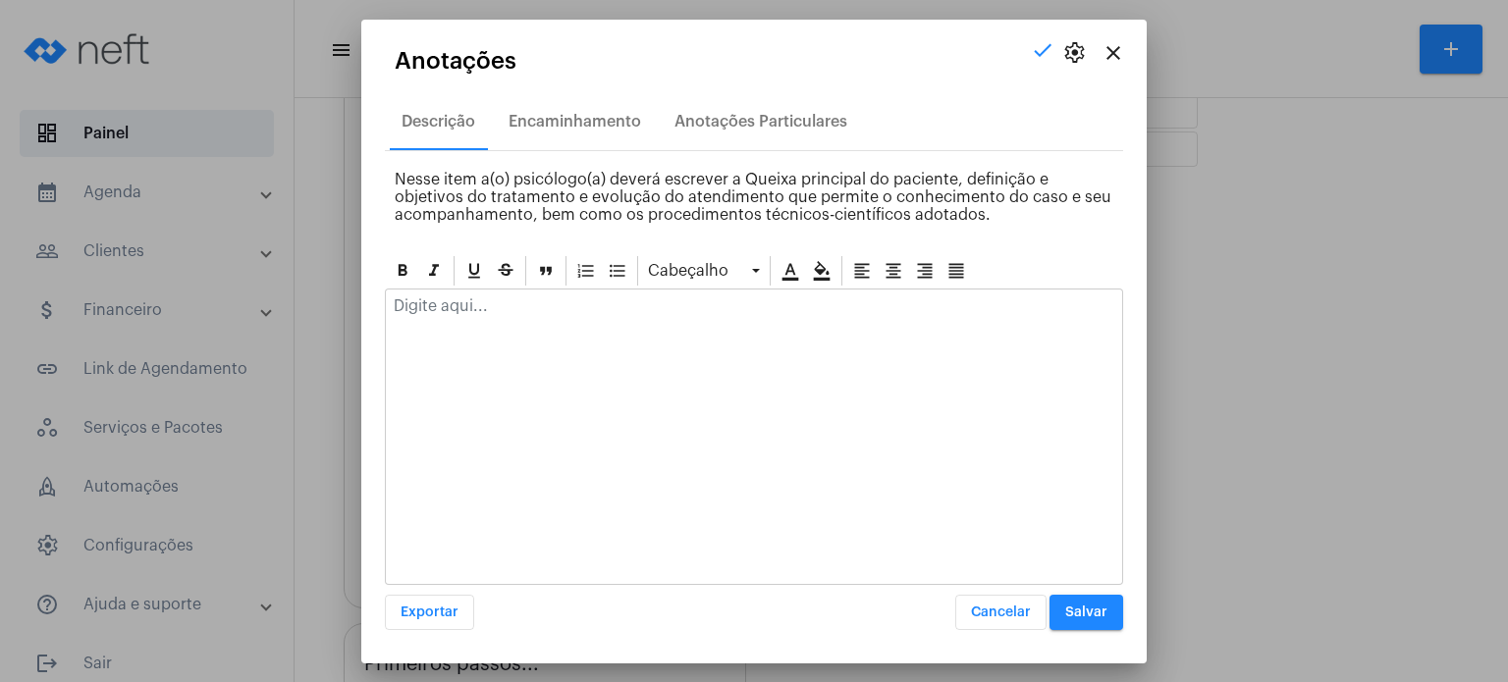
click at [534, 350] on div at bounding box center [754, 437] width 738 height 296
click at [523, 302] on p at bounding box center [754, 306] width 720 height 18
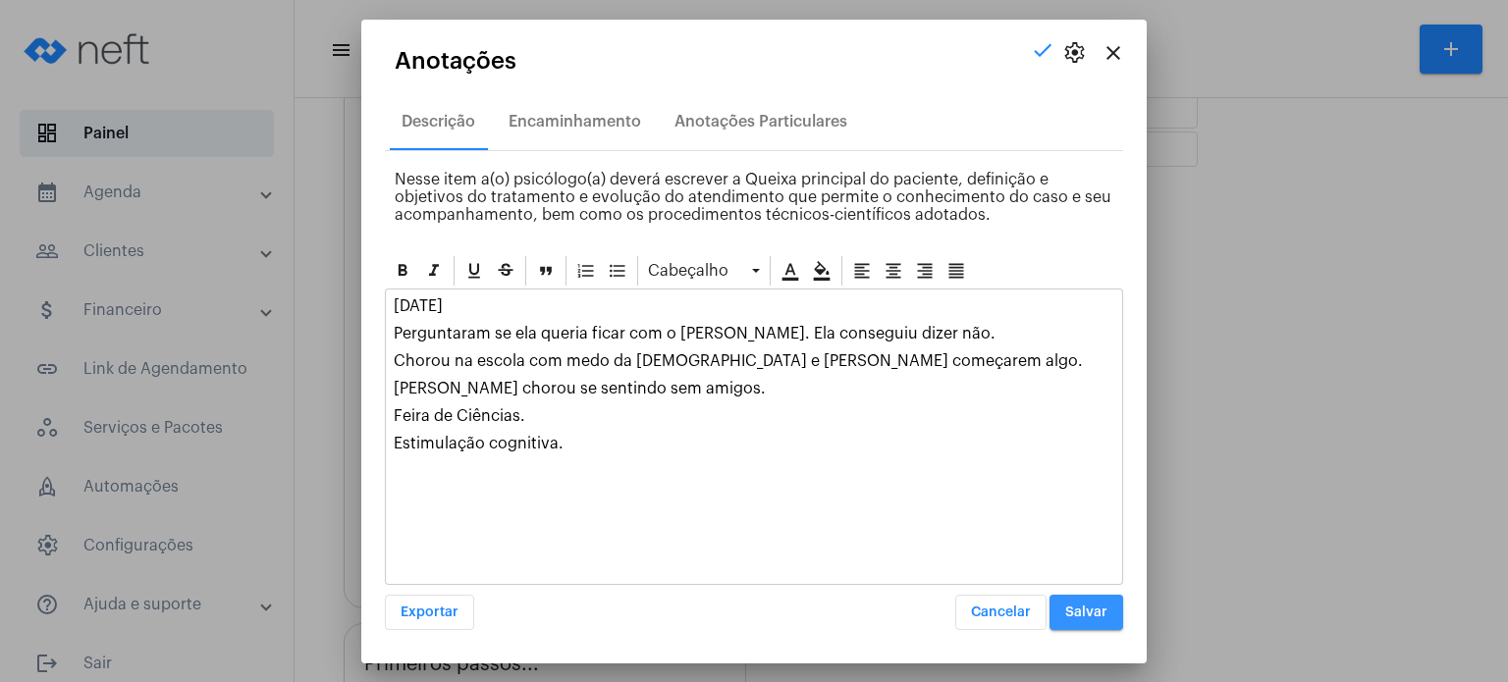
click at [1085, 615] on span "Salvar" at bounding box center [1086, 613] width 42 height 14
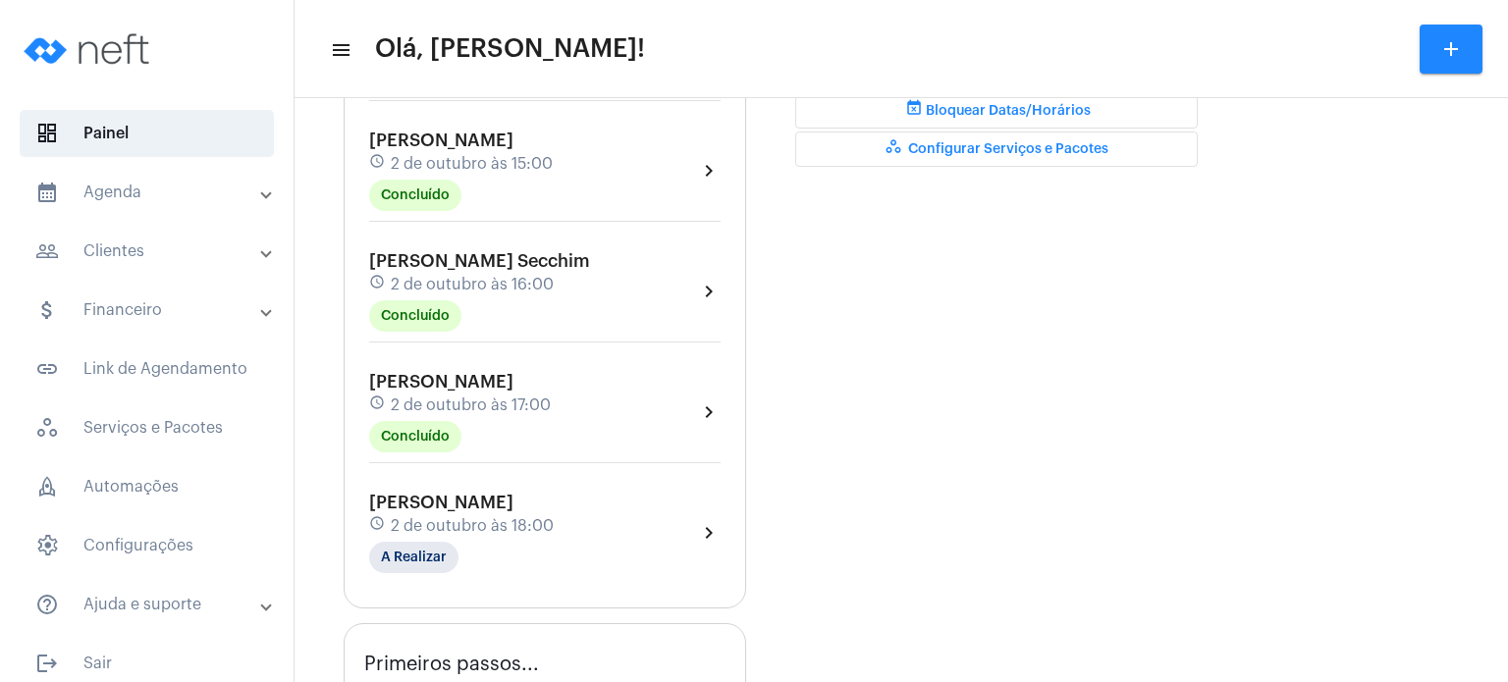
click at [75, 188] on mat-panel-title "calendar_month_outlined Agenda" at bounding box center [148, 193] width 227 height 24
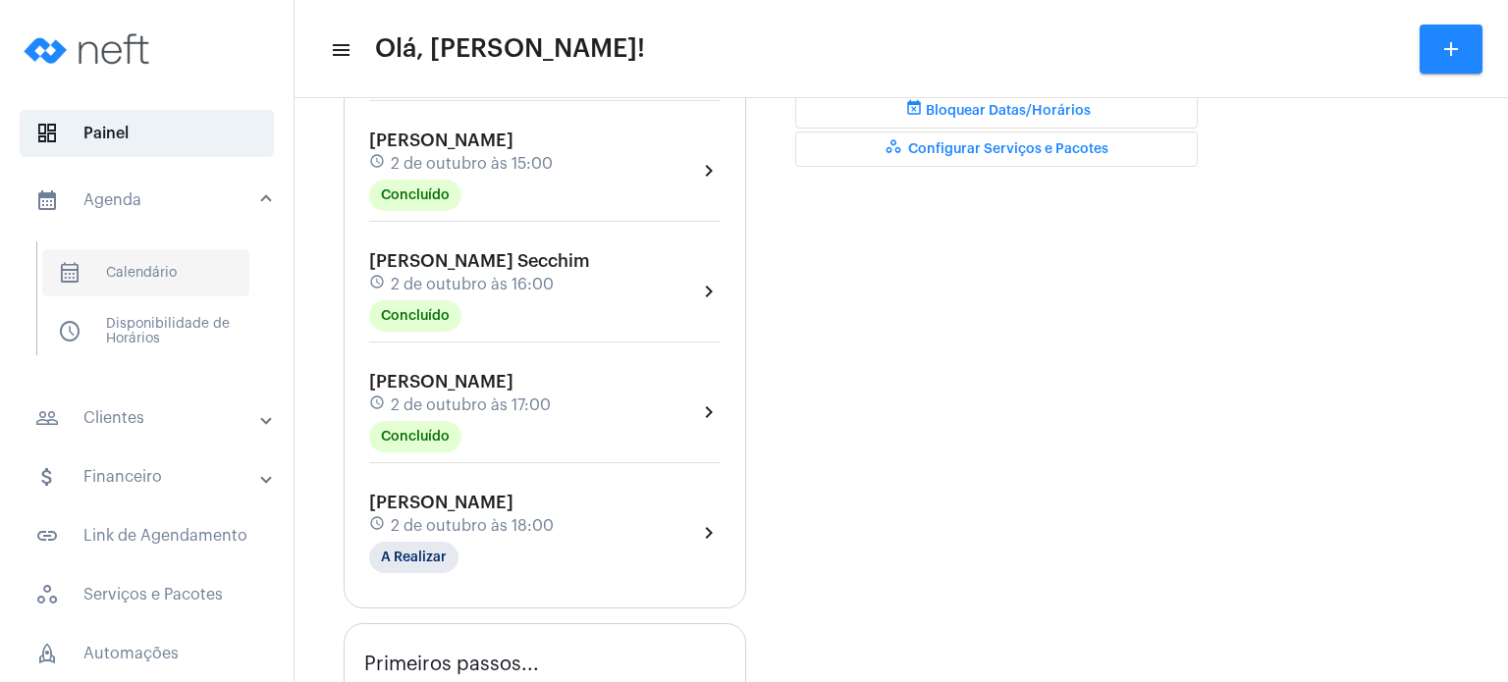
click at [110, 276] on span "calendar_month_outlined Calendário" at bounding box center [145, 272] width 207 height 47
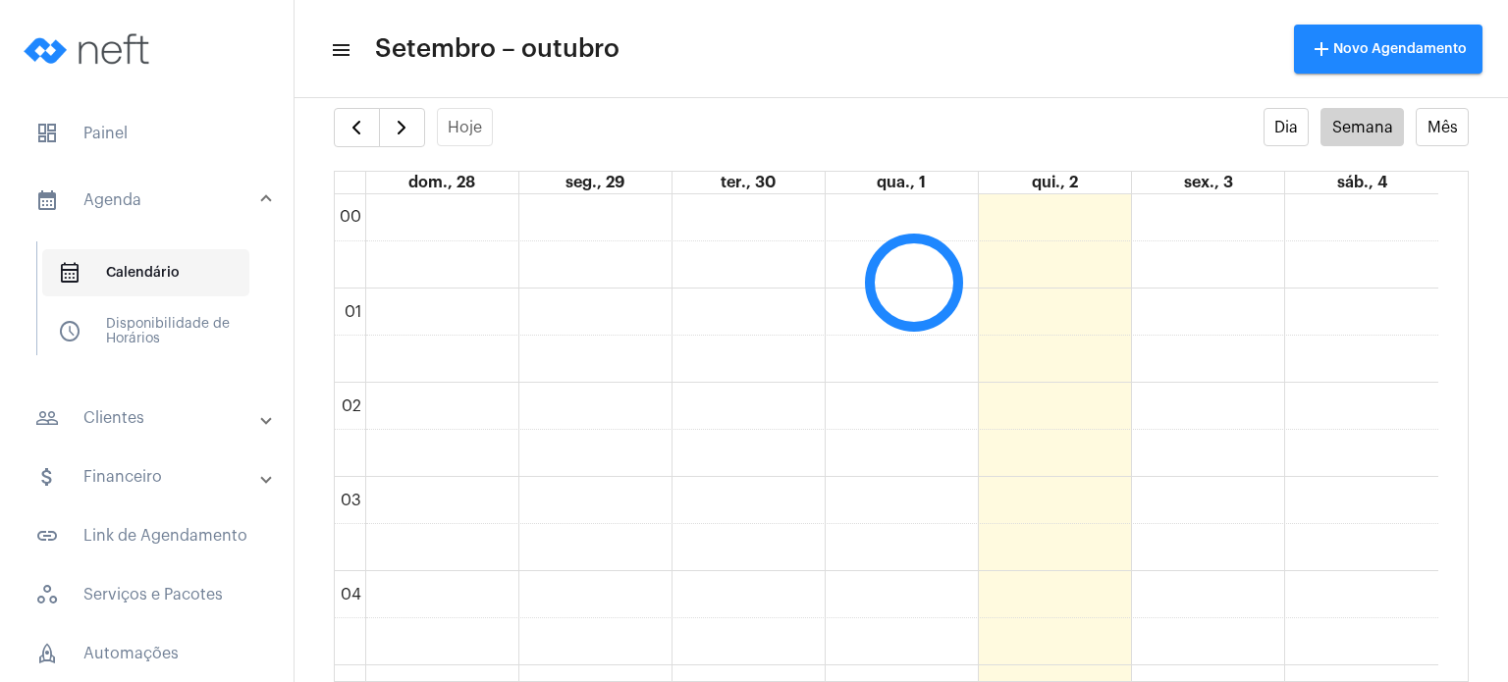
scroll to position [567, 0]
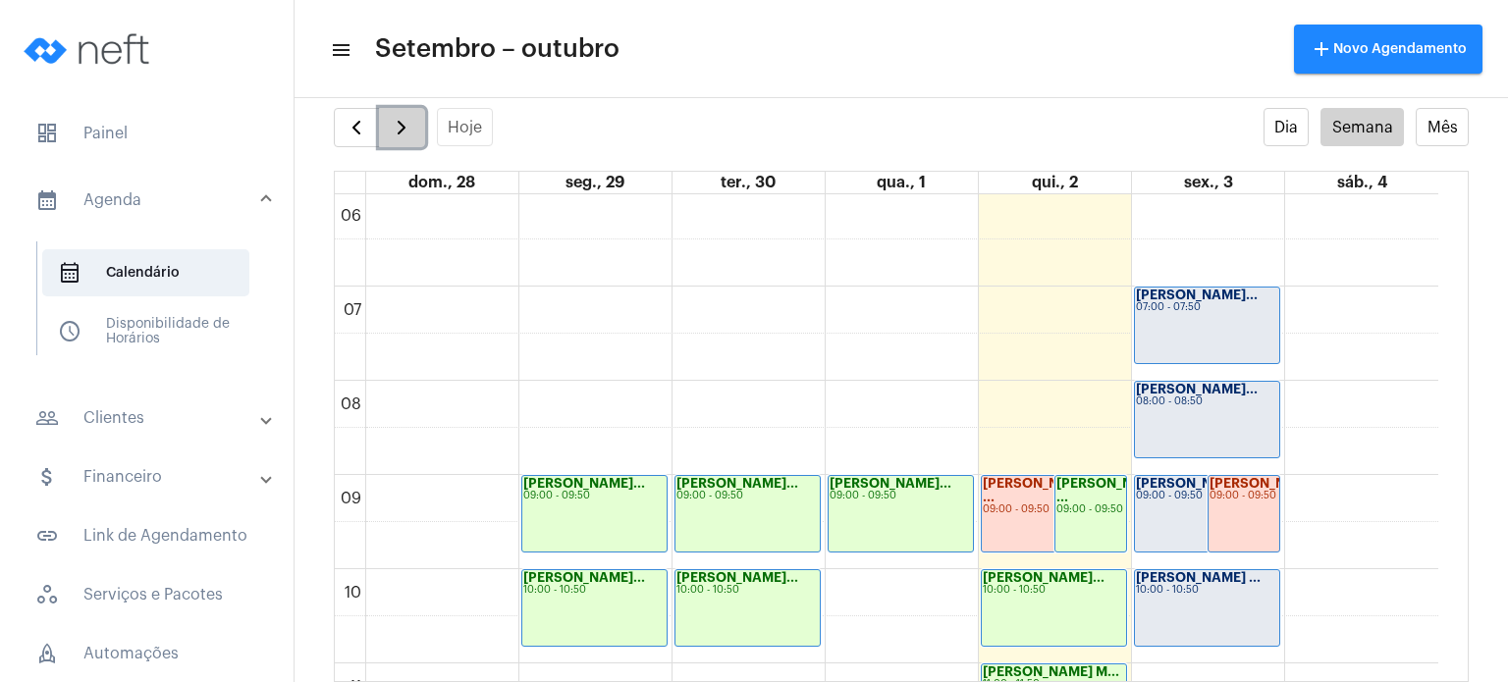
click at [381, 133] on button "button" at bounding box center [402, 127] width 46 height 39
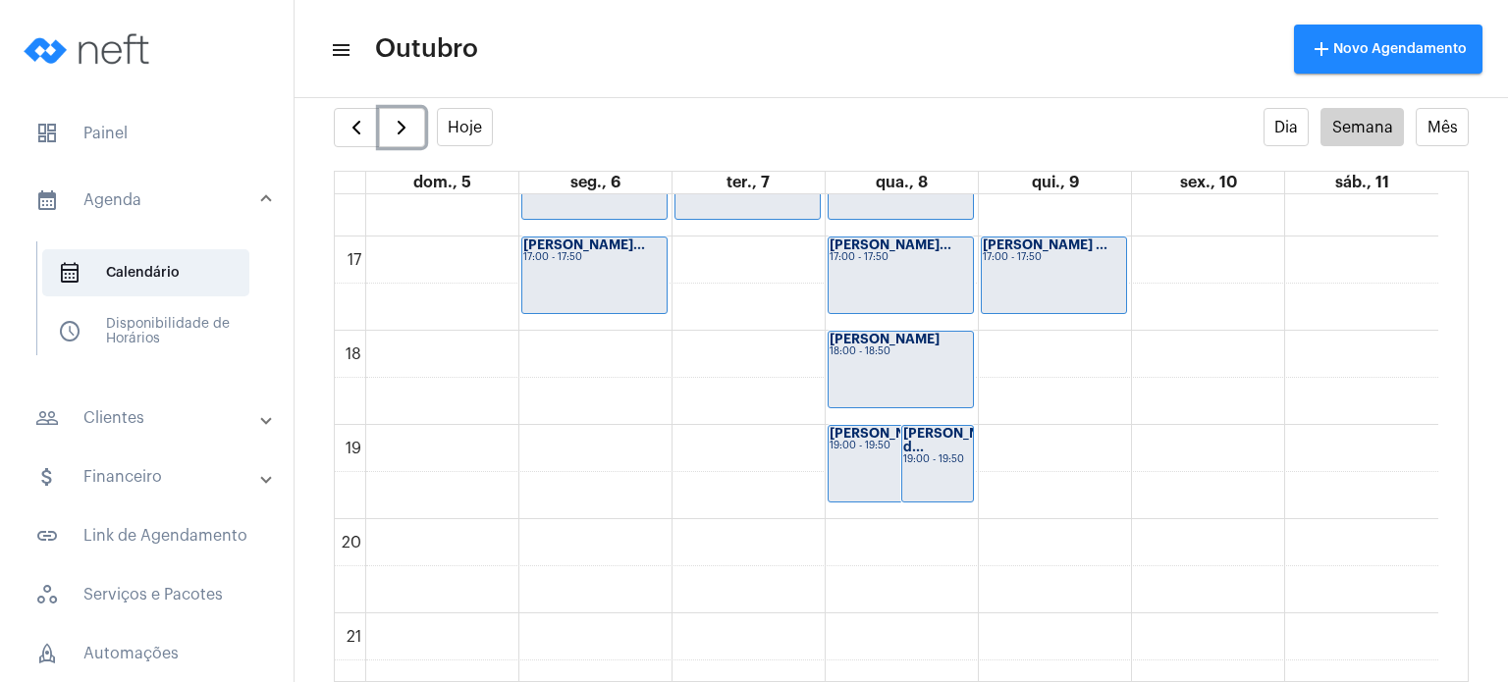
scroll to position [1552, 0]
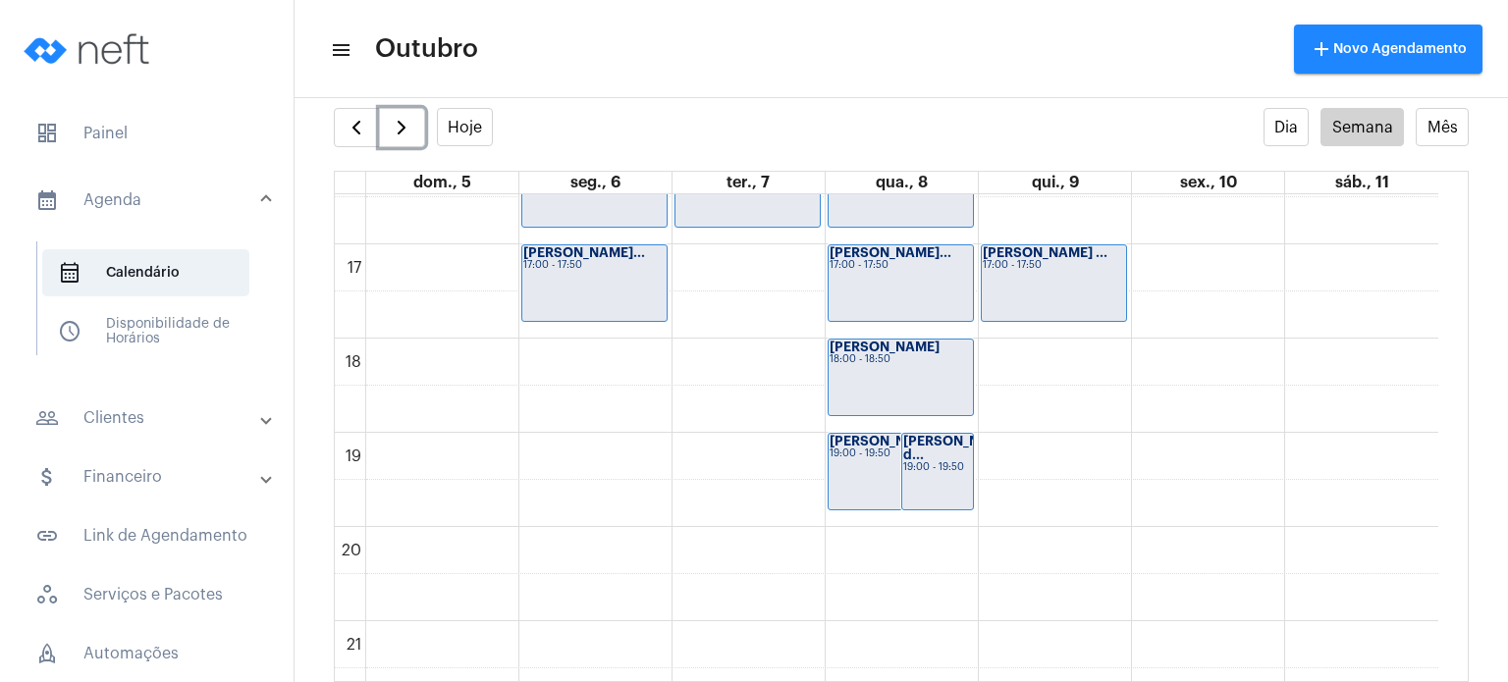
click at [845, 478] on div "[PERSON_NAME] 19:00 - 19:50" at bounding box center [900, 472] width 144 height 76
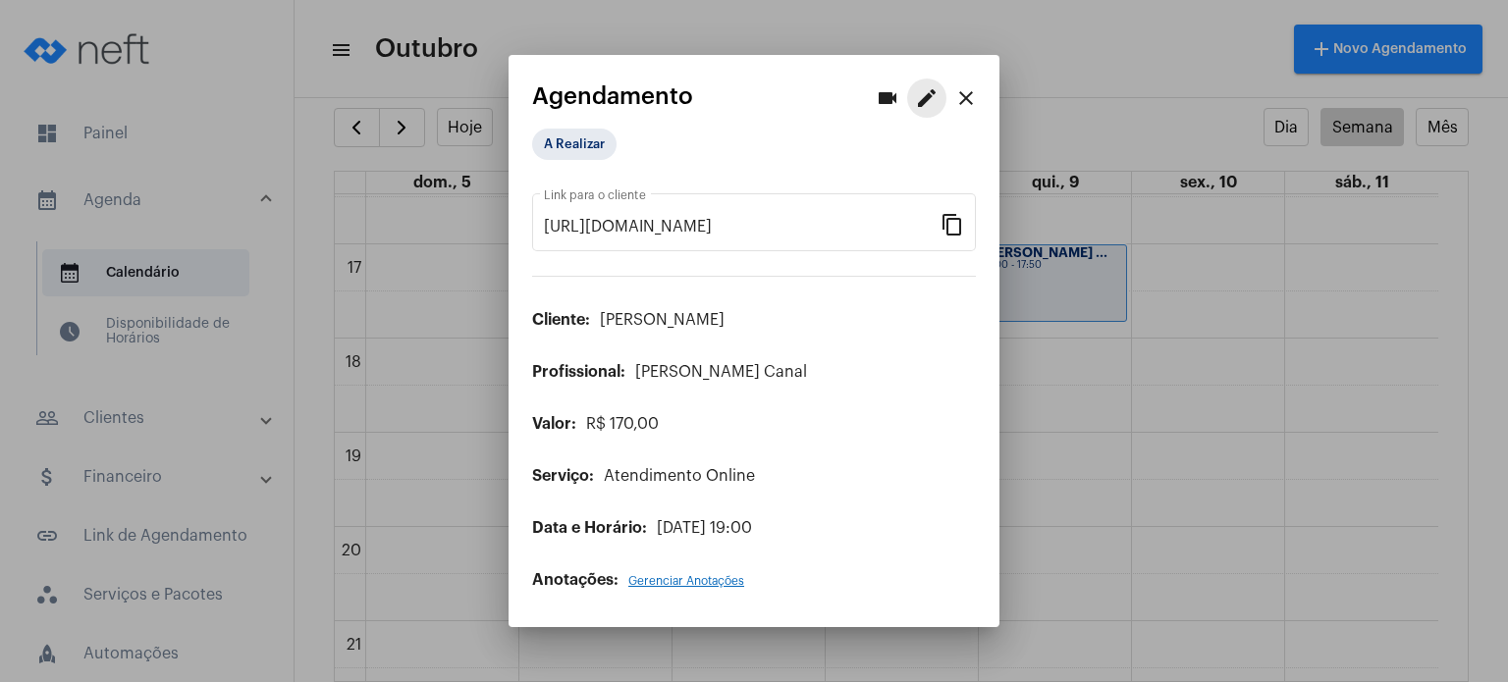
click at [915, 89] on mat-icon "edit" at bounding box center [927, 98] width 24 height 24
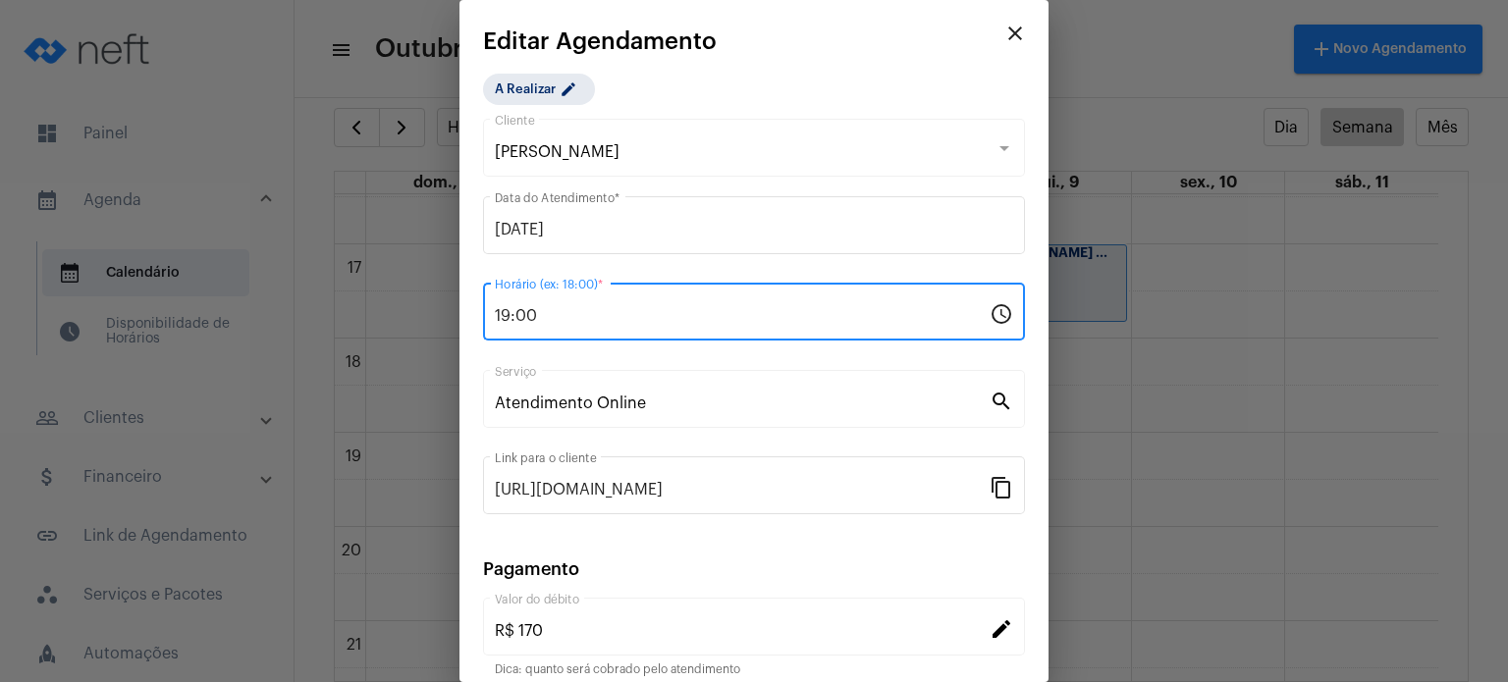
click at [604, 312] on input "19:00" at bounding box center [742, 316] width 495 height 18
type input "1"
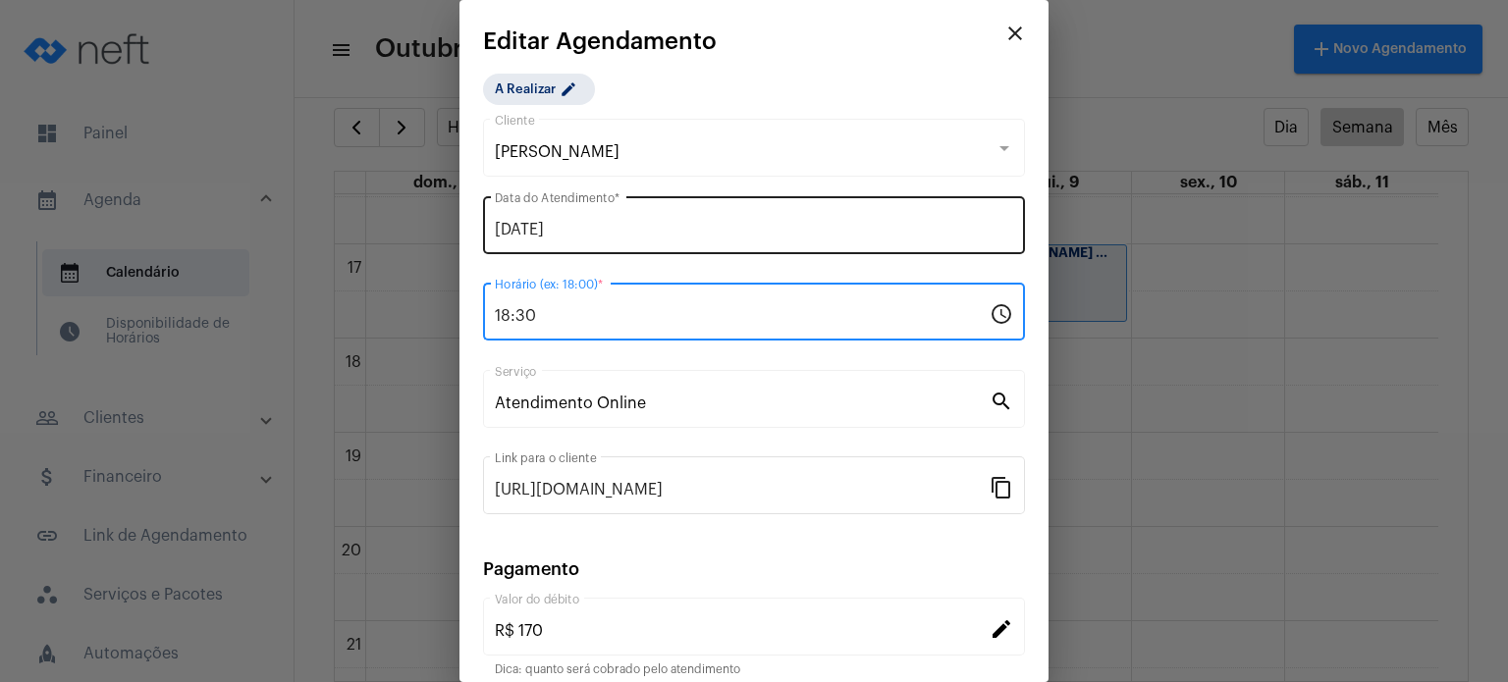
type input "18:30"
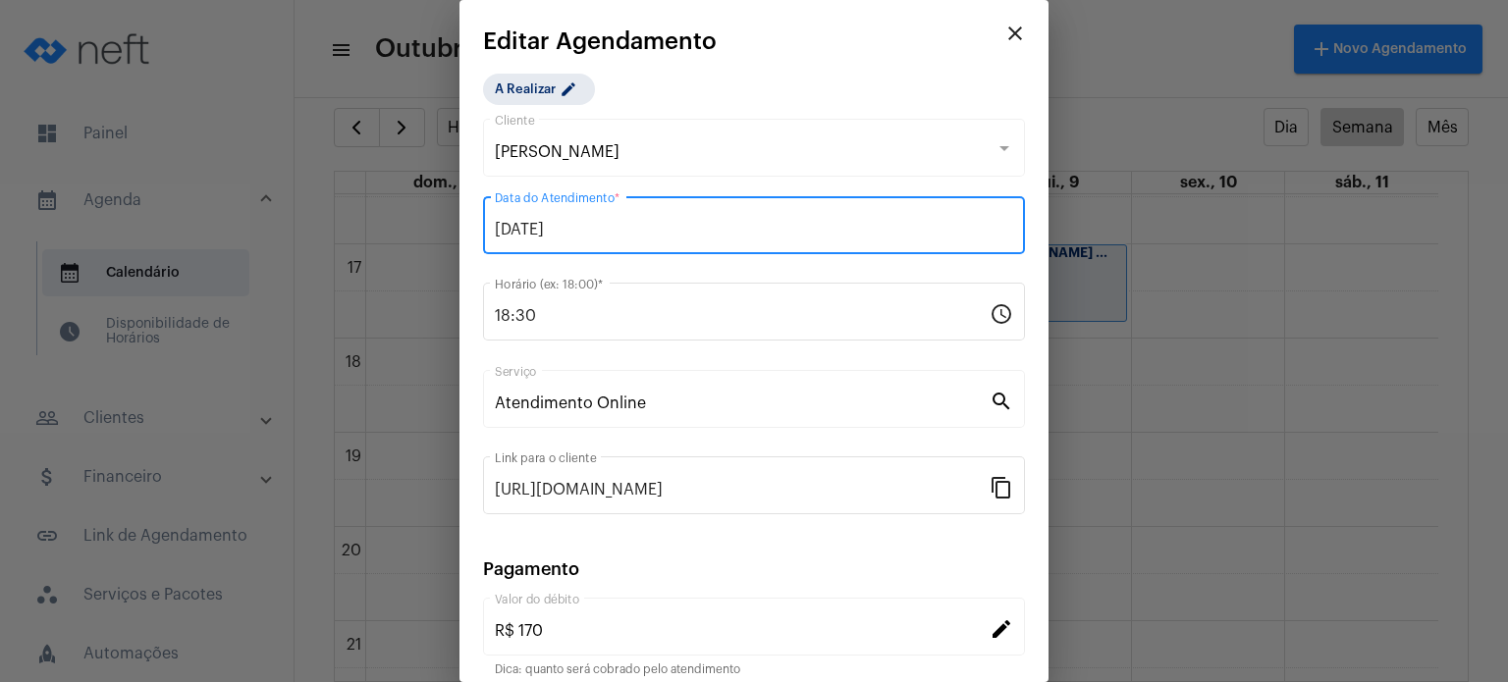
click at [561, 232] on input "[DATE]" at bounding box center [754, 230] width 518 height 18
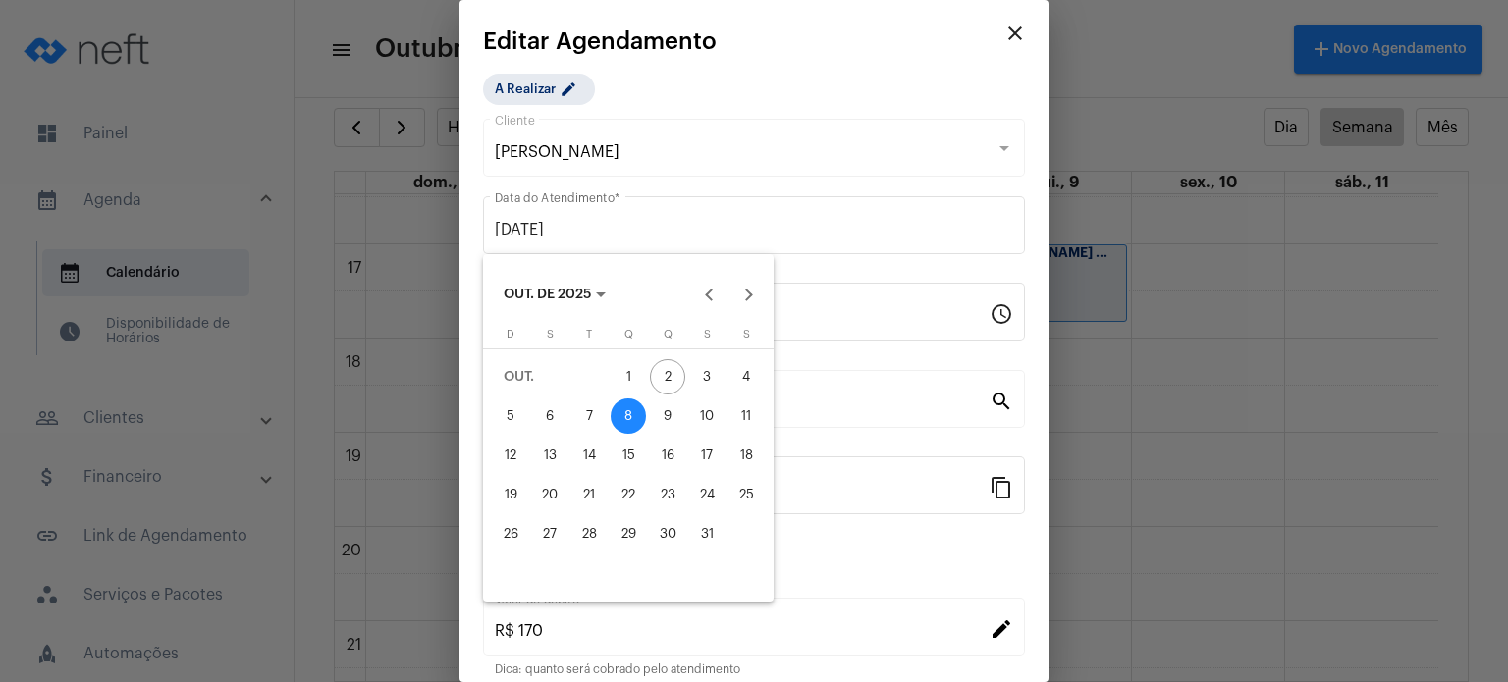
click at [548, 415] on div "6" at bounding box center [549, 415] width 35 height 35
type input "[DATE]"
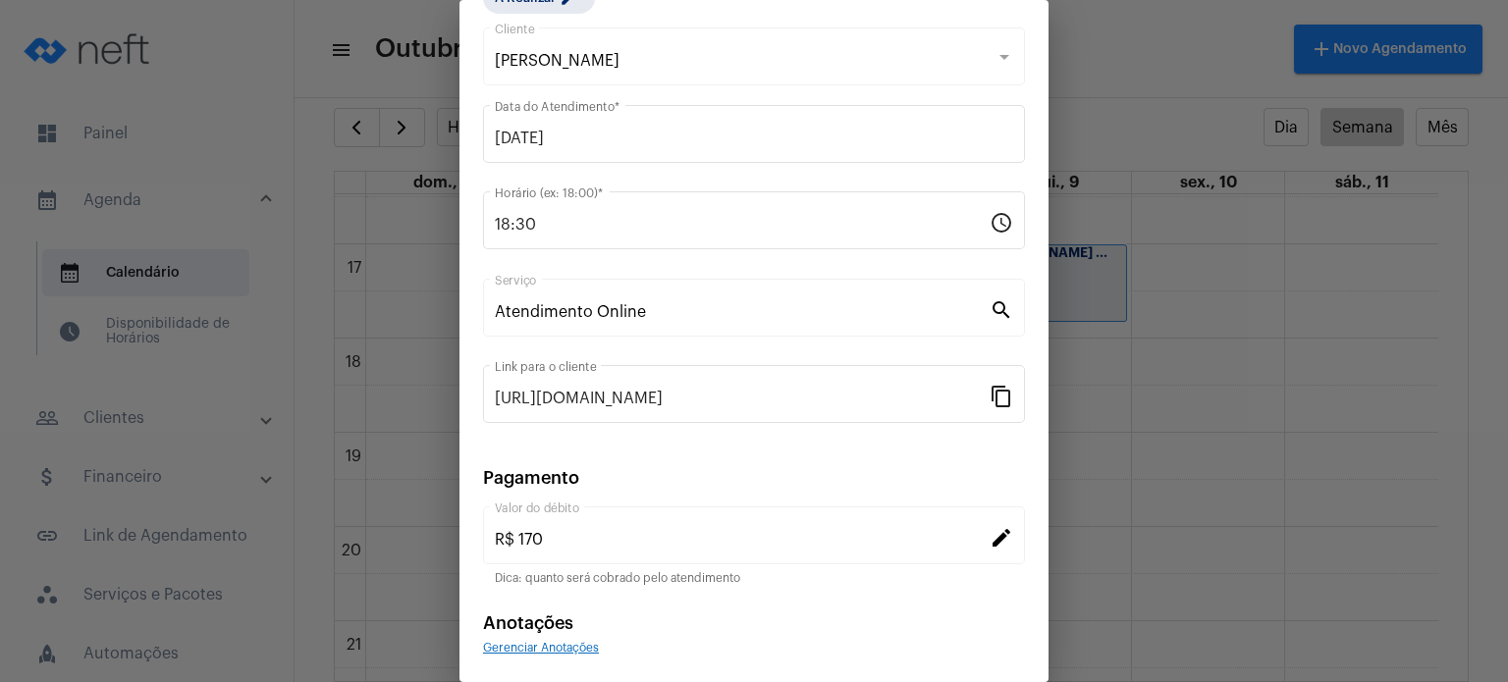
scroll to position [160, 0]
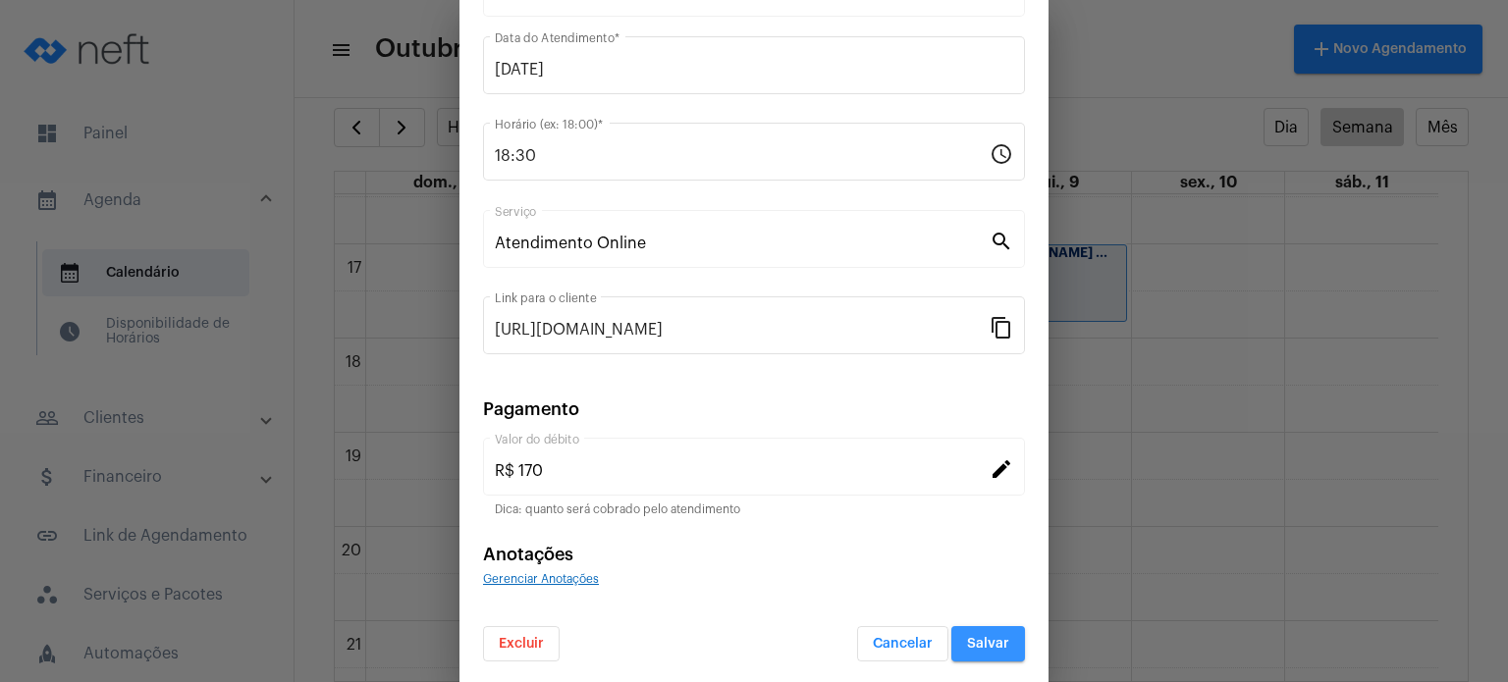
click at [974, 641] on span "Salvar" at bounding box center [988, 644] width 42 height 14
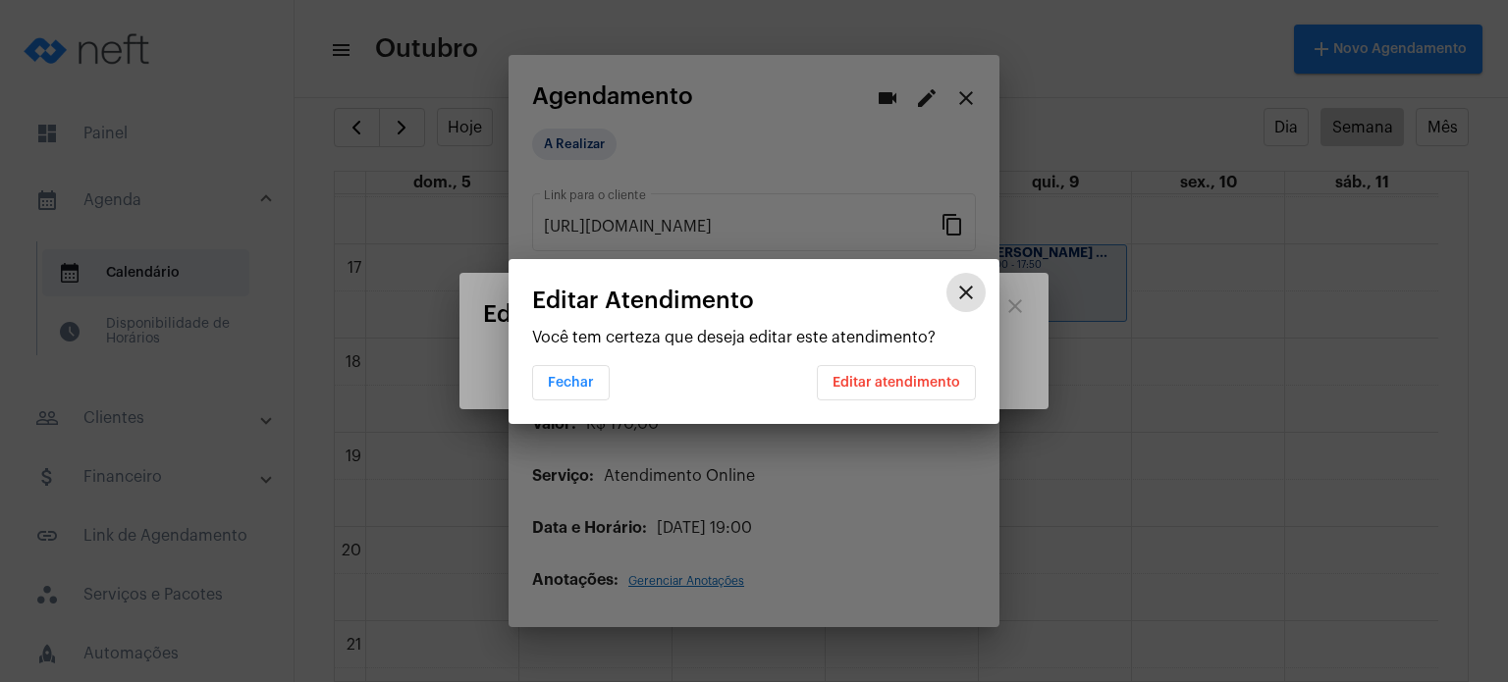
click at [901, 372] on button "Editar atendimento" at bounding box center [896, 382] width 159 height 35
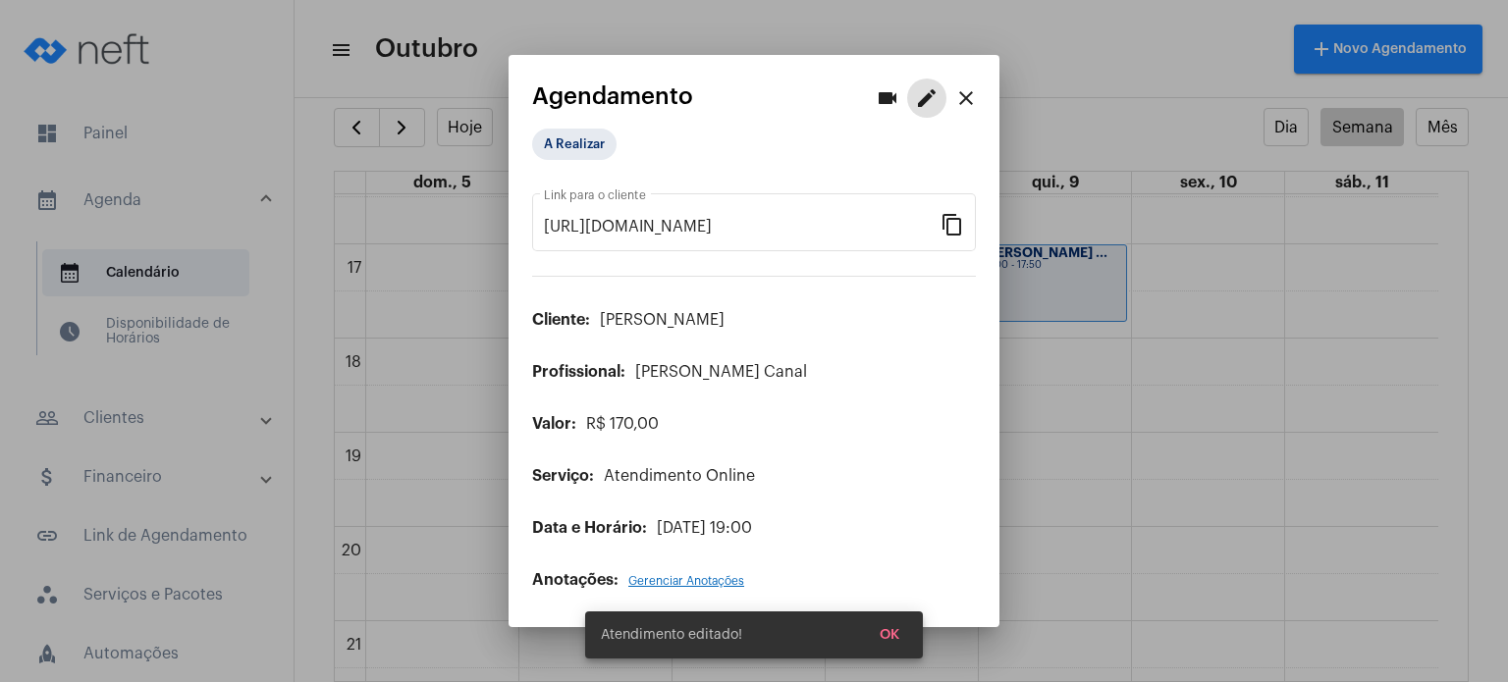
click at [971, 101] on mat-icon "close" at bounding box center [966, 98] width 24 height 24
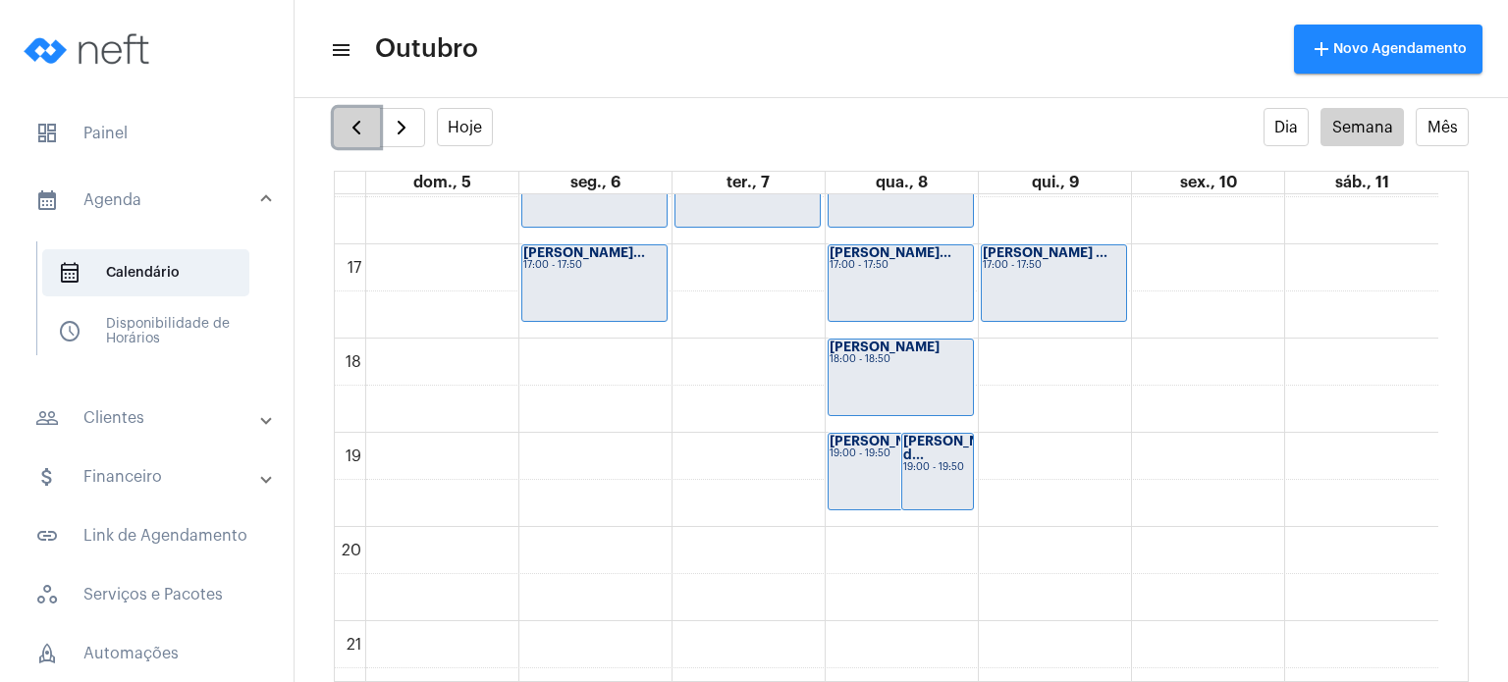
click at [356, 132] on span "button" at bounding box center [356, 128] width 24 height 24
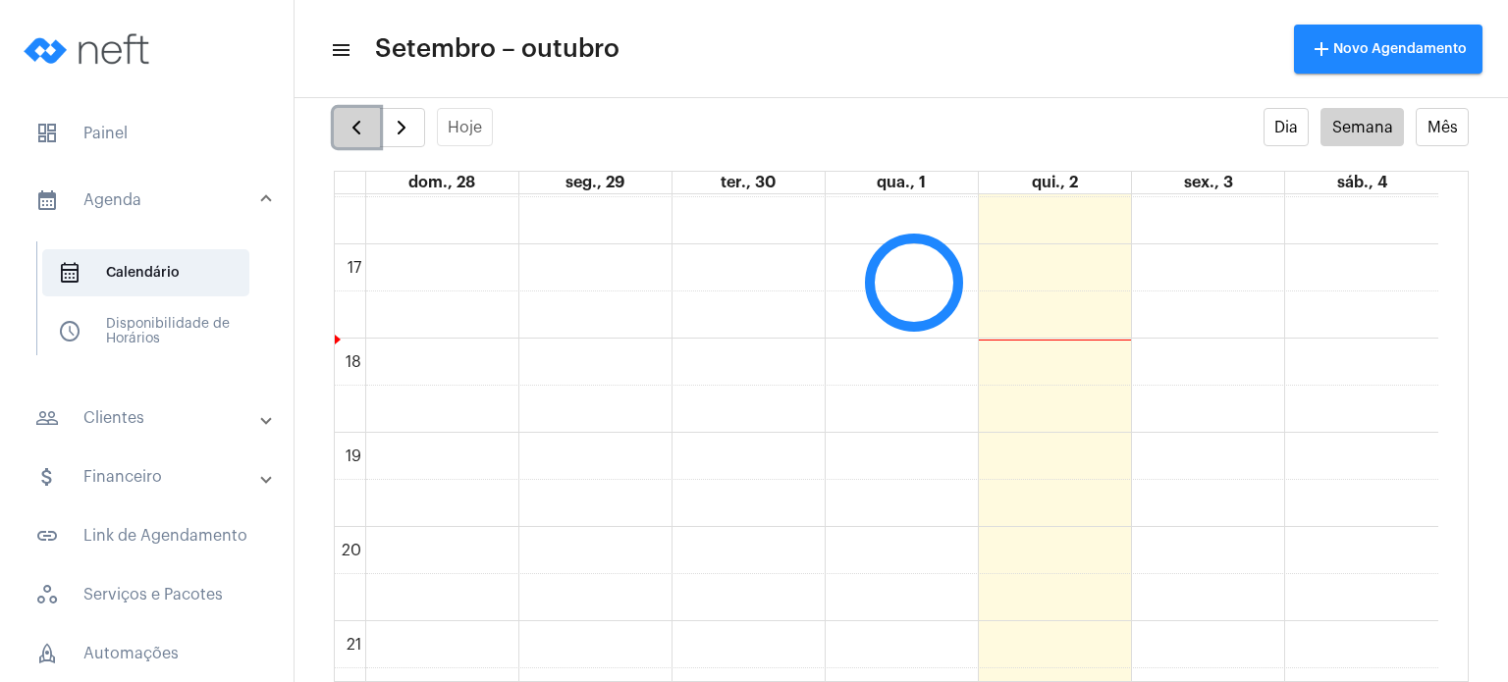
scroll to position [567, 0]
click at [397, 137] on span "button" at bounding box center [402, 128] width 24 height 24
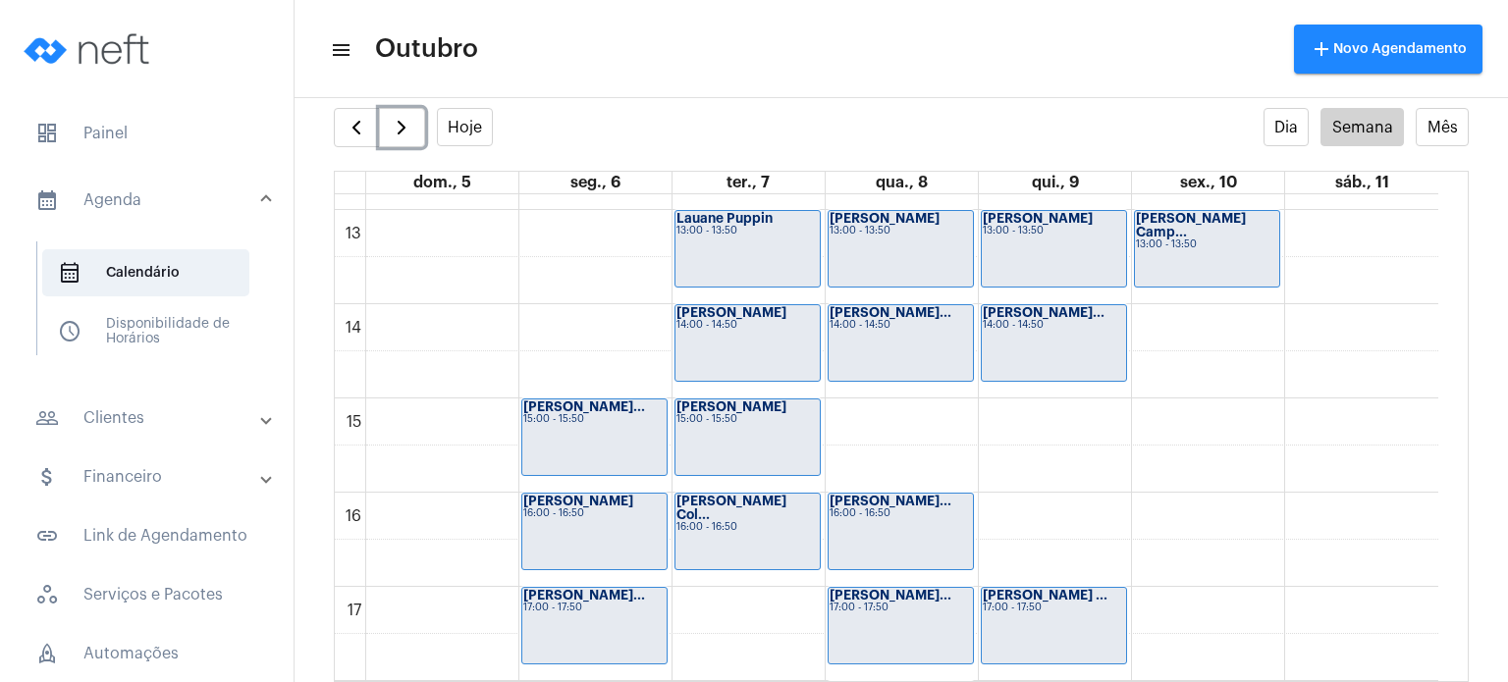
scroll to position [1205, 0]
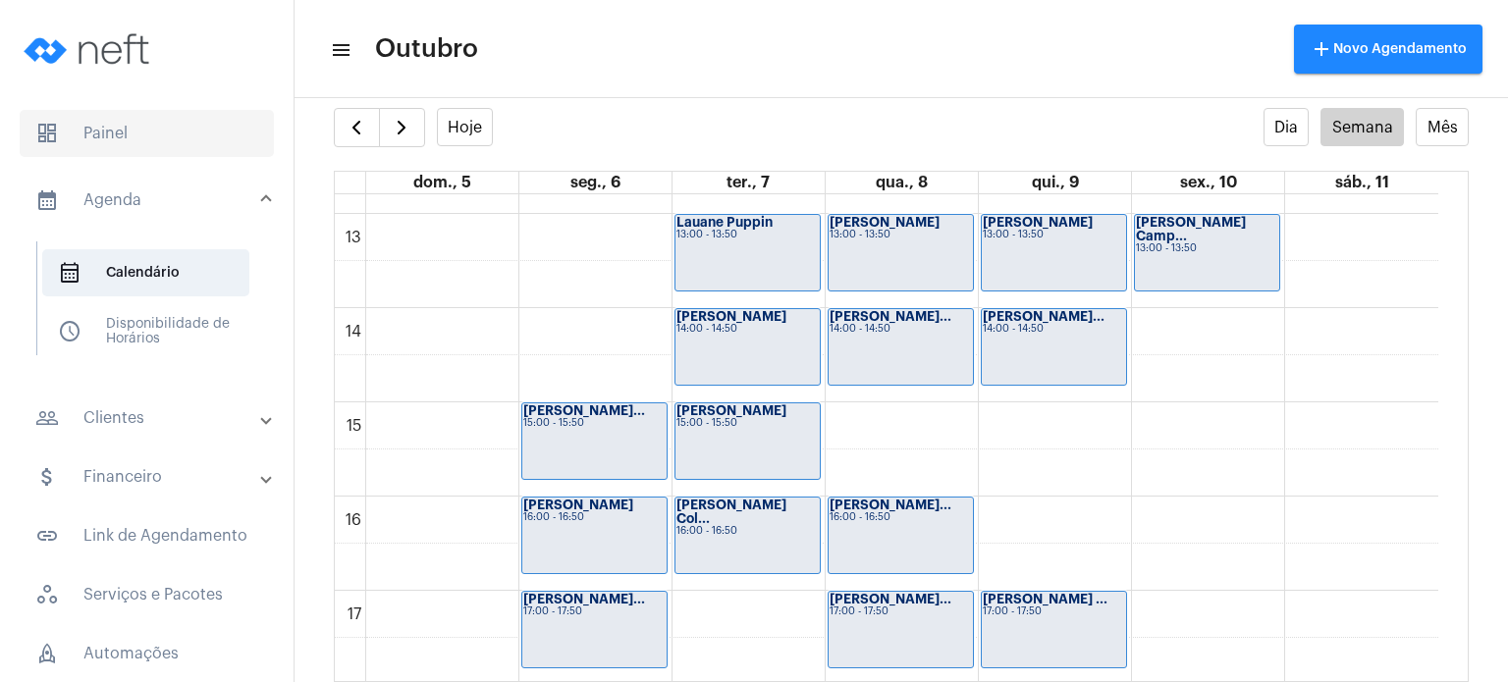
click at [110, 119] on span "dashboard Painel" at bounding box center [147, 133] width 254 height 47
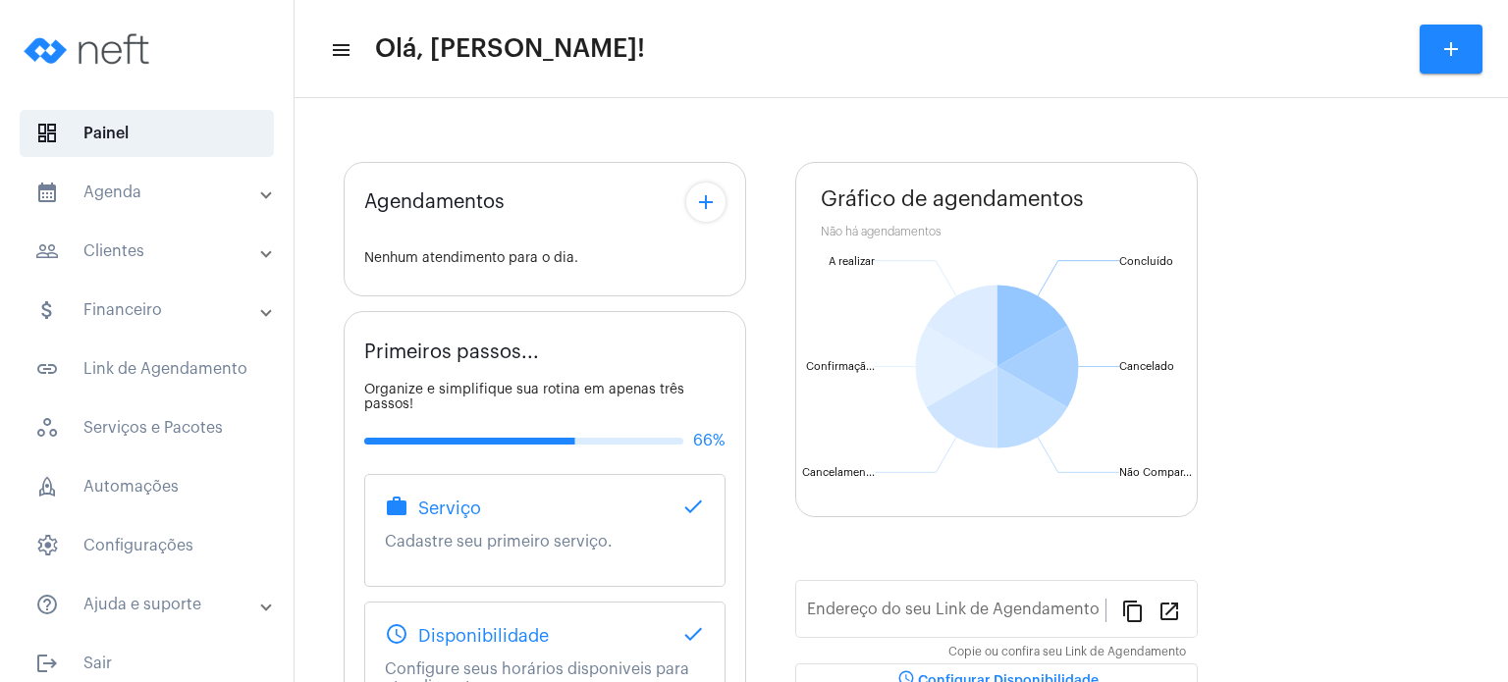
type input "[URL][DOMAIN_NAME]"
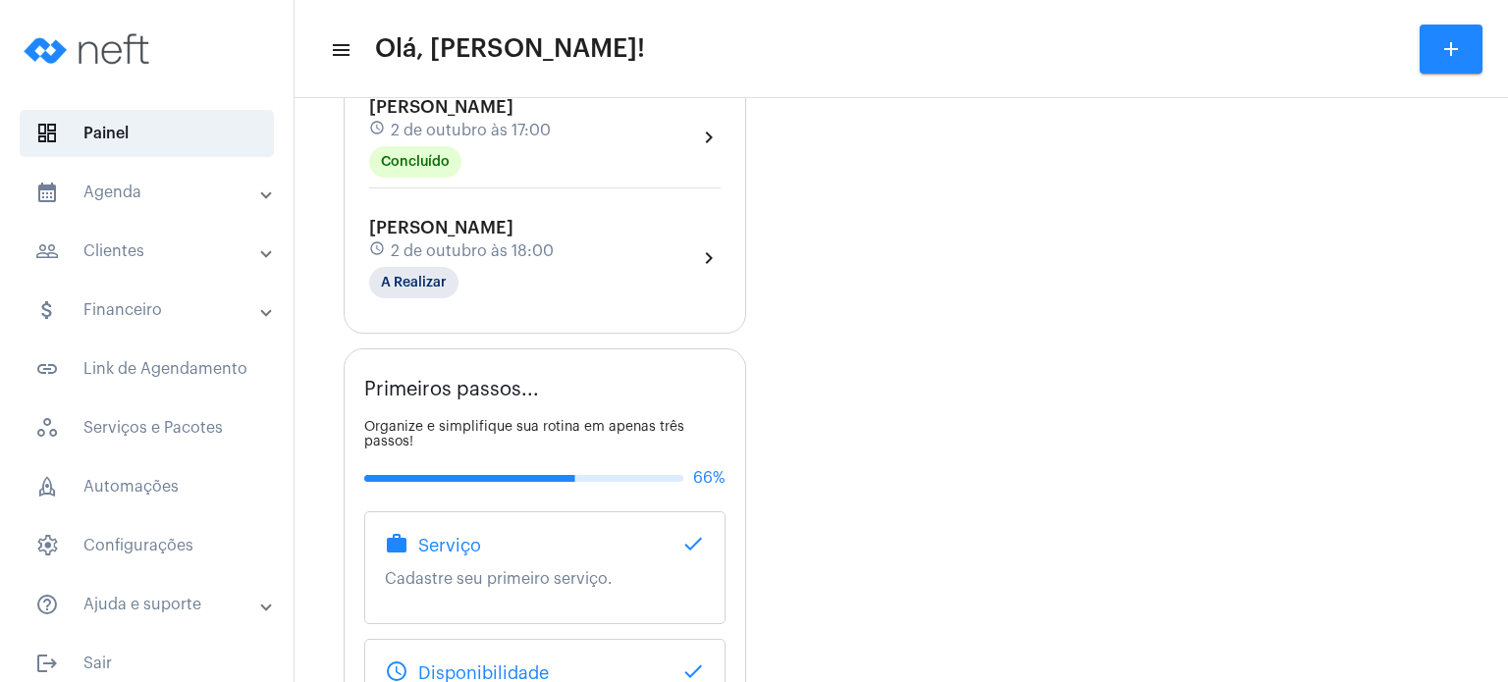
scroll to position [903, 0]
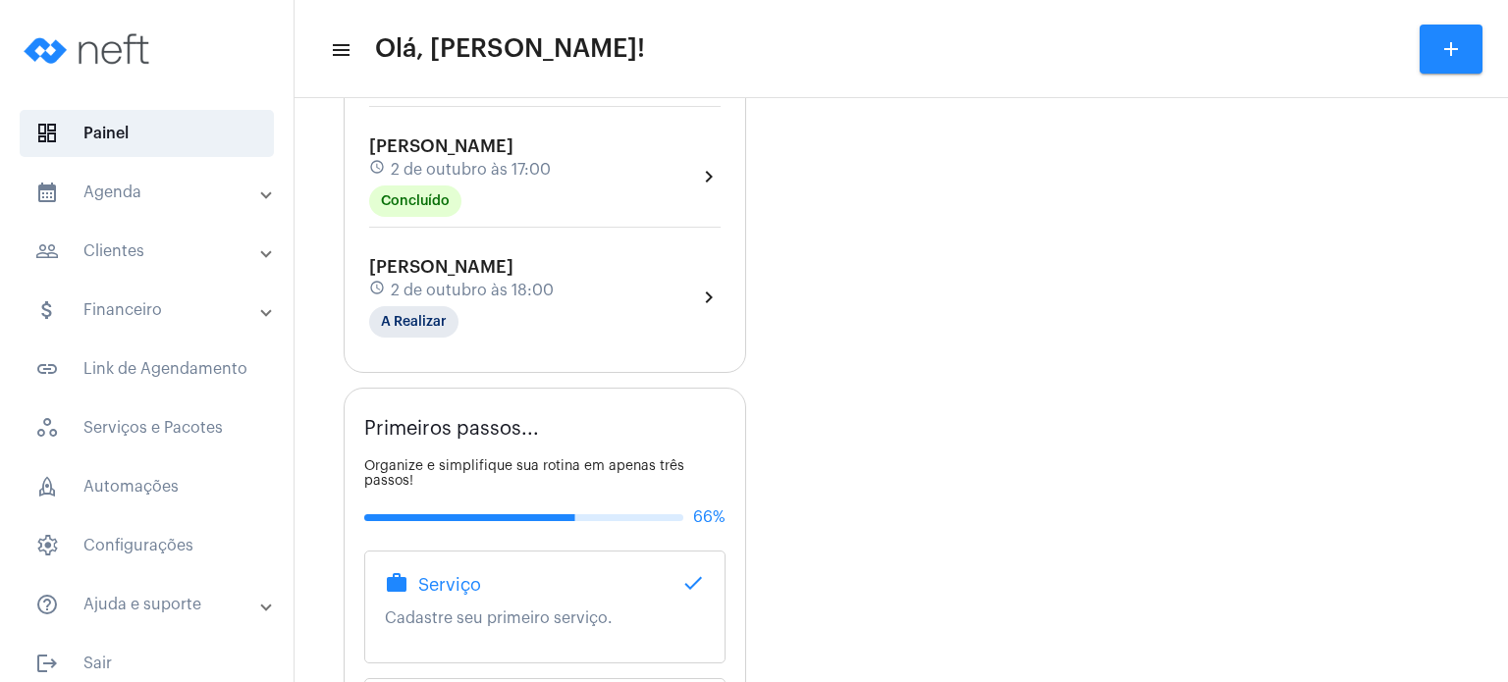
click at [465, 322] on div "[PERSON_NAME] schedule [DATE] 18:00 A Realizar" at bounding box center [461, 297] width 185 height 80
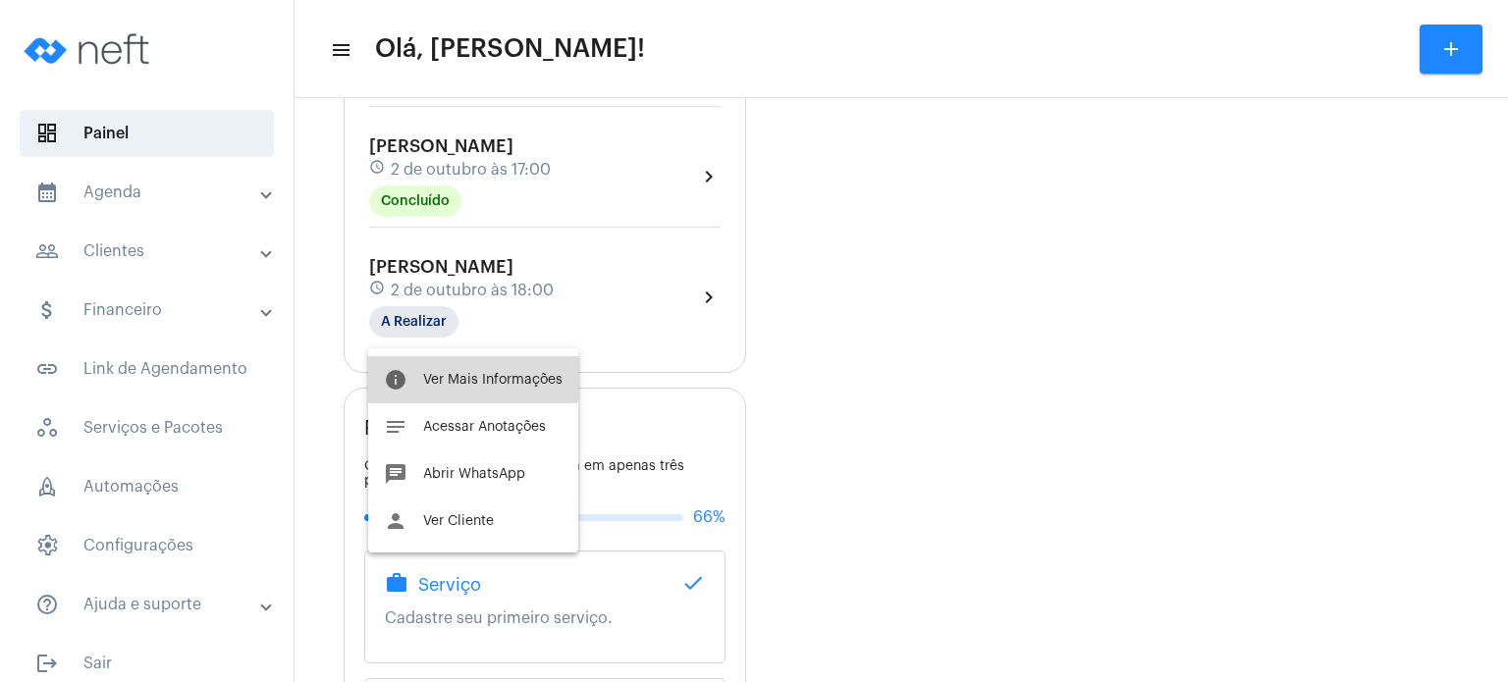
click at [463, 366] on button "info Ver Mais Informações" at bounding box center [473, 379] width 210 height 47
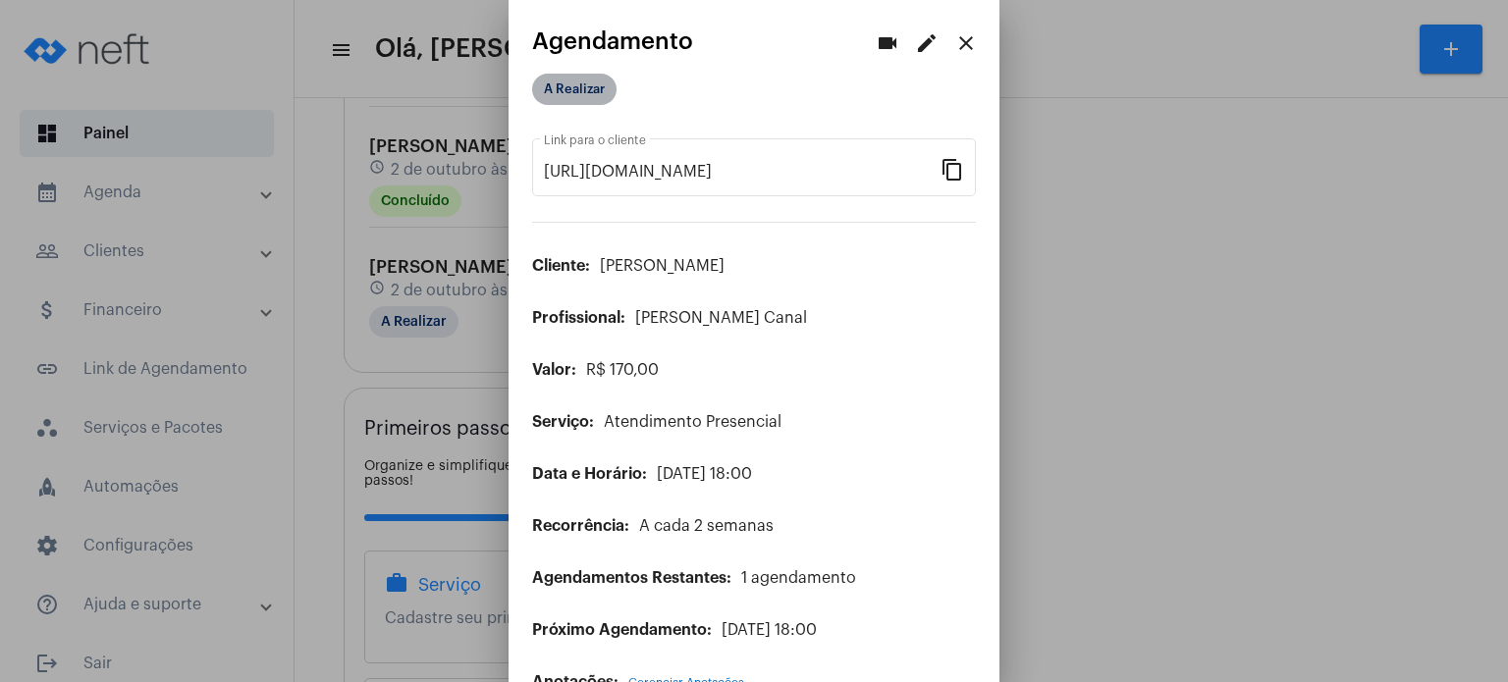
click at [593, 90] on mat-chip "A Realizar" at bounding box center [574, 89] width 84 height 31
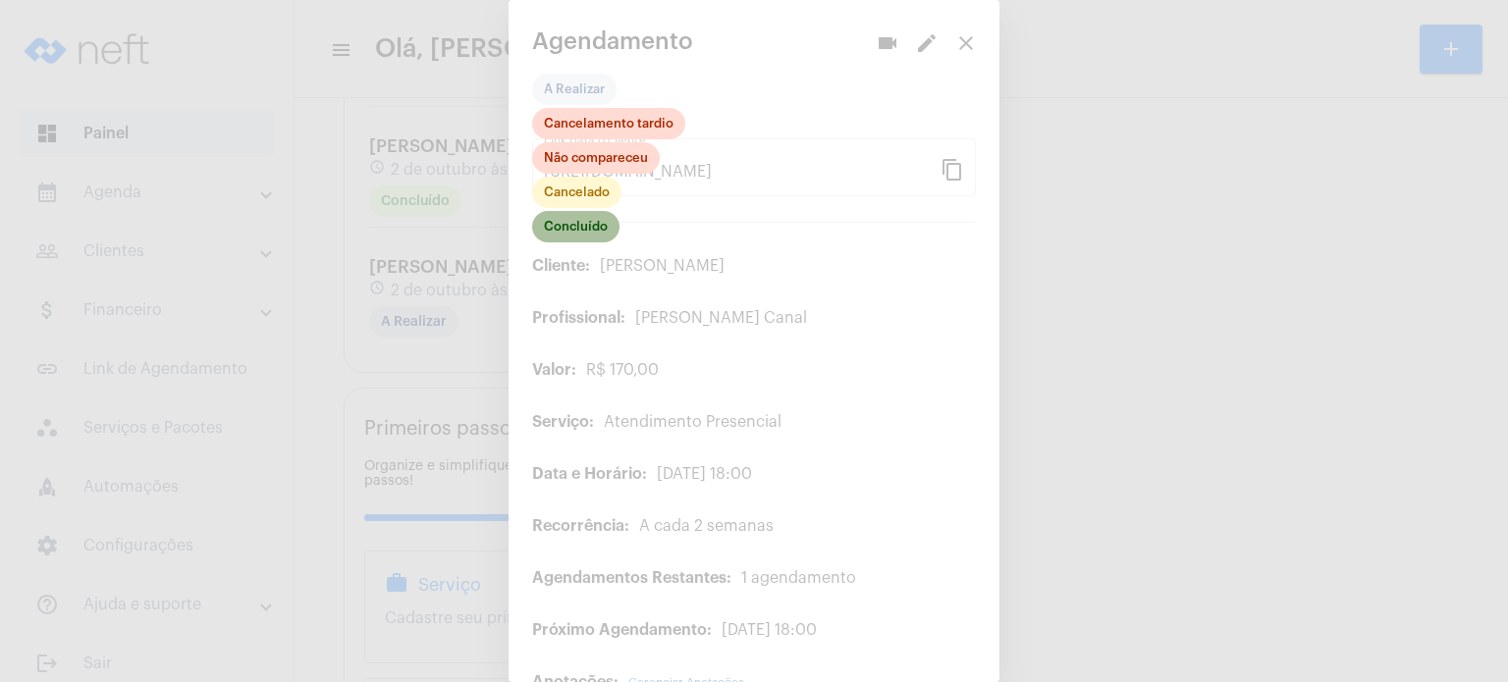
click at [597, 231] on mat-chip "Concluído" at bounding box center [575, 226] width 87 height 31
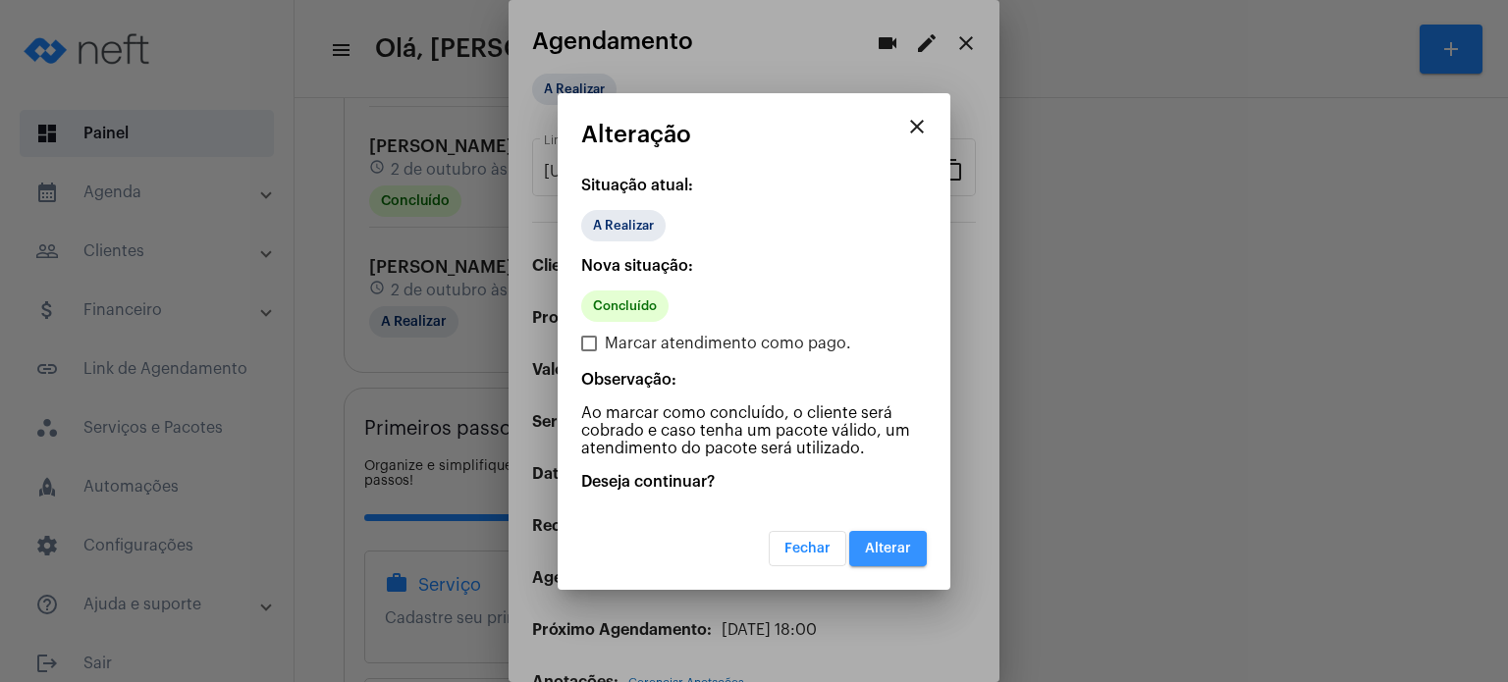
click at [899, 537] on button "Alterar" at bounding box center [888, 548] width 78 height 35
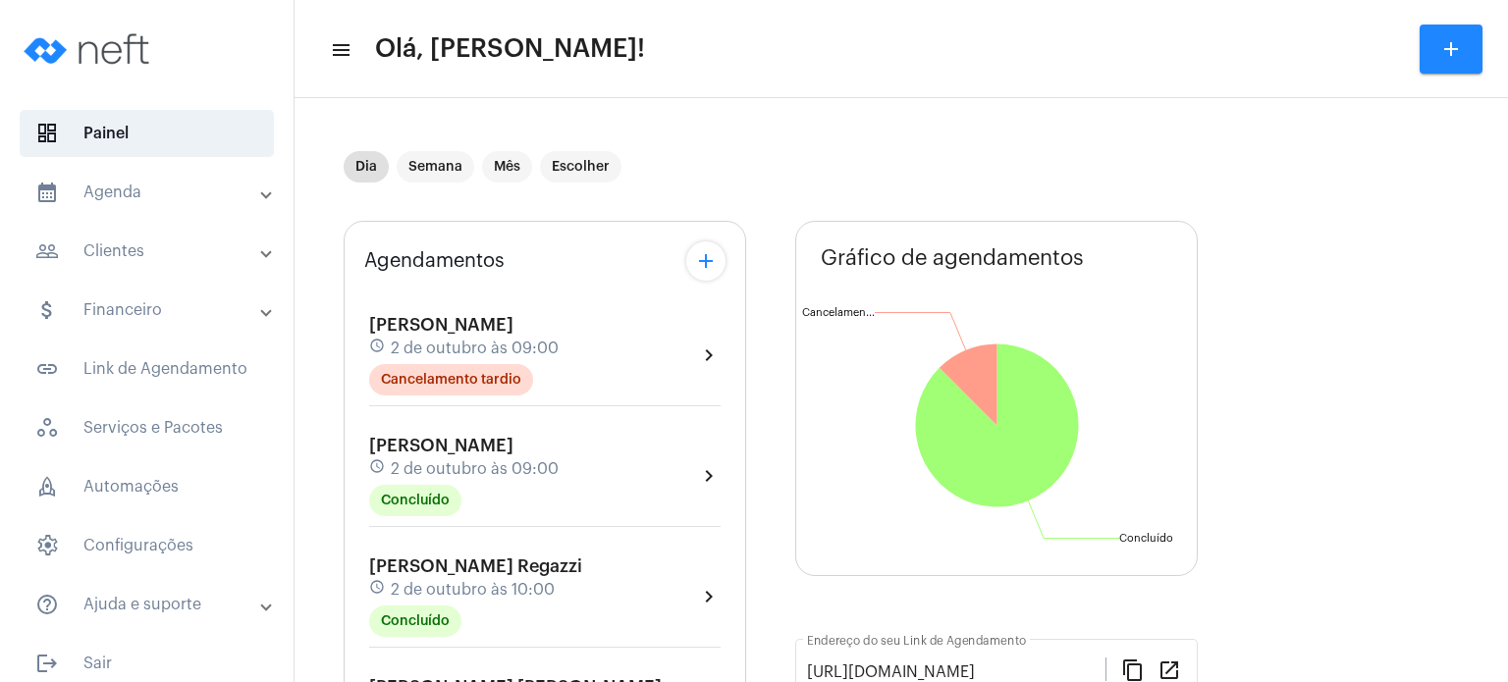
click at [369, 320] on span "[PERSON_NAME]" at bounding box center [441, 325] width 144 height 18
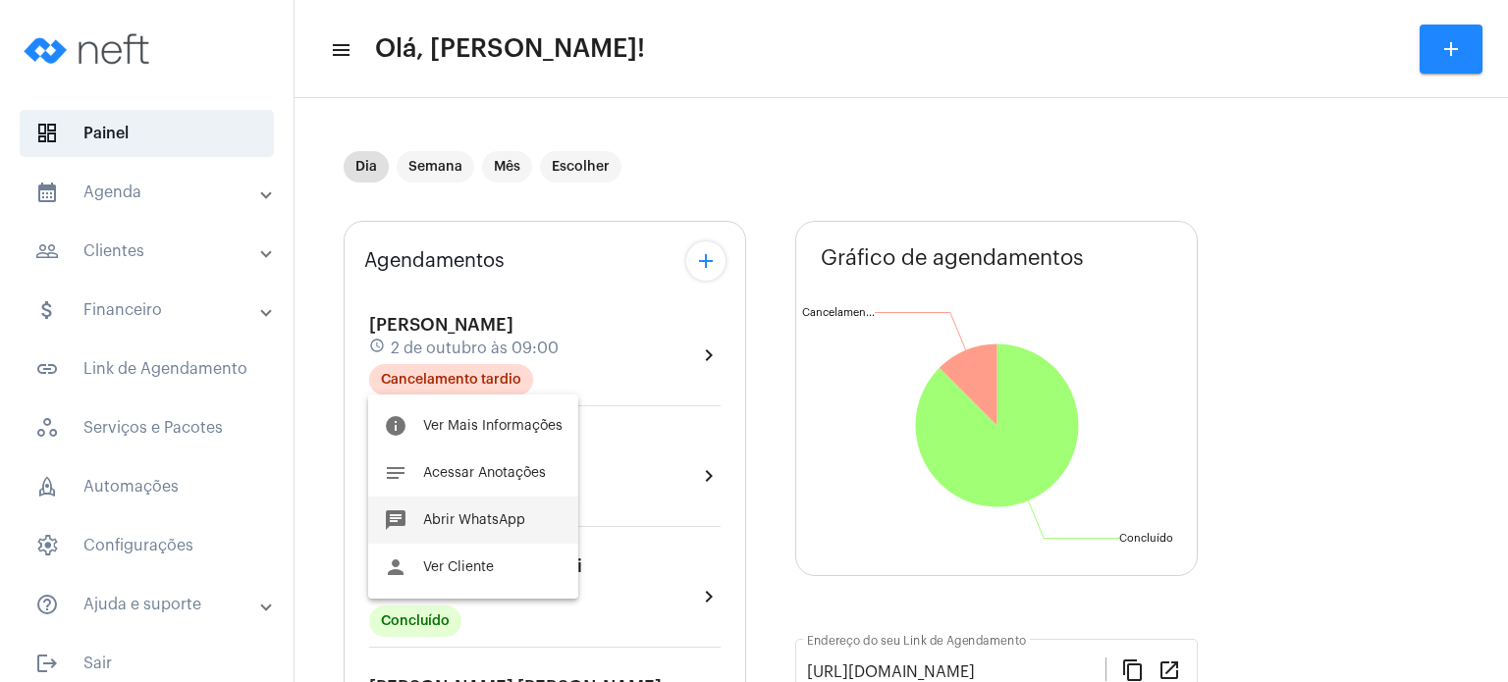
click at [354, 306] on div at bounding box center [754, 341] width 1508 height 682
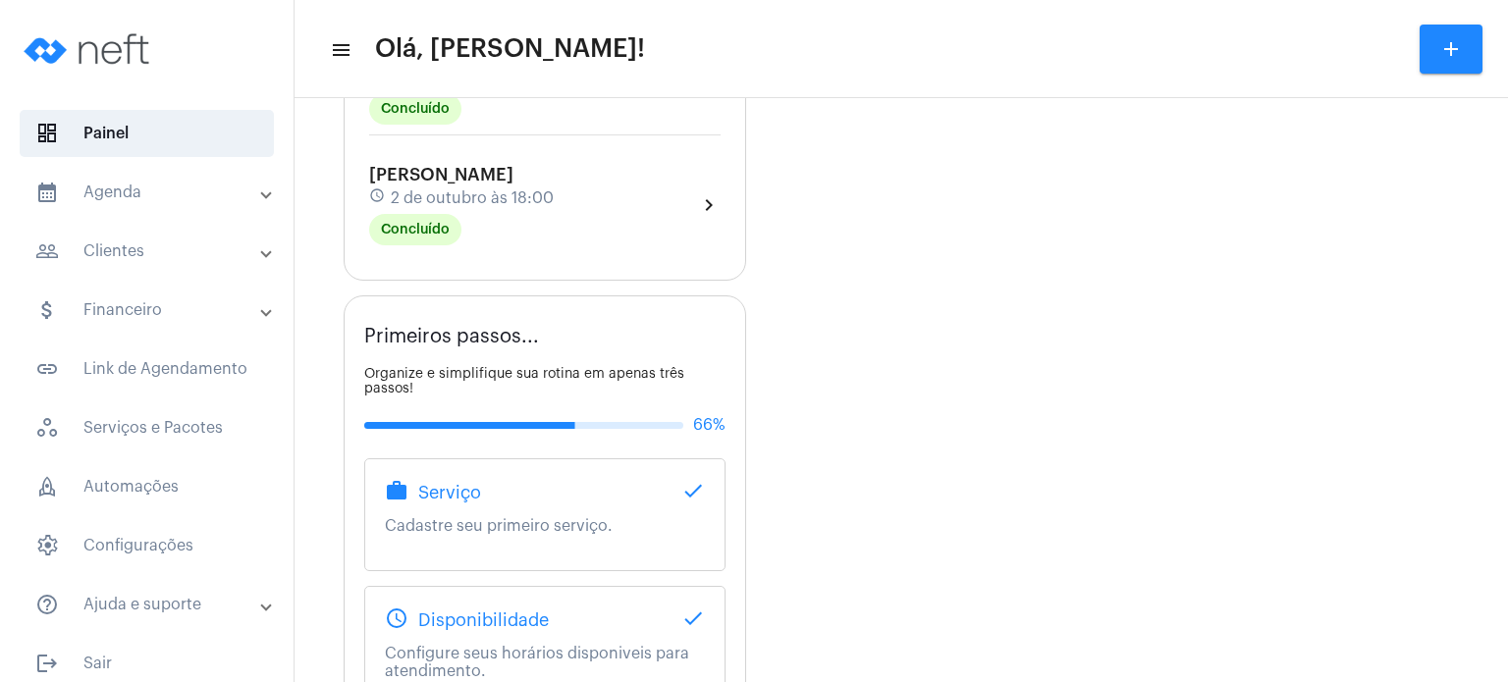
scroll to position [981, 0]
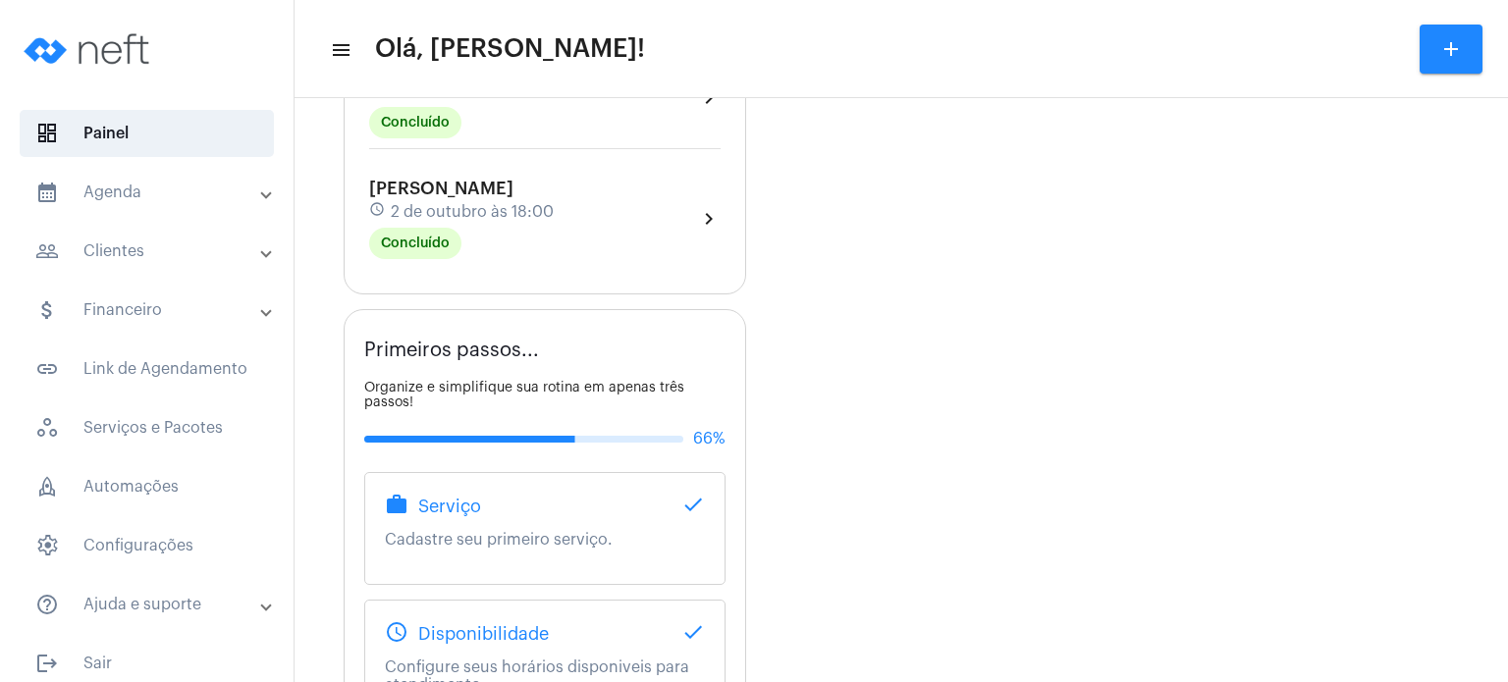
click at [145, 194] on mat-panel-title "calendar_month_outlined Agenda" at bounding box center [148, 193] width 227 height 24
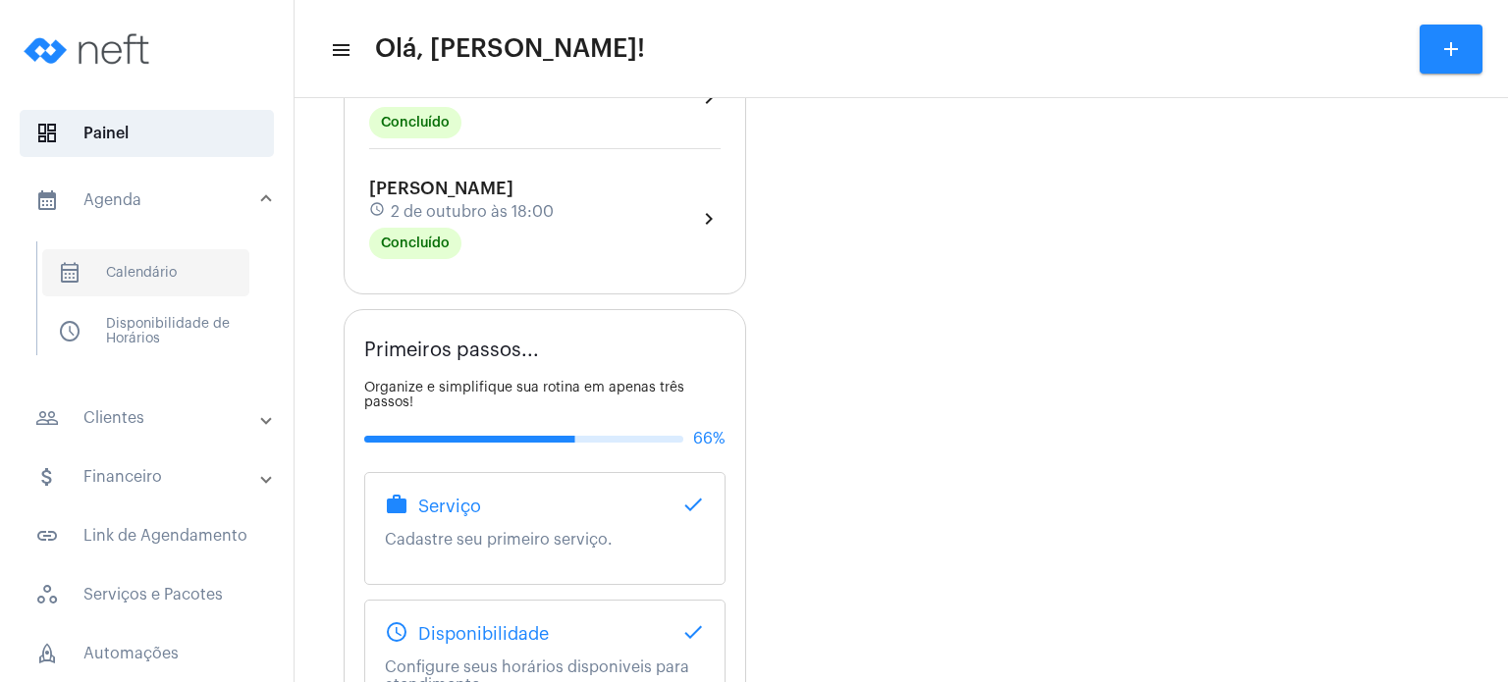
click at [133, 274] on span "calendar_month_outlined Calendário" at bounding box center [145, 272] width 207 height 47
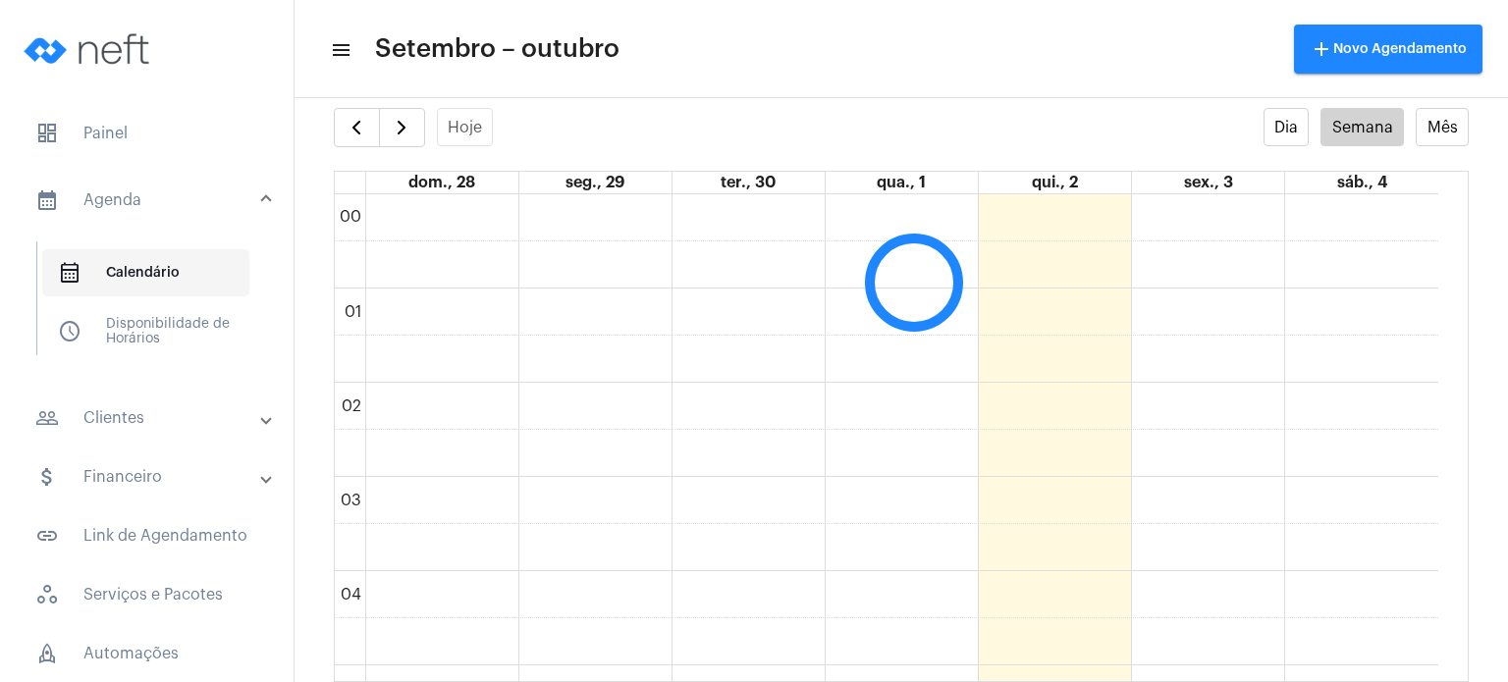
scroll to position [565, 0]
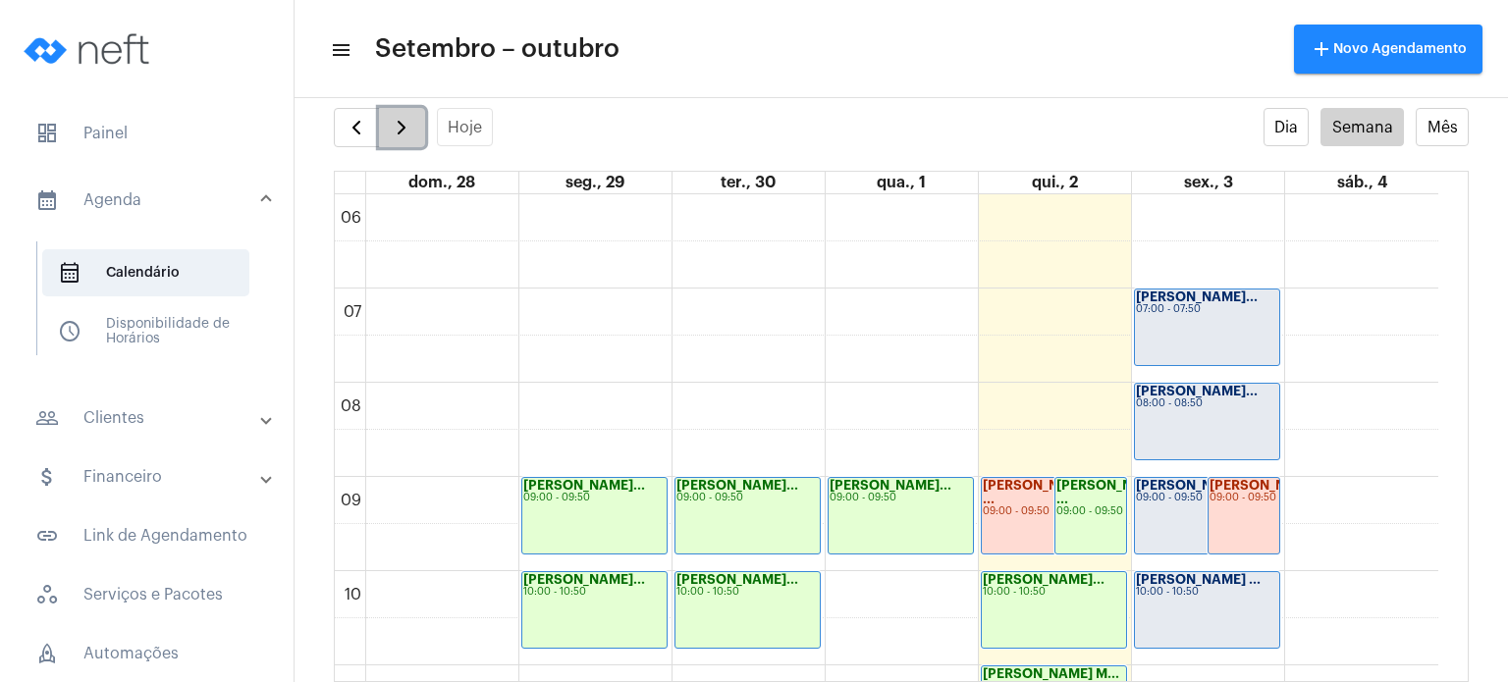
click at [397, 140] on button "button" at bounding box center [402, 127] width 46 height 39
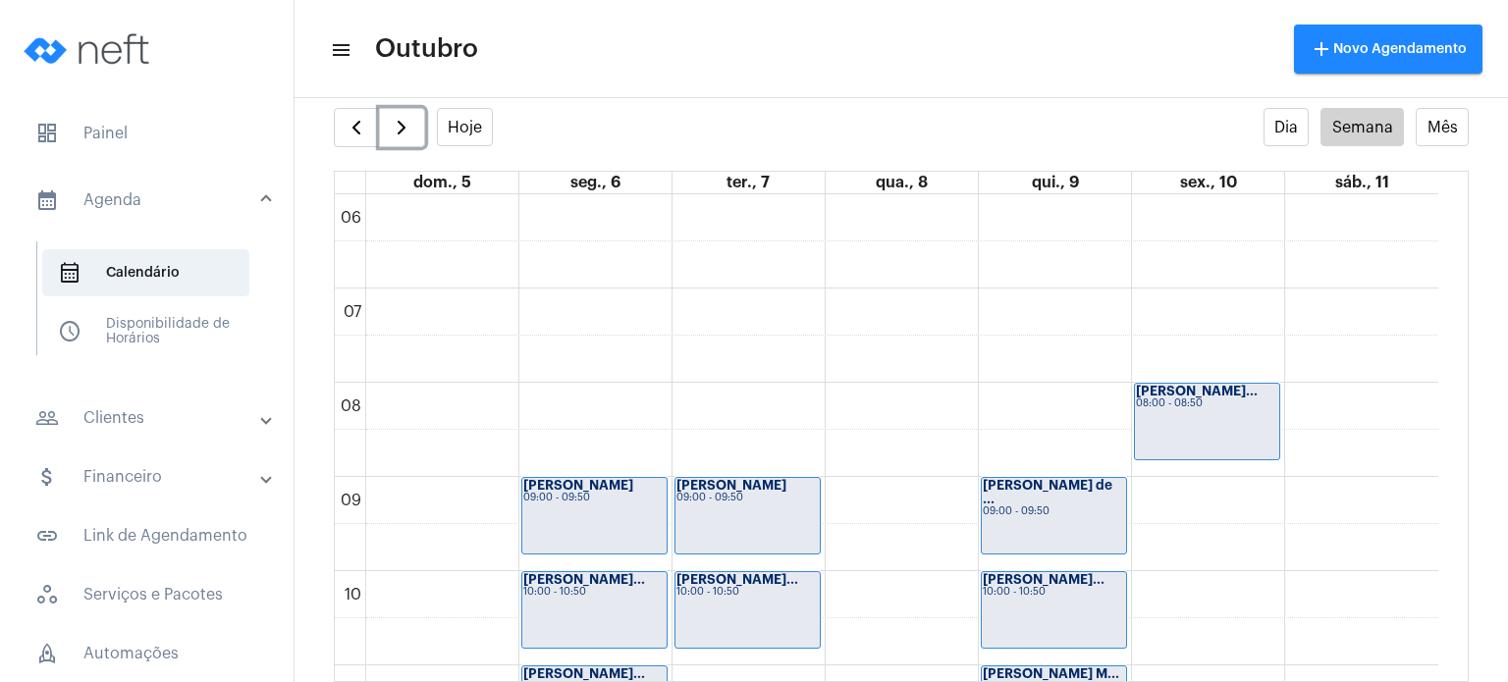
scroll to position [993, 0]
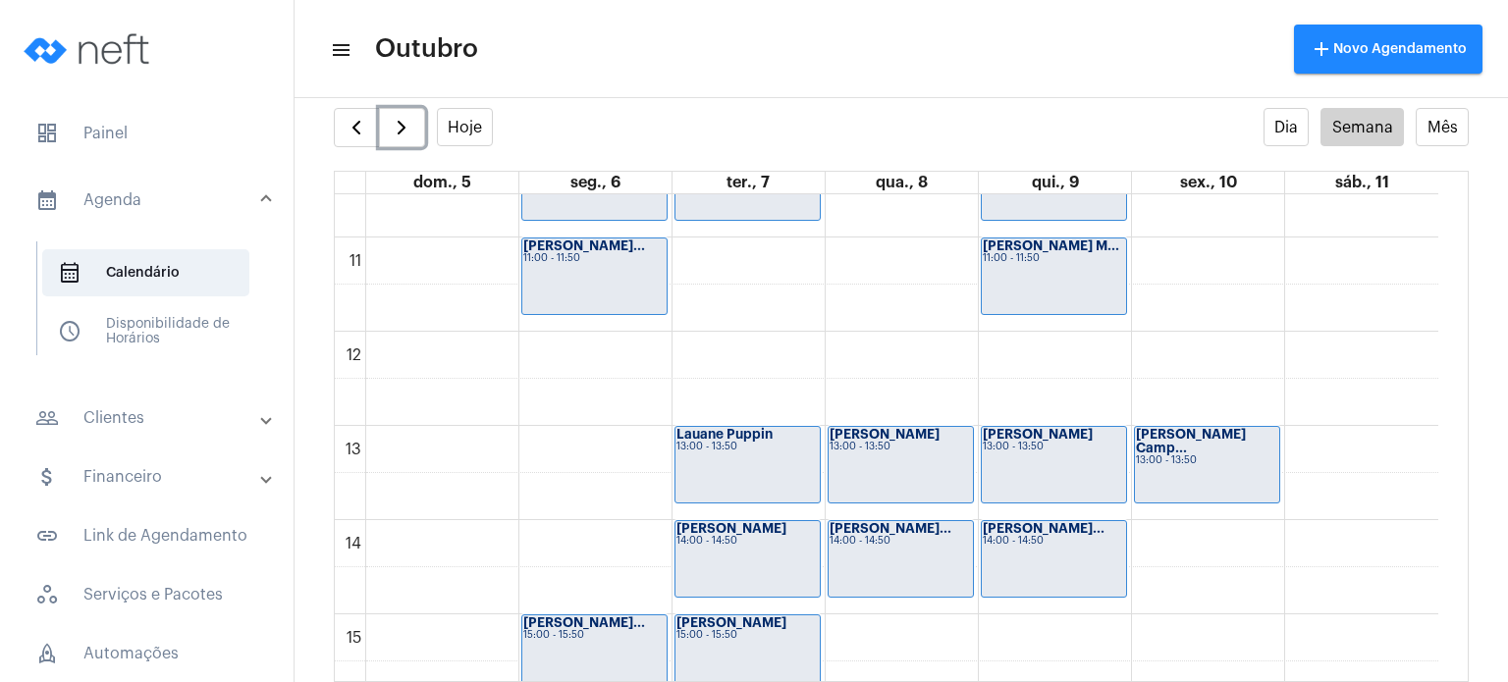
click at [907, 627] on div "00 01 02 03 04 05 06 07 08 09 10 11 12 13 14 15 16 17 18 19 20 21 22 23 [PERSON…" at bounding box center [886, 331] width 1103 height 2261
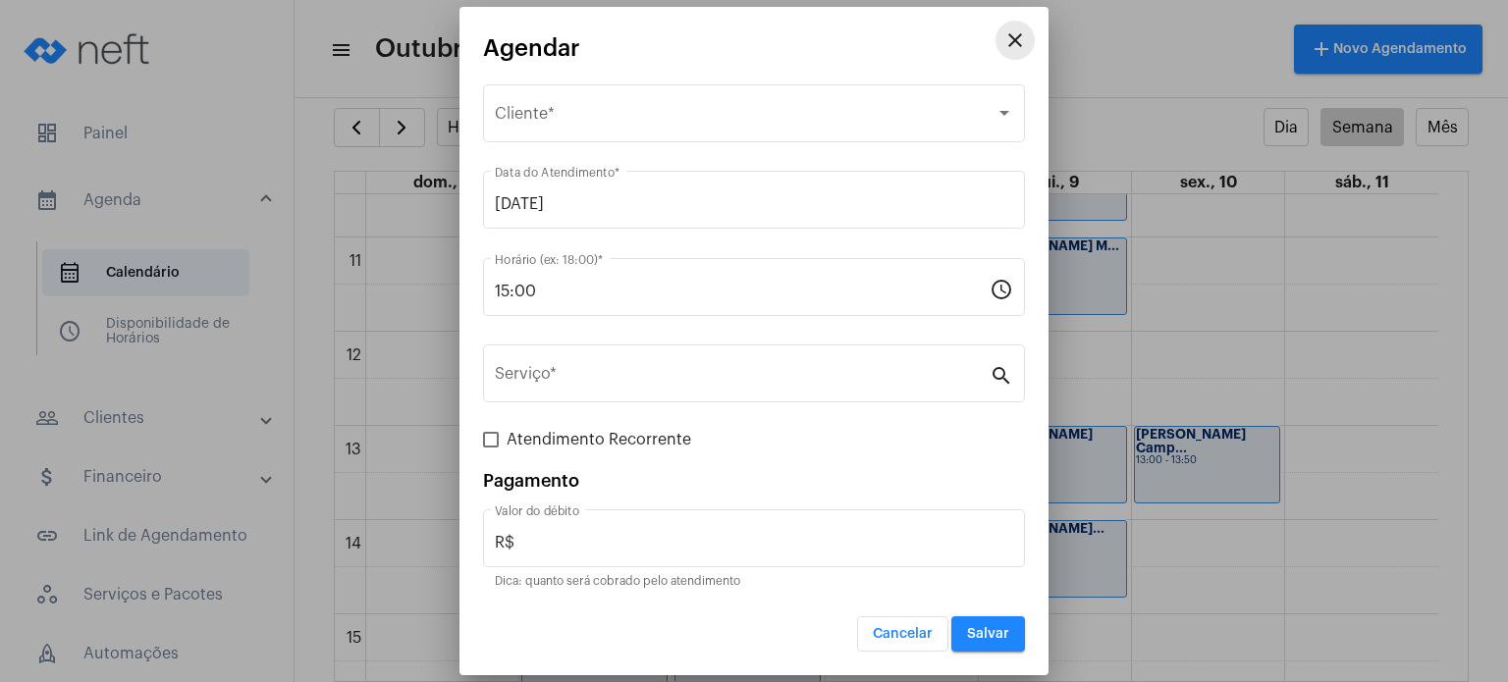
click at [1011, 38] on mat-icon "close" at bounding box center [1015, 40] width 24 height 24
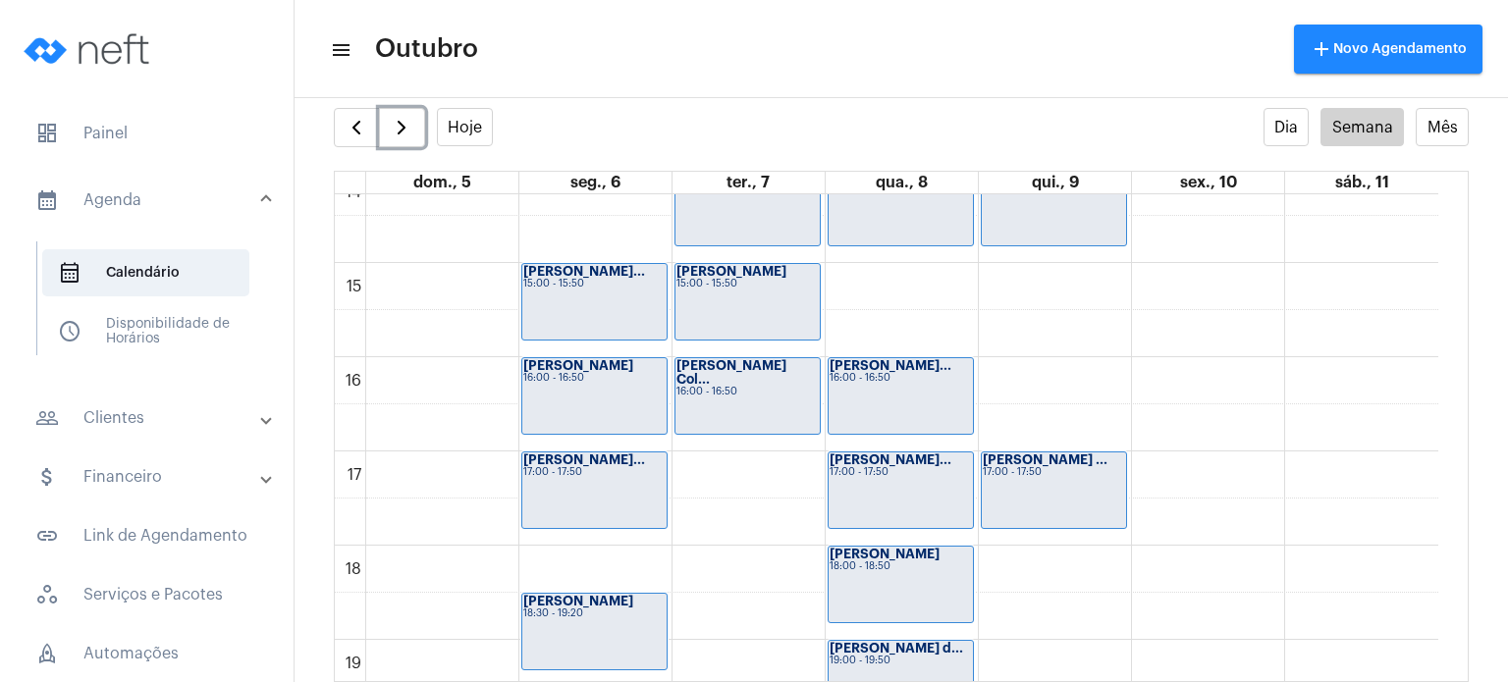
scroll to position [1347, 0]
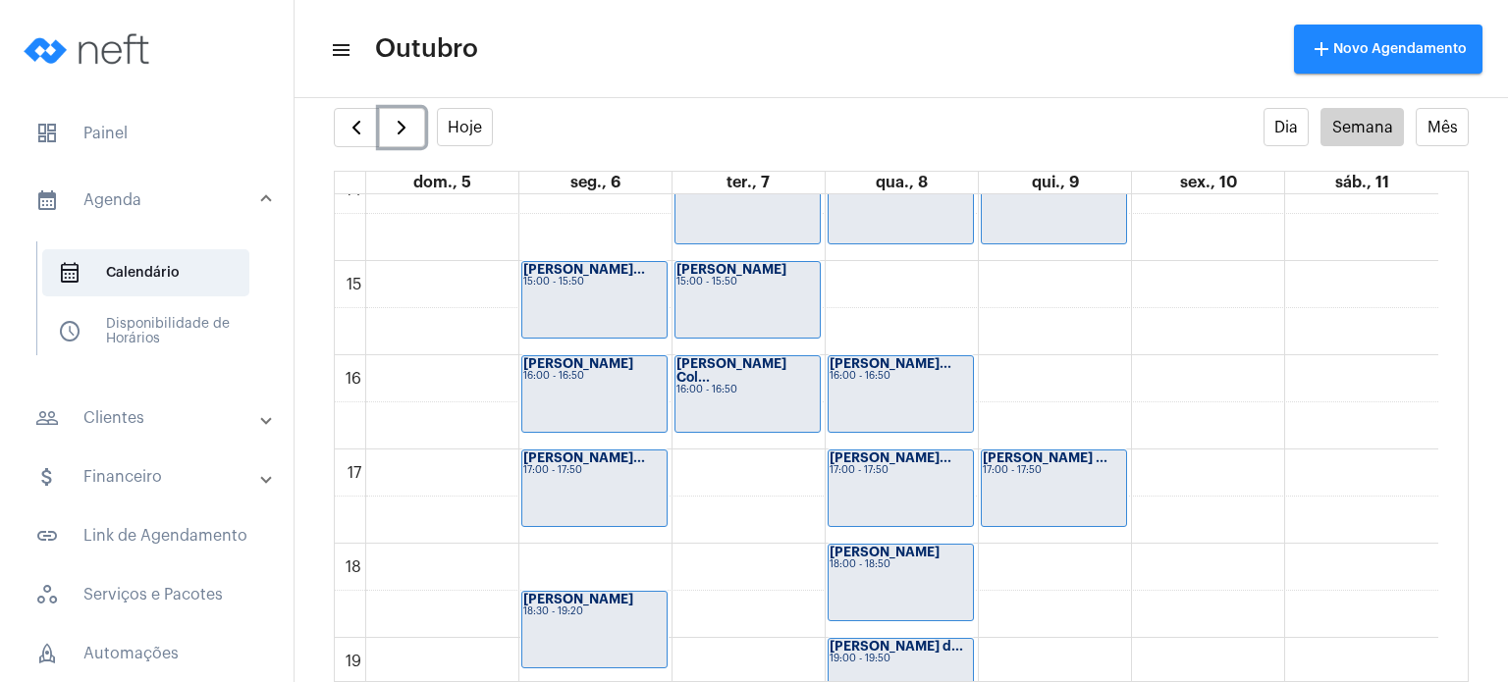
click at [1028, 494] on div "[PERSON_NAME] ... 17:00 - 17:50" at bounding box center [1053, 488] width 144 height 76
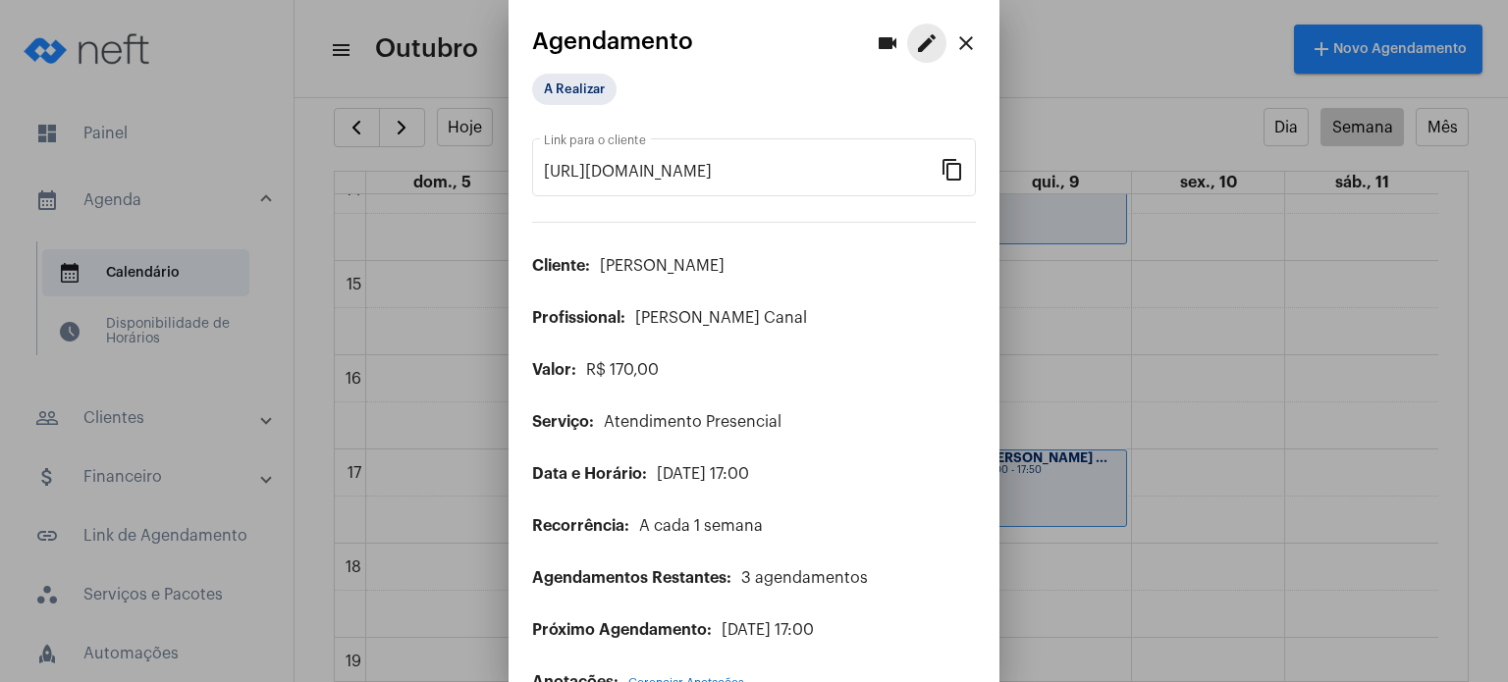
click at [915, 36] on mat-icon "edit" at bounding box center [927, 43] width 24 height 24
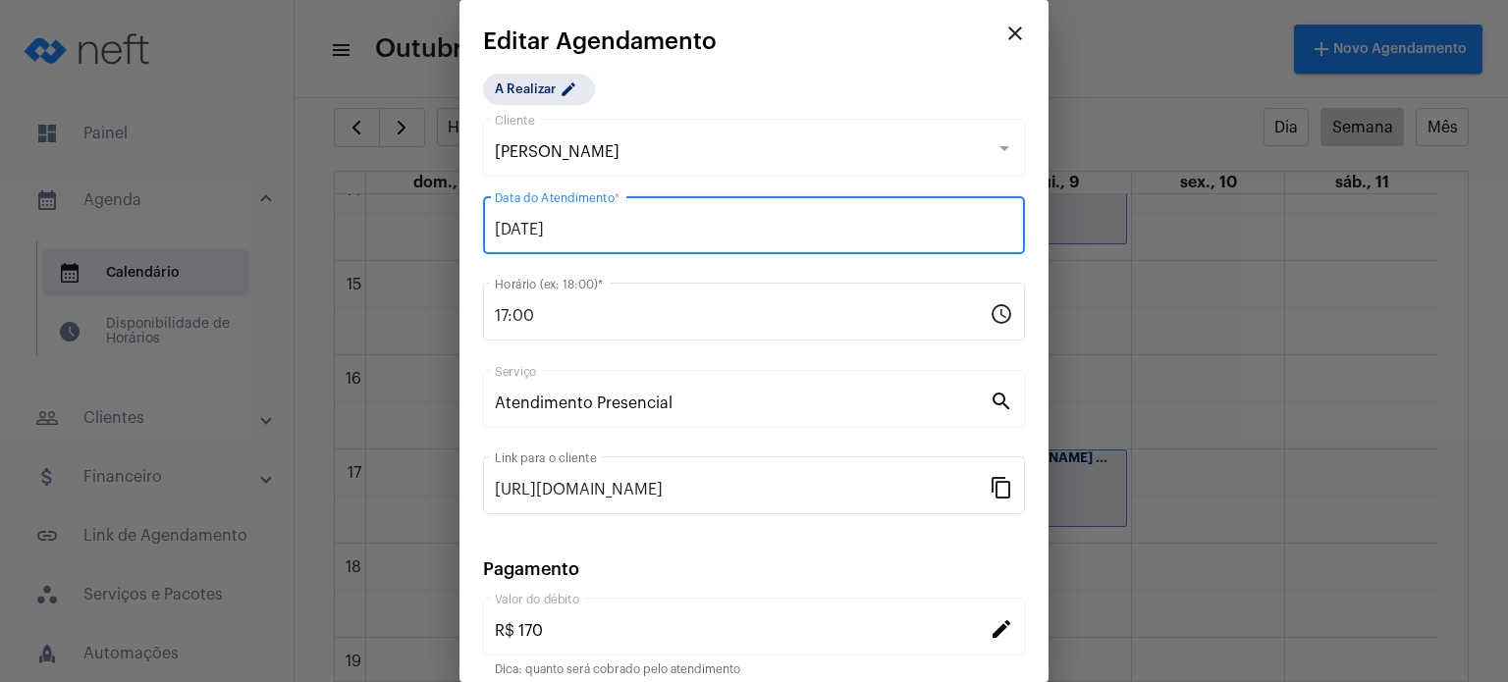
click at [719, 238] on input "[DATE]" at bounding box center [754, 230] width 518 height 18
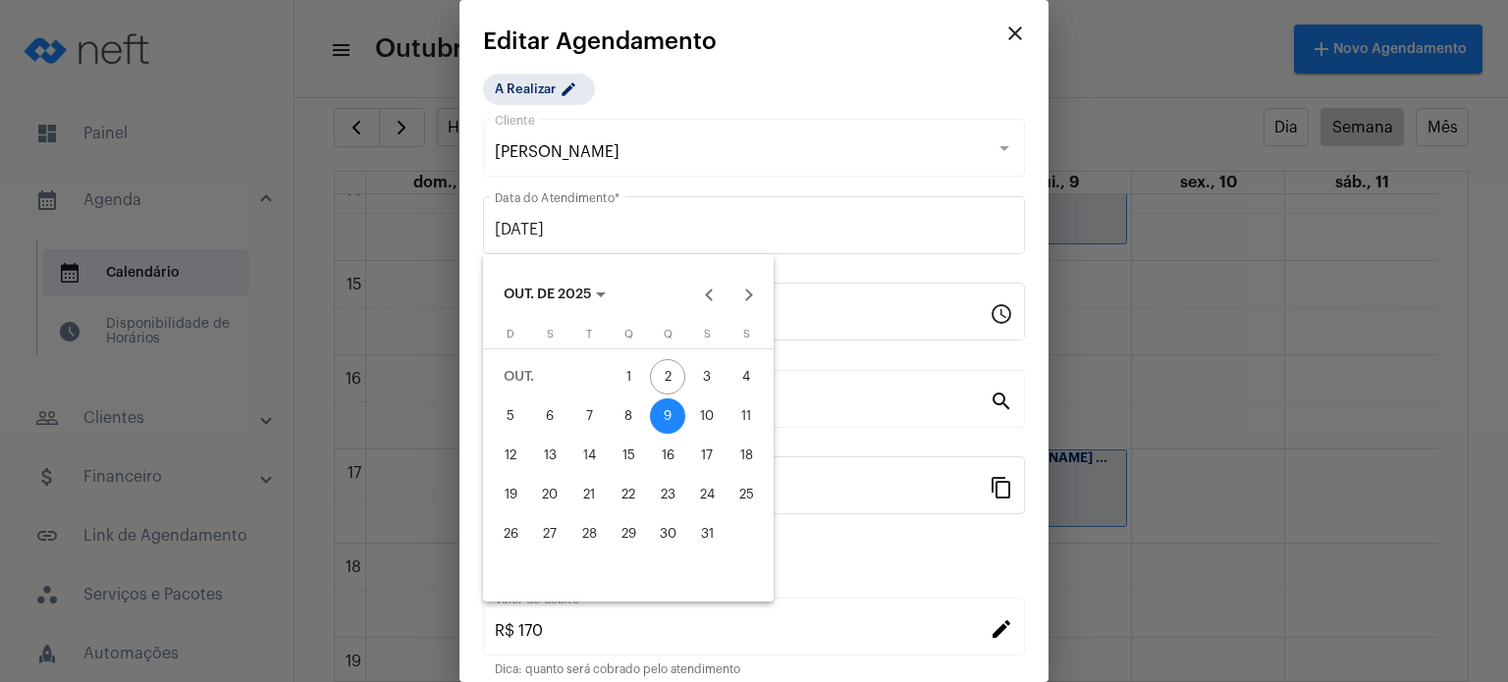
click at [640, 419] on div "8" at bounding box center [627, 415] width 35 height 35
type input "[DATE]"
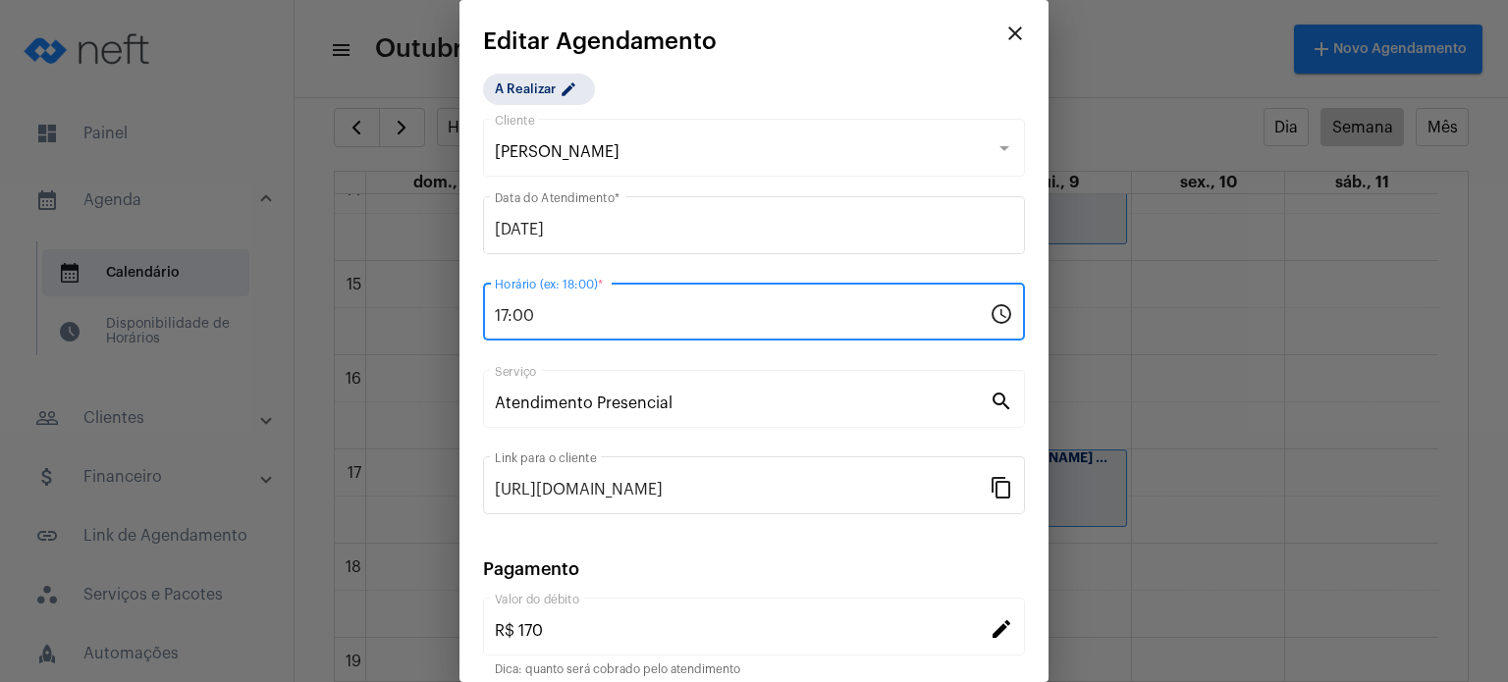
click at [624, 321] on input "17:00" at bounding box center [742, 316] width 495 height 18
type input "15:00"
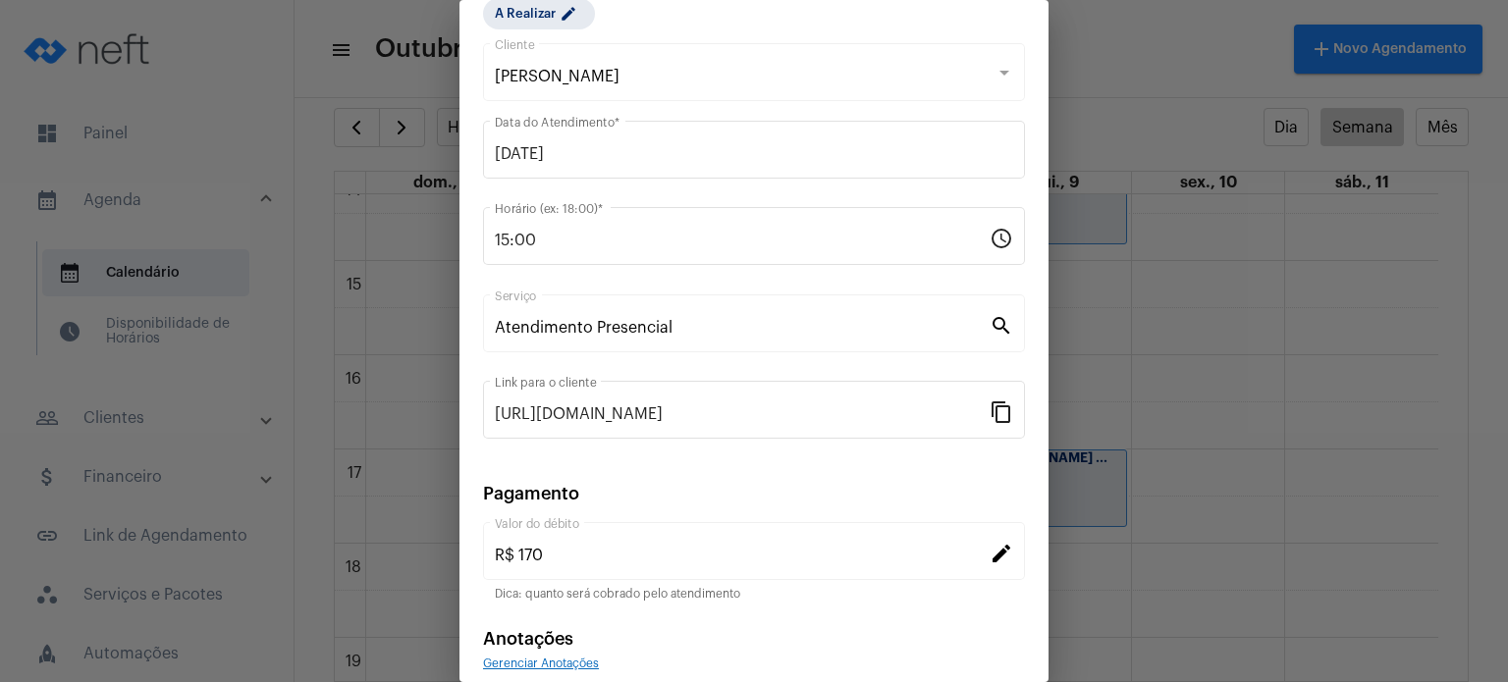
scroll to position [160, 0]
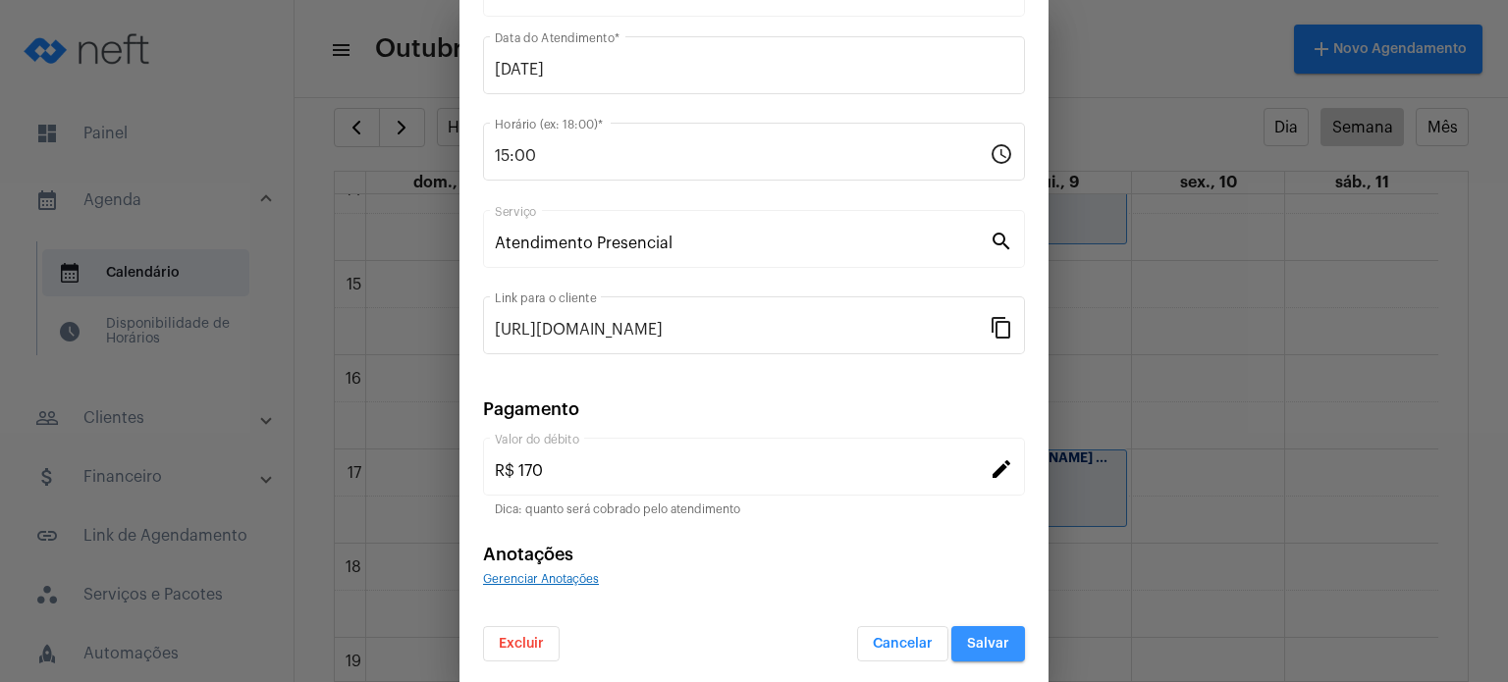
click at [972, 647] on button "Salvar" at bounding box center [988, 643] width 74 height 35
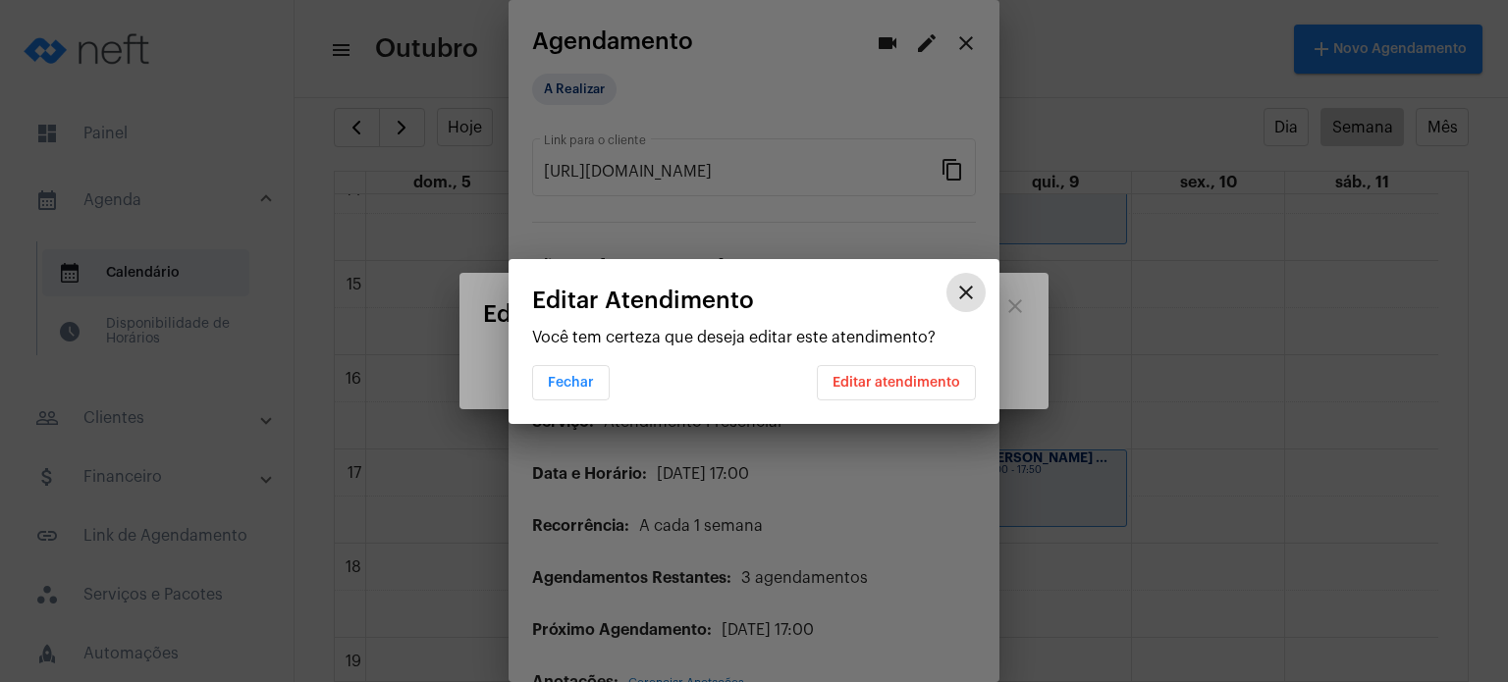
click at [927, 376] on span "Editar atendimento" at bounding box center [896, 383] width 128 height 14
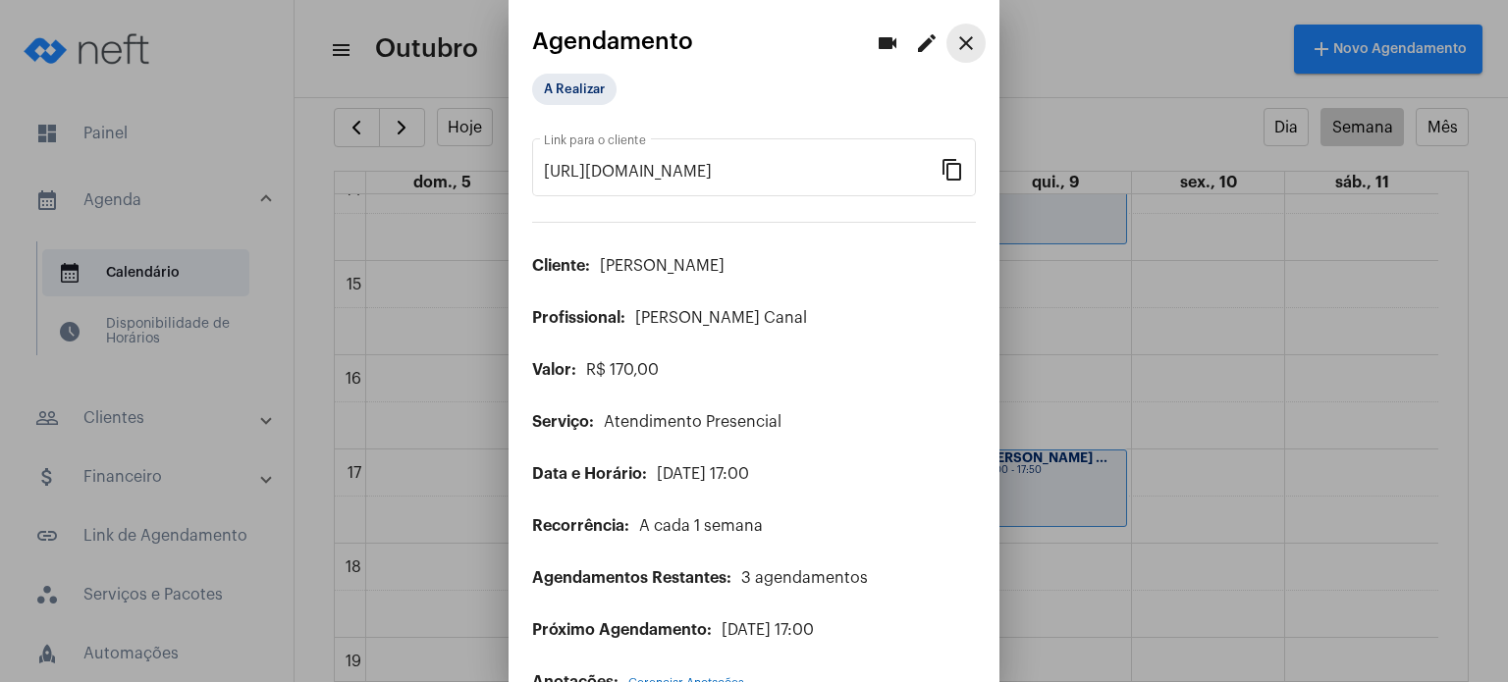
click at [954, 43] on mat-icon "close" at bounding box center [966, 43] width 24 height 24
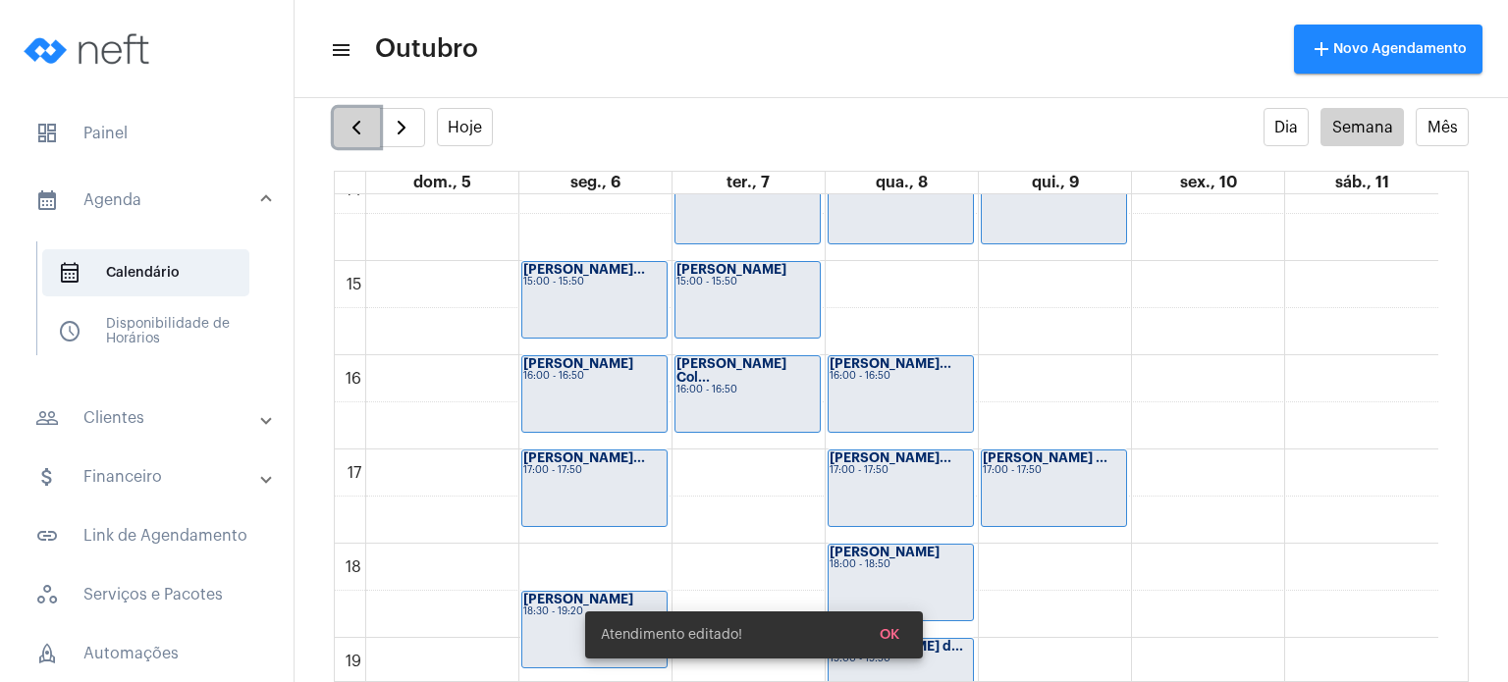
click at [351, 124] on span "button" at bounding box center [356, 128] width 24 height 24
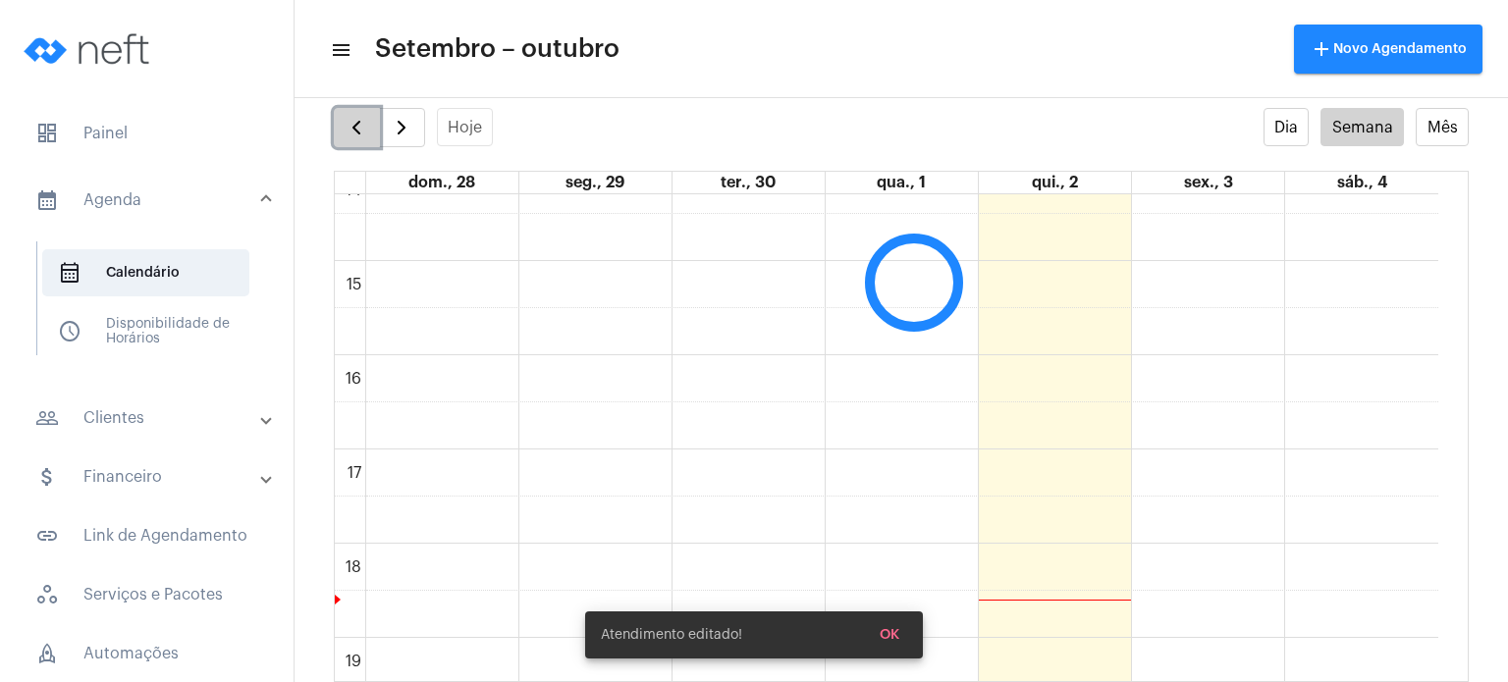
scroll to position [565, 0]
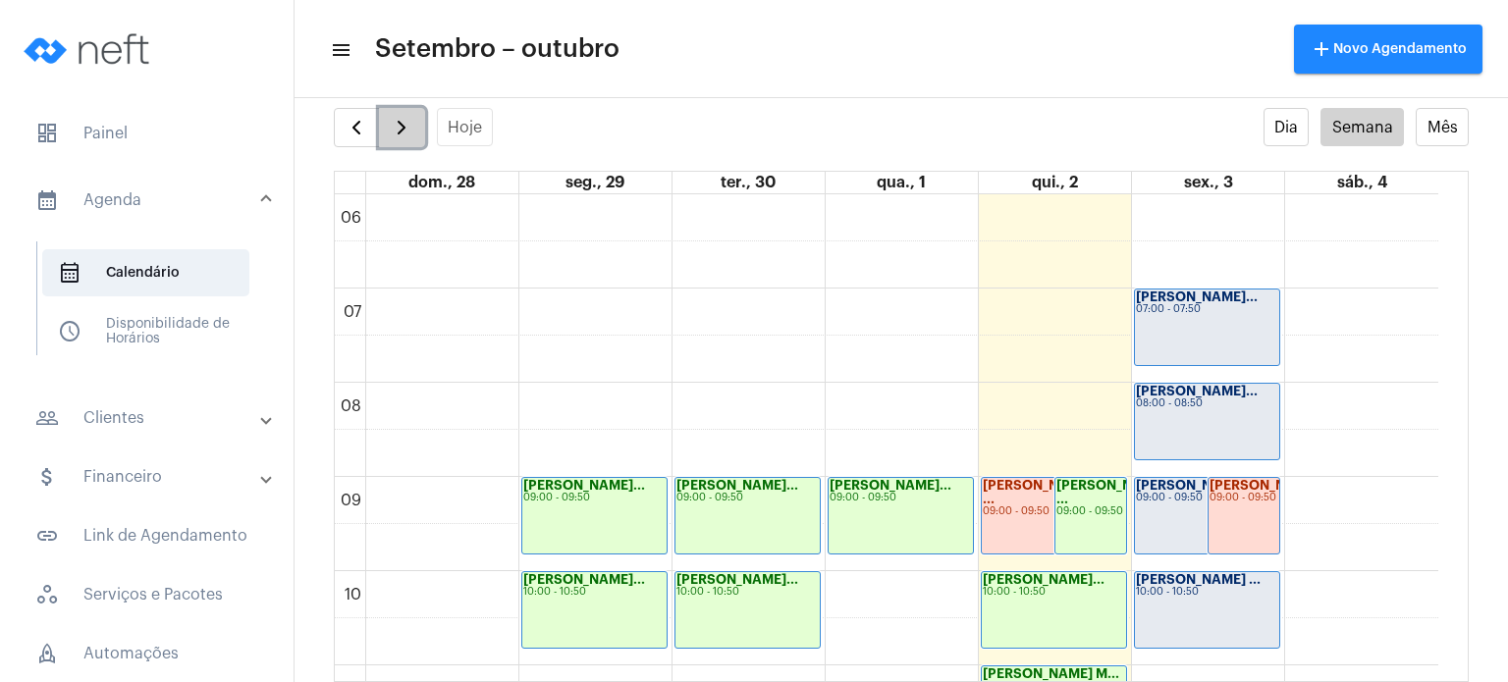
click at [397, 124] on span "button" at bounding box center [402, 128] width 24 height 24
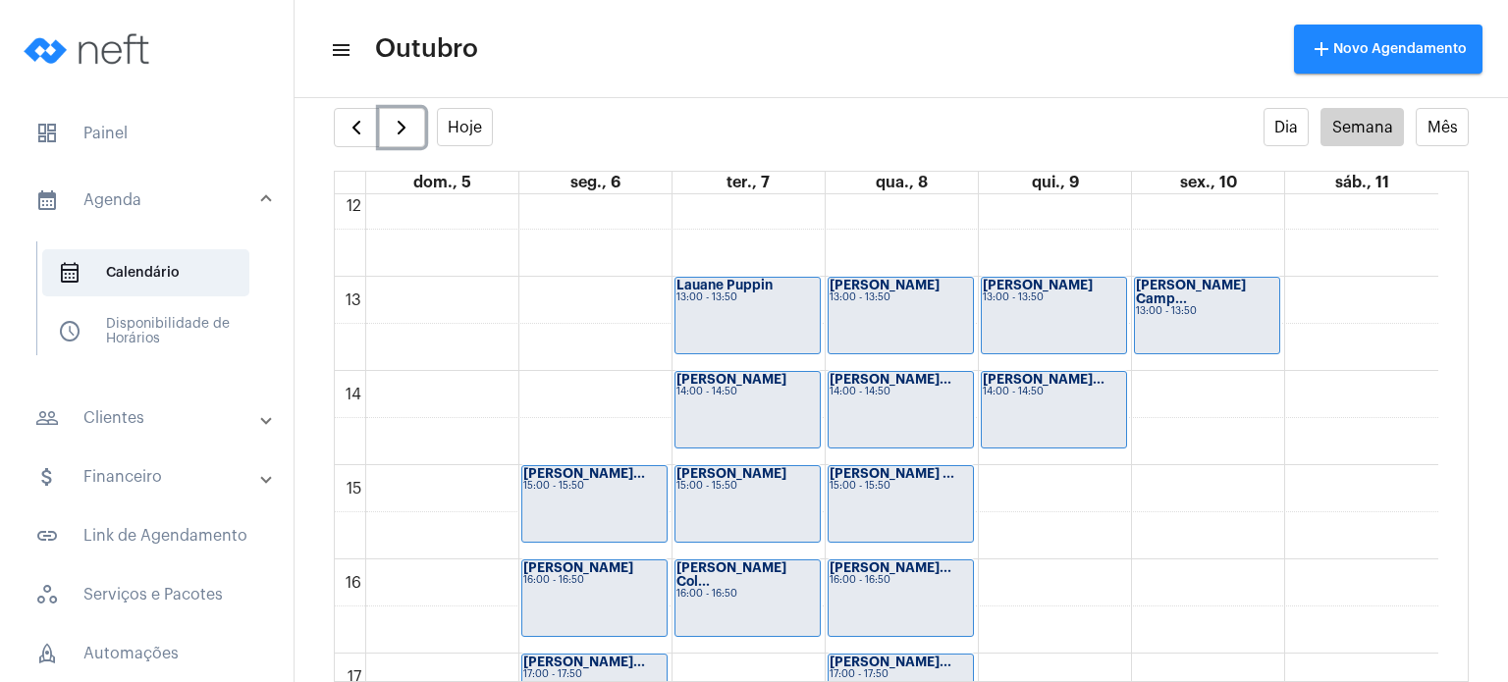
scroll to position [1146, 0]
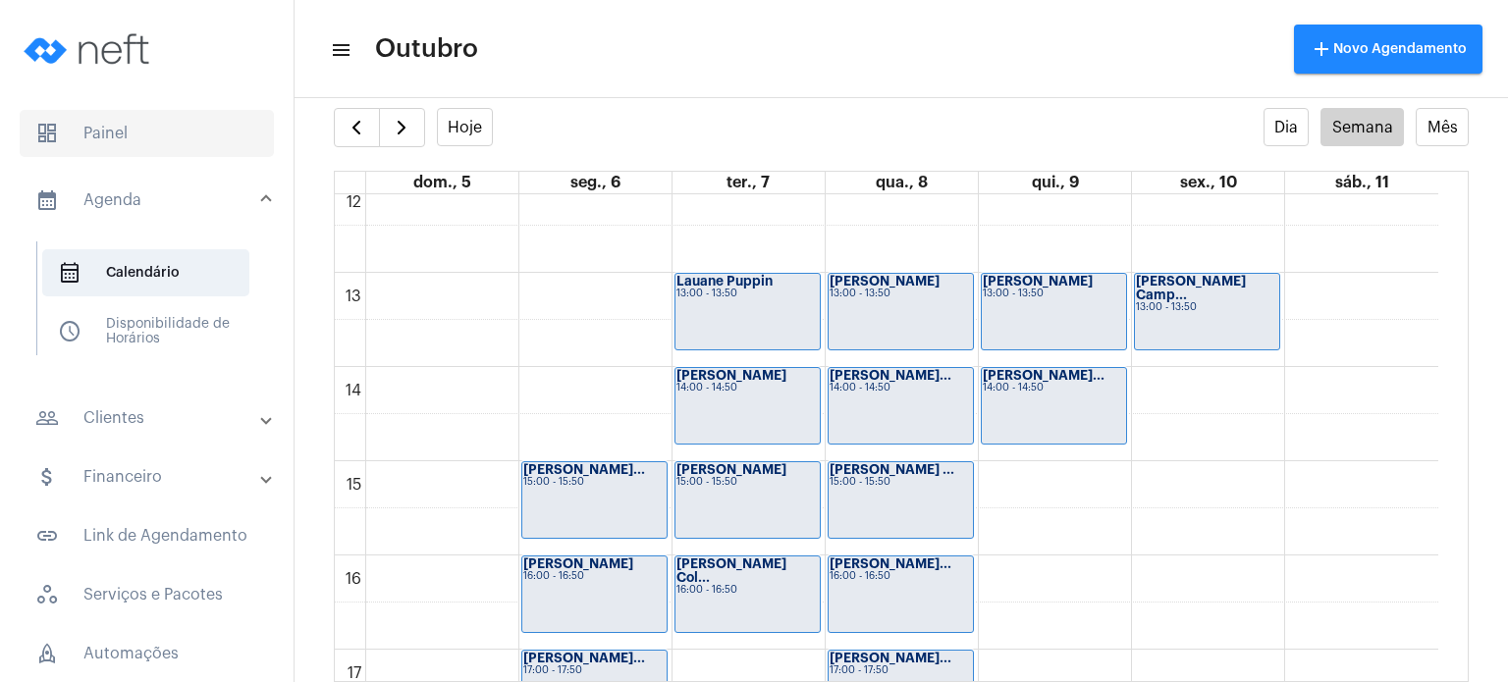
click at [130, 132] on span "dashboard Painel" at bounding box center [147, 133] width 254 height 47
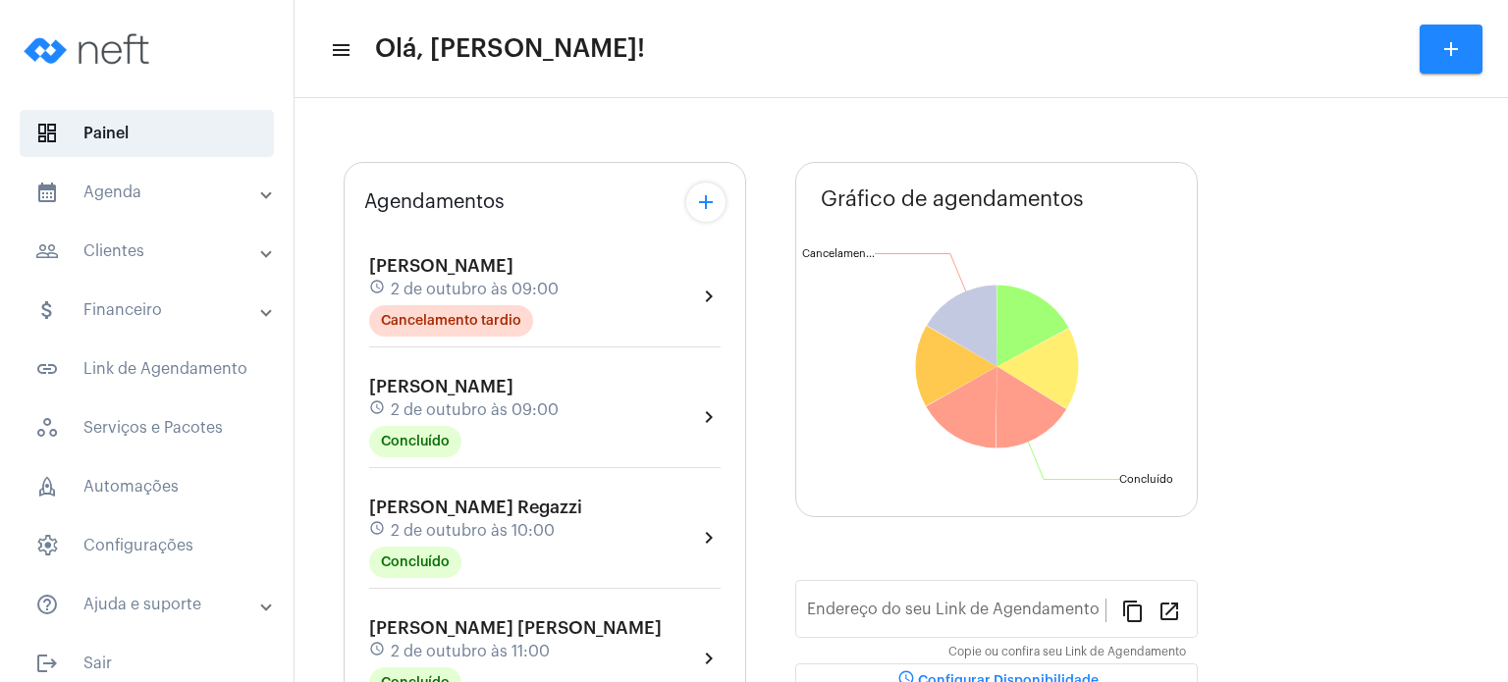
type input "[URL][DOMAIN_NAME]"
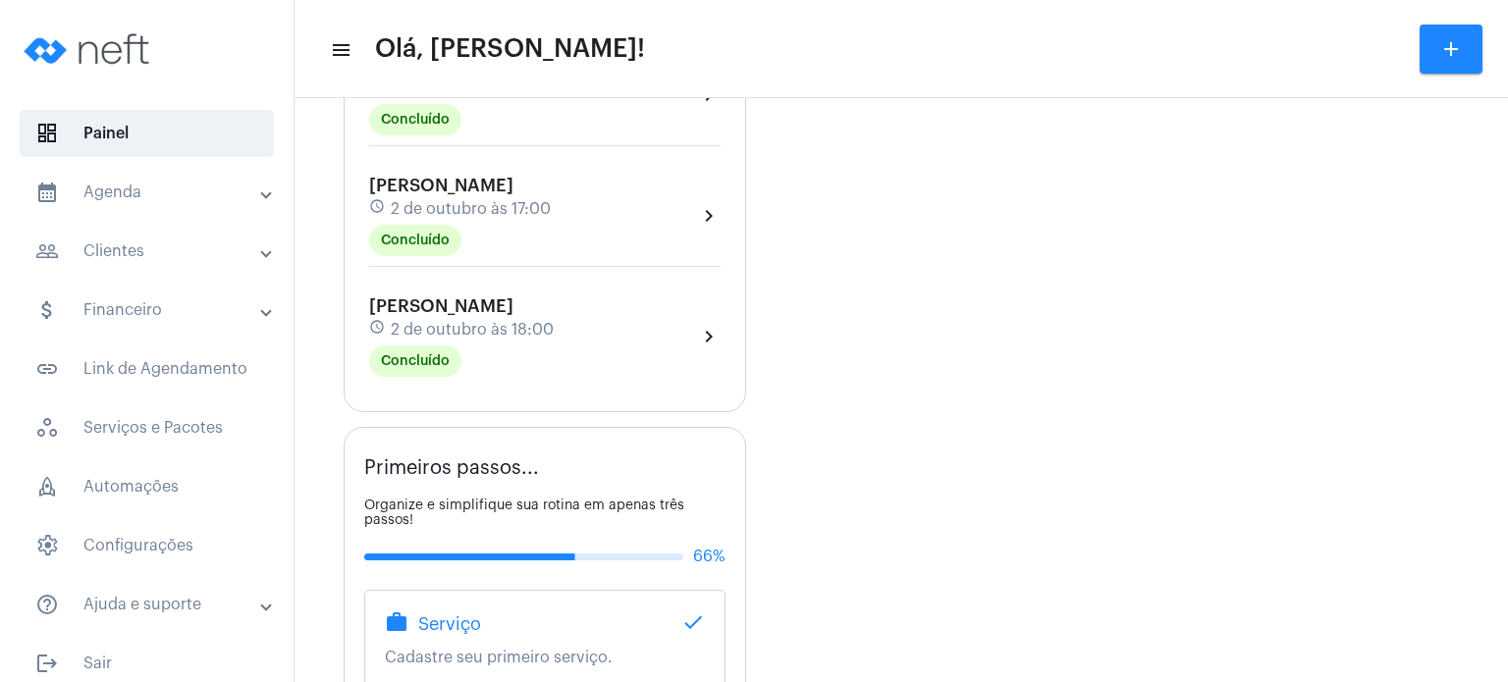
scroll to position [903, 0]
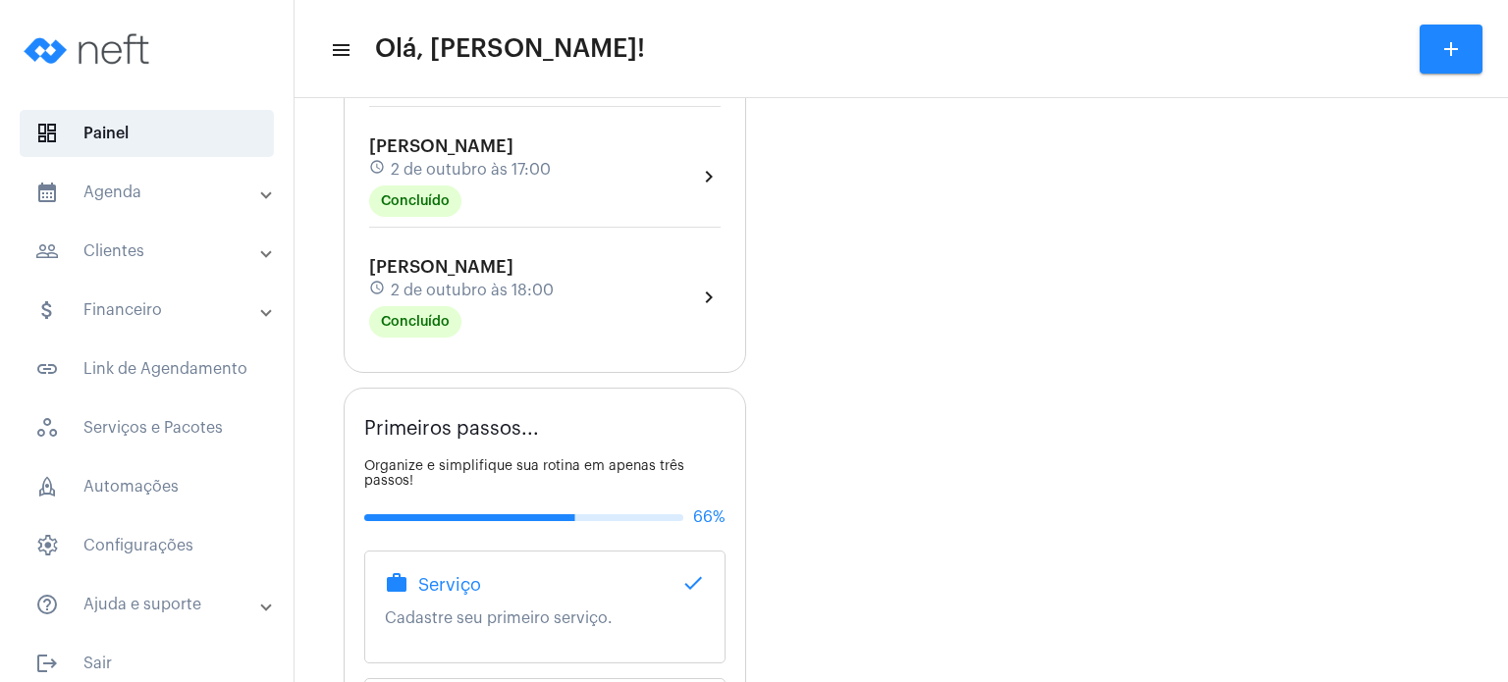
click at [415, 299] on span "2 de outubro às 18:00" at bounding box center [472, 291] width 163 height 18
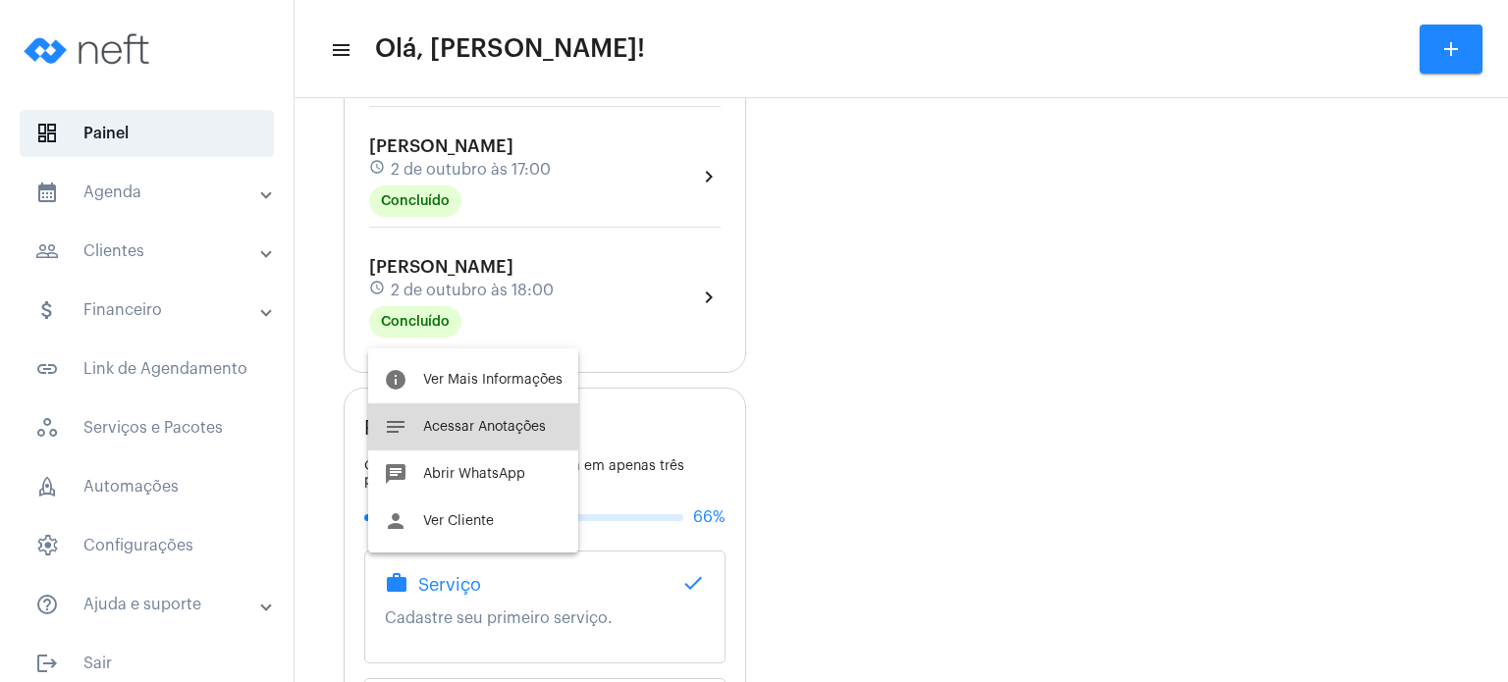
click at [436, 418] on button "notes Acessar Anotações" at bounding box center [473, 426] width 210 height 47
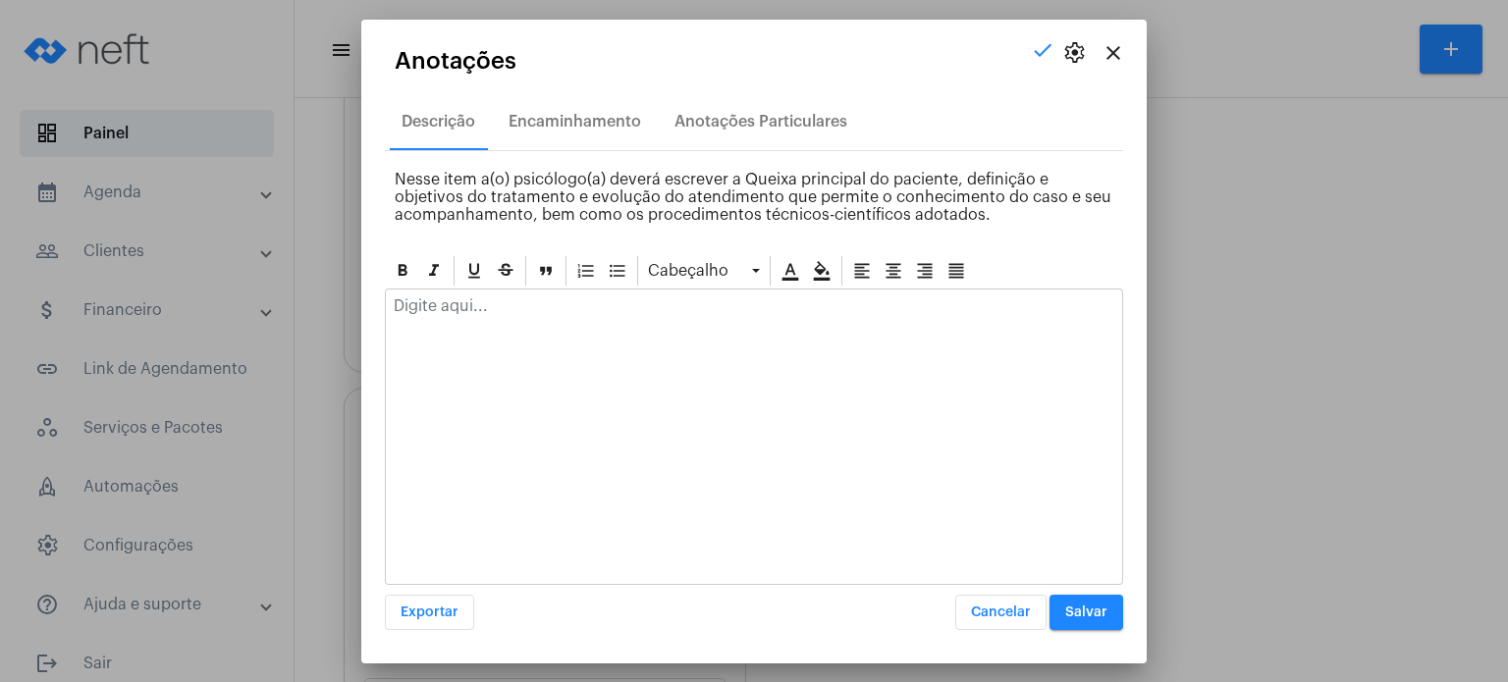
click at [490, 309] on p at bounding box center [754, 306] width 720 height 18
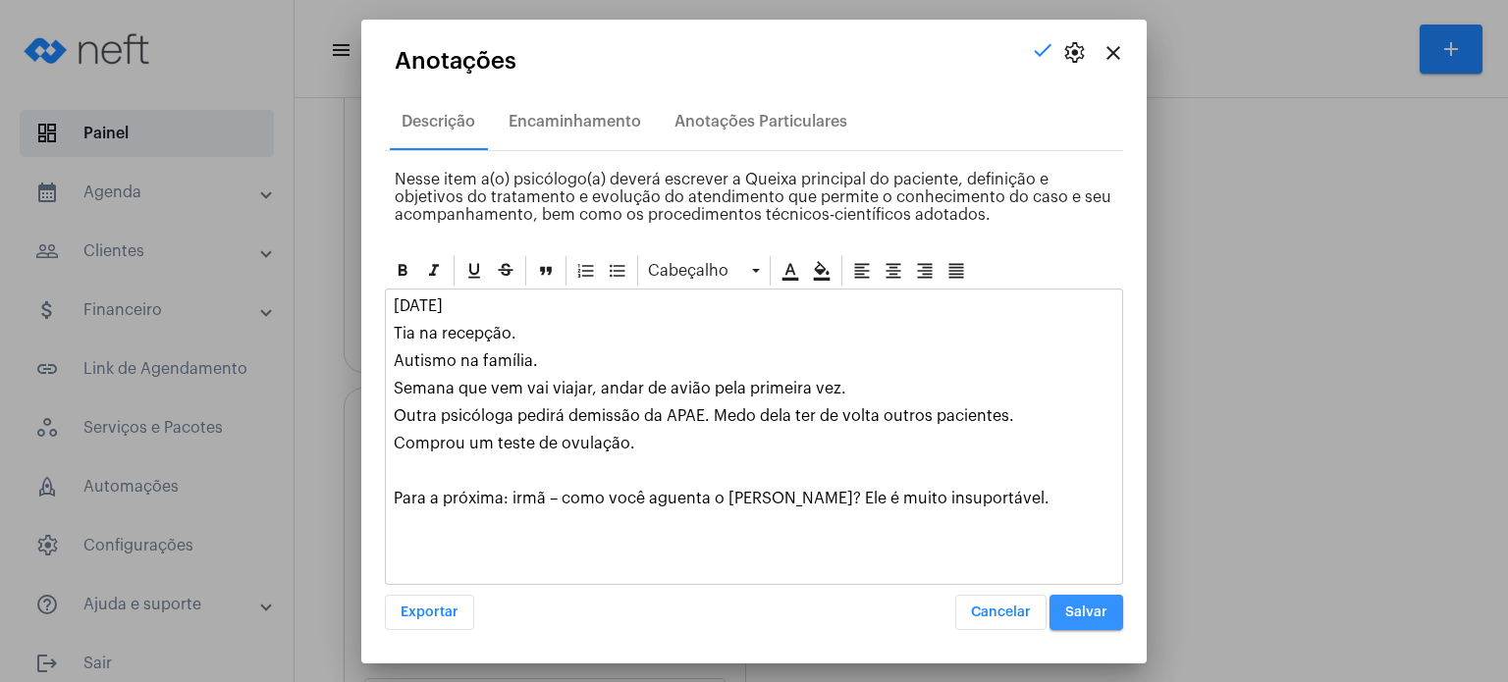
click at [1084, 606] on span "Salvar" at bounding box center [1086, 613] width 42 height 14
